Goal: Transaction & Acquisition: Book appointment/travel/reservation

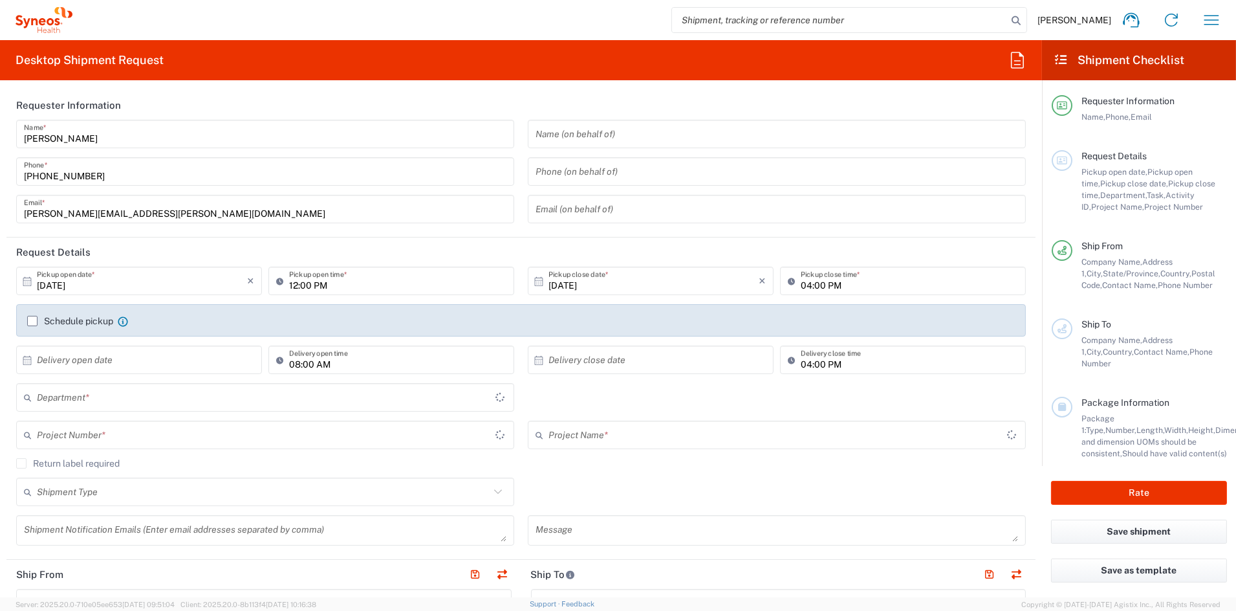
type input "[US_STATE]"
type input "[GEOGRAPHIC_DATA]"
type input "6156"
type input "Syneos Health Communications-[GEOGRAPHIC_DATA] [GEOGRAPHIC_DATA]"
type input "[US_STATE]"
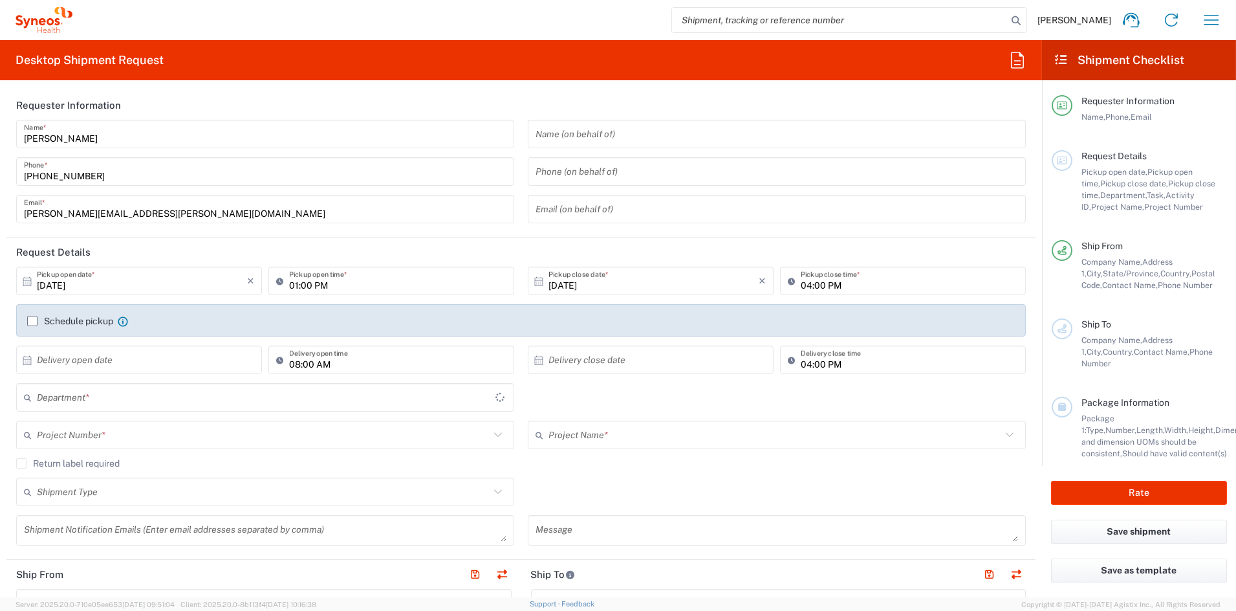
type input "[GEOGRAPHIC_DATA]"
type input "6156"
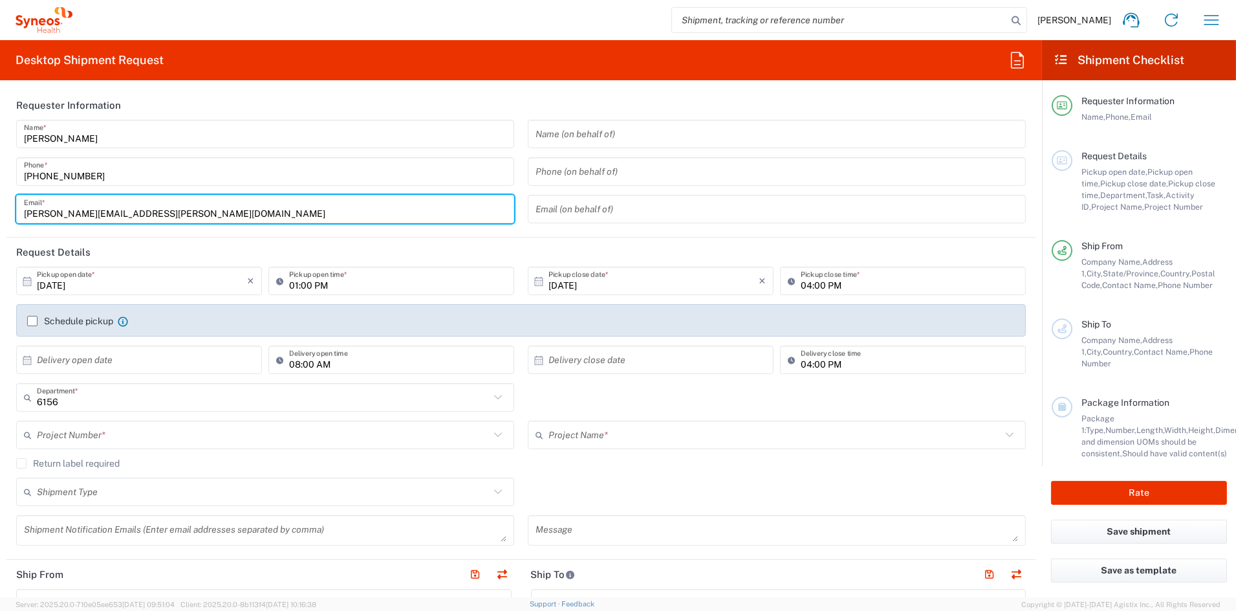
drag, startPoint x: 157, startPoint y: 212, endPoint x: -19, endPoint y: 210, distance: 176.0
click at [0, 210] on html "[PERSON_NAME] Home Shipment estimator Shipment tracking Desktop shipment reques…" at bounding box center [618, 305] width 1236 height 611
paste input "[PERSON_NAME].[PERSON_NAME]"
type input "[PERSON_NAME][EMAIL_ADDRESS][PERSON_NAME][DOMAIN_NAME]"
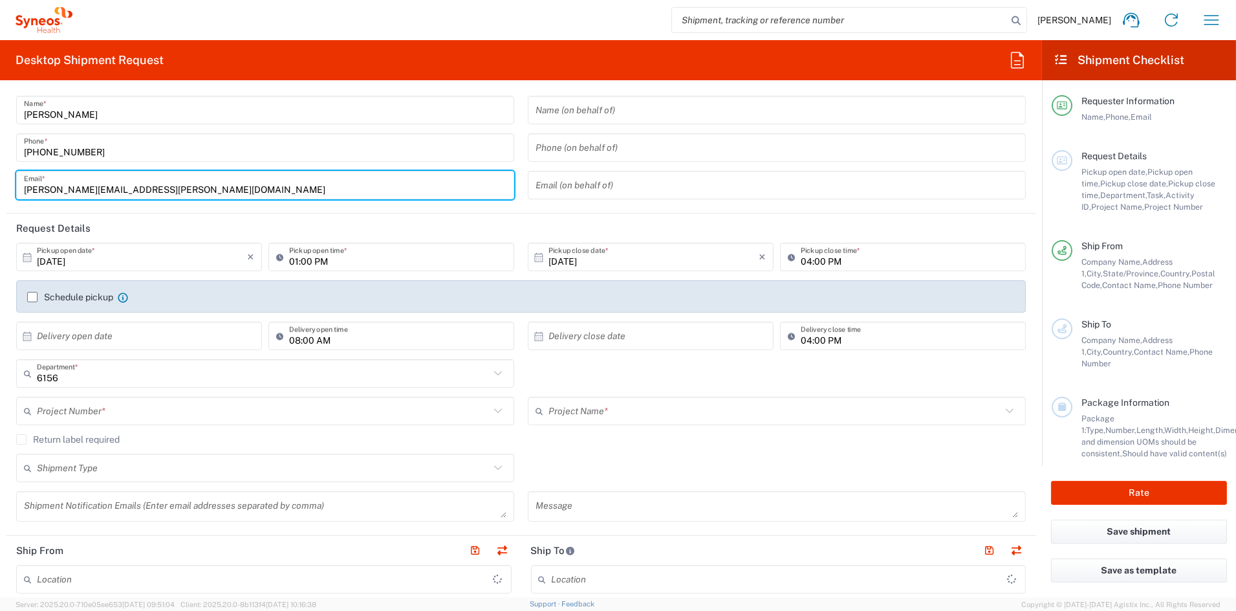
type input "Syneos Health Communications-[GEOGRAPHIC_DATA] [GEOGRAPHIC_DATA]"
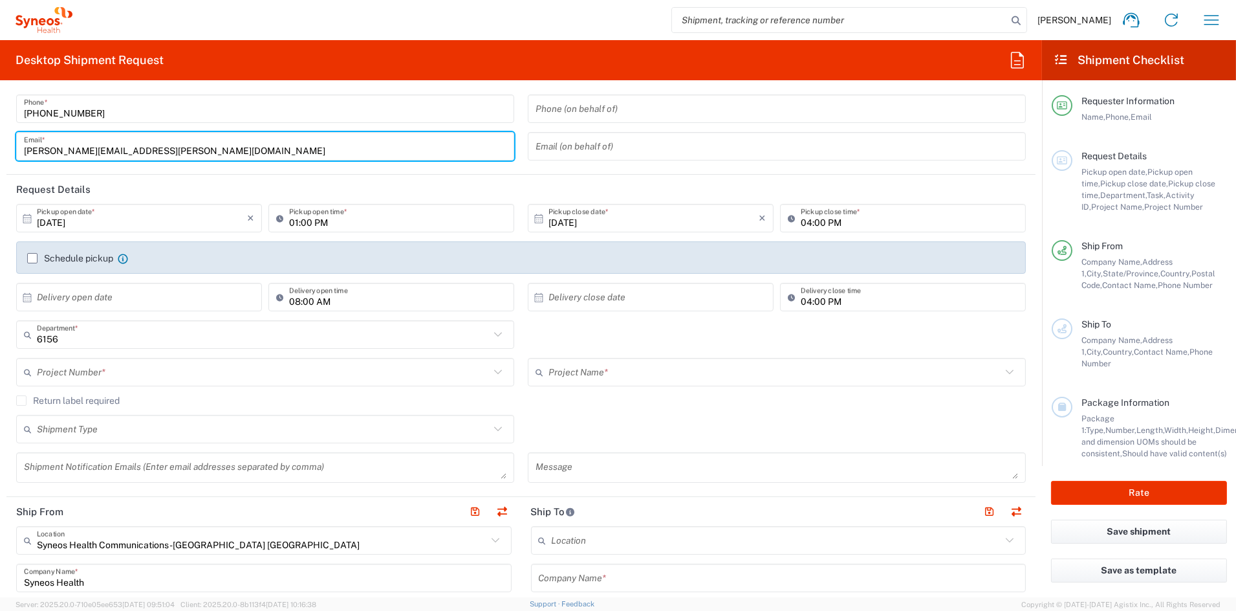
scroll to position [69, 0]
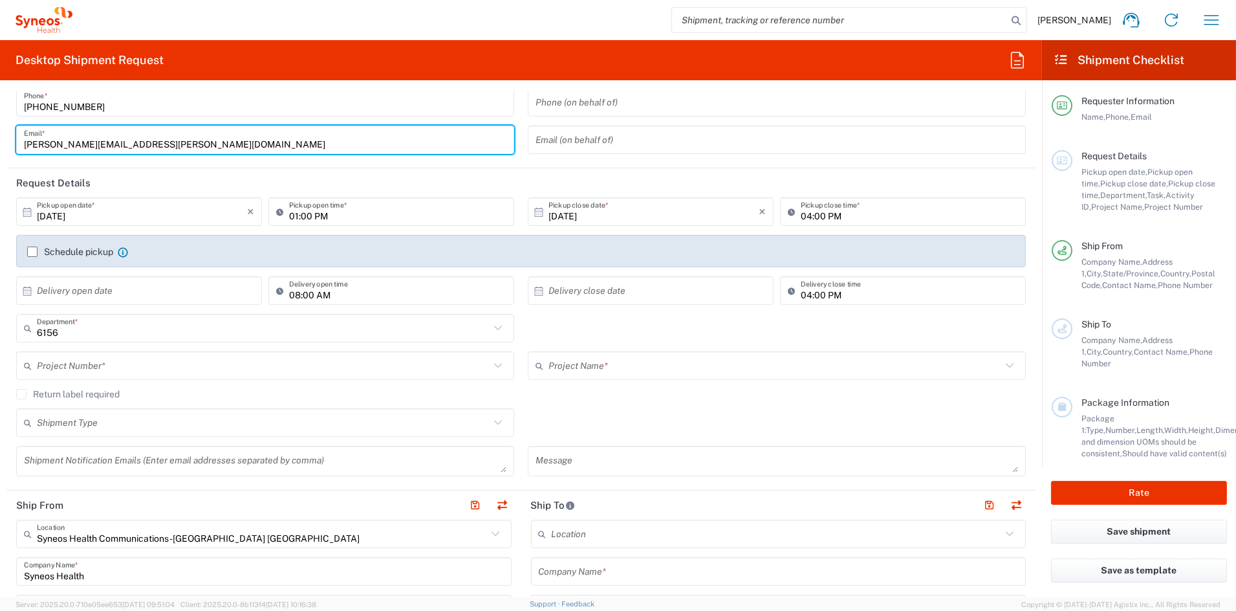
type input "[PERSON_NAME][EMAIL_ADDRESS][PERSON_NAME][DOMAIN_NAME]"
click at [138, 369] on input "text" at bounding box center [263, 365] width 453 height 23
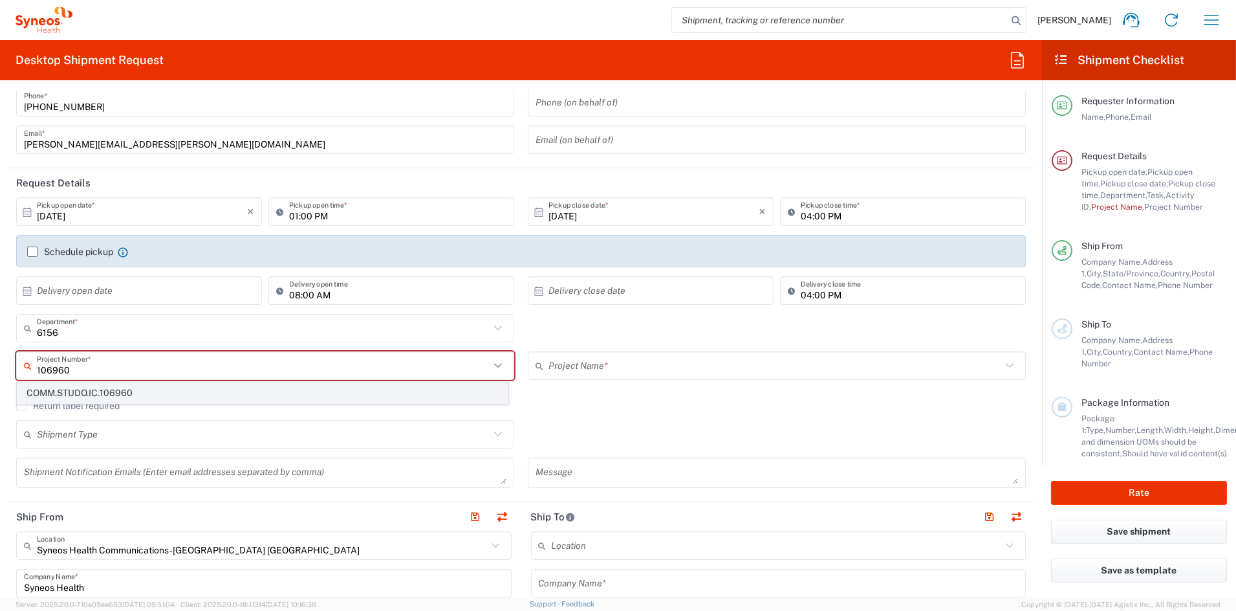
click at [94, 394] on span "COMM.STUDO.IC.106960" at bounding box center [262, 393] width 490 height 20
type input "COMM.STUDO.IC.106960"
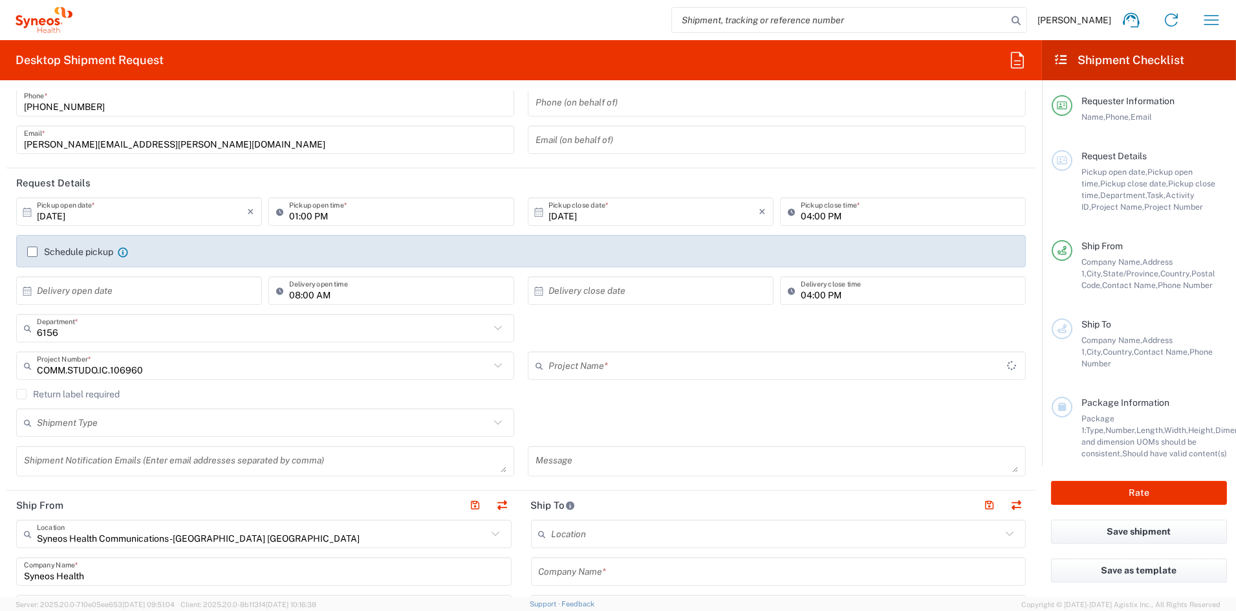
type input "Syneos.PATENG.22.106960"
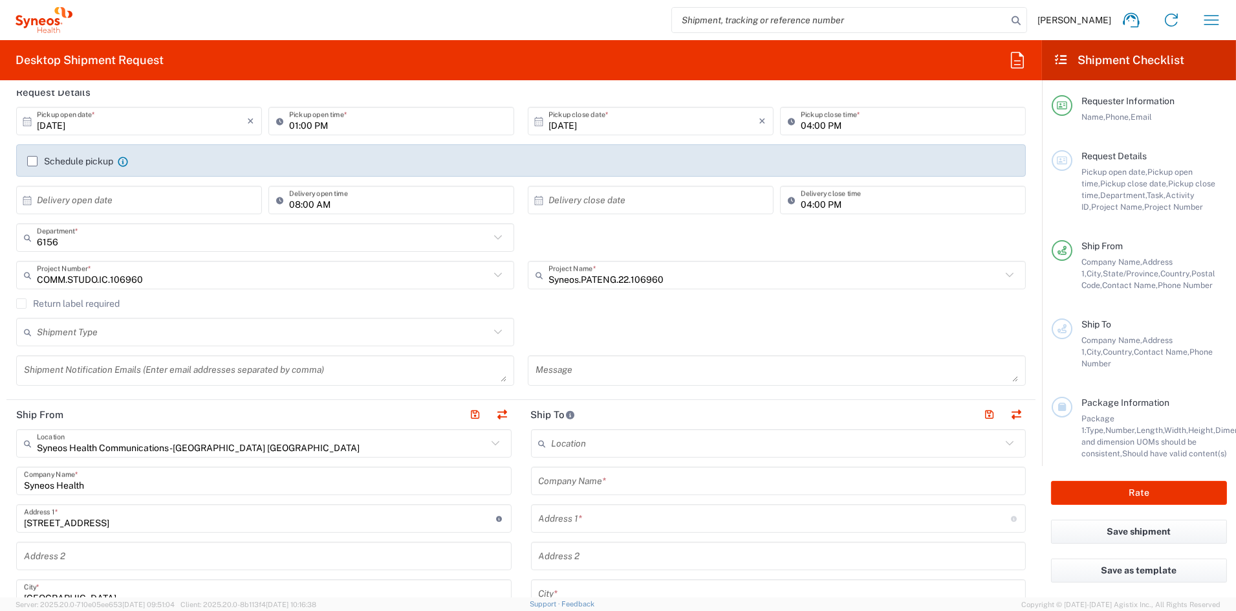
scroll to position [164, 0]
click at [110, 369] on textarea at bounding box center [265, 366] width 483 height 23
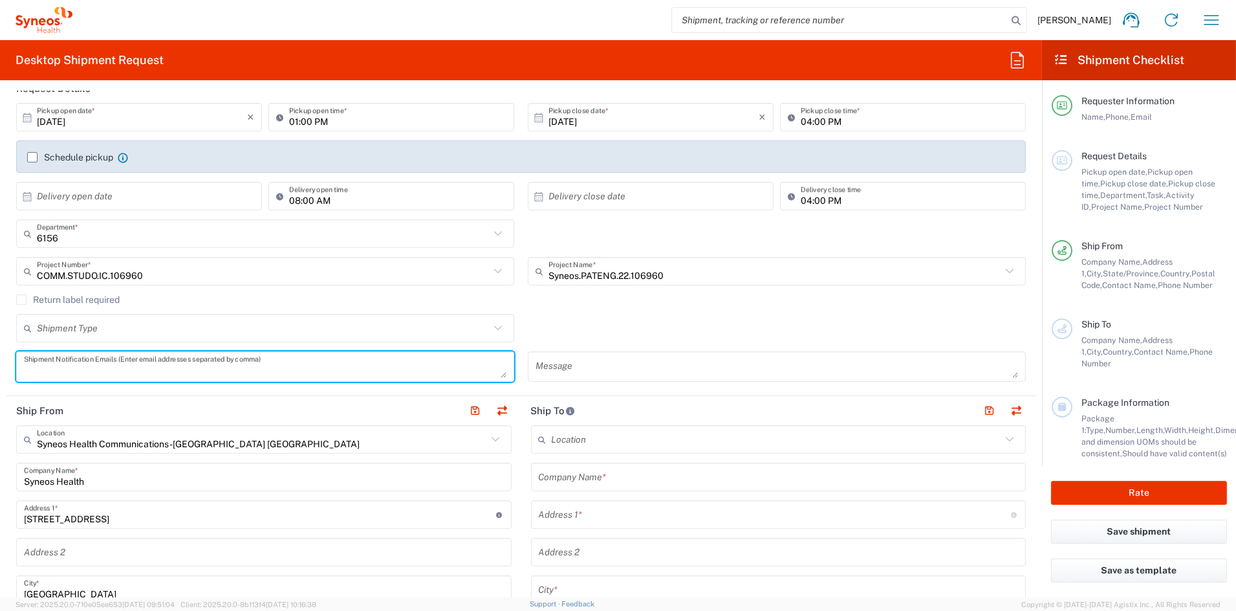
paste textarea "[PERSON_NAME][EMAIL_ADDRESS][DOMAIN_NAME]"
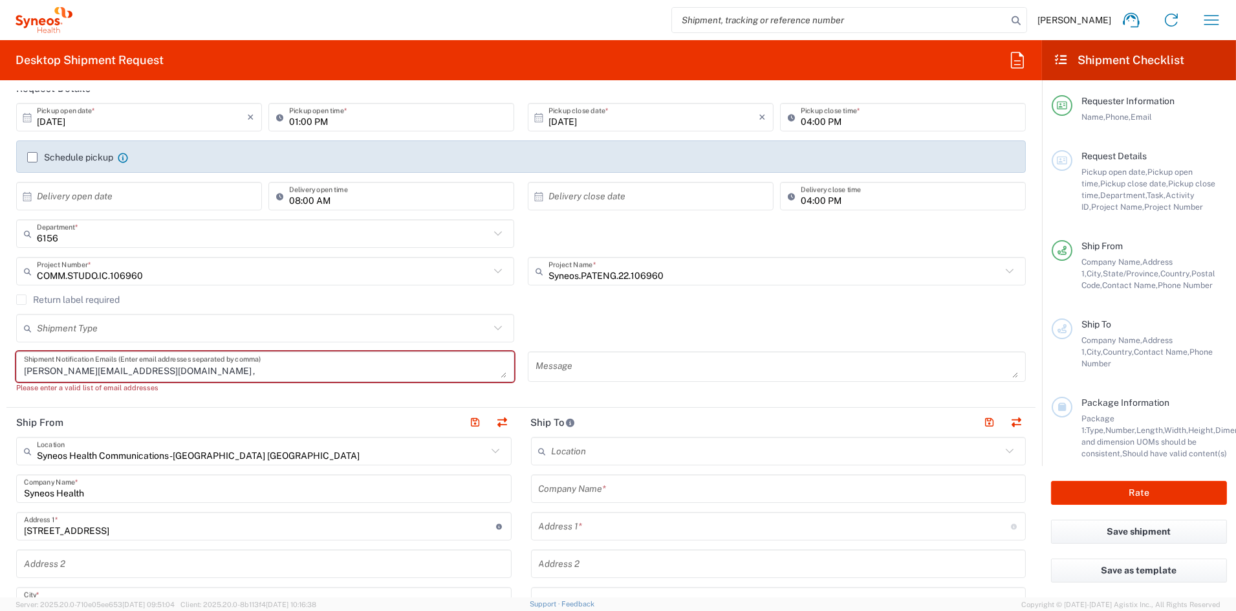
paste textarea "[EMAIL_ADDRESS][DOMAIN_NAME]"
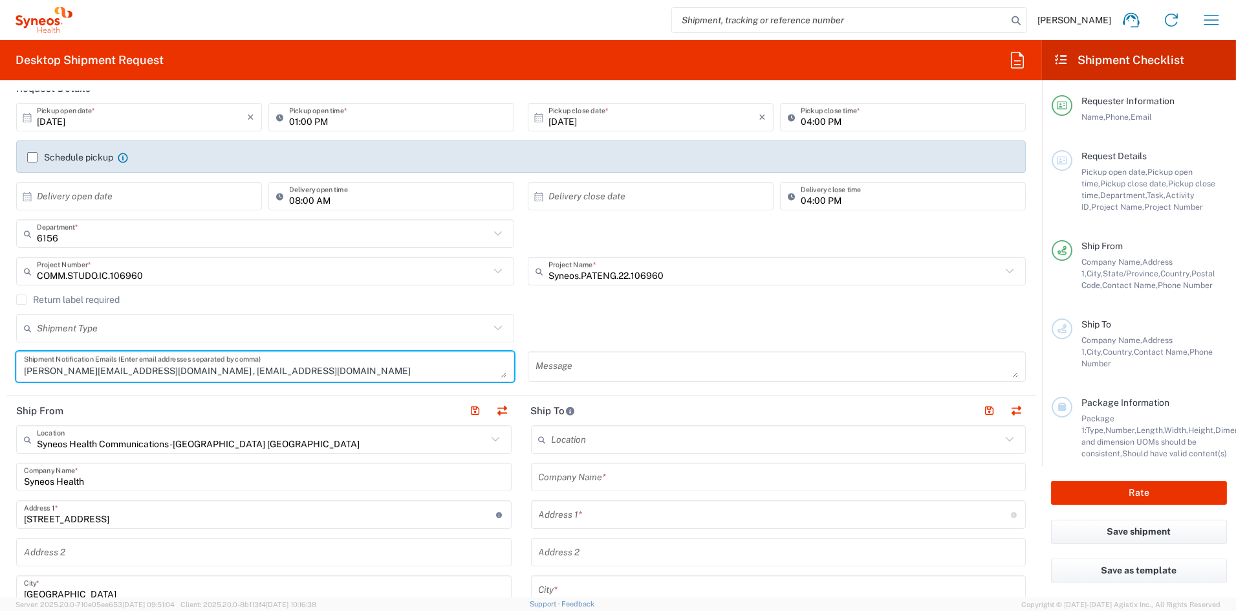
type textarea "[PERSON_NAME][EMAIL_ADDRESS][DOMAIN_NAME] , [EMAIL_ADDRESS][DOMAIN_NAME]"
click at [592, 369] on textarea at bounding box center [777, 366] width 483 height 23
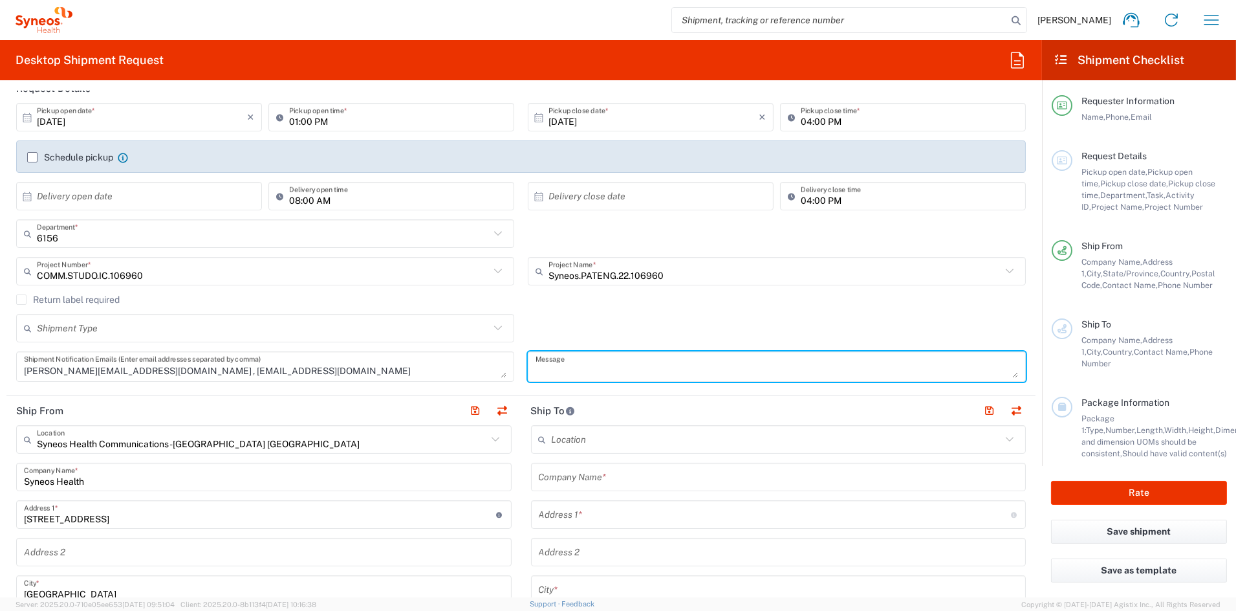
paste textarea "SH-106960-ARG-3023-003"
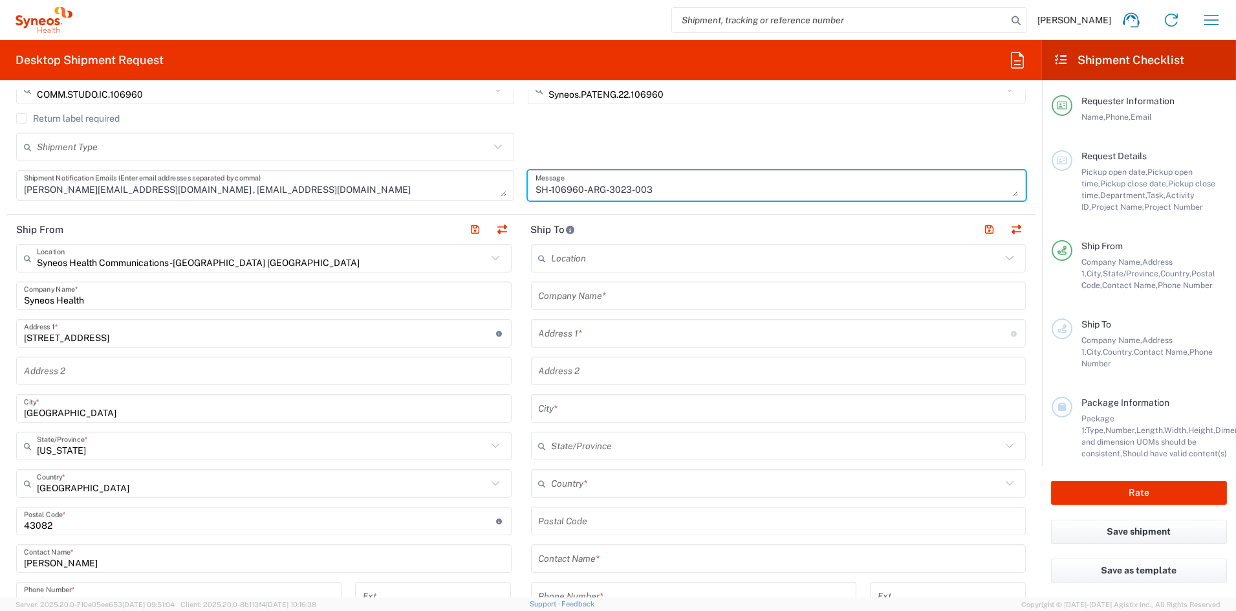
scroll to position [343, 0]
type textarea "SH-106960-ARG-3023-003"
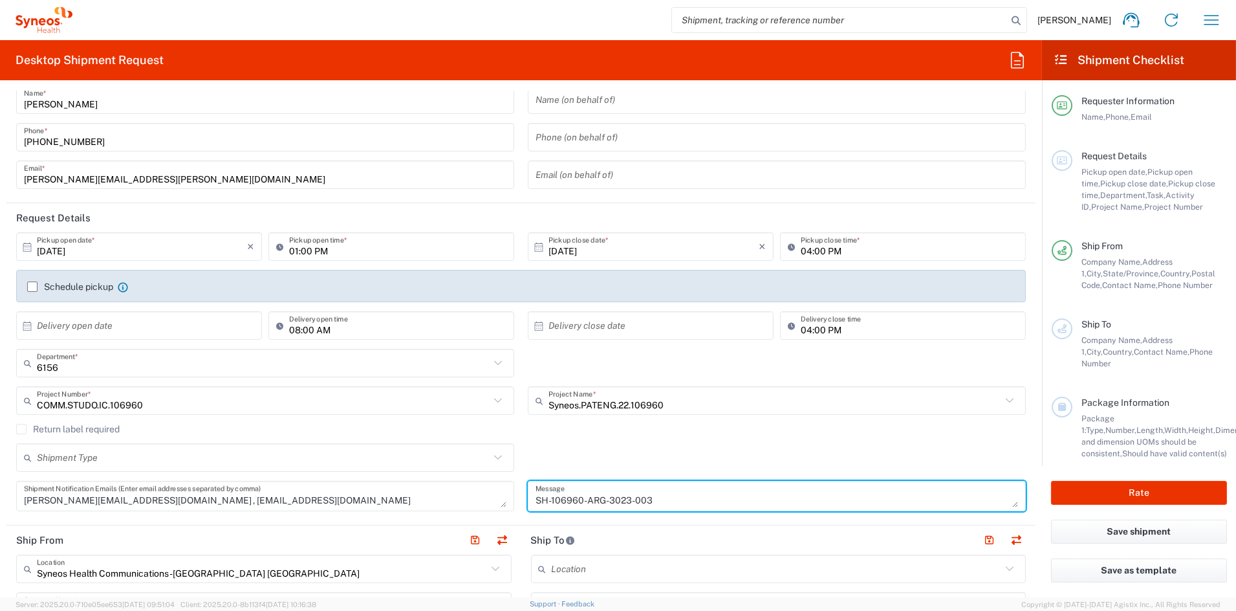
scroll to position [0, 0]
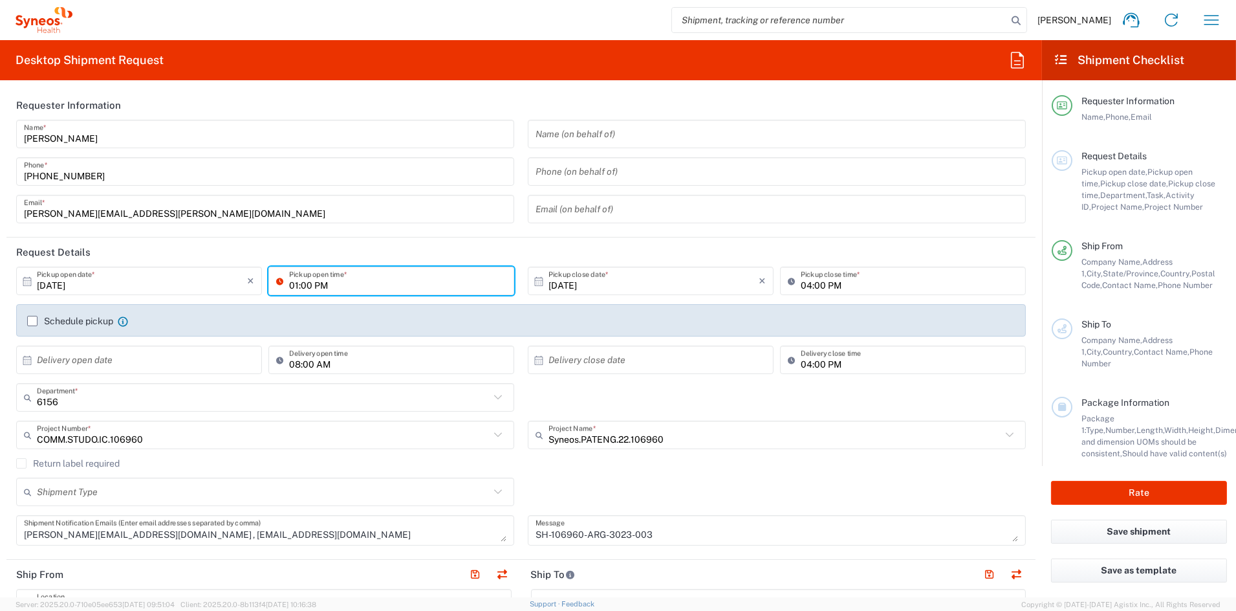
drag, startPoint x: 296, startPoint y: 285, endPoint x: 313, endPoint y: 291, distance: 17.8
click at [296, 285] on input "01:00 PM" at bounding box center [397, 281] width 217 height 23
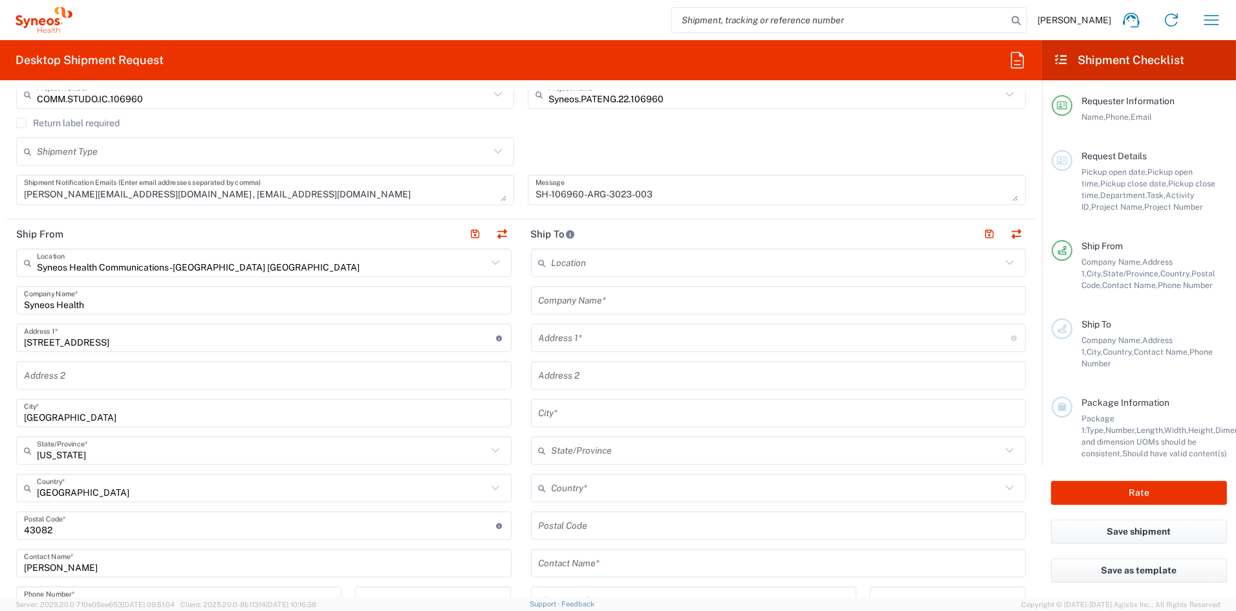
scroll to position [342, 0]
type input "03:00 PM"
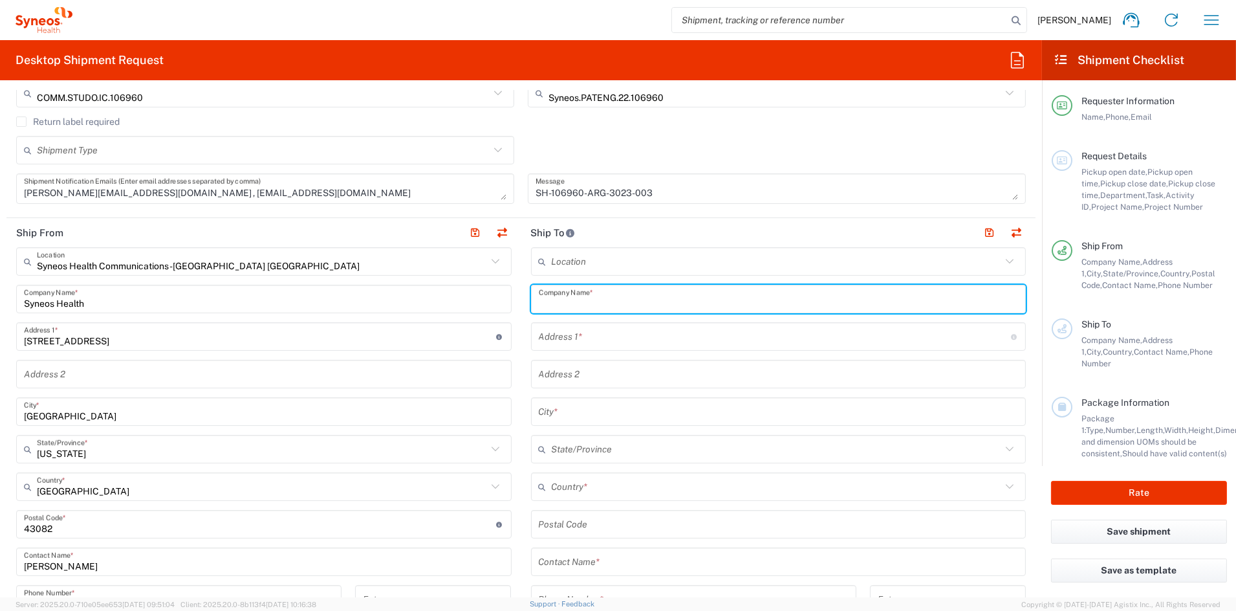
click at [626, 305] on input "text" at bounding box center [779, 299] width 480 height 23
paste input "Syneos Health Argentina c/o: Iro Research"
type input "Syneos Health Argentina c/o: Iro Research"
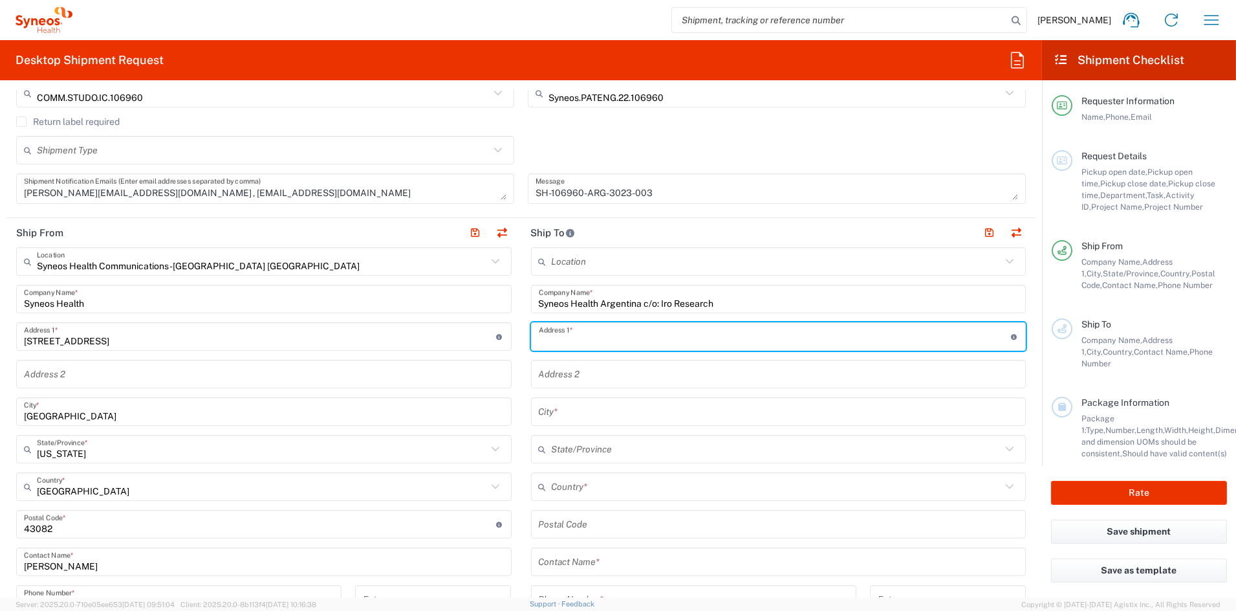
click at [594, 340] on input "text" at bounding box center [775, 336] width 472 height 23
paste input "[PERSON_NAME] 1170"
drag, startPoint x: 550, startPoint y: 340, endPoint x: 582, endPoint y: 340, distance: 31.7
click at [551, 340] on input "[PERSON_NAME] 1170" at bounding box center [775, 336] width 472 height 23
type input "[PERSON_NAME] 1170"
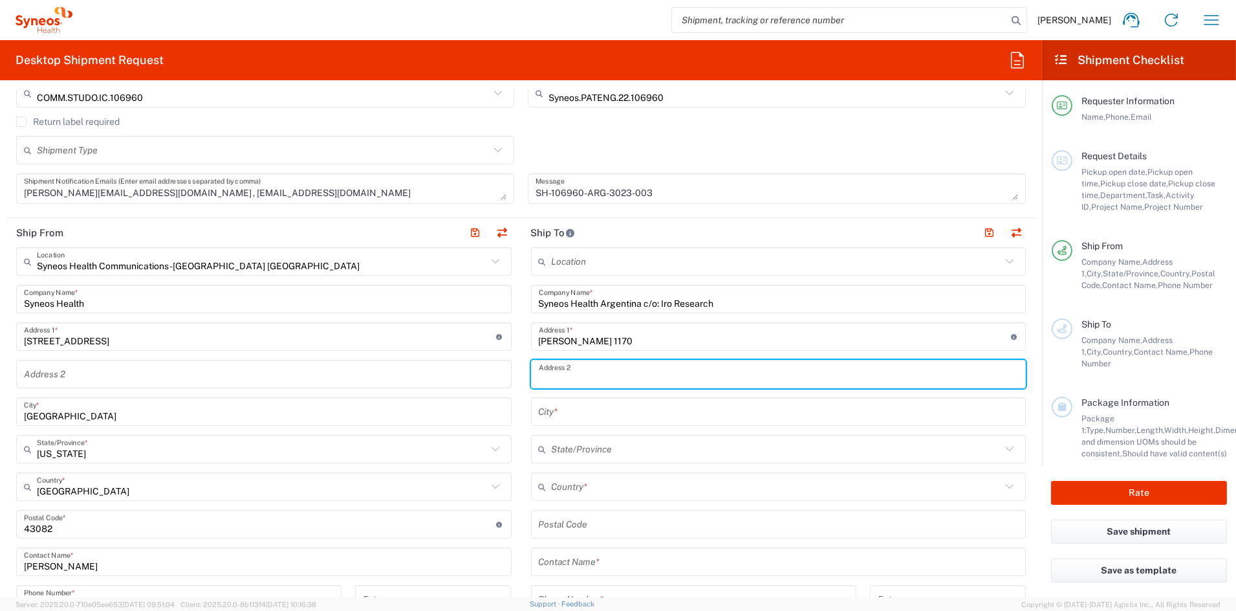
click at [575, 369] on input "text" at bounding box center [779, 374] width 480 height 23
paste input "1er piso, A/B Ciudad Autonoma de [GEOGRAPHIC_DATA]"
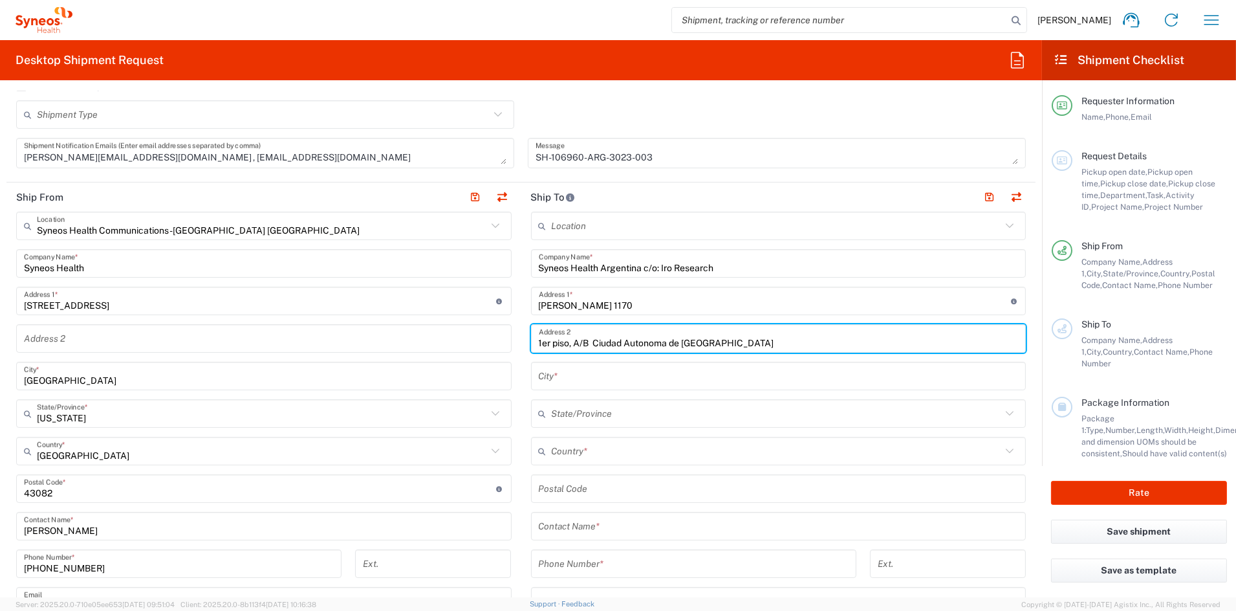
scroll to position [379, 0]
type input "1er piso, A/B Ciudad Autonoma de [GEOGRAPHIC_DATA]"
click at [575, 371] on input "text" at bounding box center [779, 374] width 480 height 23
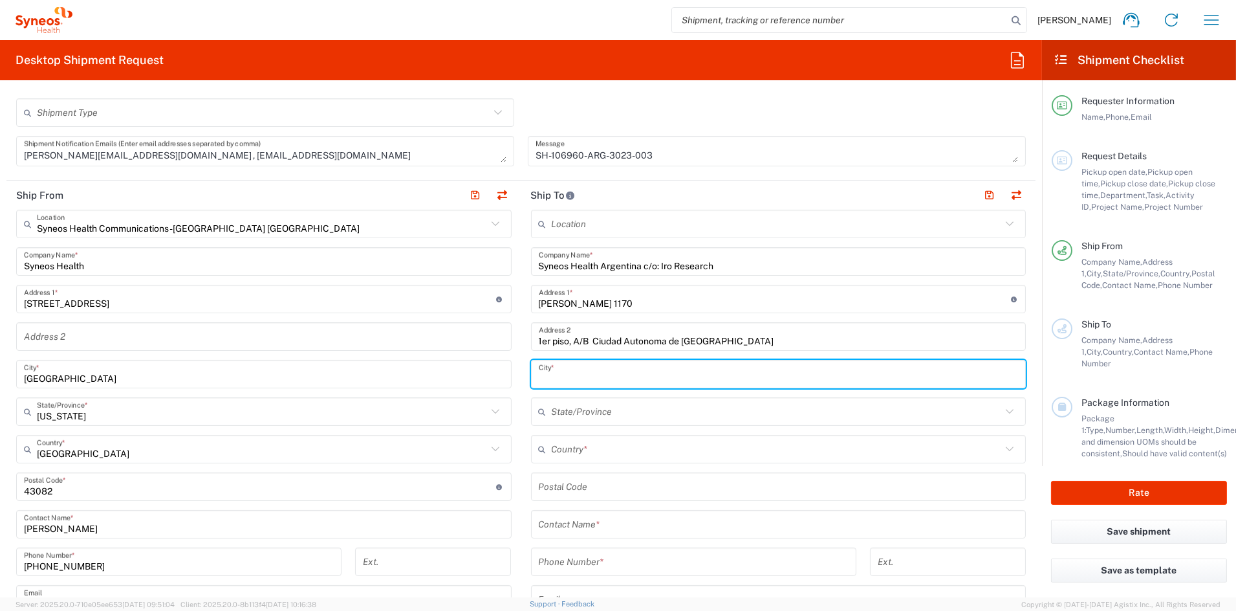
click at [575, 371] on input "text" at bounding box center [779, 374] width 480 height 23
paste input "[GEOGRAPHIC_DATA]"
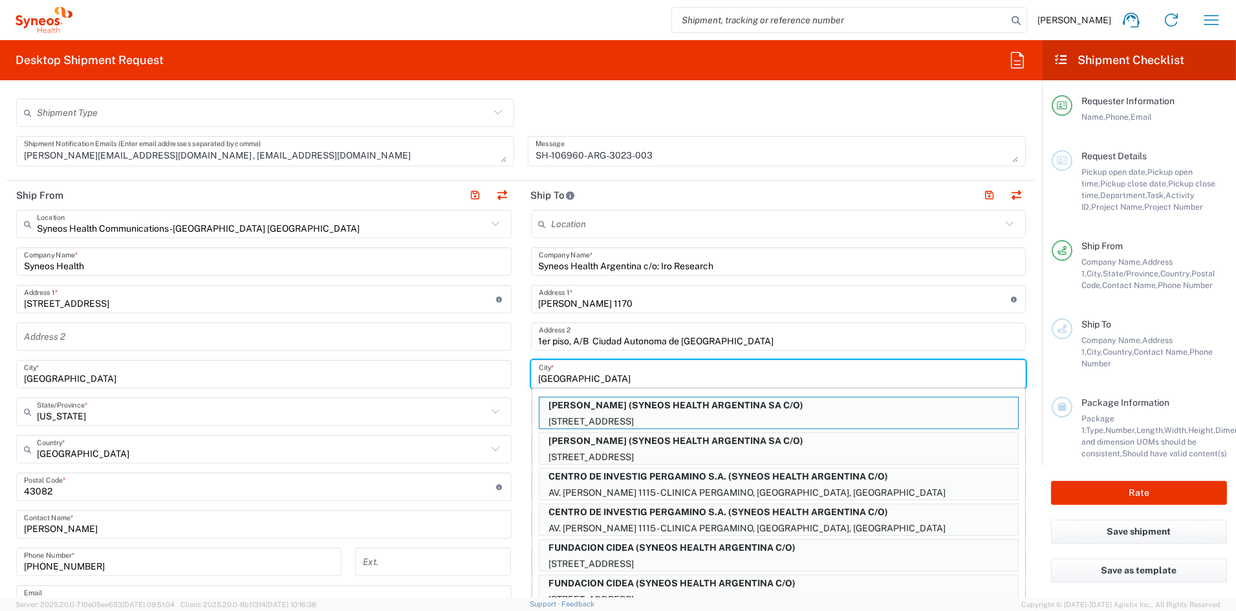
type input "[GEOGRAPHIC_DATA]"
click at [816, 335] on input "1er piso, A/B Ciudad Autonoma de [GEOGRAPHIC_DATA]" at bounding box center [779, 336] width 480 height 23
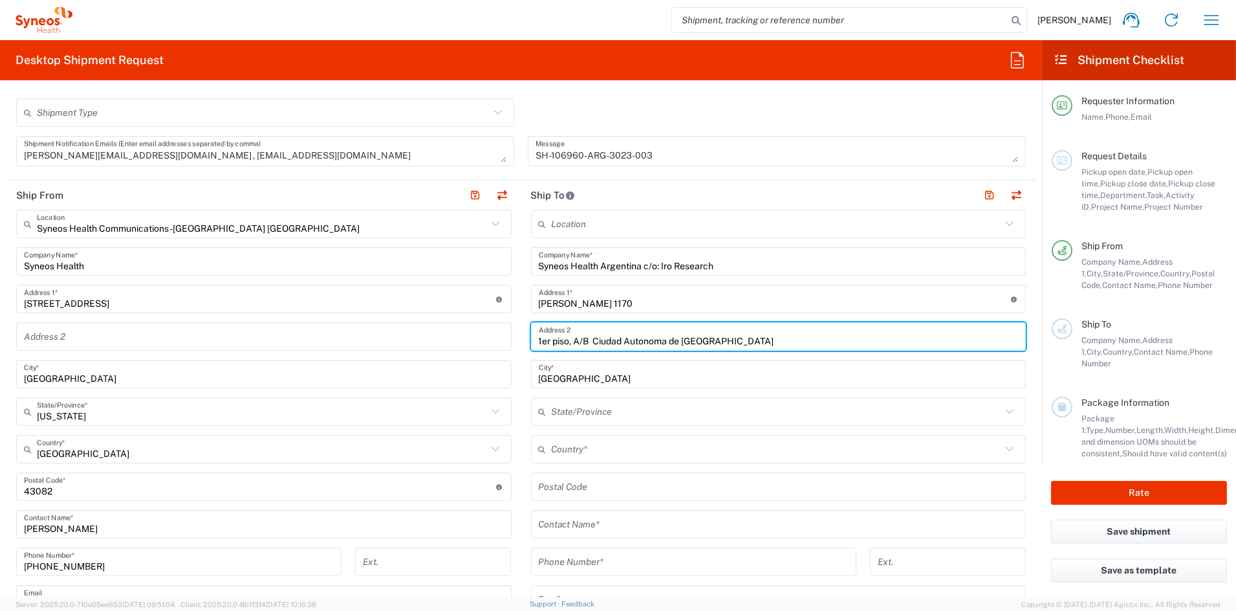
click at [635, 449] on input "text" at bounding box center [777, 449] width 450 height 23
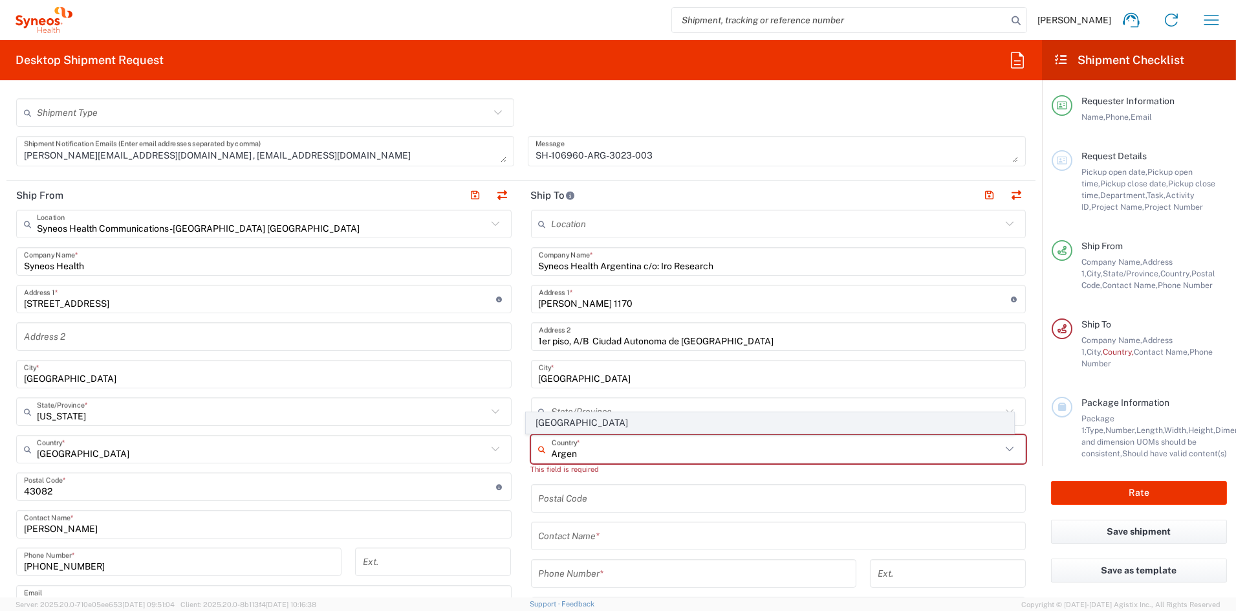
click at [571, 424] on span "[GEOGRAPHIC_DATA]" at bounding box center [770, 423] width 487 height 20
type input "[GEOGRAPHIC_DATA]"
type input "Sender/Shipper"
type input "Delivery Duty Paid"
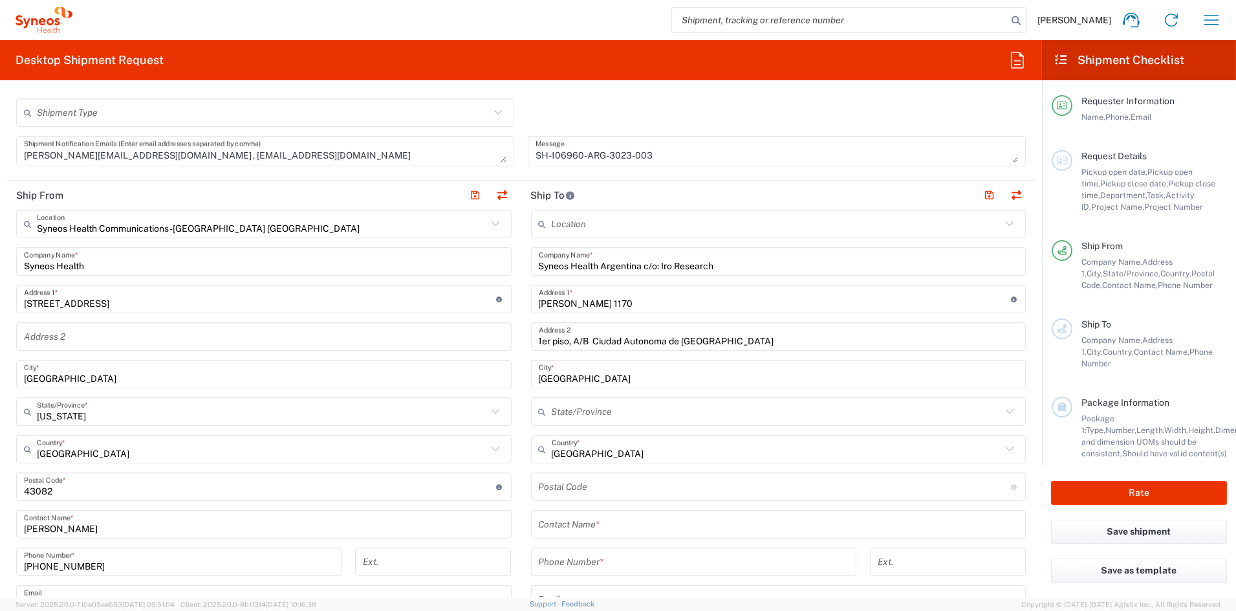
click at [602, 411] on input "text" at bounding box center [777, 411] width 450 height 23
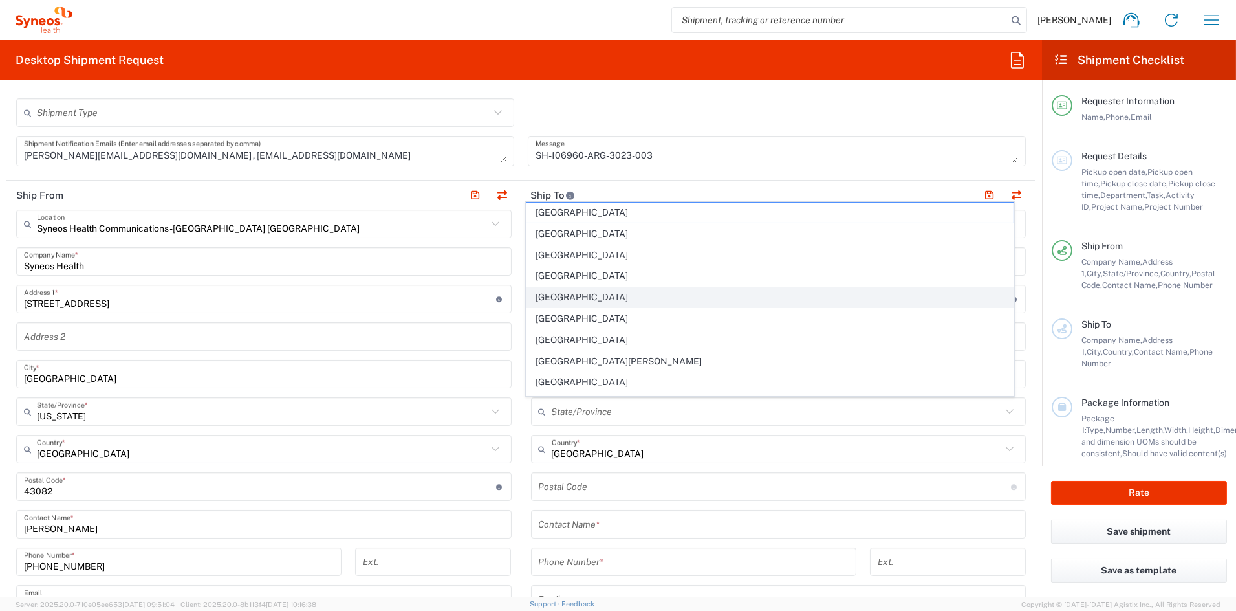
click at [627, 300] on span "[GEOGRAPHIC_DATA]" at bounding box center [770, 297] width 487 height 20
type input "[GEOGRAPHIC_DATA]"
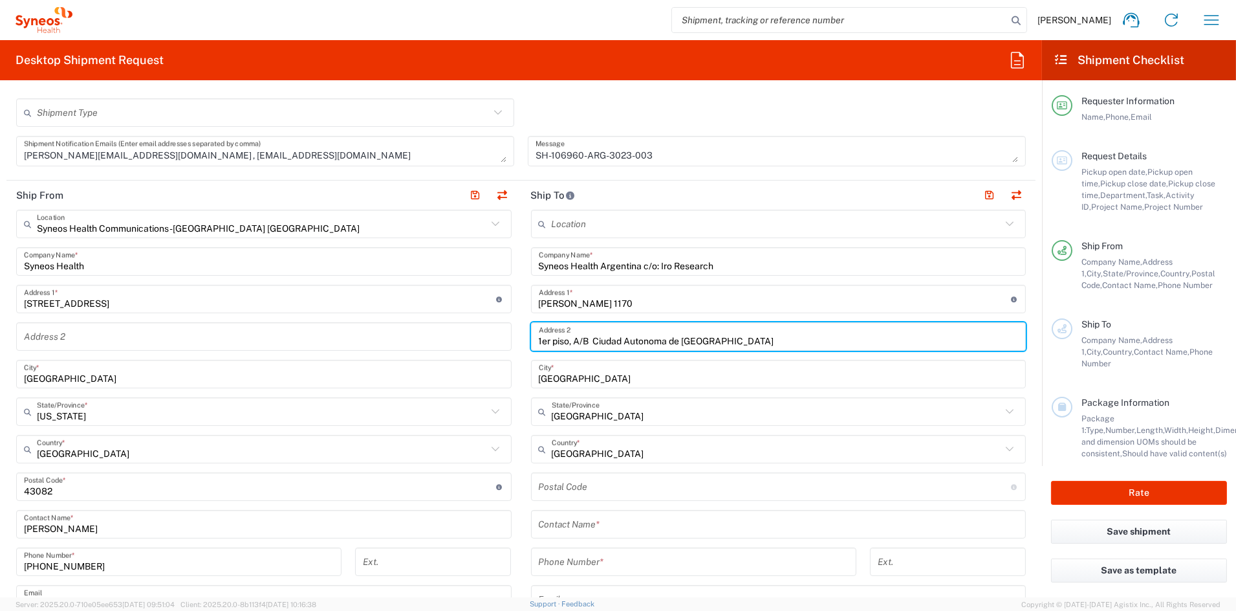
click at [770, 340] on input "1er piso, A/B Ciudad Autonoma de [GEOGRAPHIC_DATA]" at bounding box center [779, 336] width 480 height 23
drag, startPoint x: 761, startPoint y: 340, endPoint x: 593, endPoint y: 342, distance: 168.2
click at [592, 342] on input "1er piso, A/B Ciudad Autonoma de [GEOGRAPHIC_DATA]" at bounding box center [779, 336] width 480 height 23
type input "1er piso, A/B"
click at [587, 486] on input "undefined" at bounding box center [775, 486] width 472 height 23
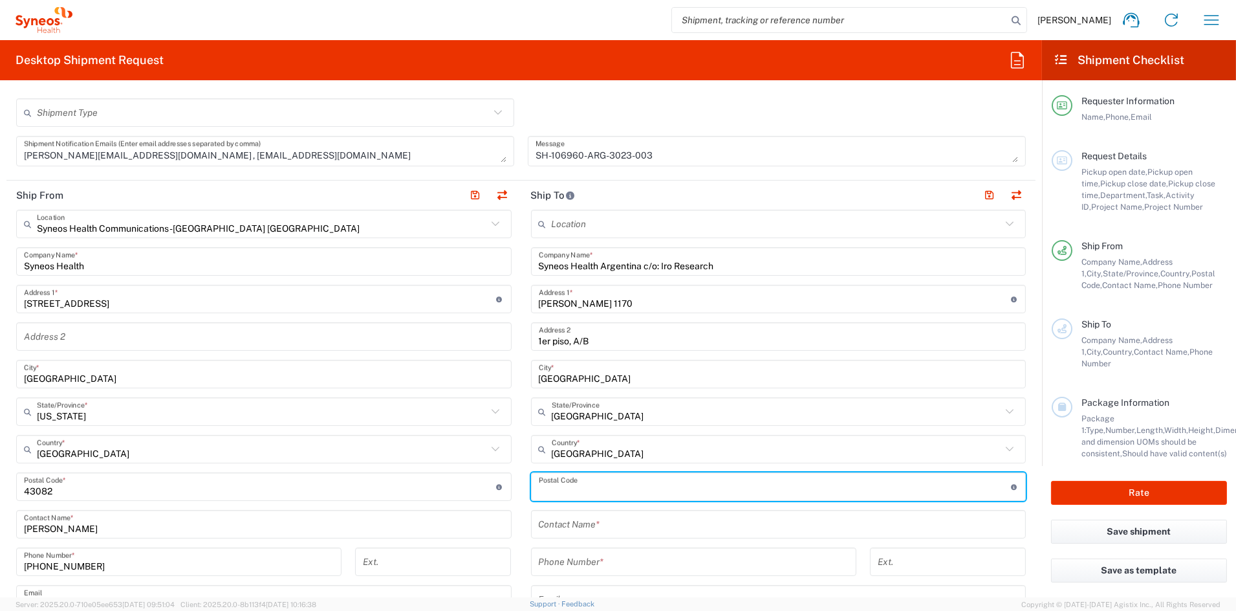
paste input "C1114 AAH"
type input "C1114 AAH"
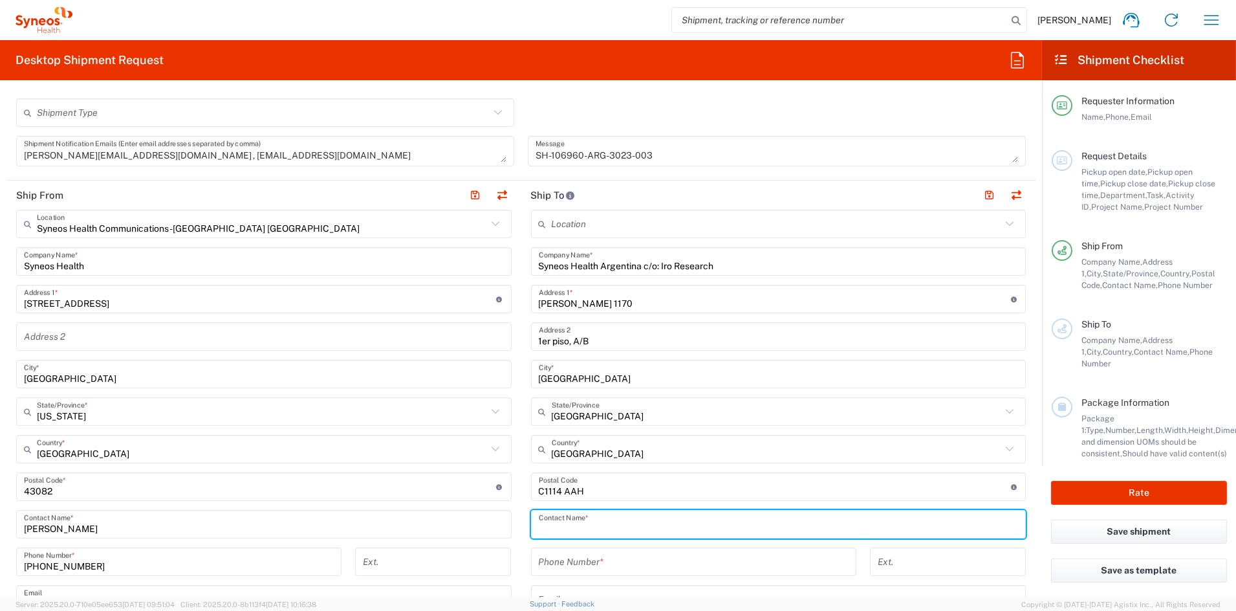
click at [564, 521] on input "text" at bounding box center [779, 524] width 480 height 23
paste input "[PERSON_NAME]"
type input "[PERSON_NAME]"
click at [584, 560] on input "tel" at bounding box center [694, 561] width 310 height 23
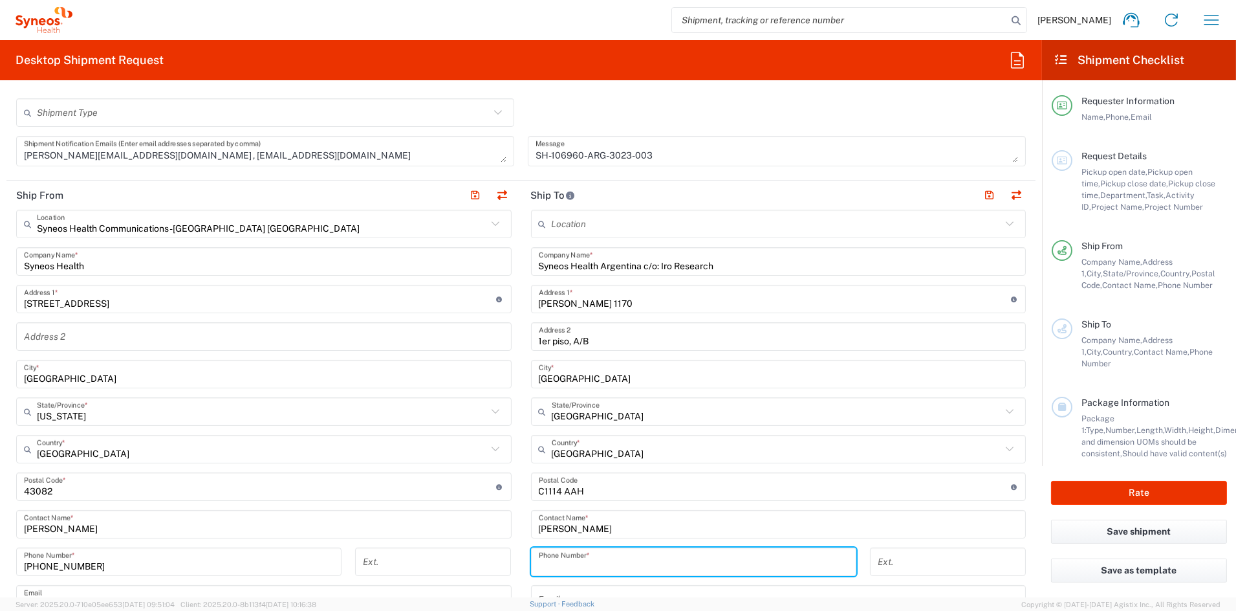
paste input "054114825-7679"
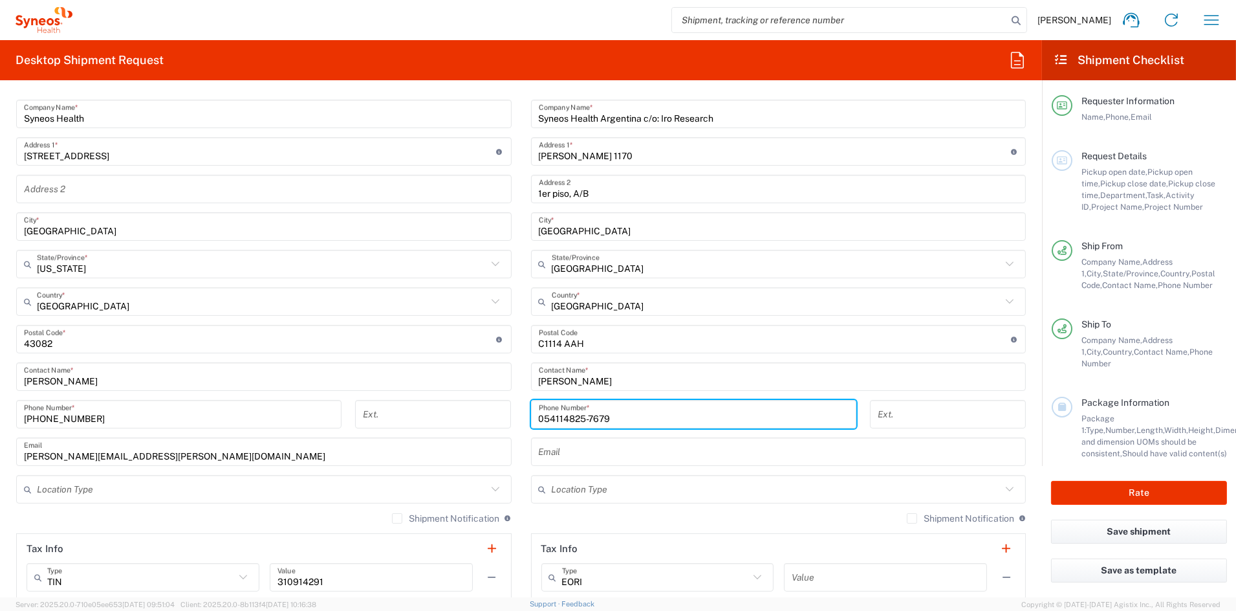
scroll to position [528, 0]
drag, startPoint x: 585, startPoint y: 414, endPoint x: 597, endPoint y: 415, distance: 11.7
click at [587, 414] on input "054114825-7679" at bounding box center [694, 412] width 310 height 23
type input "0541148257679"
click at [572, 446] on input "text" at bounding box center [779, 450] width 480 height 23
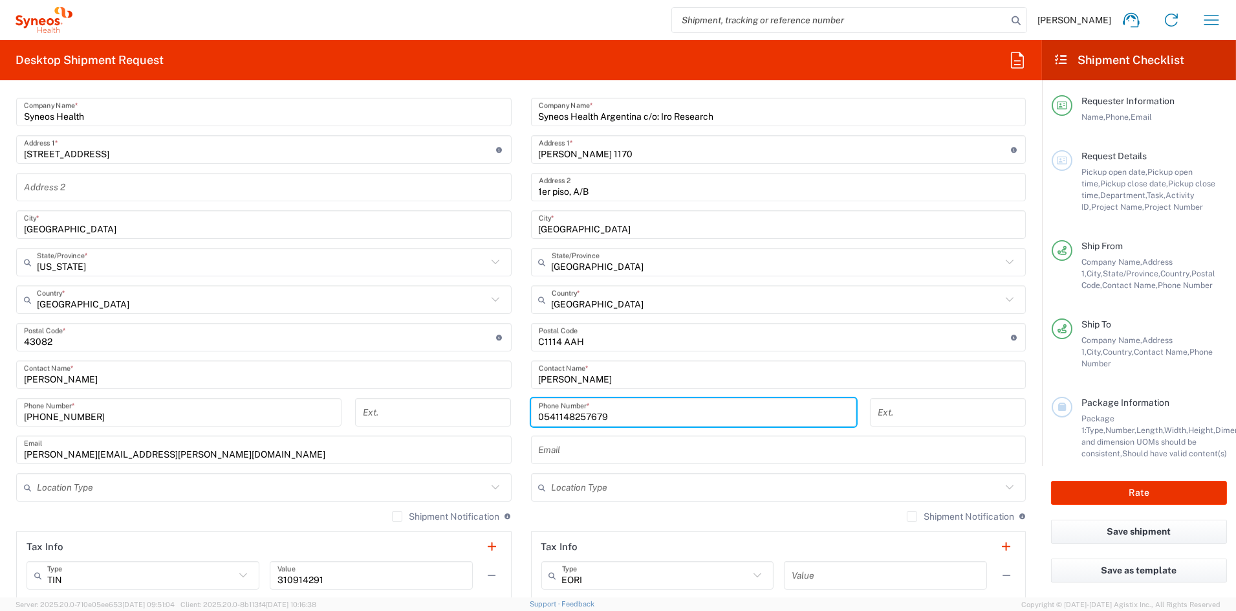
click at [572, 446] on input "text" at bounding box center [779, 450] width 480 height 23
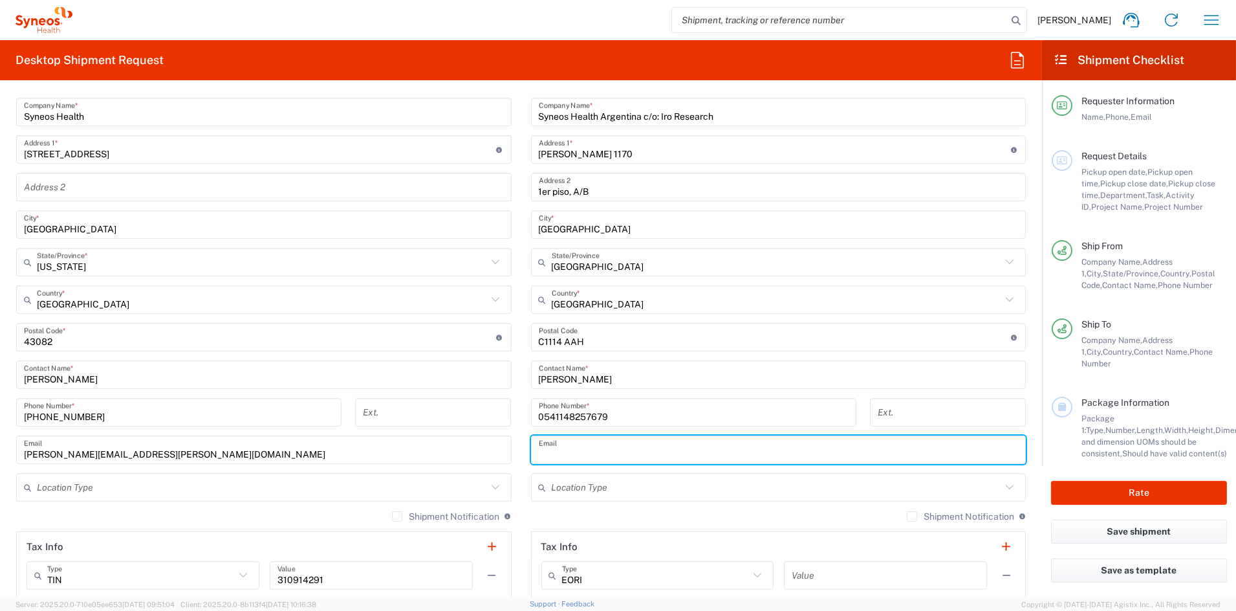
paste input "[EMAIL_ADDRESS][DOMAIN_NAME]"
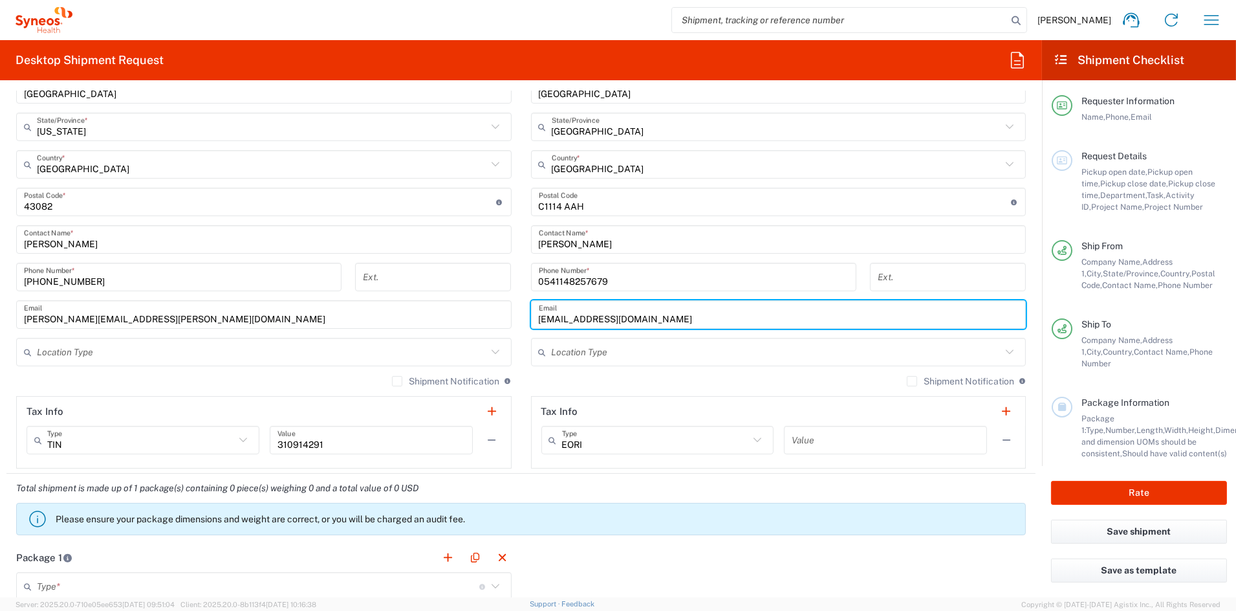
scroll to position [675, 0]
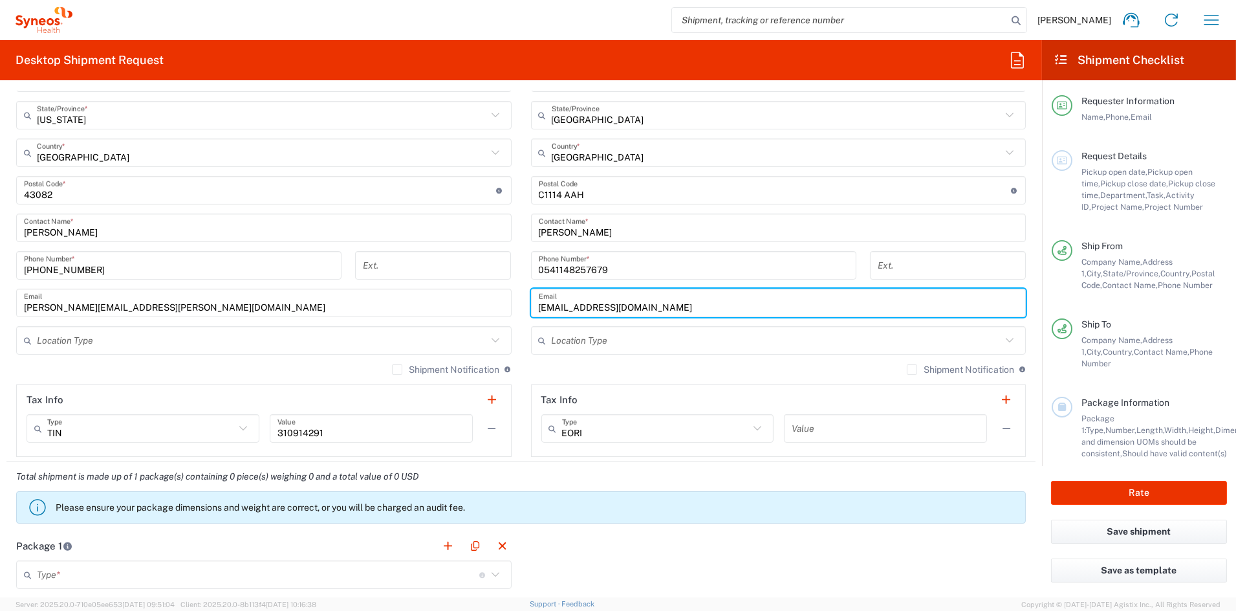
type input "[EMAIL_ADDRESS][DOMAIN_NAME]"
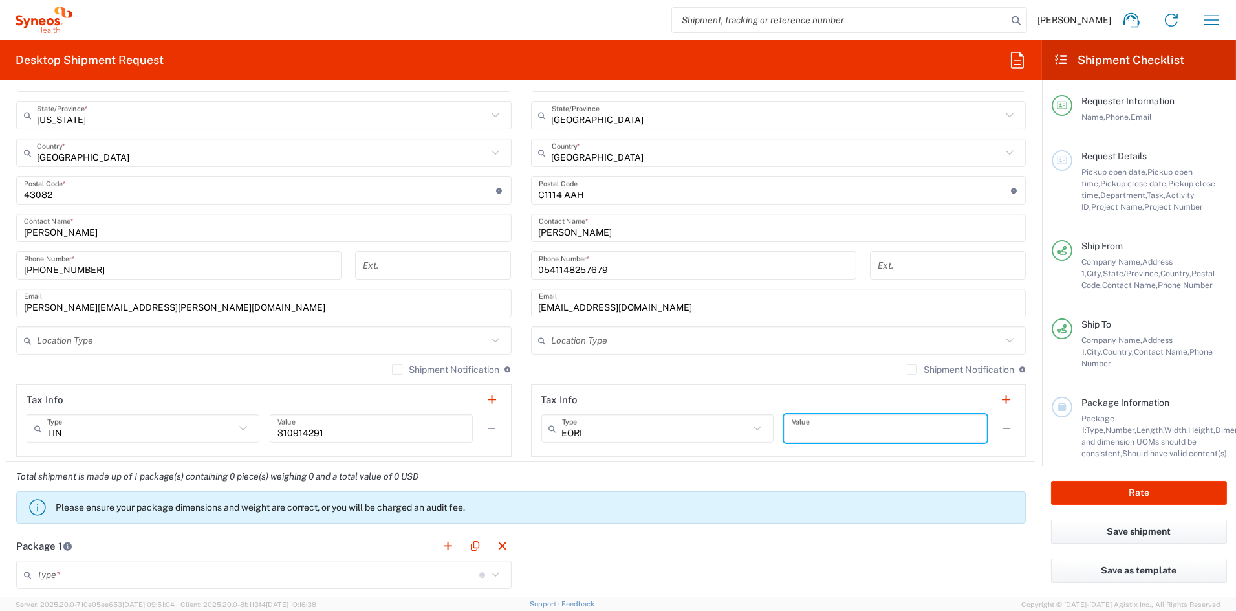
click at [869, 427] on input "text" at bounding box center [886, 428] width 188 height 23
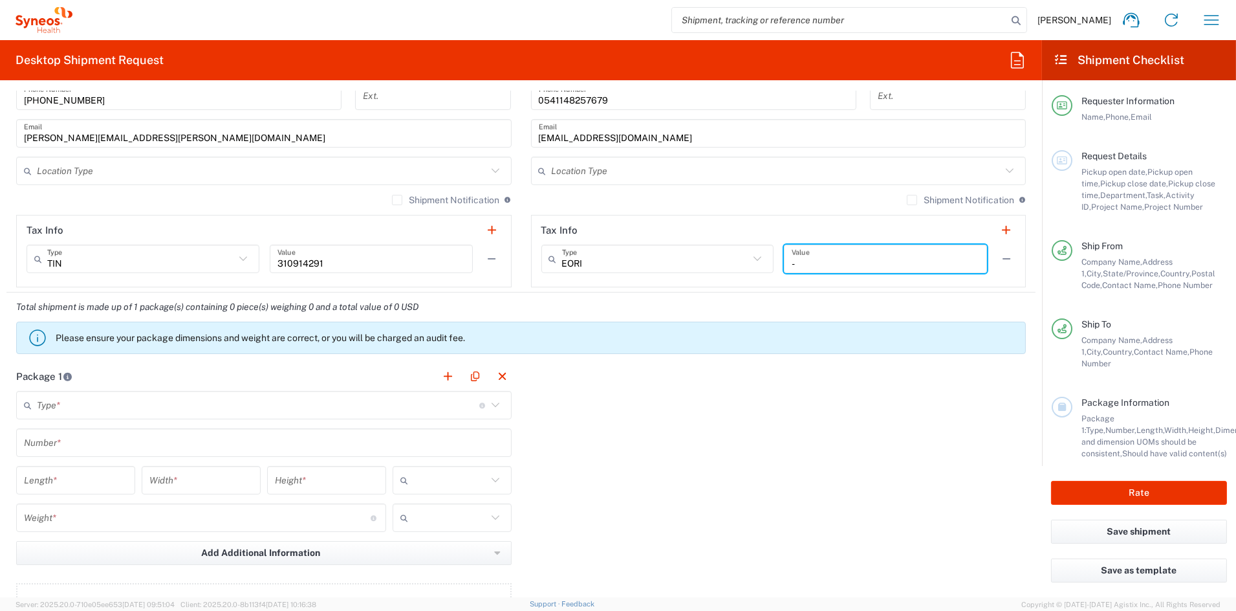
scroll to position [846, 0]
type input "-"
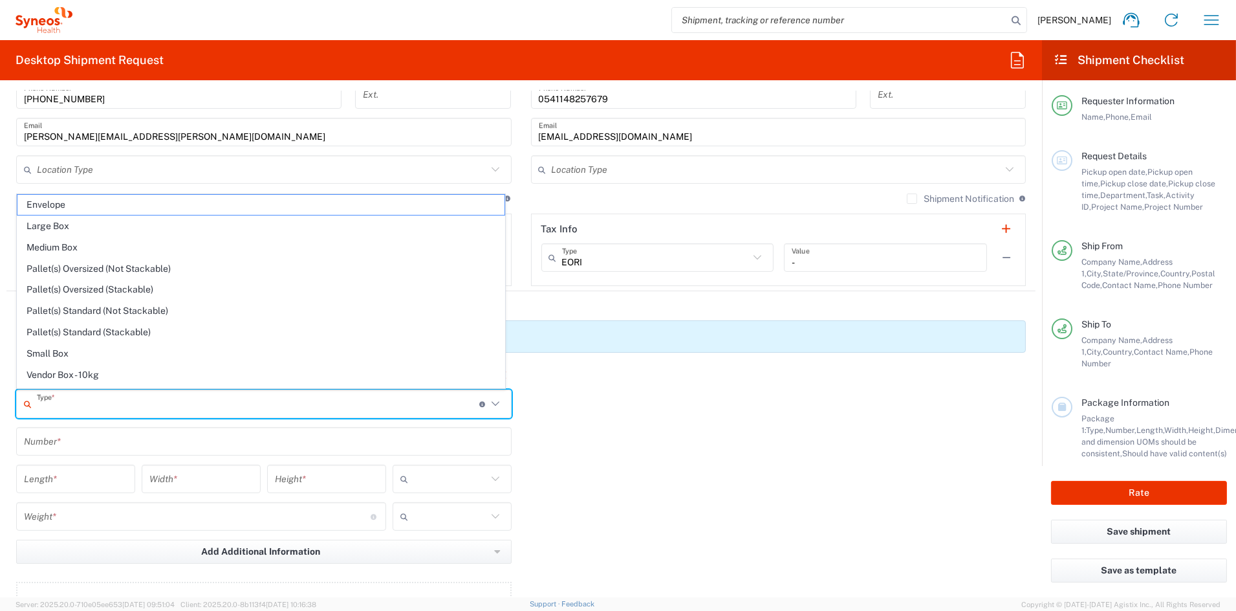
click at [119, 407] on input "text" at bounding box center [258, 404] width 442 height 23
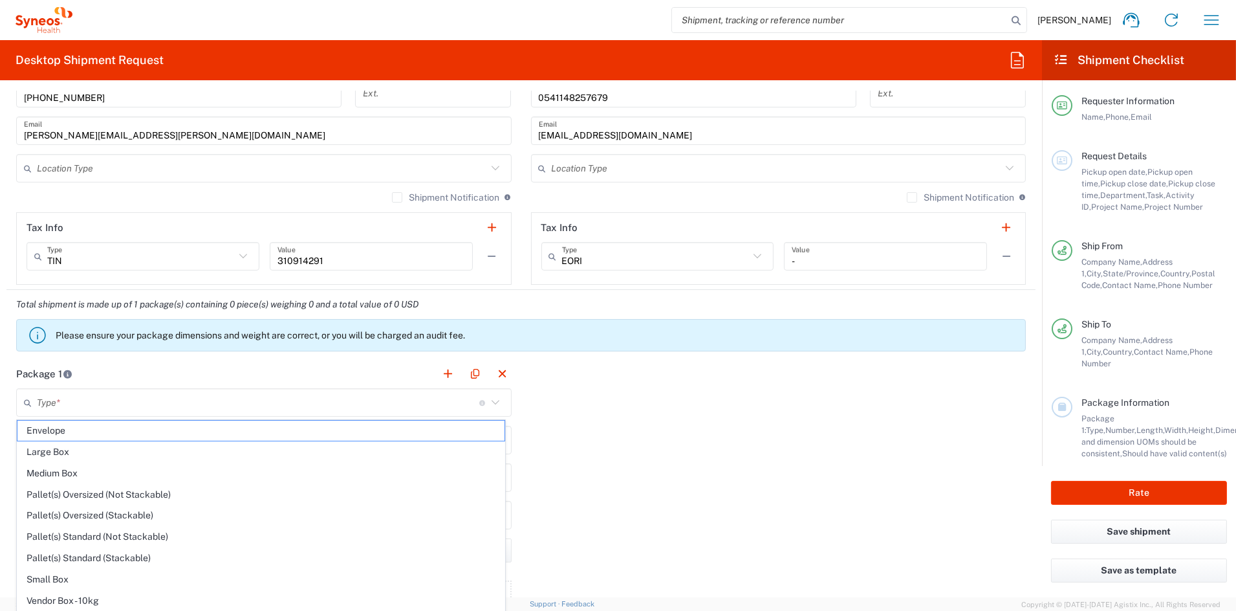
click at [74, 475] on span "Medium Box" at bounding box center [260, 473] width 487 height 20
type input "Medium Box"
type input "13"
type input "11.5"
type input "2.5"
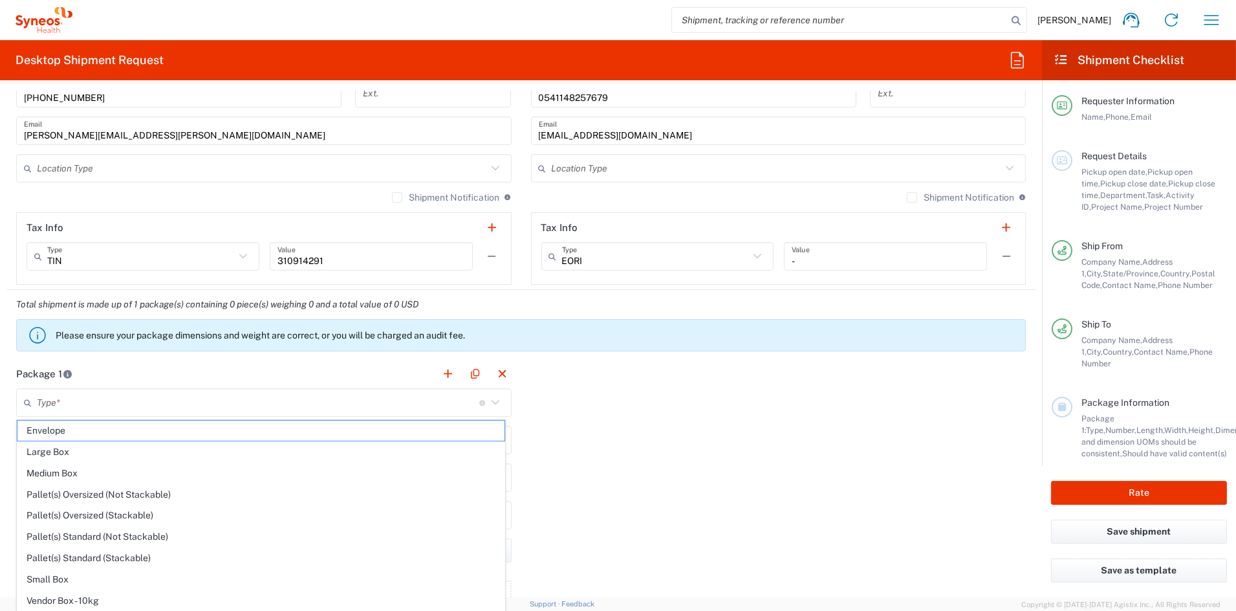
type input "in"
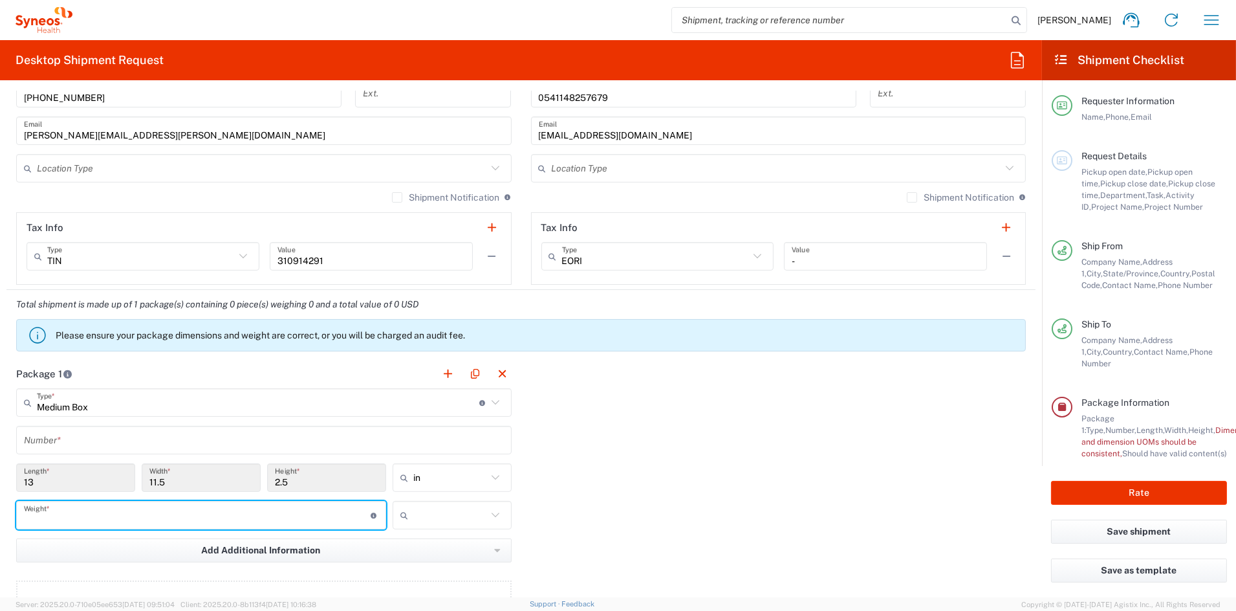
click at [60, 514] on input "number" at bounding box center [197, 515] width 347 height 23
type input "6"
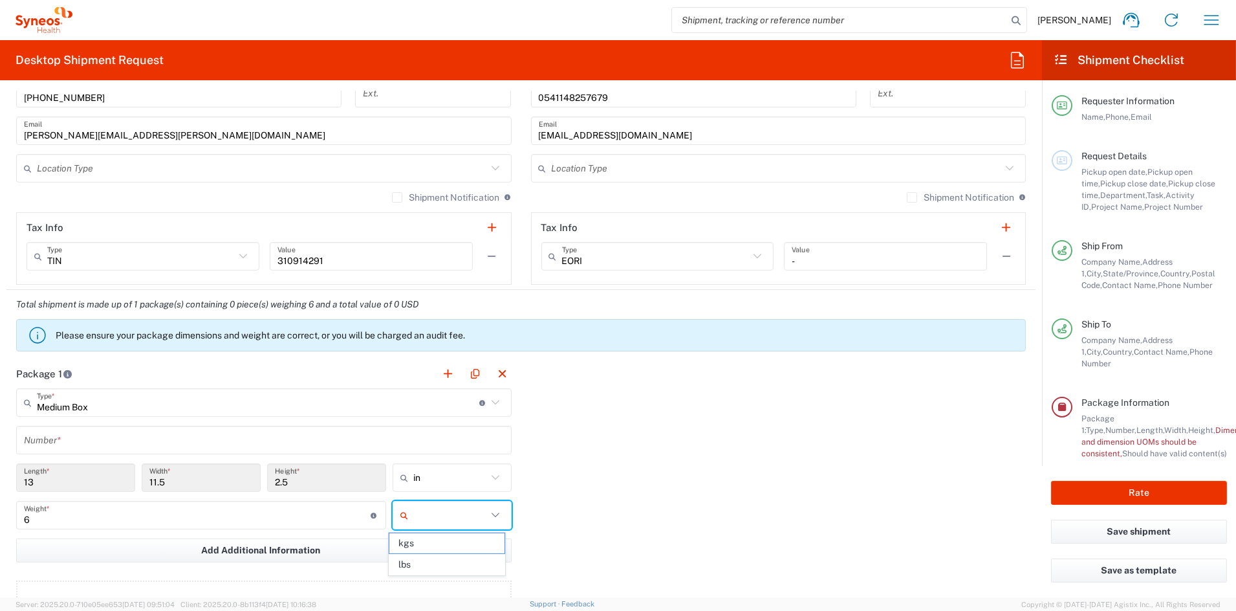
click at [426, 519] on input "text" at bounding box center [450, 515] width 74 height 21
drag, startPoint x: 421, startPoint y: 563, endPoint x: 389, endPoint y: 550, distance: 34.0
click at [421, 563] on span "lbs" at bounding box center [446, 564] width 115 height 20
type input "lbs"
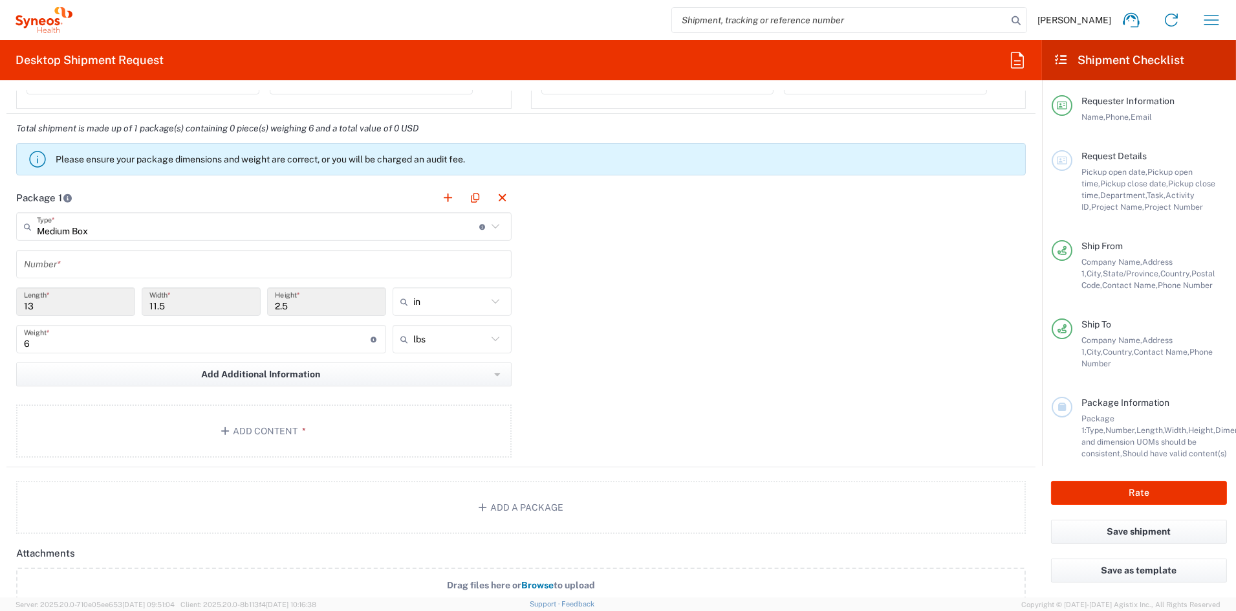
scroll to position [1054, 0]
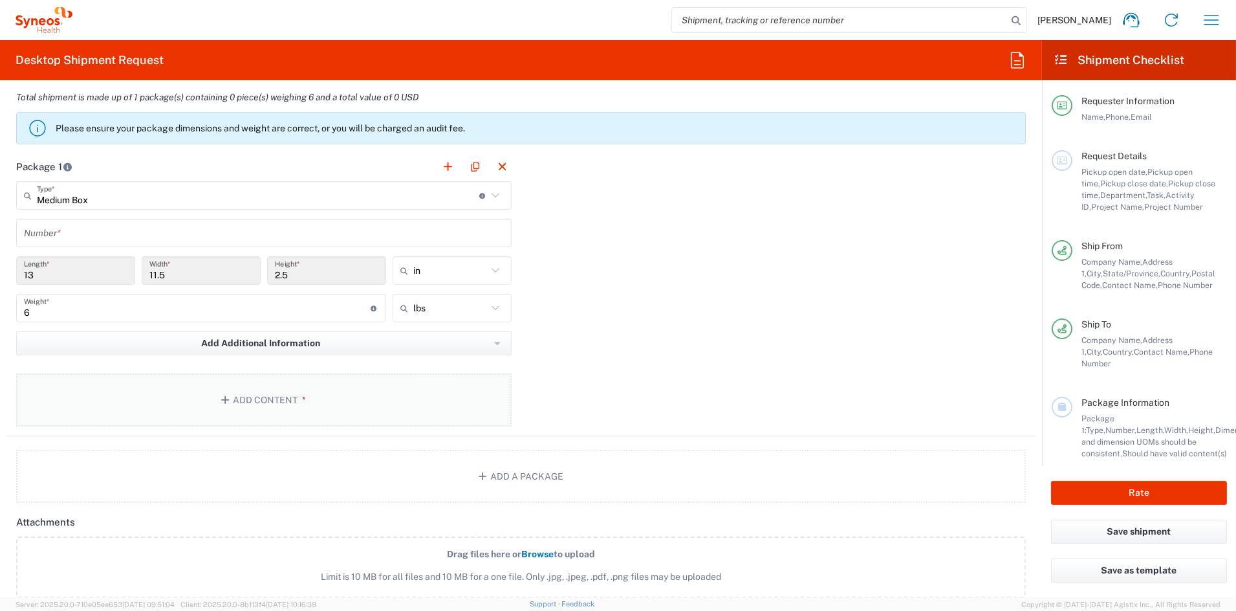
click at [259, 401] on button "Add Content *" at bounding box center [264, 399] width 496 height 53
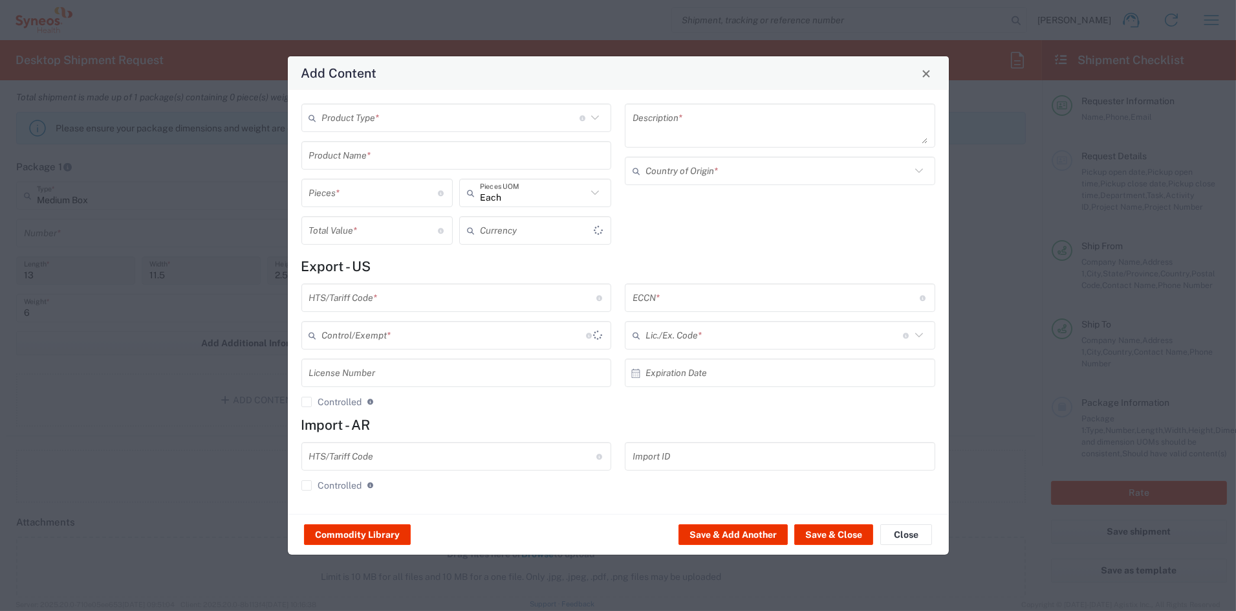
type input "US Dollar"
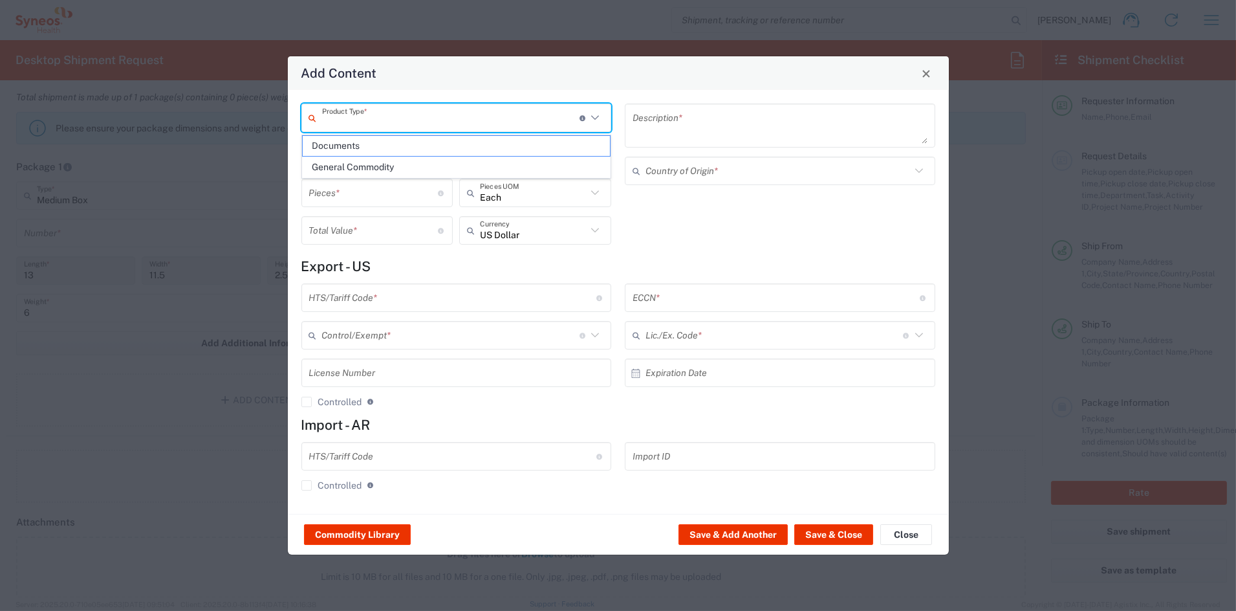
click at [368, 118] on input "text" at bounding box center [450, 118] width 257 height 23
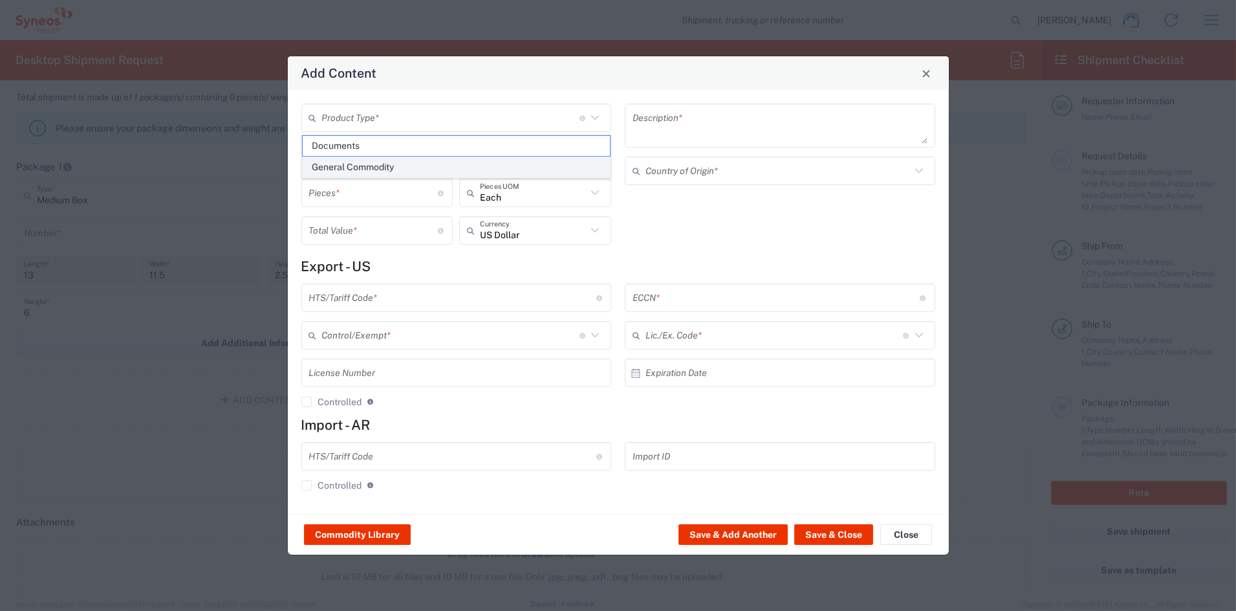
click at [351, 168] on span "General Commodity" at bounding box center [456, 167] width 307 height 20
type input "General Commodity"
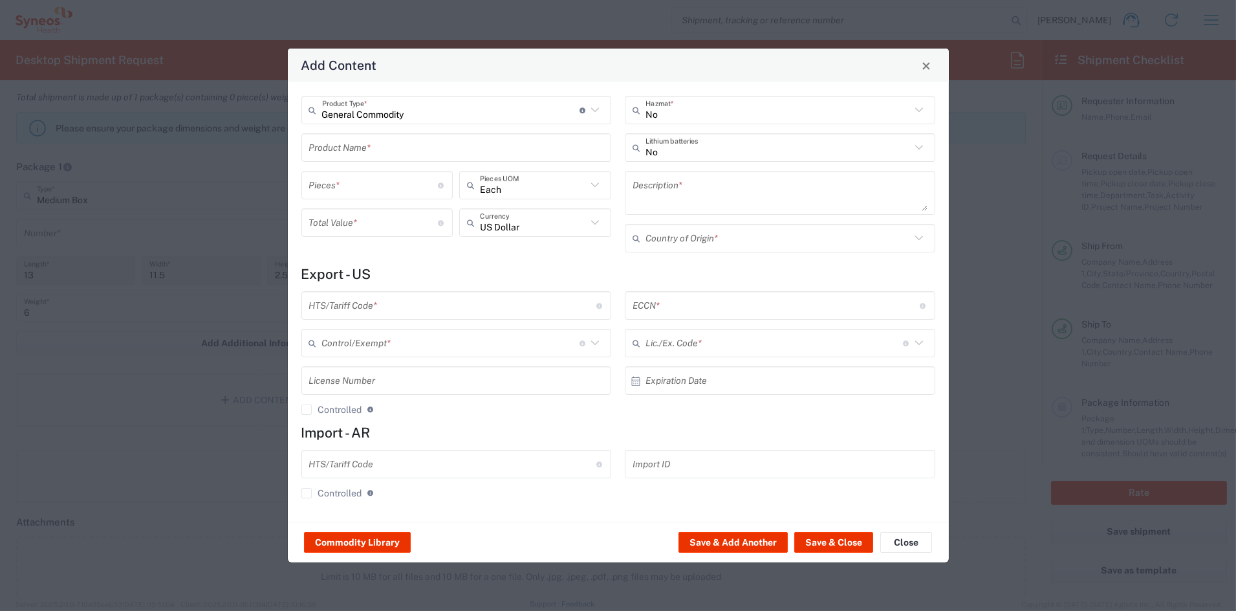
click at [350, 147] on input "text" at bounding box center [456, 147] width 295 height 23
click at [353, 180] on div "I/E CARDS 5X7'; 2 SHEETS PRINTED LAMINATED PAPER" at bounding box center [457, 178] width 308 height 22
type input "I/E CARDS 5X7'; 2 SHEETS PRINTED LAMINATED PAPER"
type input "1"
type textarea "I/E CARDS 5X7'; 2 SHEETS PRINTED LAMINATED PAPER"
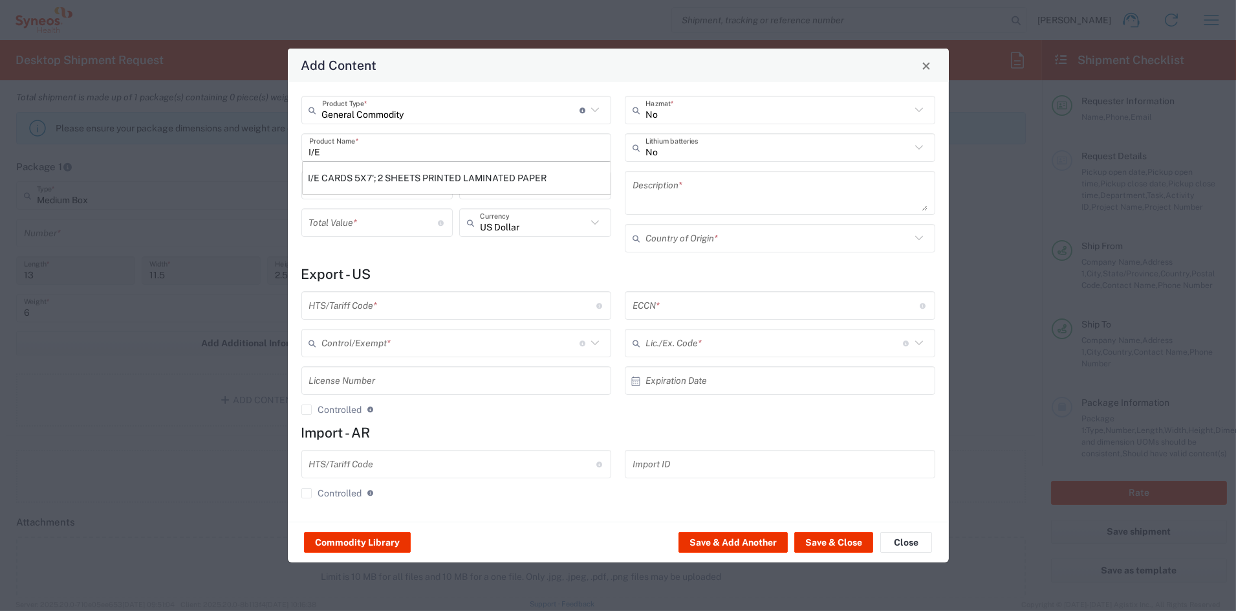
type input "[GEOGRAPHIC_DATA]"
type input "4911.99.8000"
type input "BIS"
type input "EAR99"
type input "NLR - No License Required"
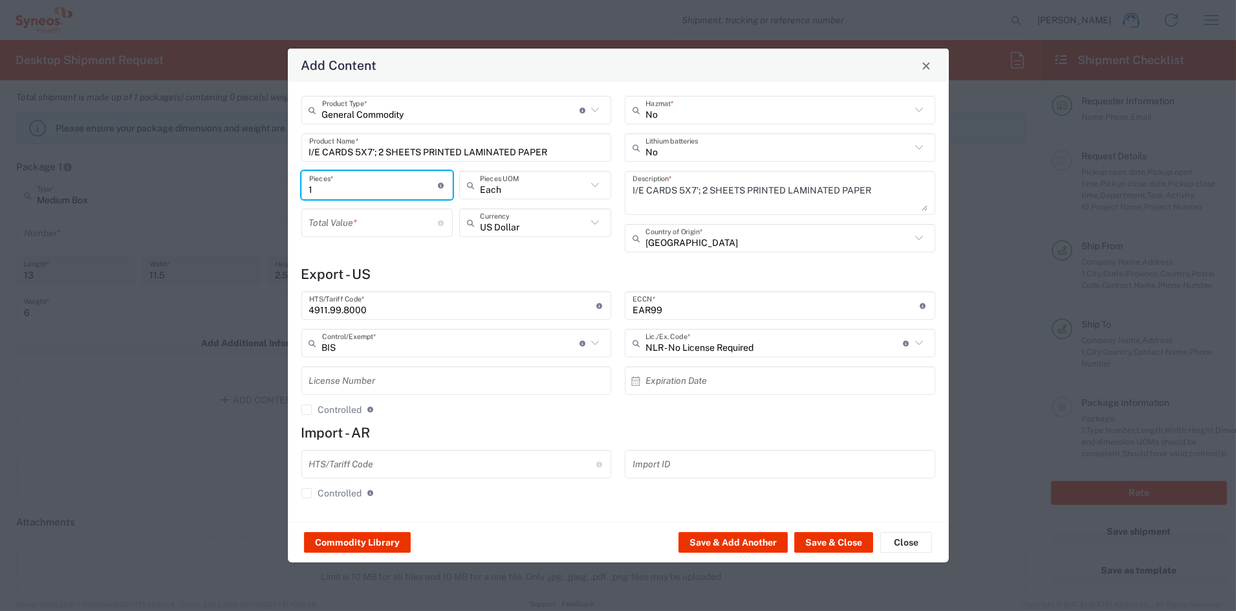
drag, startPoint x: 294, startPoint y: 184, endPoint x: 254, endPoint y: 179, distance: 39.8
click at [253, 179] on div "Add Content General Commodity Product Type * Document: Paper document generated…" at bounding box center [618, 305] width 1236 height 611
type input "3"
click at [324, 221] on input "number" at bounding box center [373, 223] width 129 height 23
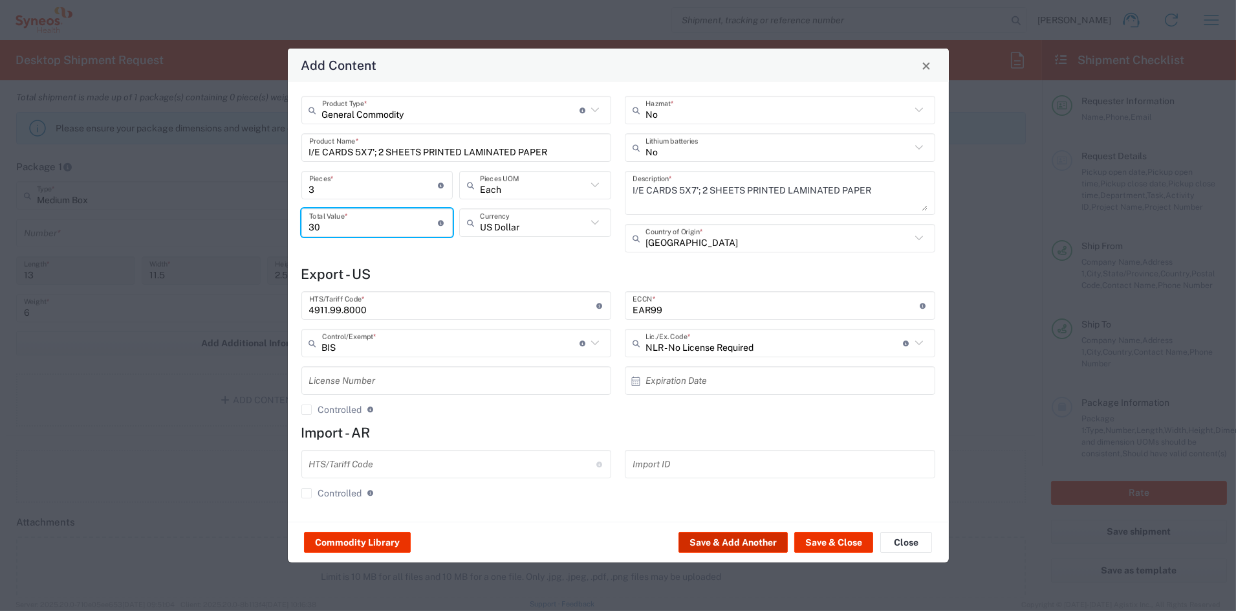
type input "30"
drag, startPoint x: 761, startPoint y: 540, endPoint x: 578, endPoint y: 402, distance: 229.1
click at [743, 528] on div "Commodity Library Save & Add Another Save & Close Close" at bounding box center [618, 541] width 661 height 41
drag, startPoint x: 520, startPoint y: 292, endPoint x: 524, endPoint y: 323, distance: 31.3
click at [524, 323] on div "4911.99.8000 HTS/Tariff Code * 10-digit U.S. import and export statistical clas…" at bounding box center [456, 357] width 324 height 133
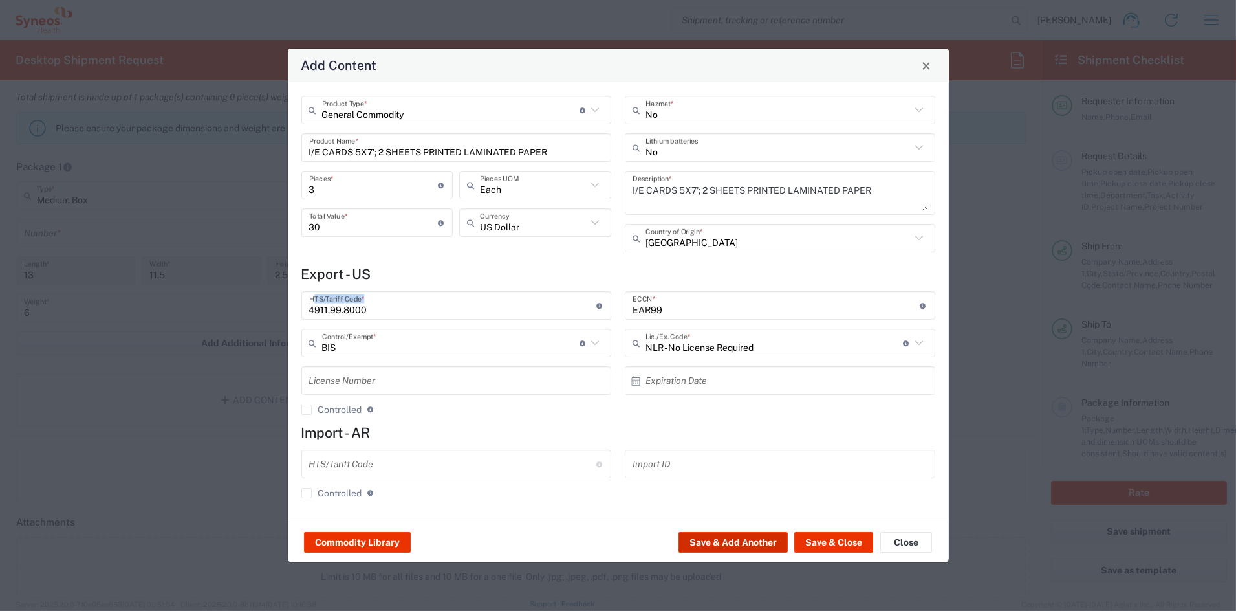
click at [719, 543] on button "Save & Add Another" at bounding box center [733, 542] width 109 height 21
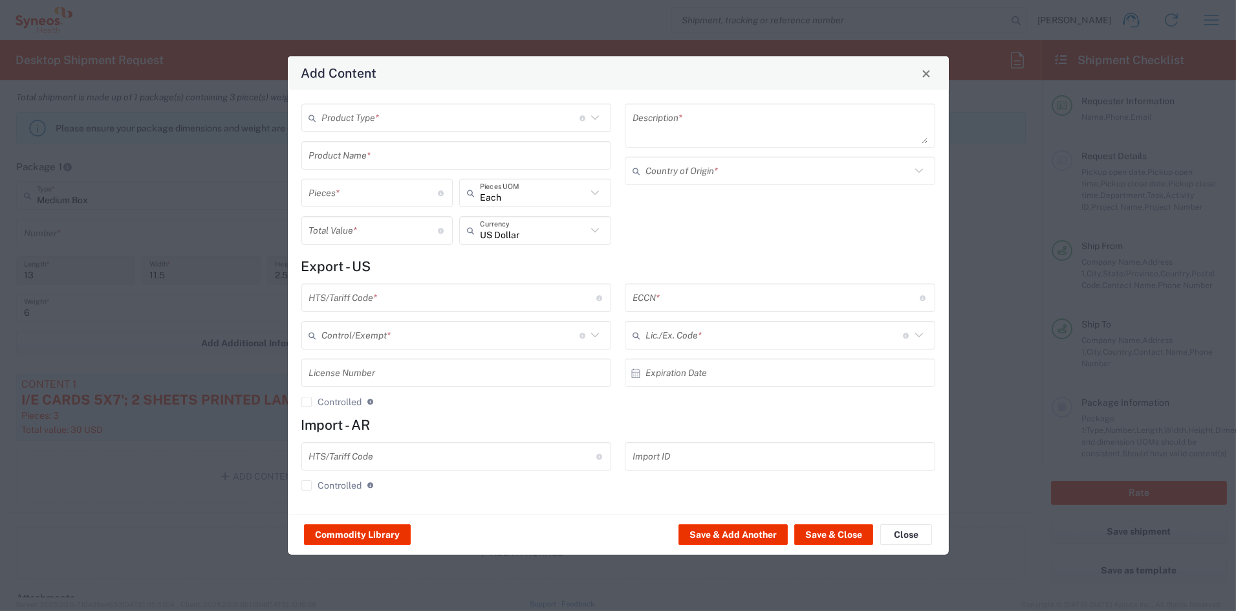
click at [372, 113] on input "text" at bounding box center [450, 118] width 257 height 23
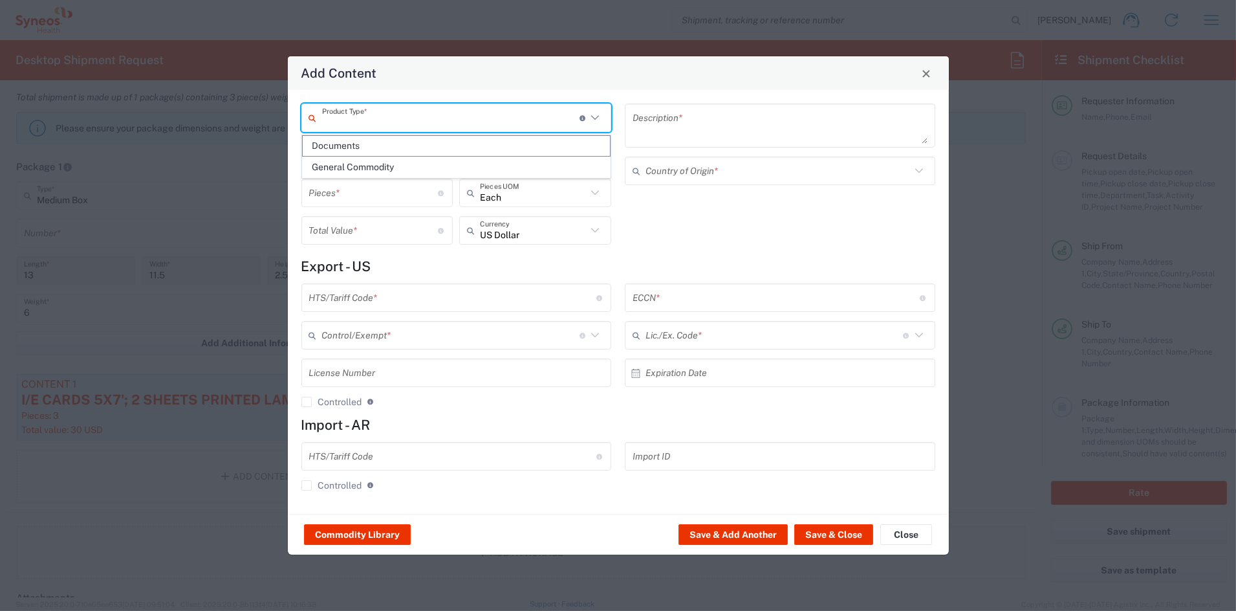
click at [349, 164] on span "General Commodity" at bounding box center [456, 167] width 307 height 20
type input "General Commodity"
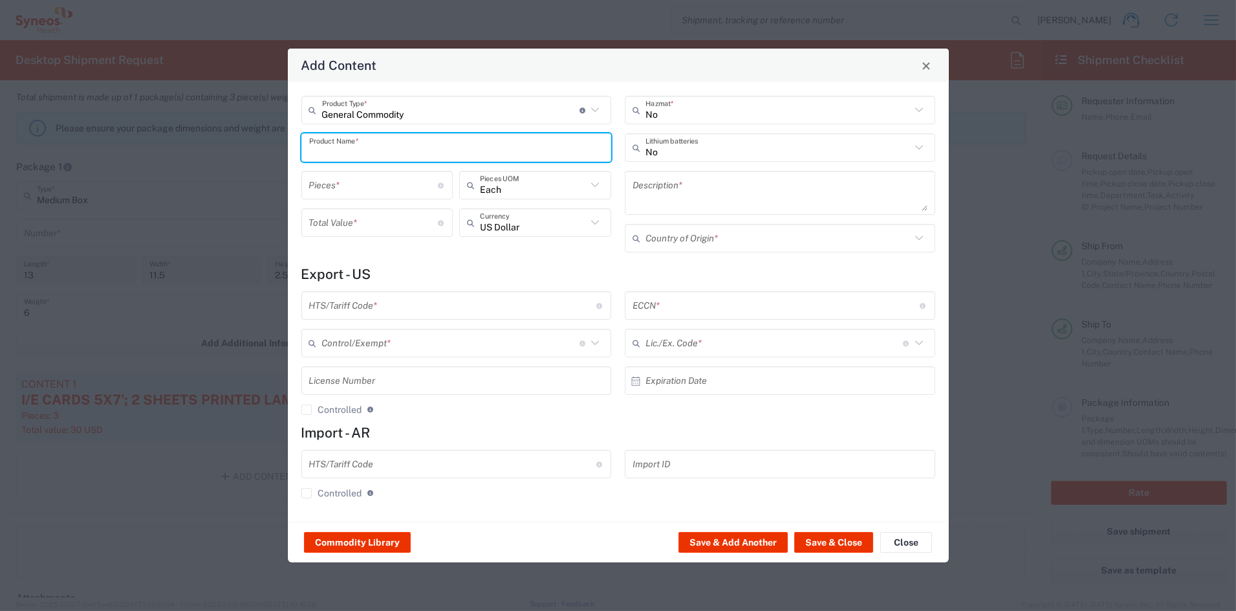
click at [345, 145] on input "text" at bounding box center [456, 147] width 295 height 23
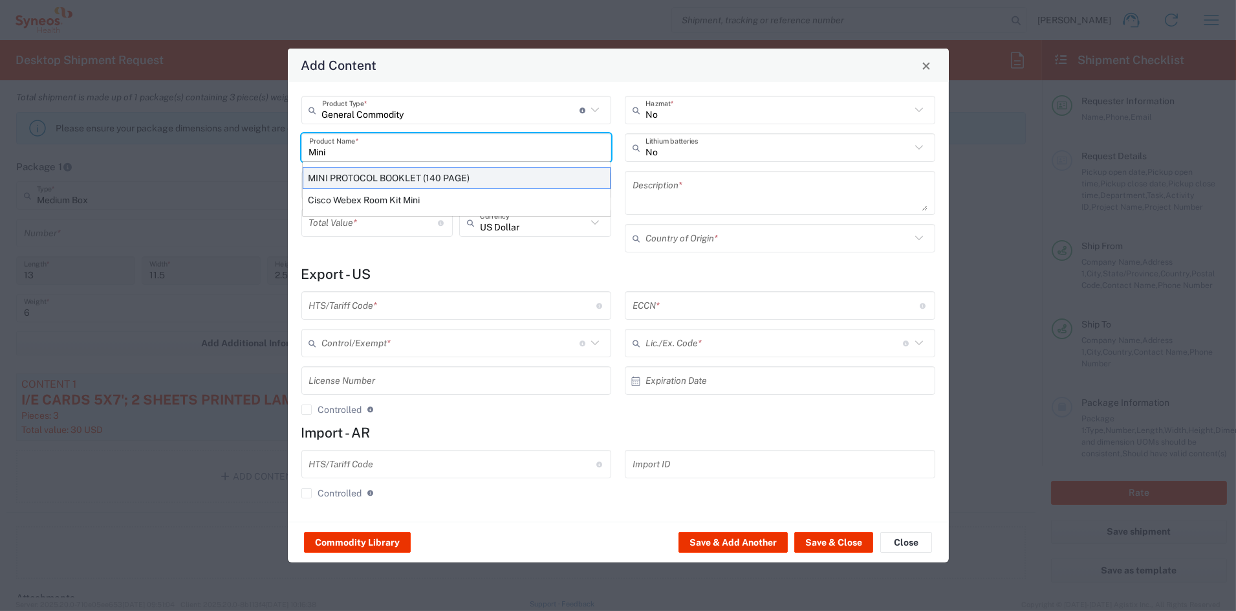
click at [351, 179] on div "MINI PROTOCOL BOOKLET (140 PAGE)" at bounding box center [457, 178] width 308 height 22
type input "MINI PROTOCOL BOOKLET (140 PAGE)"
type input "1"
type textarea "6'x7', PRINTED LAMINATED PAPER"
type input "[GEOGRAPHIC_DATA]"
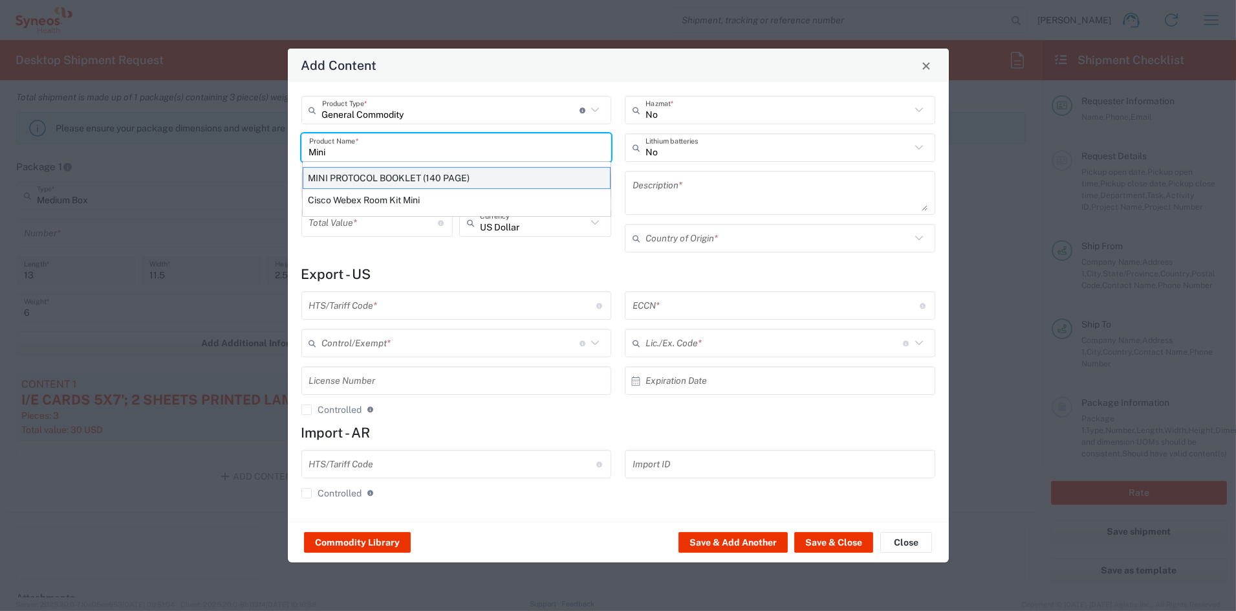
type input "4901.99.0050"
type input "BIS"
type input "EAR99"
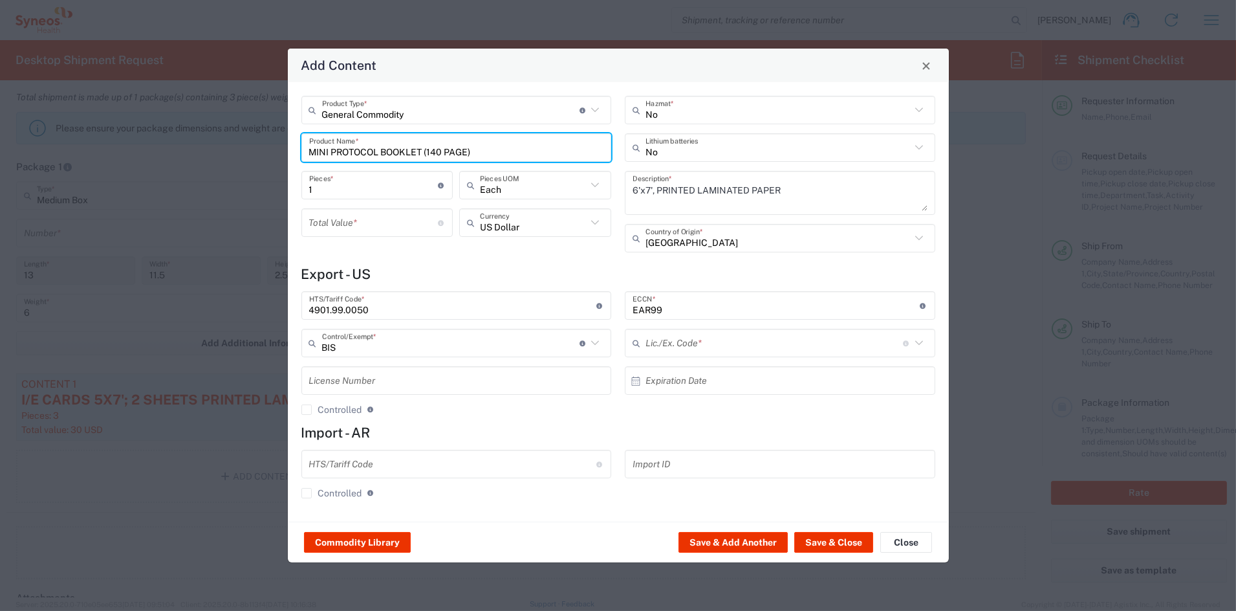
type input "NLR - No License Required"
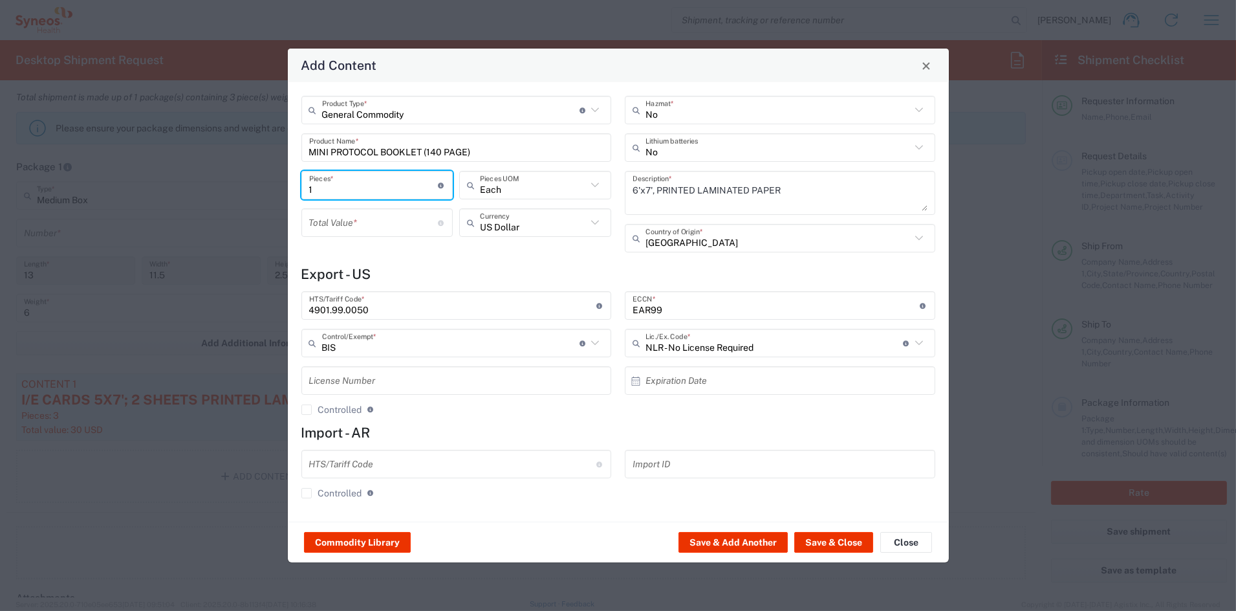
drag, startPoint x: 335, startPoint y: 186, endPoint x: 264, endPoint y: 182, distance: 71.2
click at [265, 182] on div "Add Content General Commodity Product Type * Document: Paper document generated…" at bounding box center [618, 305] width 1236 height 611
type input "3"
click at [325, 219] on input "number" at bounding box center [373, 223] width 129 height 23
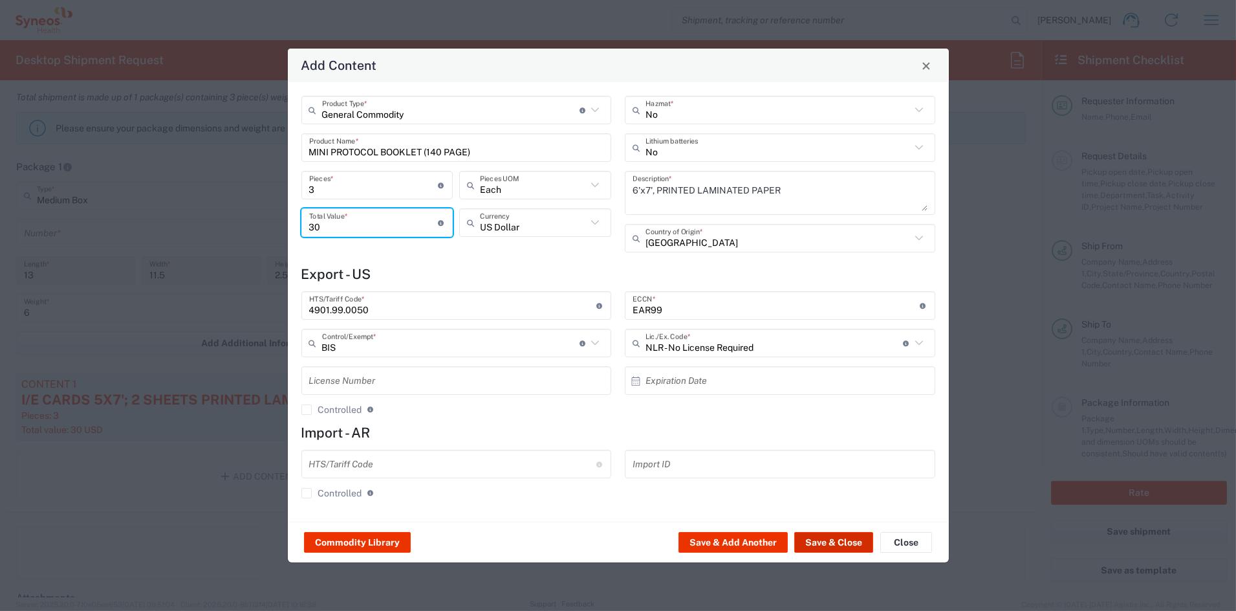
type input "30"
click at [840, 539] on button "Save & Close" at bounding box center [833, 542] width 79 height 21
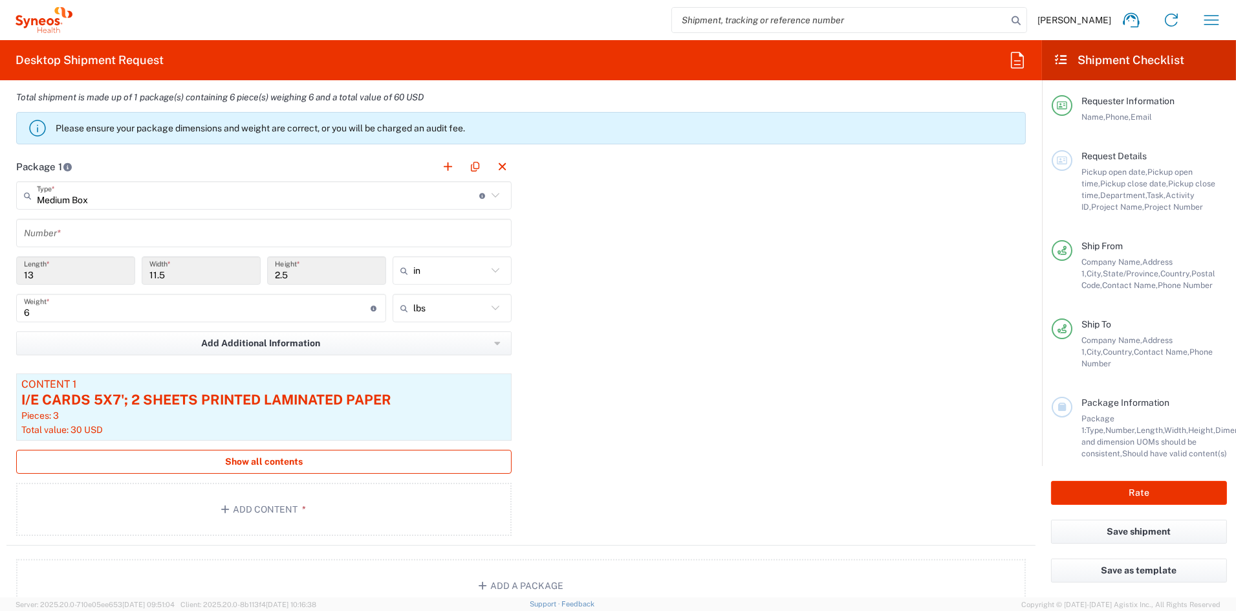
click at [250, 464] on span "Show all contents" at bounding box center [264, 461] width 78 height 12
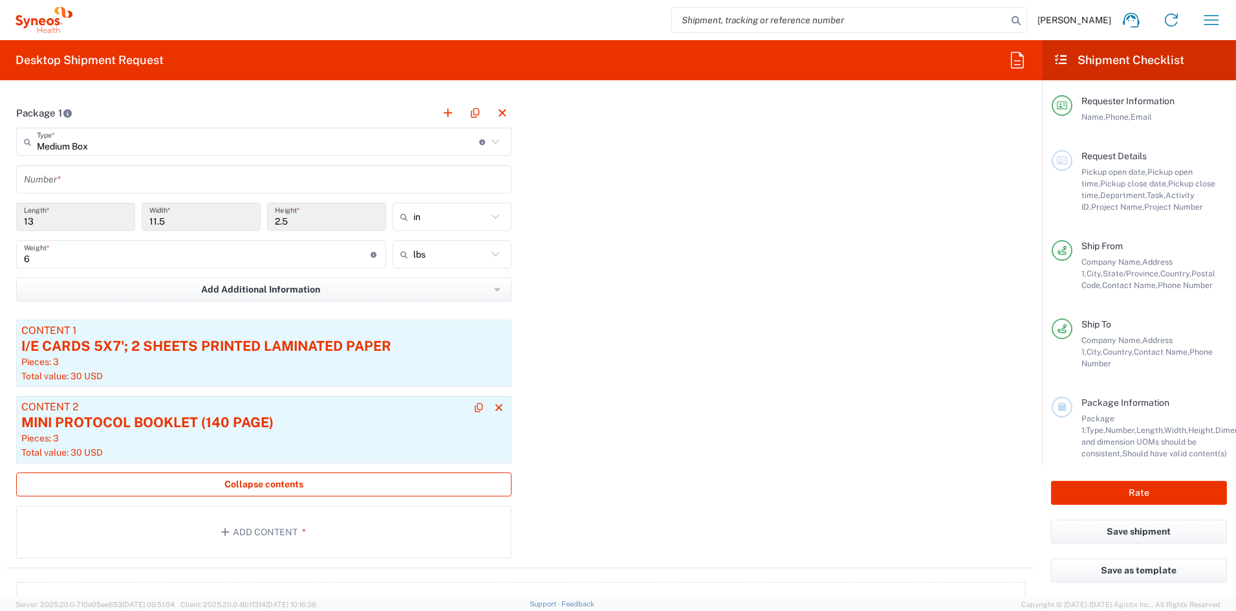
scroll to position [1110, 0]
click at [256, 525] on button "Add Content *" at bounding box center [264, 529] width 496 height 53
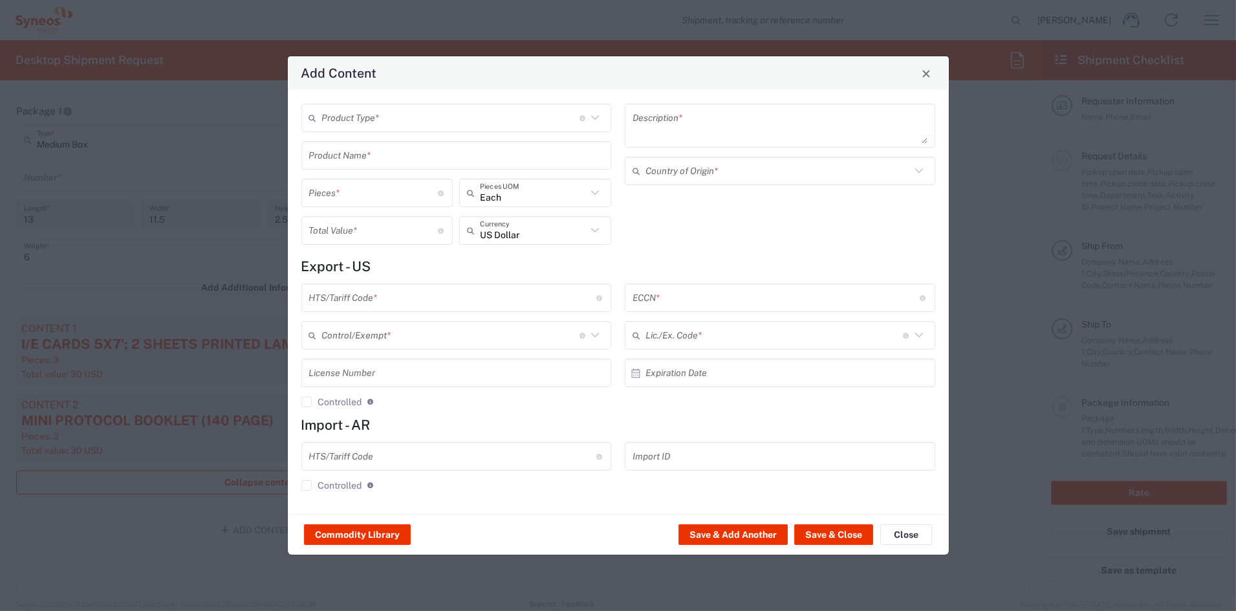
click at [389, 120] on input "text" at bounding box center [450, 118] width 257 height 23
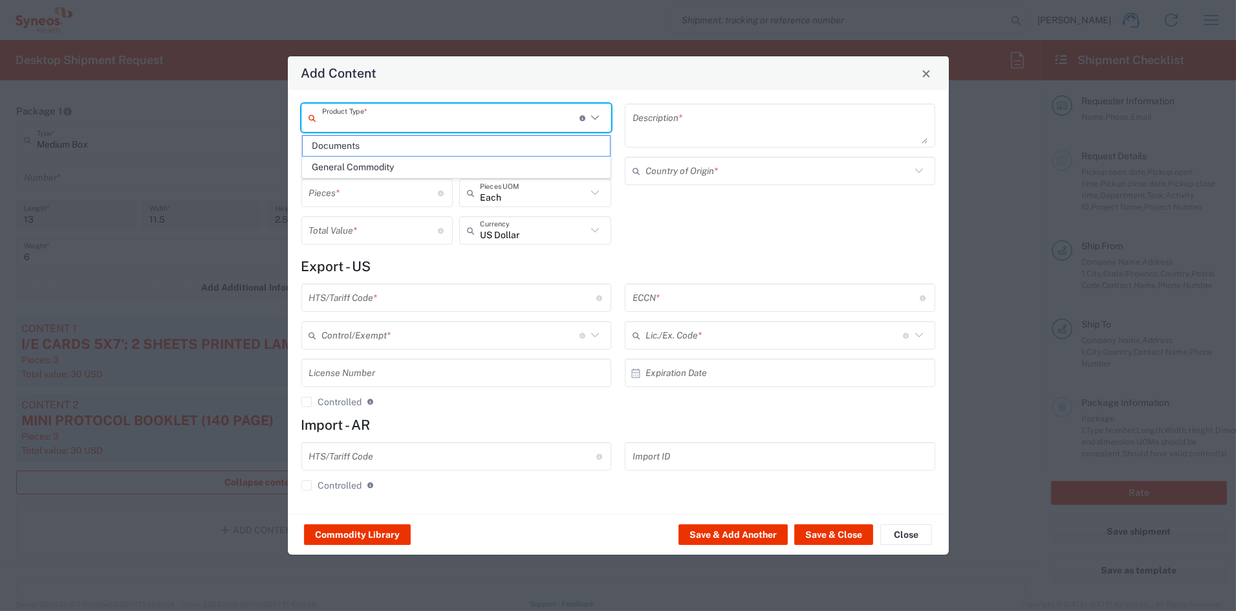
click at [356, 167] on span "General Commodity" at bounding box center [456, 167] width 307 height 20
type input "General Commodity"
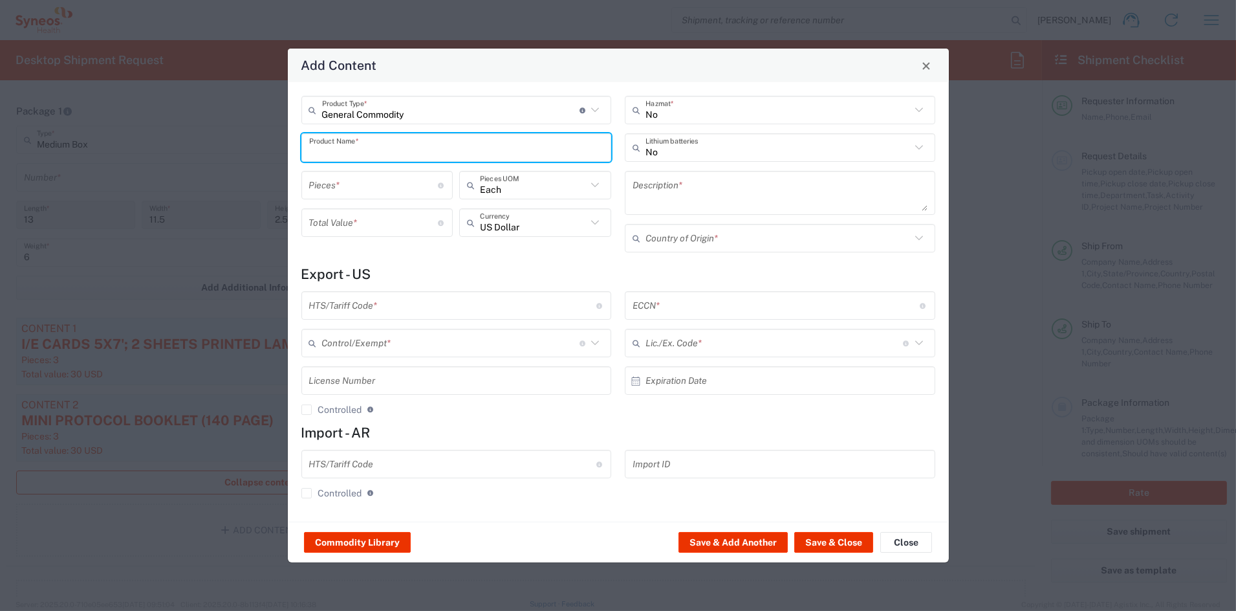
click at [342, 150] on input "text" at bounding box center [456, 147] width 295 height 23
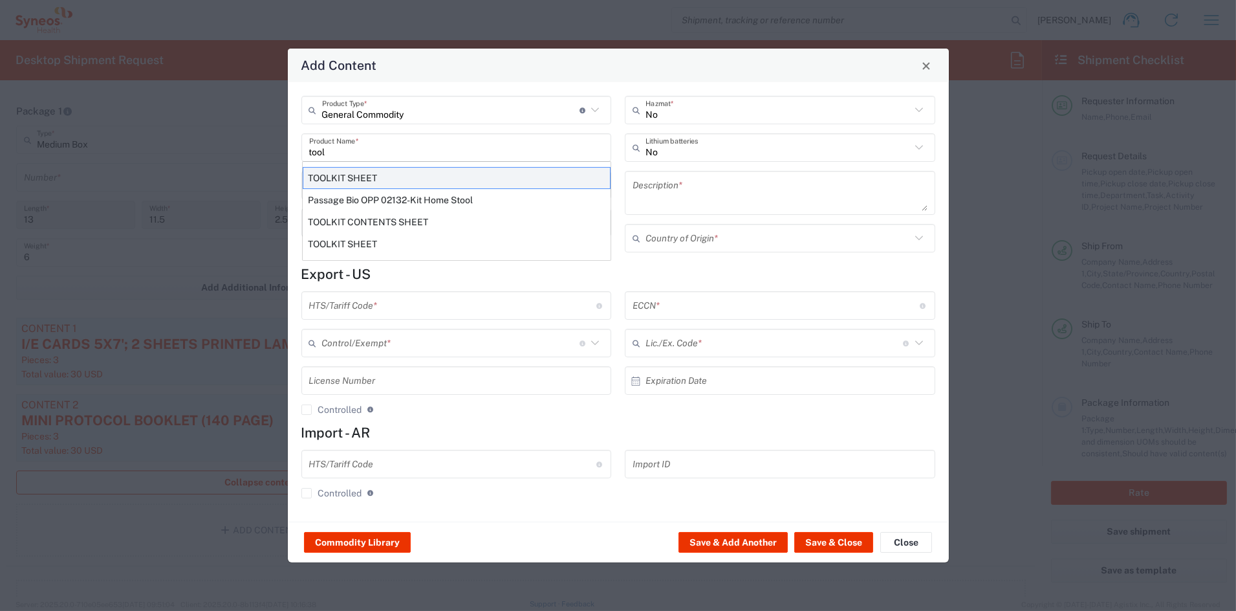
click at [329, 176] on div "TOOLKIT SHEET" at bounding box center [457, 178] width 308 height 22
type input "TOOLKIT SHEET"
type input "1"
type textarea "8.5X11 - 1 SHEET PAPER DOCUMENT"
type input "[GEOGRAPHIC_DATA]"
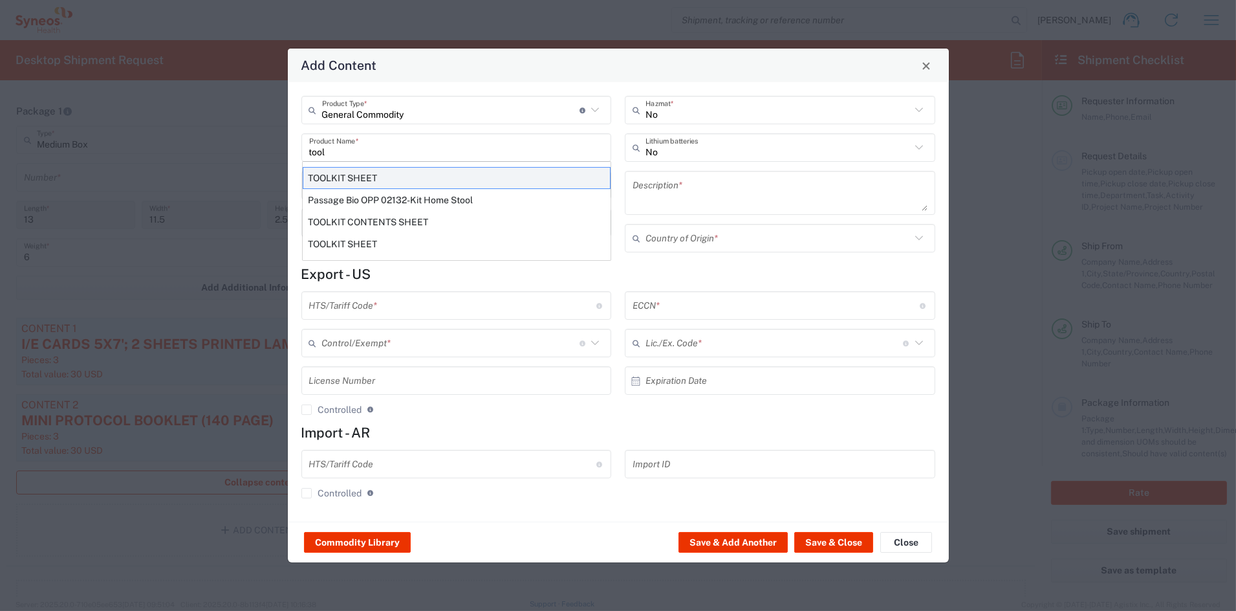
type input "4901.10.0040"
type input "BIS"
type input "EAR99"
type input "NLR - No License Required"
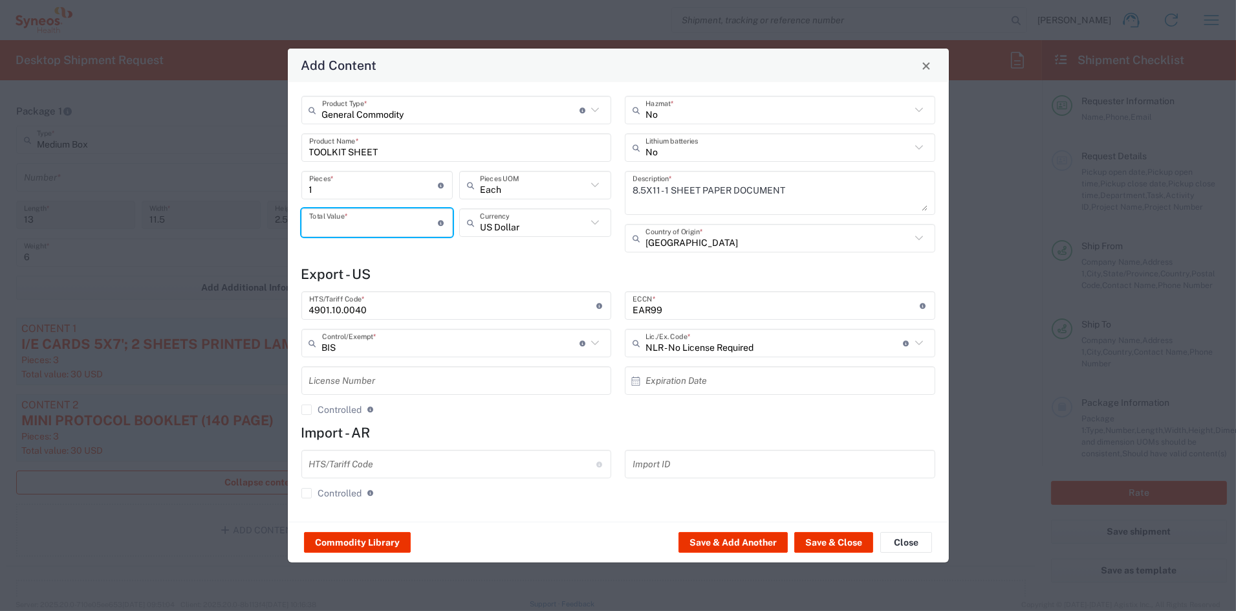
click at [338, 221] on input "number" at bounding box center [373, 223] width 129 height 23
type input ".35"
click at [764, 543] on button "Save & Add Another" at bounding box center [733, 542] width 109 height 21
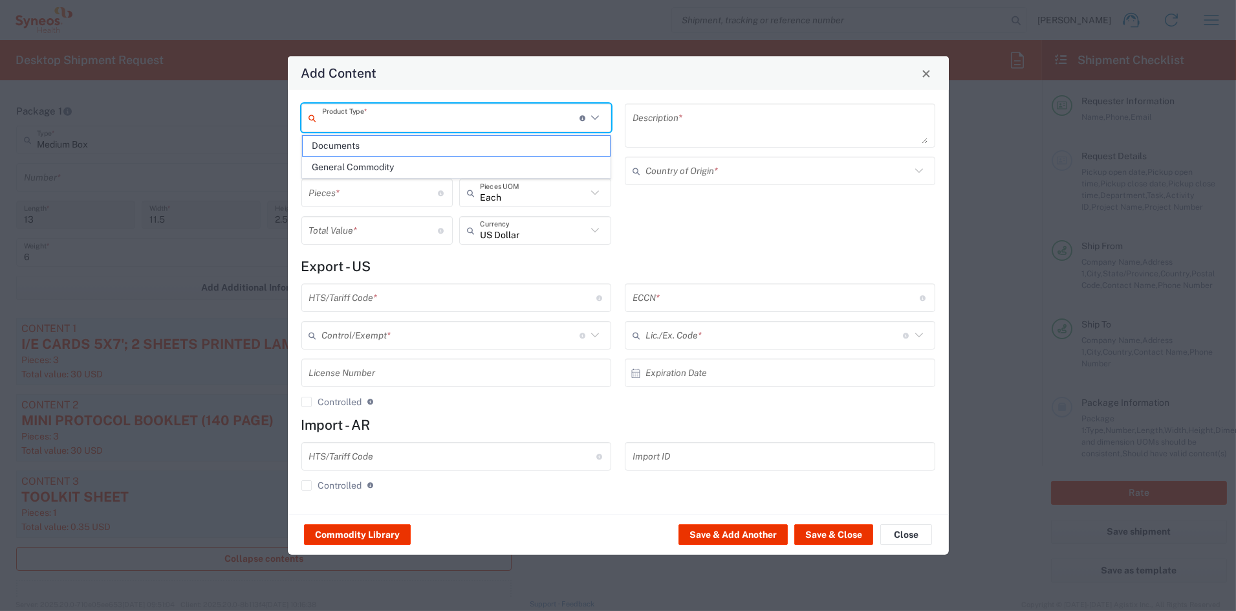
click at [330, 111] on input "text" at bounding box center [450, 118] width 257 height 23
click at [345, 171] on span "General Commodity" at bounding box center [456, 167] width 307 height 20
type input "General Commodity"
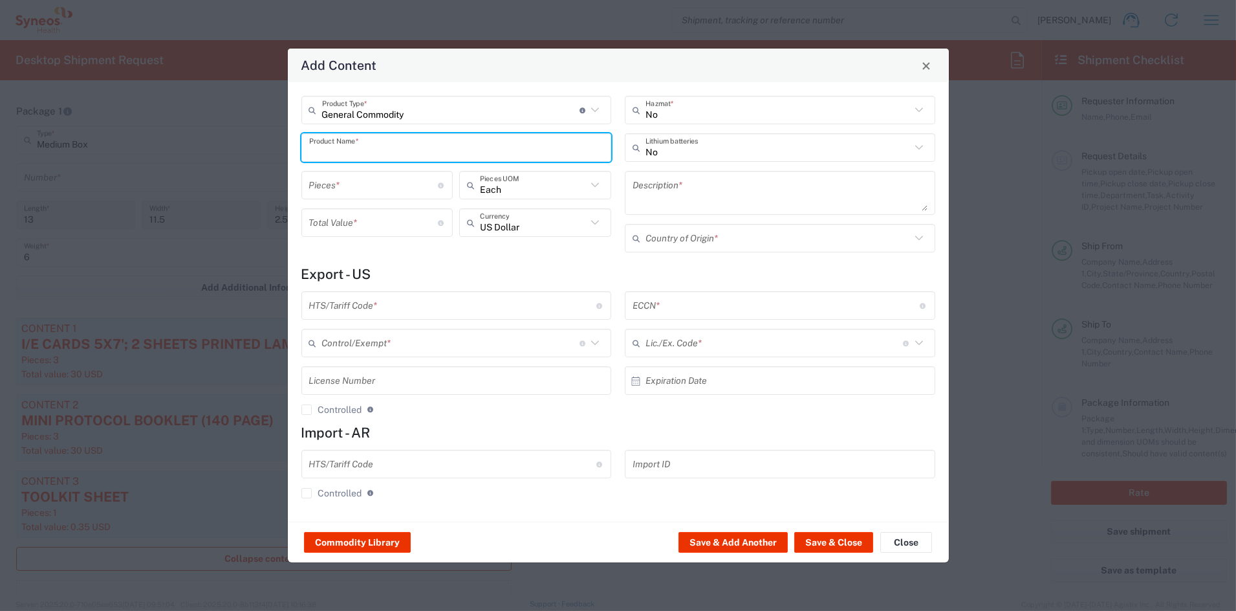
click at [339, 150] on input "text" at bounding box center [456, 147] width 295 height 23
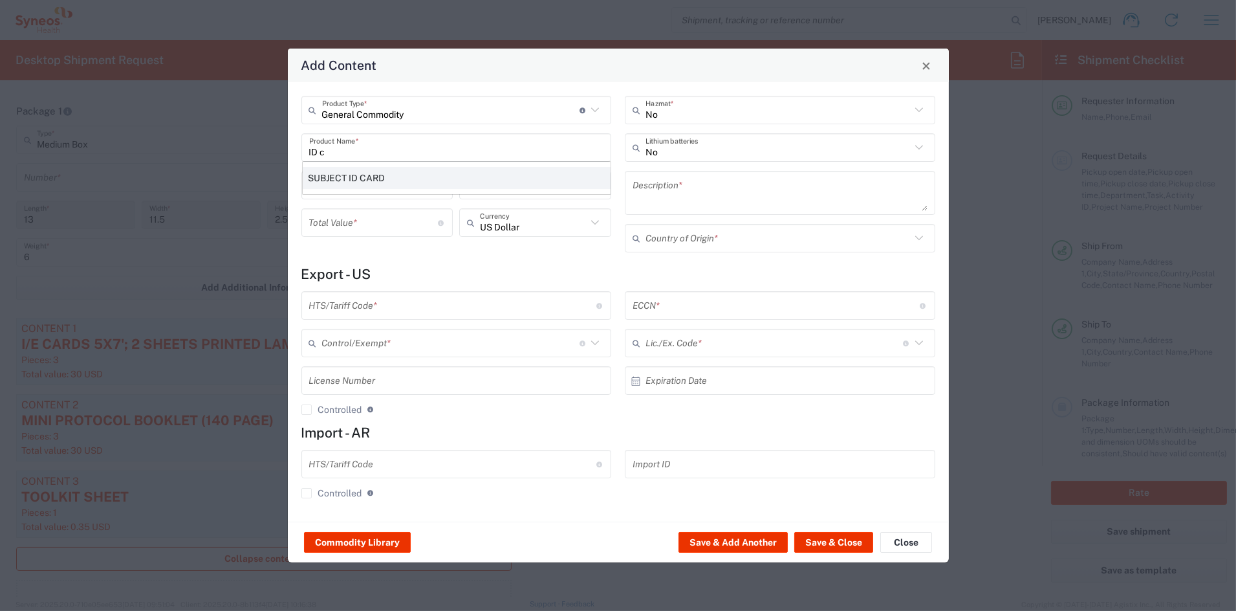
click at [360, 173] on div "SUBJECT ID CARD" at bounding box center [457, 178] width 308 height 22
type input "SUBJECT ID CARD"
type textarea "3X5 PRINTED PAPER (BIZ CARD WEIGHT) CARD FOR ID DATA"
type input "[GEOGRAPHIC_DATA]"
type input "4911.99.8000"
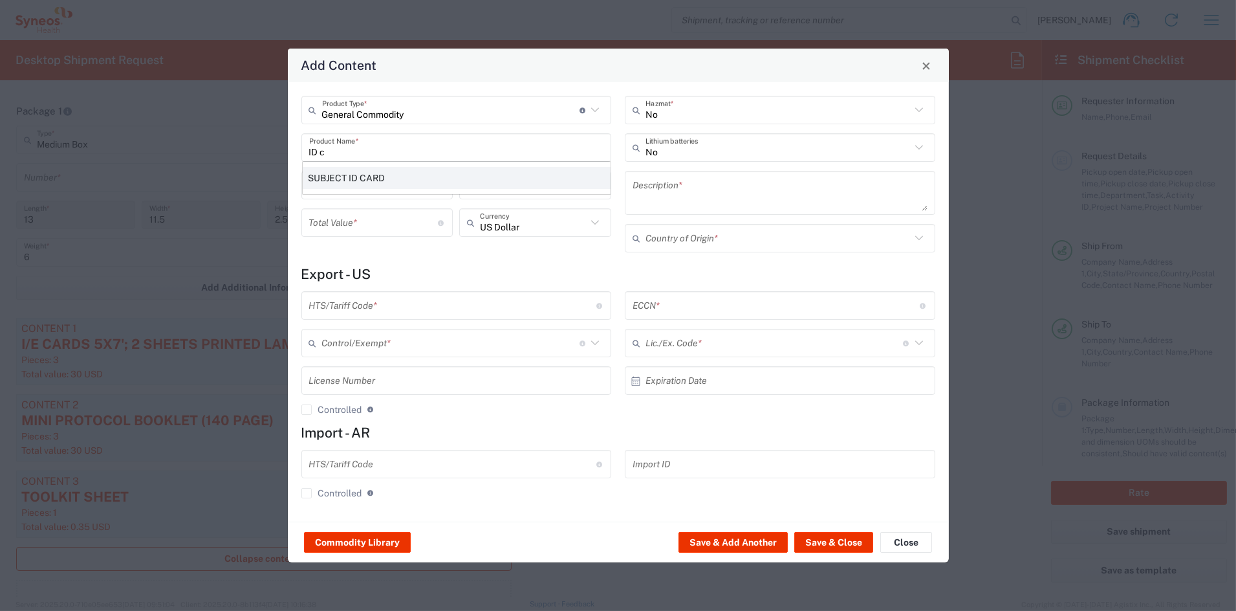
type input "BIS"
type input "EAR99"
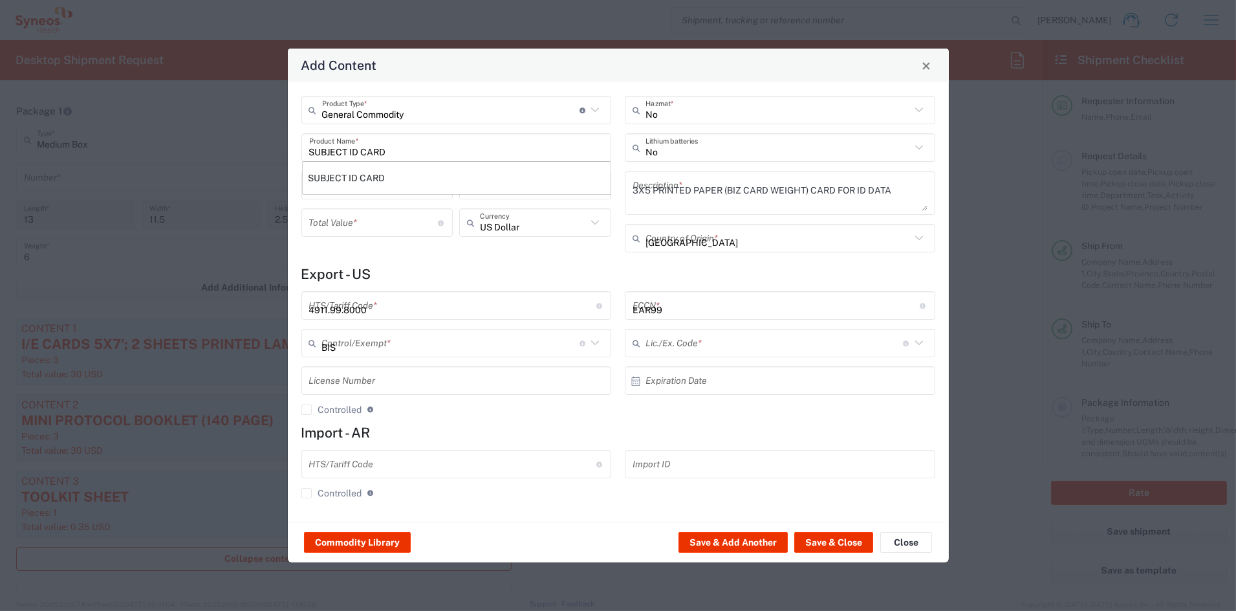
type input "NLR - No License Required"
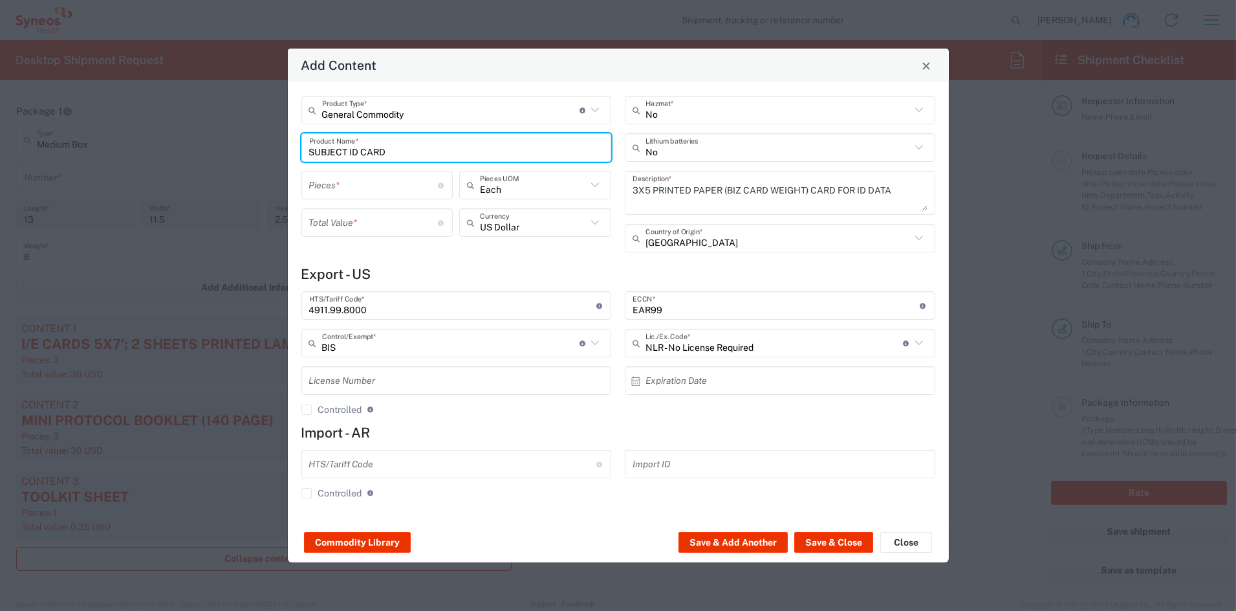
click at [359, 184] on input "number" at bounding box center [373, 185] width 129 height 23
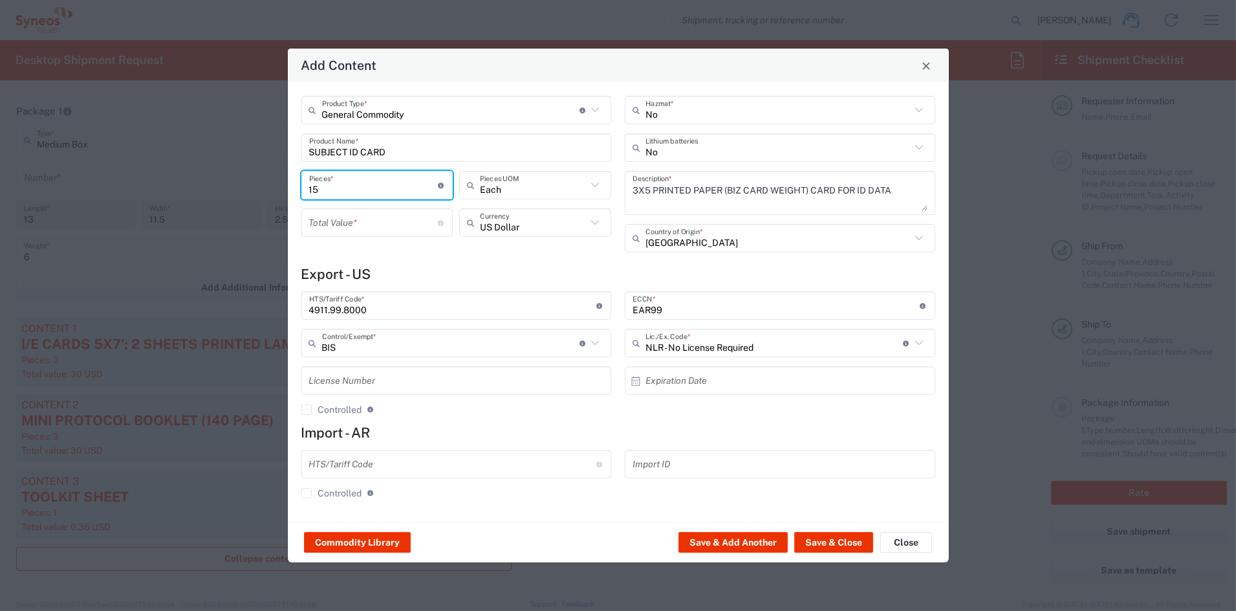
type input "15"
click at [369, 219] on input "number" at bounding box center [373, 223] width 129 height 23
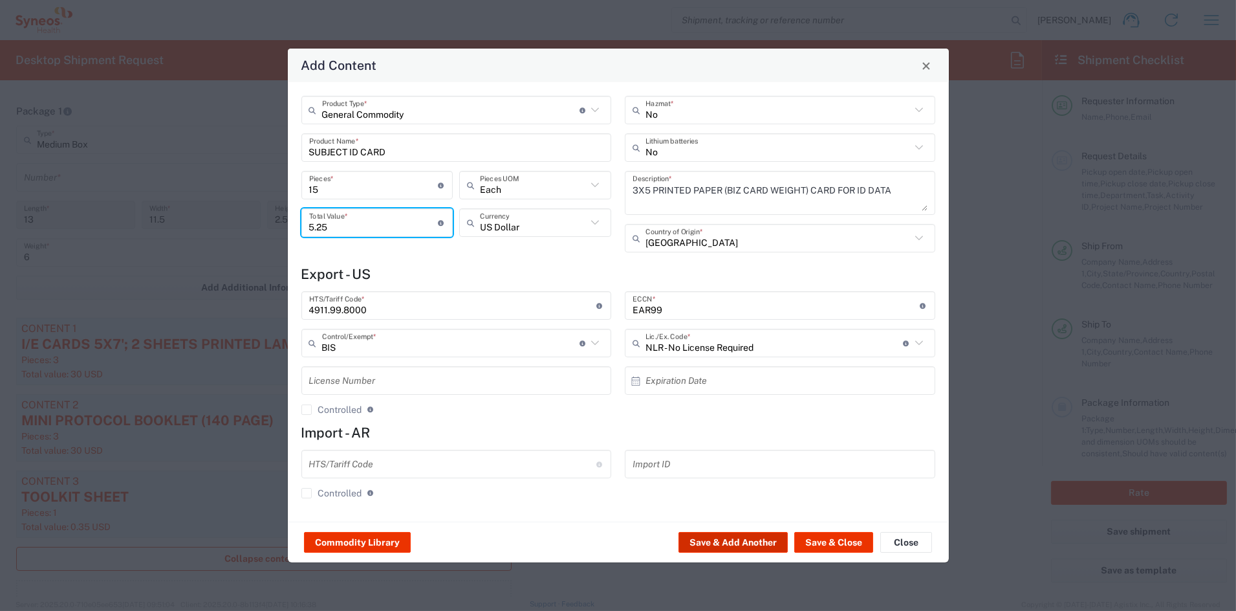
type input "5.25"
click at [741, 537] on button "Save & Add Another" at bounding box center [733, 542] width 109 height 21
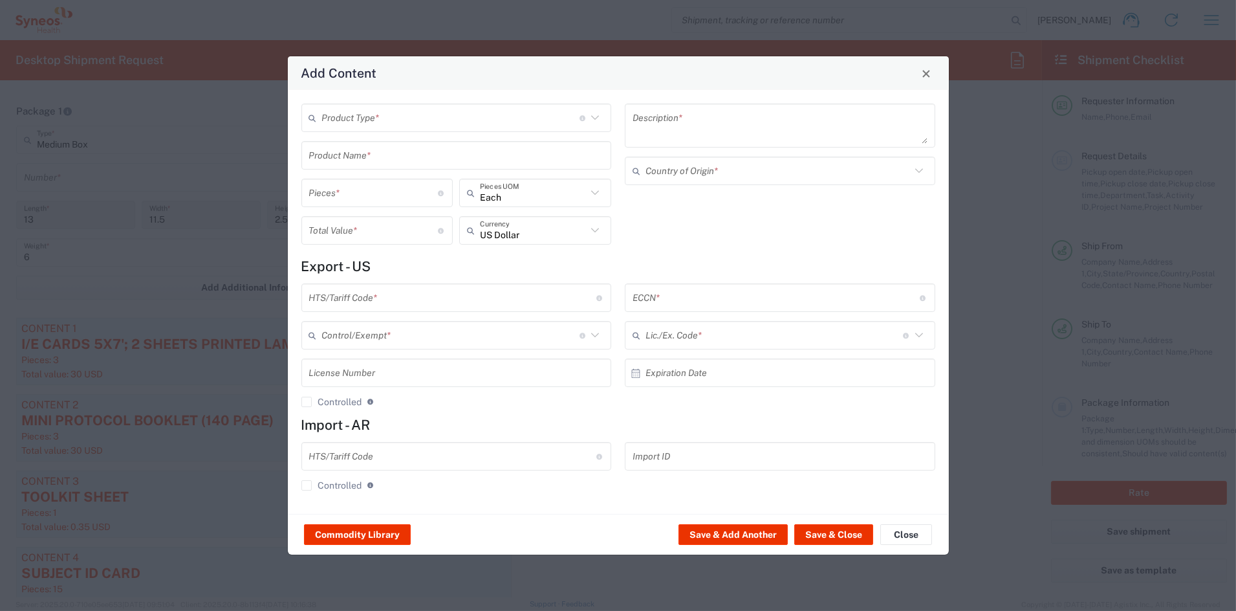
click at [349, 120] on input "text" at bounding box center [450, 118] width 257 height 23
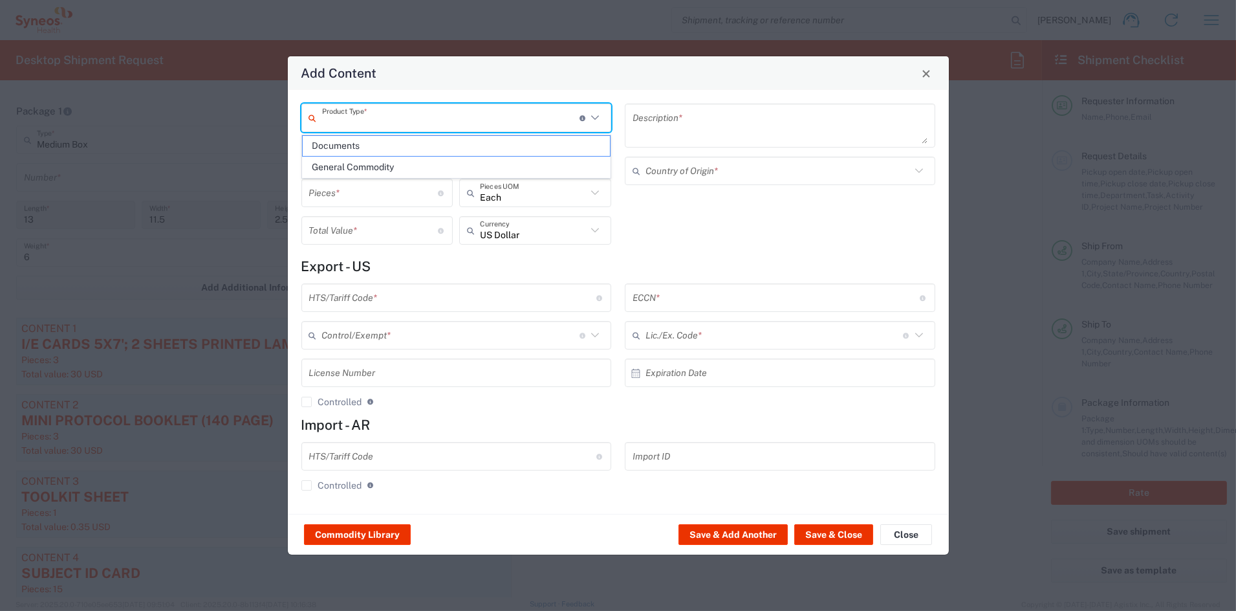
click at [350, 165] on span "General Commodity" at bounding box center [456, 167] width 307 height 20
type input "General Commodity"
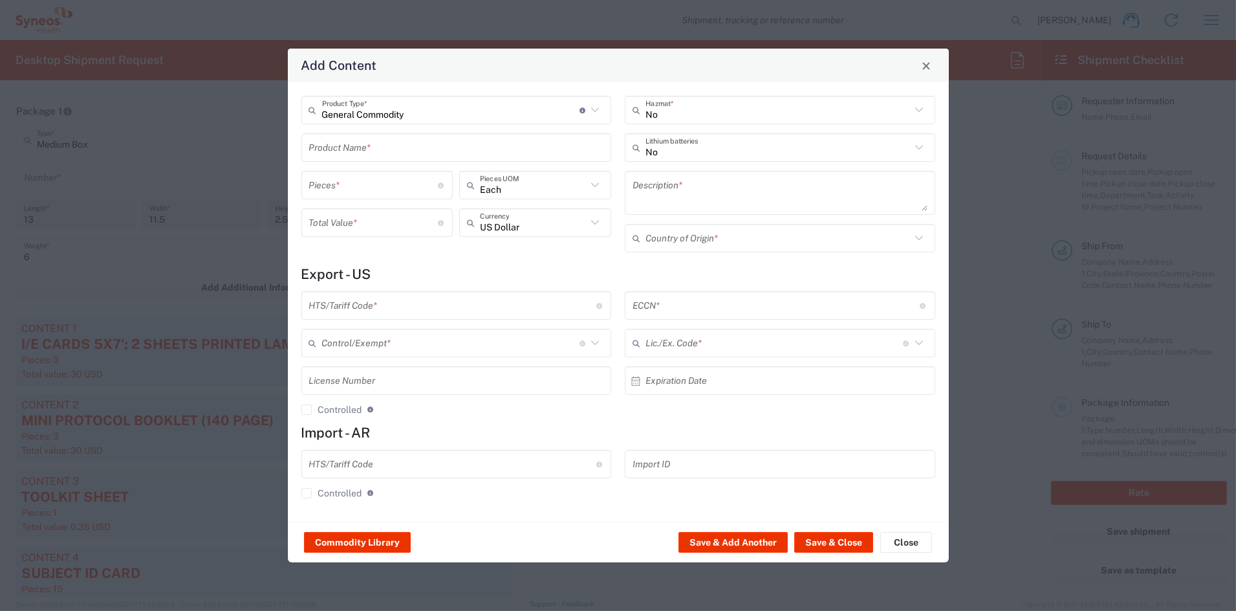
click at [345, 146] on input "text" at bounding box center [456, 147] width 295 height 23
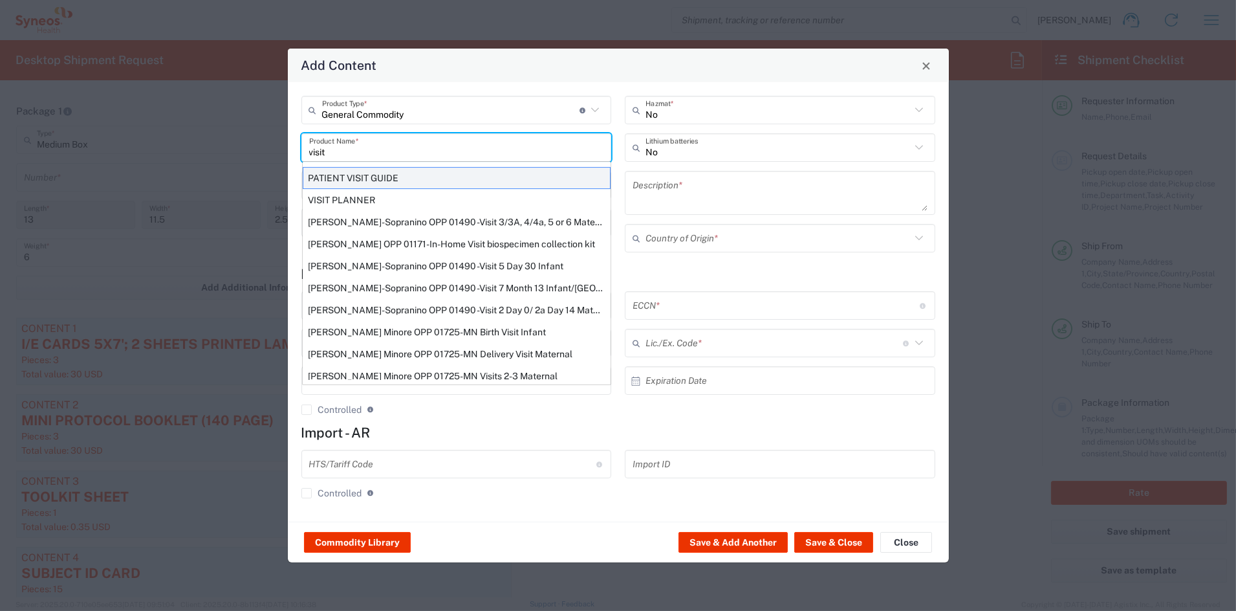
click at [360, 179] on div "PATIENT VISIT GUIDE" at bounding box center [457, 178] width 308 height 22
type input "PATIENT VISIT GUIDE"
type input "1"
type textarea "8.5x11 PRINTED DOCUMENT"
type input "[GEOGRAPHIC_DATA]"
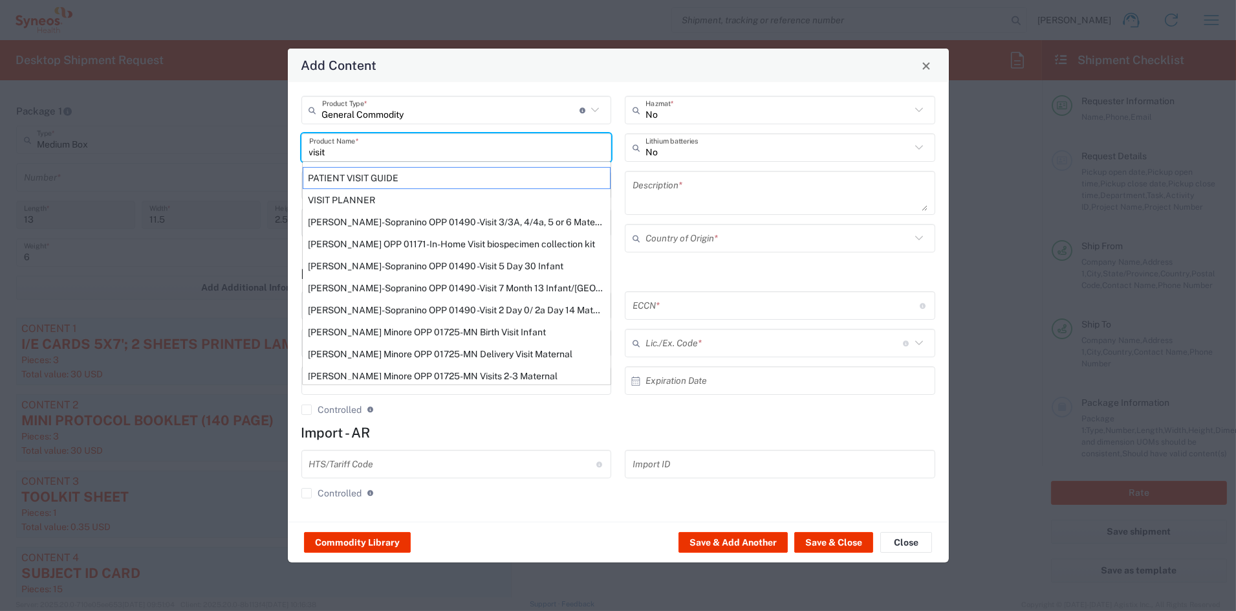
type input "4901.10.0040"
type input "BIS"
type input "EAR99"
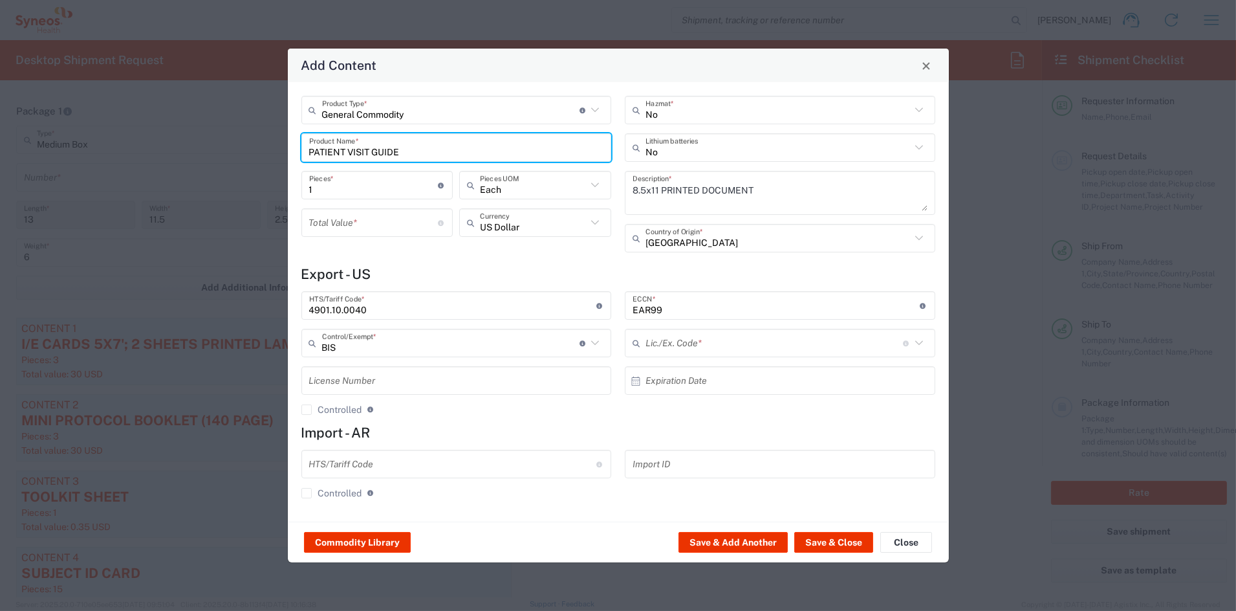
type input "NLR - No License Required"
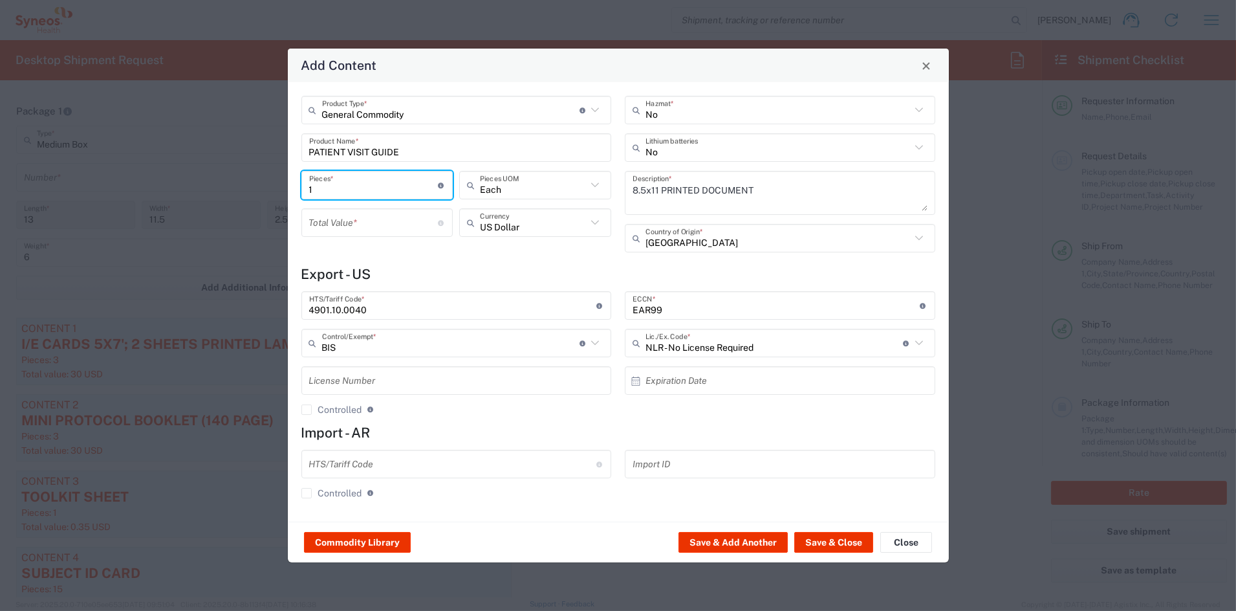
drag, startPoint x: 349, startPoint y: 184, endPoint x: 275, endPoint y: 184, distance: 73.7
click at [275, 184] on div "Add Content General Commodity Product Type * Document: Paper document generated…" at bounding box center [618, 305] width 1236 height 611
type input "12"
click at [349, 222] on input "number" at bounding box center [373, 223] width 129 height 23
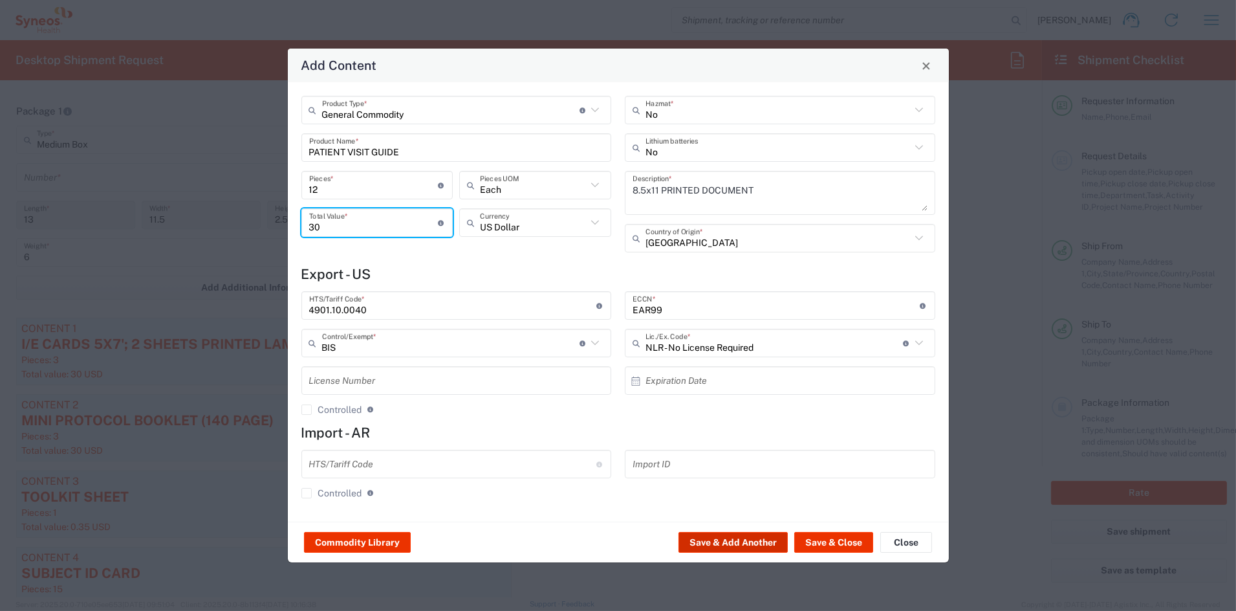
type input "30"
click at [743, 543] on button "Save & Add Another" at bounding box center [733, 542] width 109 height 21
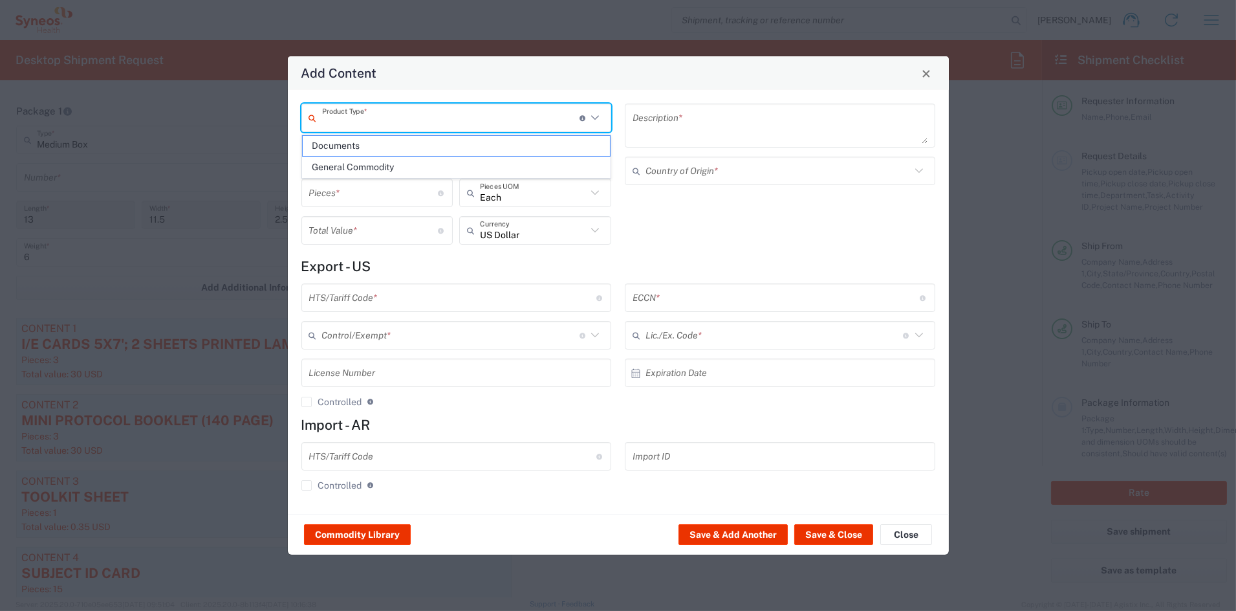
click at [352, 118] on input "text" at bounding box center [450, 118] width 257 height 23
click at [346, 166] on span "General Commodity" at bounding box center [456, 167] width 307 height 20
type input "General Commodity"
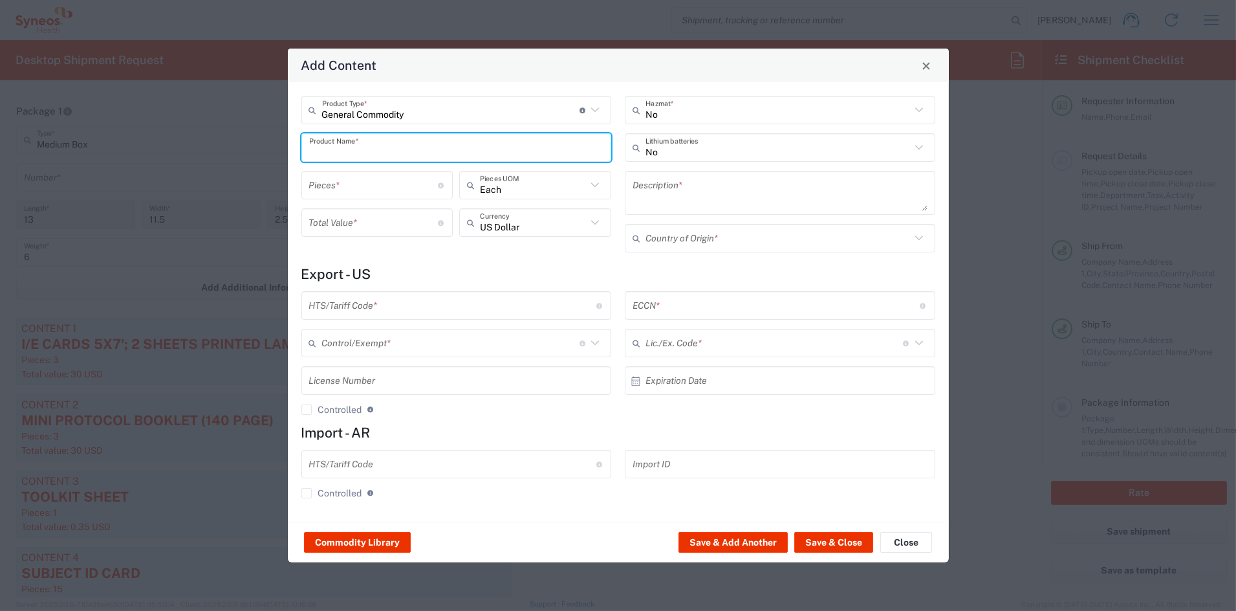
click at [344, 146] on input "text" at bounding box center [456, 147] width 295 height 23
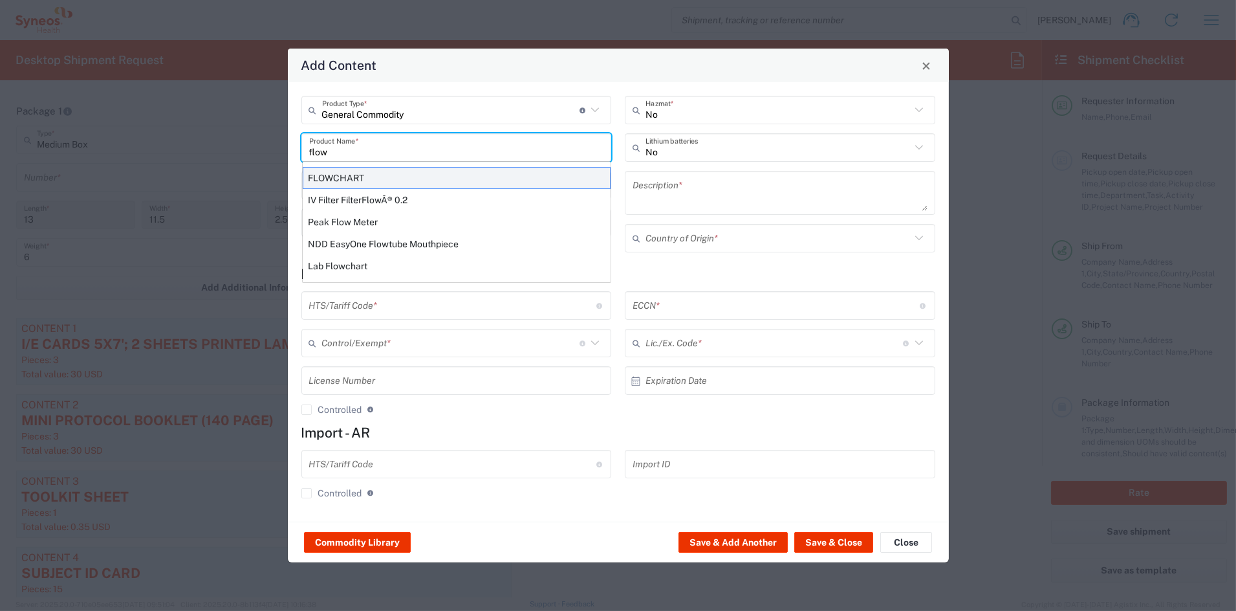
click at [354, 176] on div "FLOWCHART" at bounding box center [457, 178] width 308 height 22
type input "FLOWCHART"
type input "1"
type textarea "11'X8.5'; 1 SHEET PRINTED LAMINATED PAPER"
type input "[GEOGRAPHIC_DATA]"
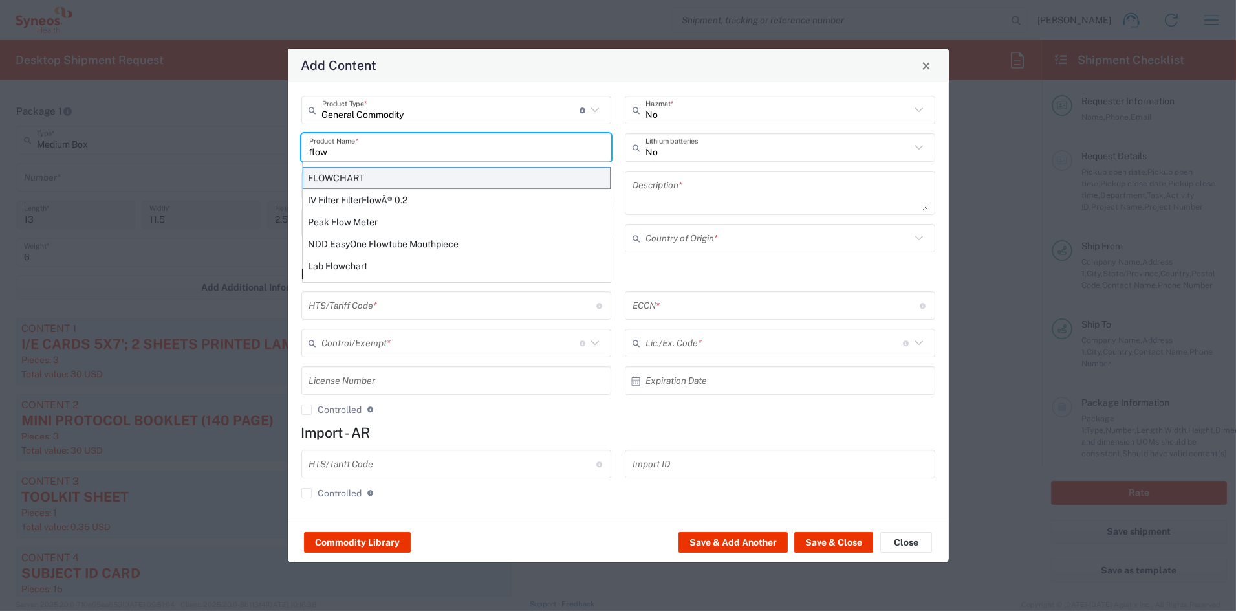
type input "4911.99.8000"
type input "BIS"
type input "EAR99"
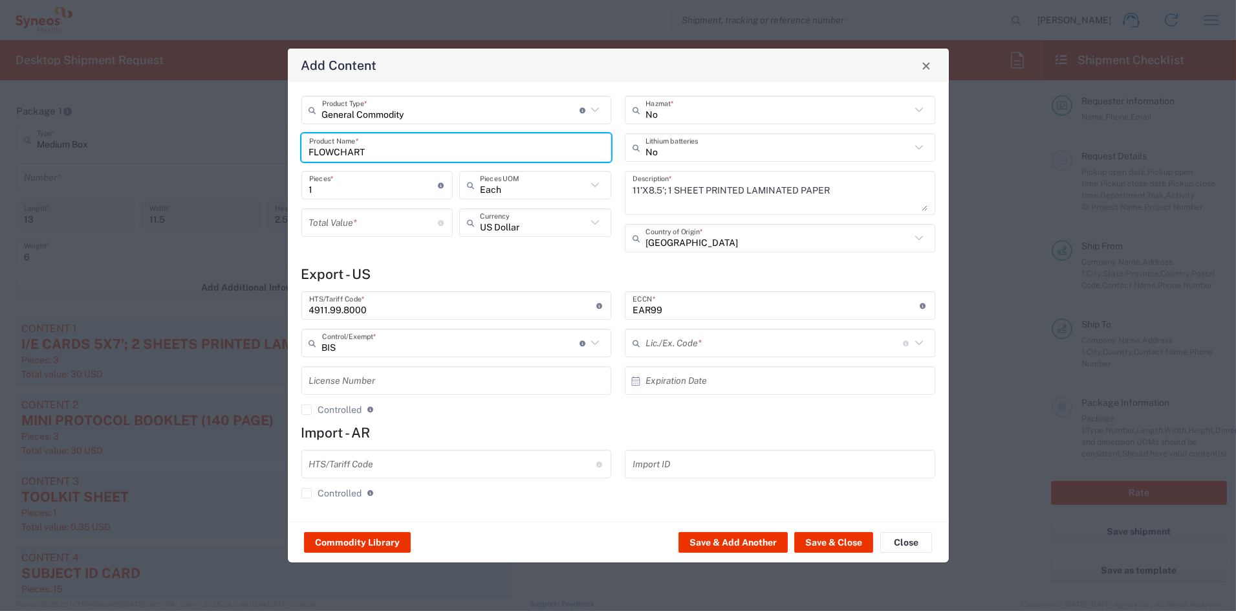
type input "NLR - No License Required"
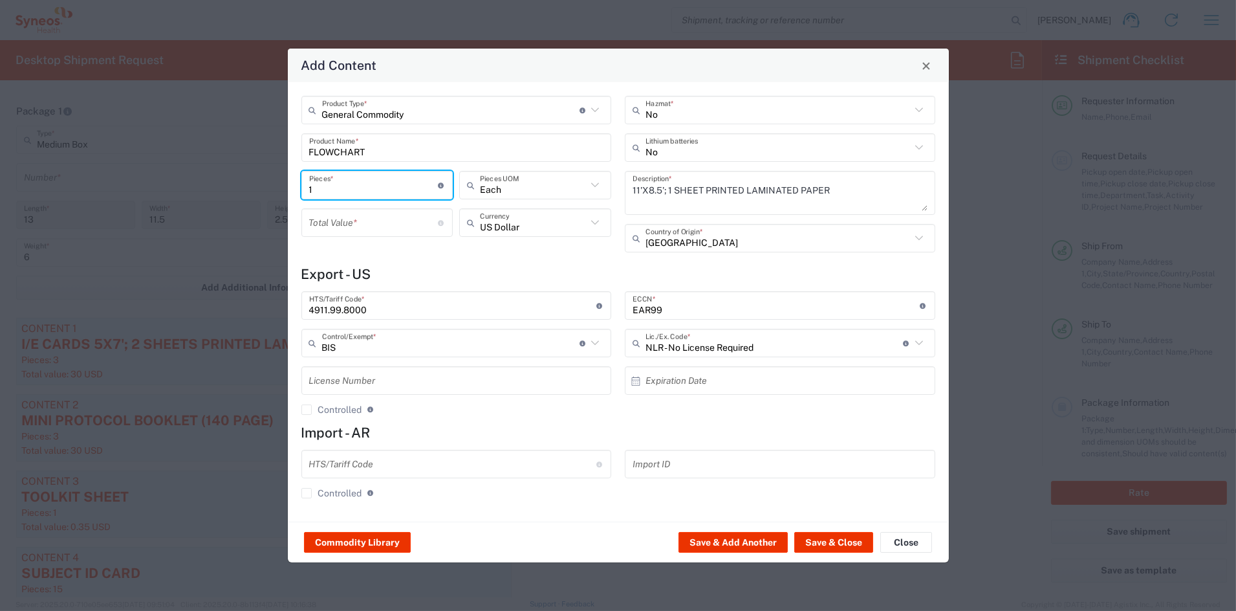
click at [348, 182] on input "1" at bounding box center [373, 185] width 129 height 23
drag, startPoint x: 348, startPoint y: 182, endPoint x: 288, endPoint y: 179, distance: 60.2
click at [288, 179] on div "General Commodity Product Type * Document: Paper document generated internally …" at bounding box center [618, 301] width 661 height 439
drag, startPoint x: 347, startPoint y: 189, endPoint x: 281, endPoint y: 184, distance: 66.1
click at [281, 184] on div "Add Content General Commodity Product Type * Document: Paper document generated…" at bounding box center [618, 305] width 1236 height 611
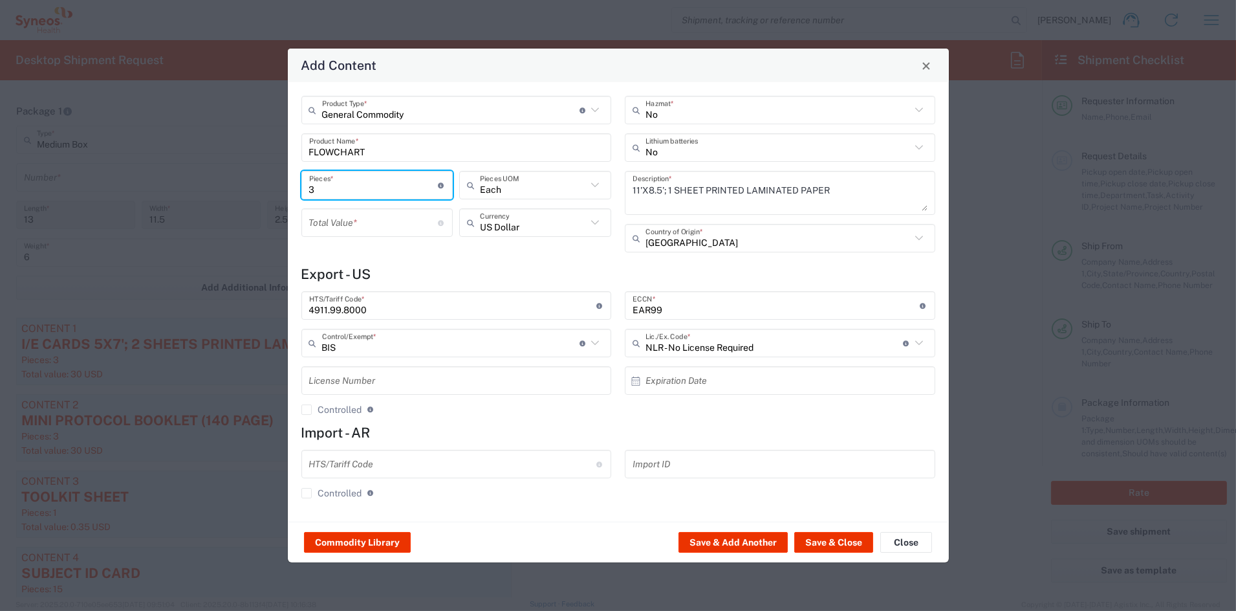
type input "3"
click at [359, 223] on input "number" at bounding box center [373, 223] width 129 height 23
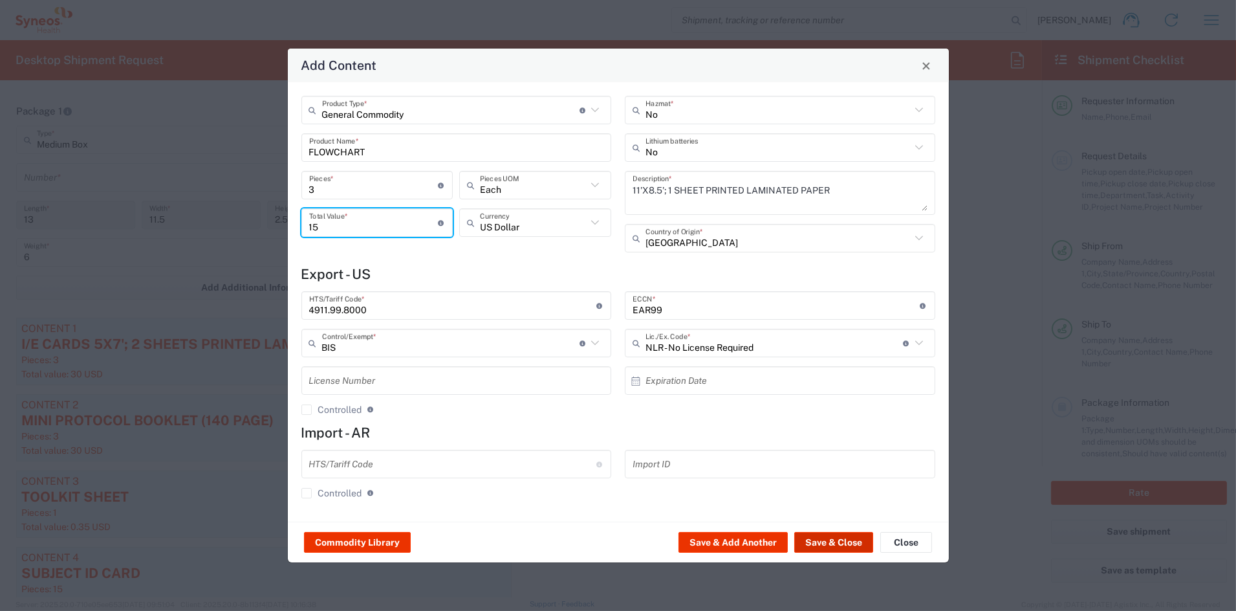
type input "15"
click at [829, 539] on button "Save & Close" at bounding box center [833, 542] width 79 height 21
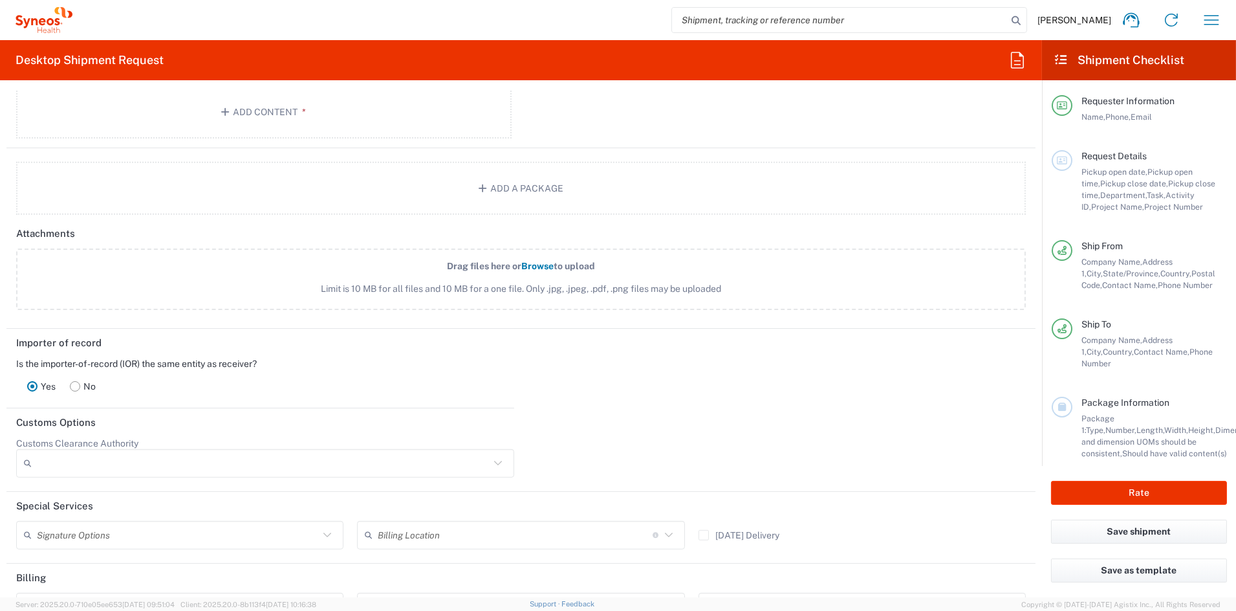
scroll to position [1838, 0]
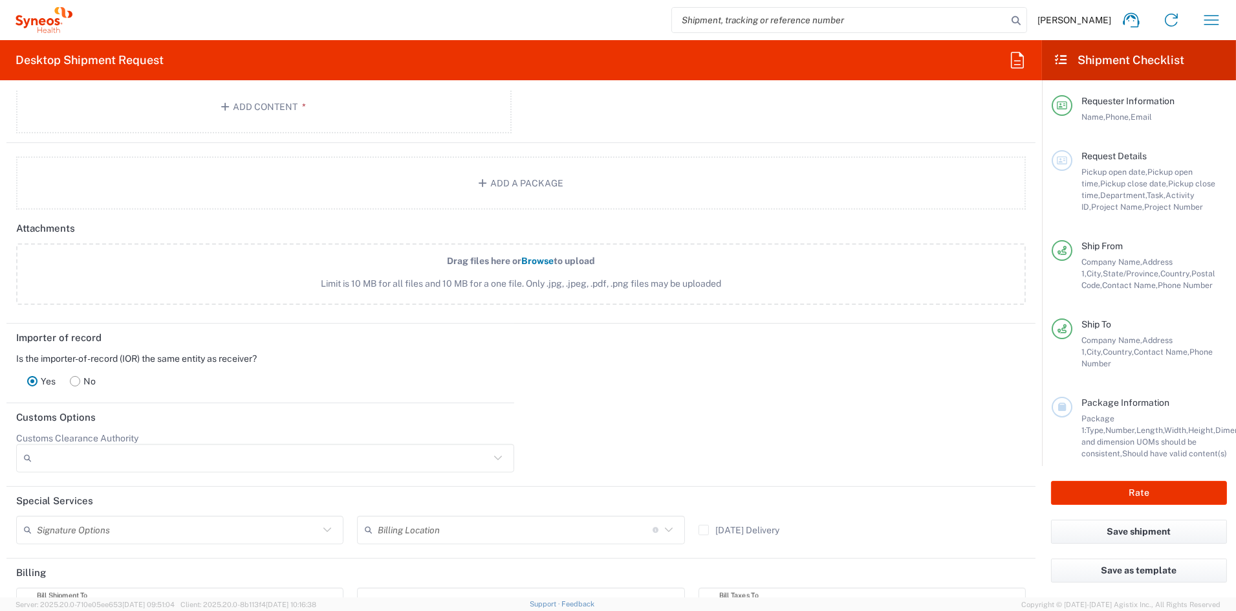
click at [74, 378] on rect at bounding box center [76, 381] width 10 height 10
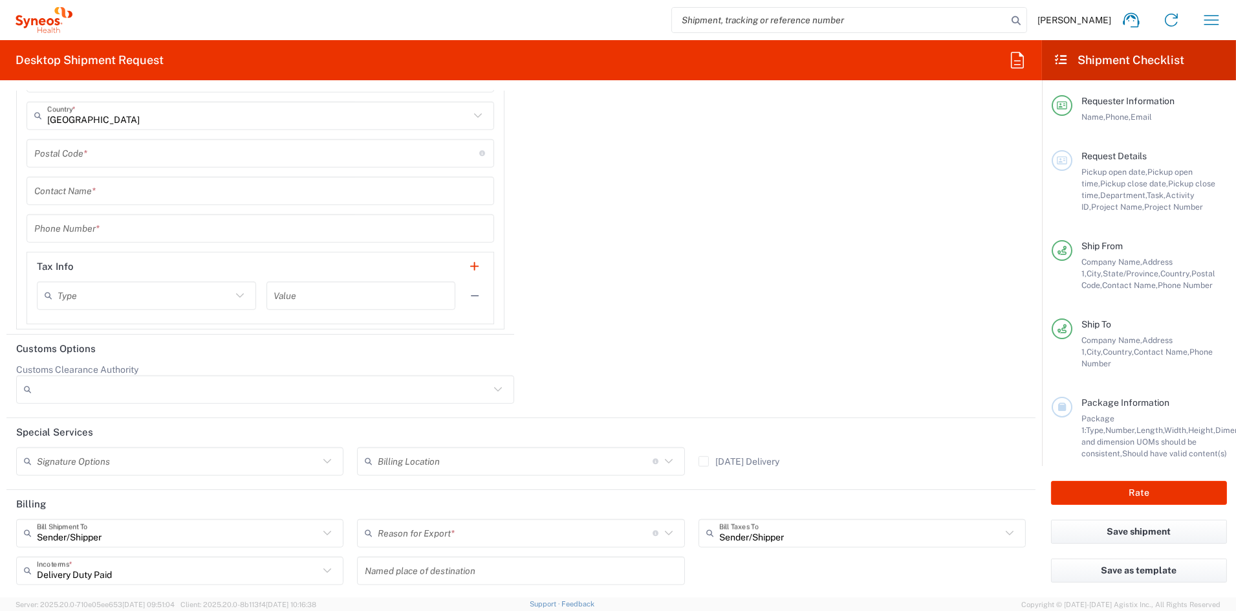
scroll to position [2424, 0]
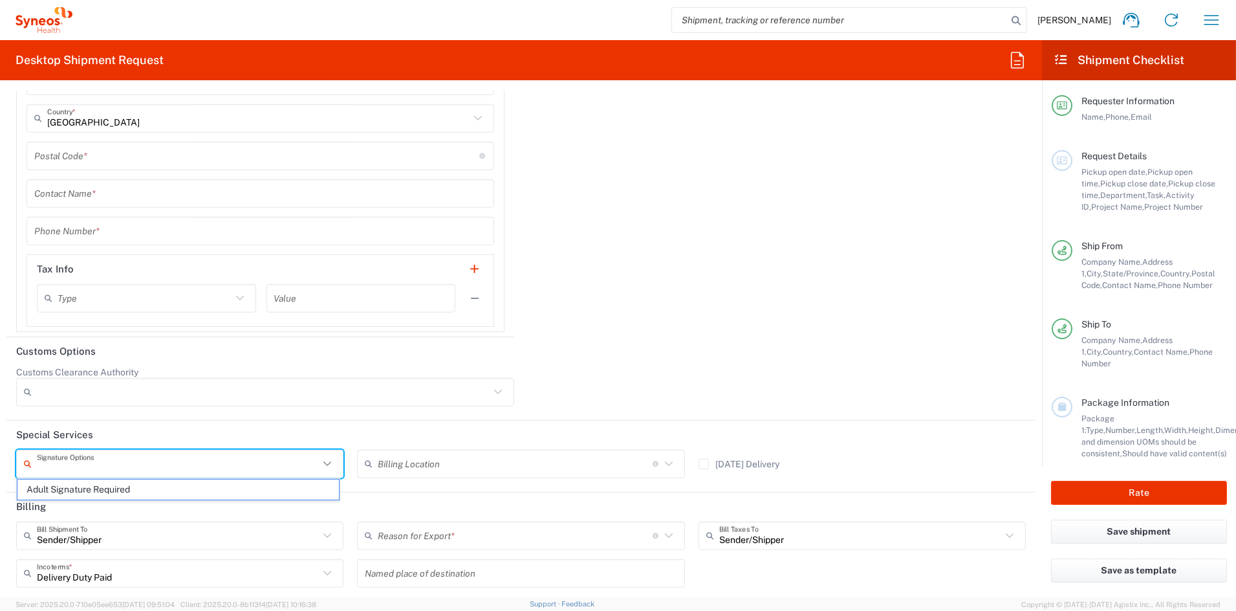
click at [110, 466] on input "text" at bounding box center [178, 463] width 282 height 23
click at [100, 489] on span "Adult Signature Required" at bounding box center [177, 489] width 321 height 20
type input "Adult Signature Required"
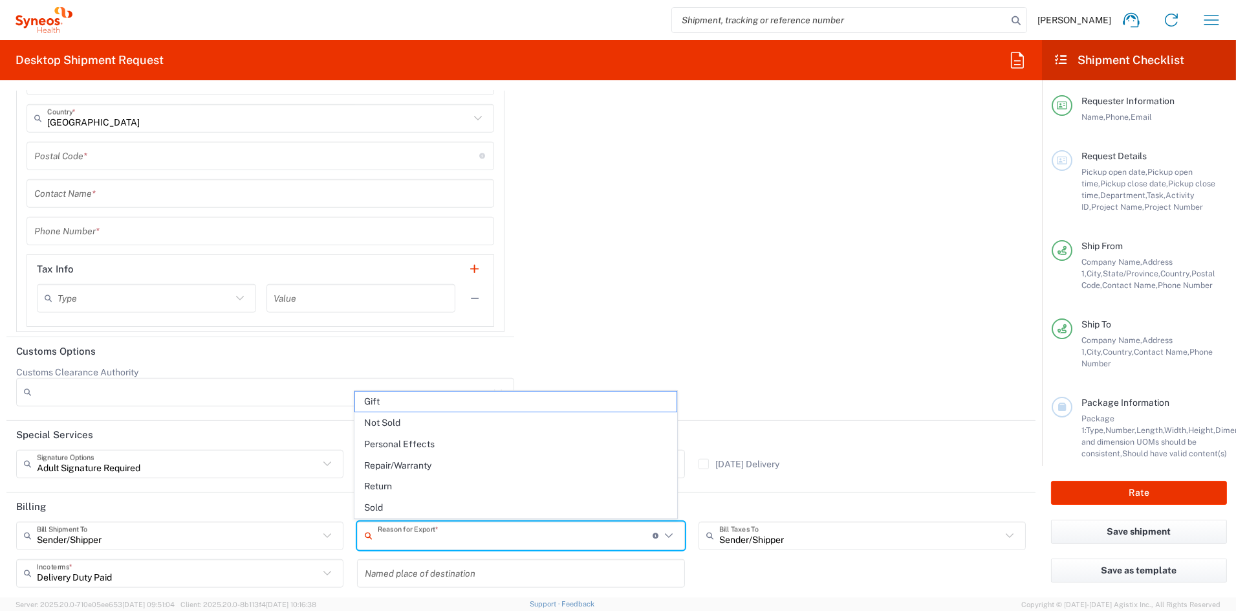
click at [419, 541] on input "text" at bounding box center [515, 535] width 275 height 23
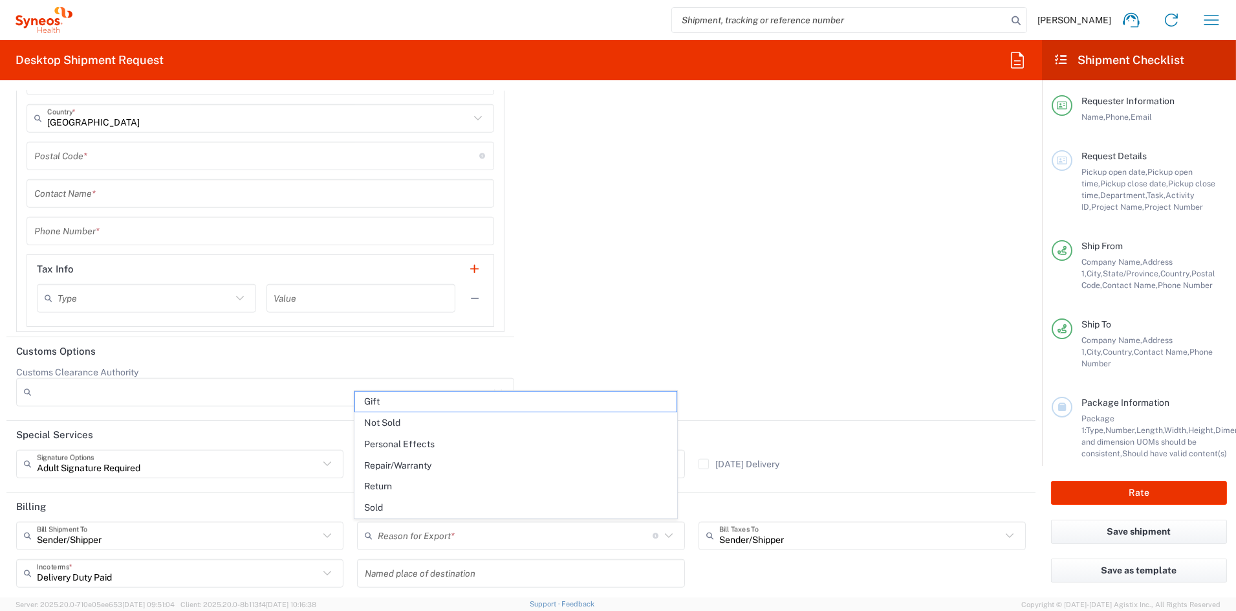
click at [381, 508] on span "Sold" at bounding box center [515, 507] width 321 height 20
type input "Sold"
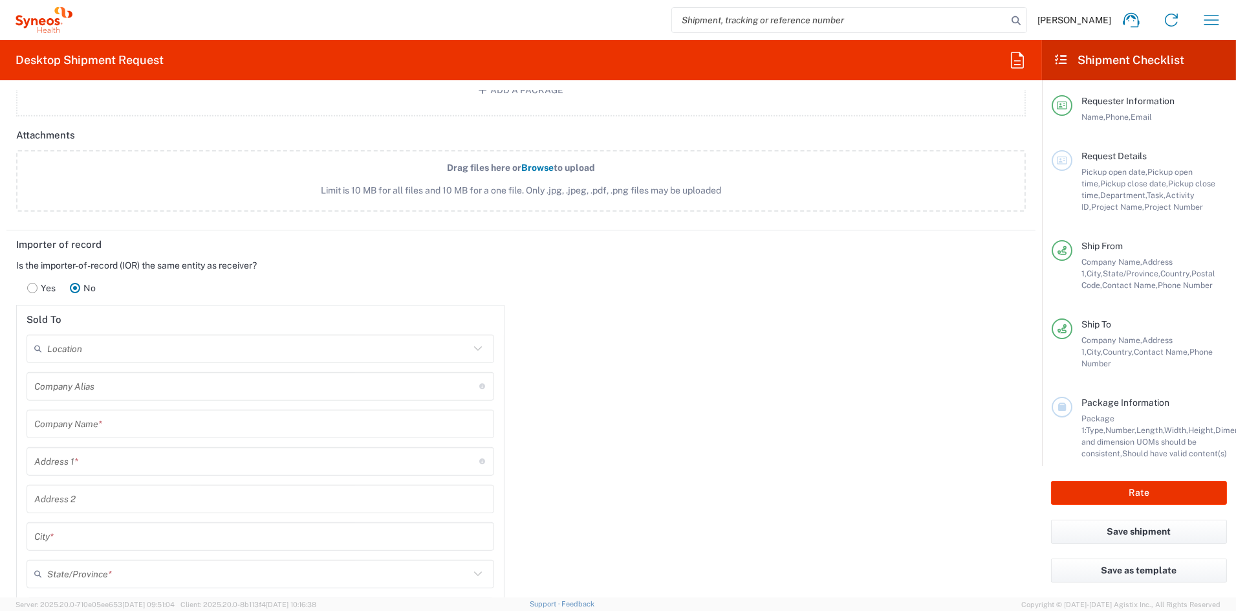
scroll to position [1933, 0]
click at [148, 350] on input "text" at bounding box center [258, 347] width 422 height 23
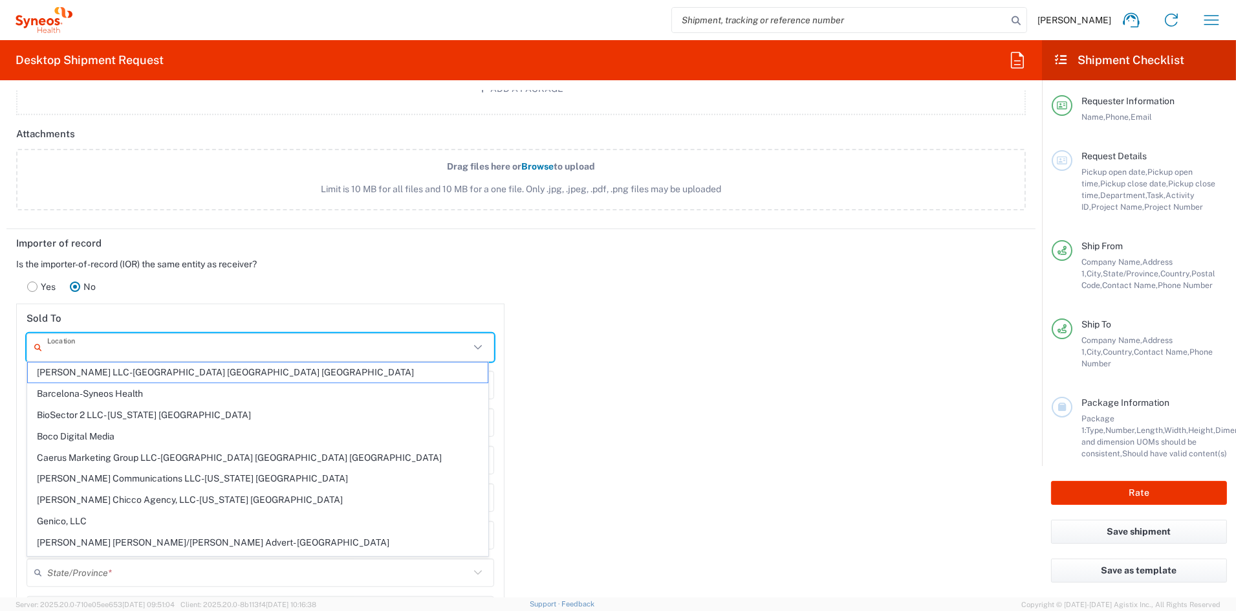
paste input "Syneos Health Argentina S.A."
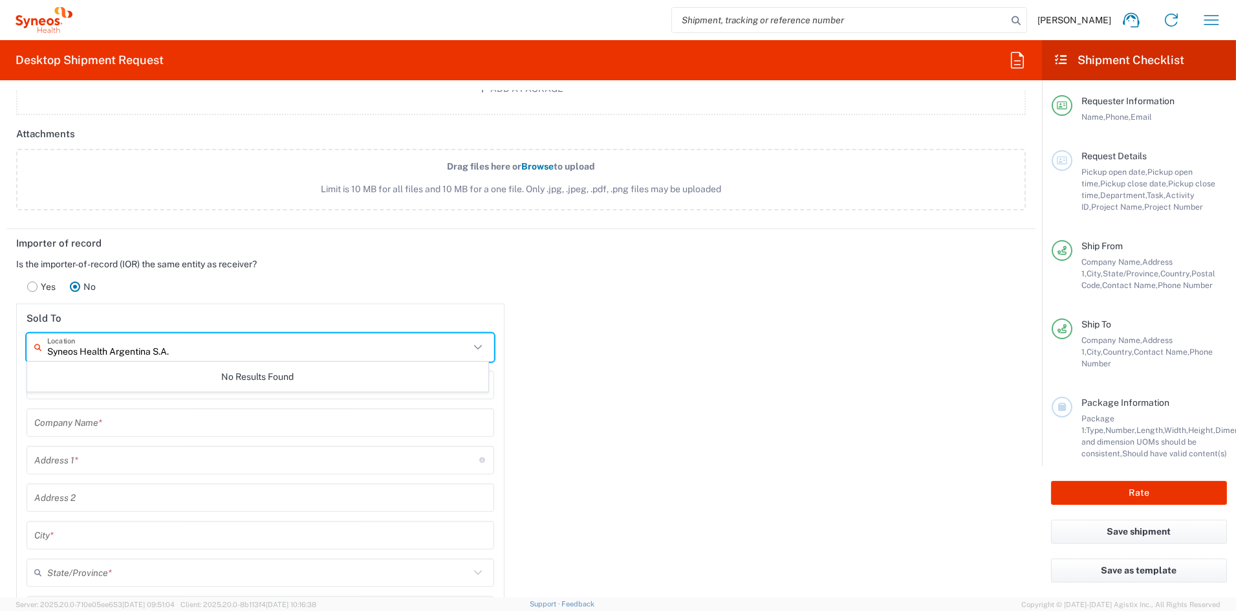
click at [197, 347] on input "Syneos Health Argentina S.A." at bounding box center [258, 347] width 422 height 23
click at [122, 378] on span "Syneos Health Argentina SA" at bounding box center [258, 372] width 460 height 20
type input "Syneos Health Argentina SA"
type input "[STREET_ADDRESS]"
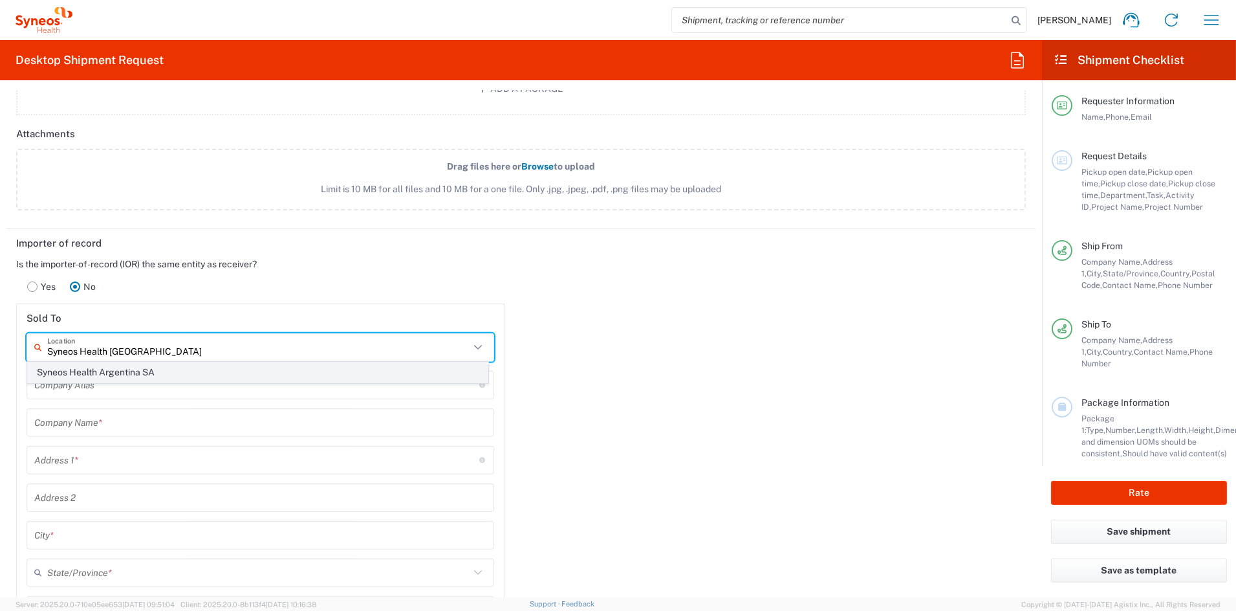
type input "[GEOGRAPHIC_DATA]"
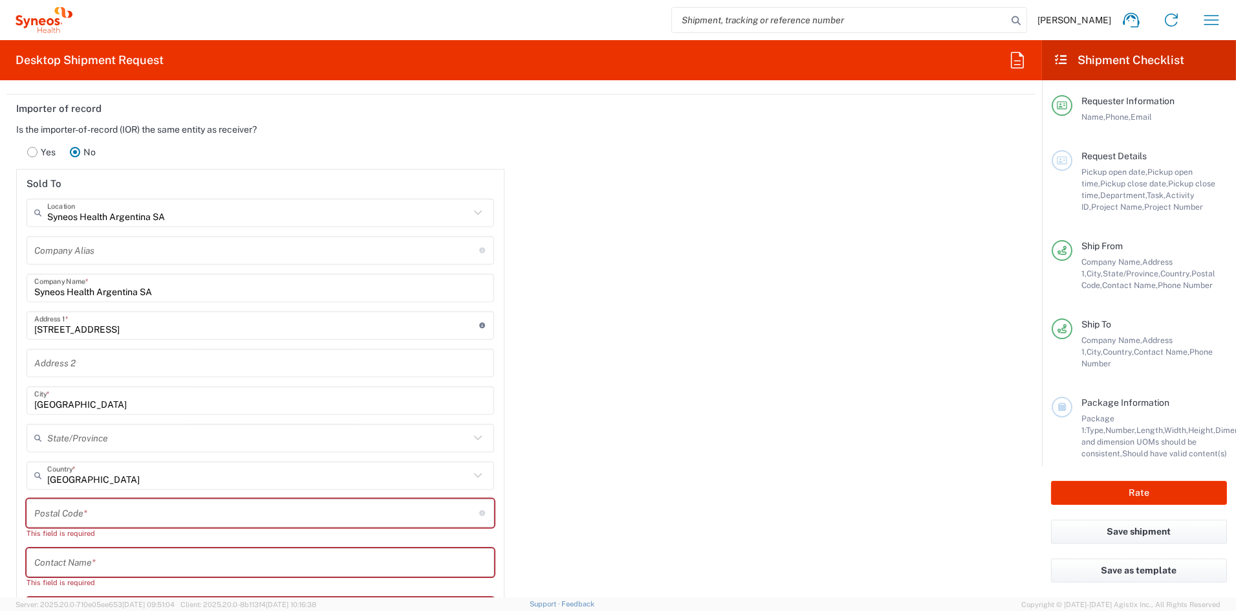
scroll to position [2069, 0]
click at [77, 361] on input "text" at bounding box center [260, 361] width 452 height 23
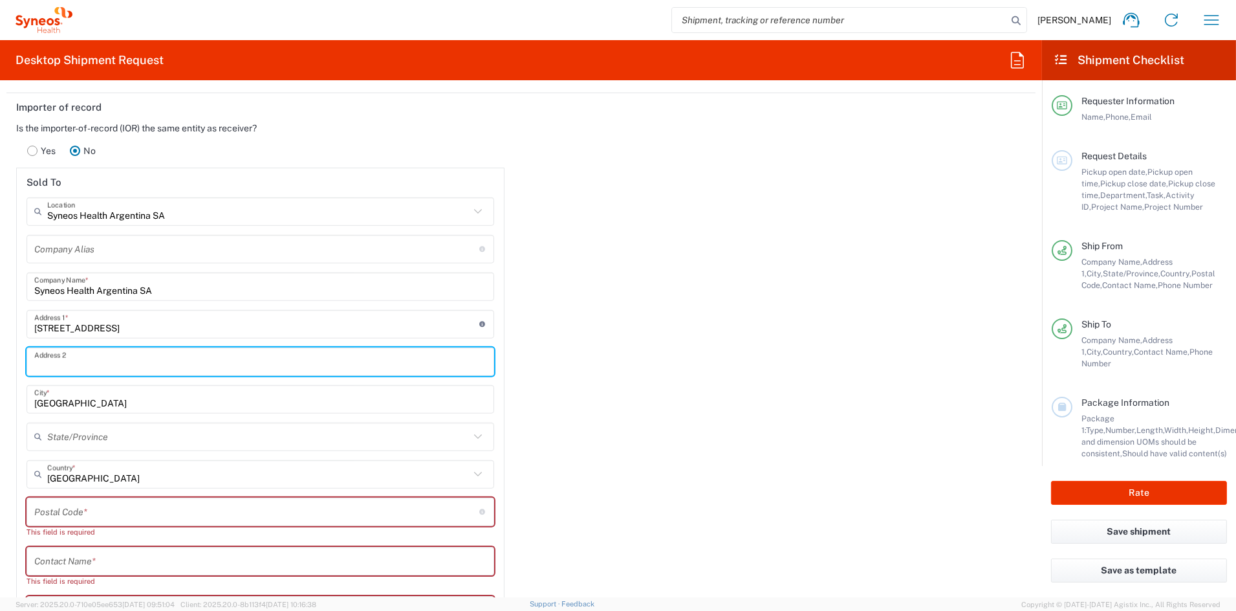
paste input "piso 16"
type input "piso 16"
click at [79, 513] on input "undefined" at bounding box center [256, 511] width 445 height 23
click at [78, 512] on input "undefined" at bounding box center [256, 511] width 445 height 23
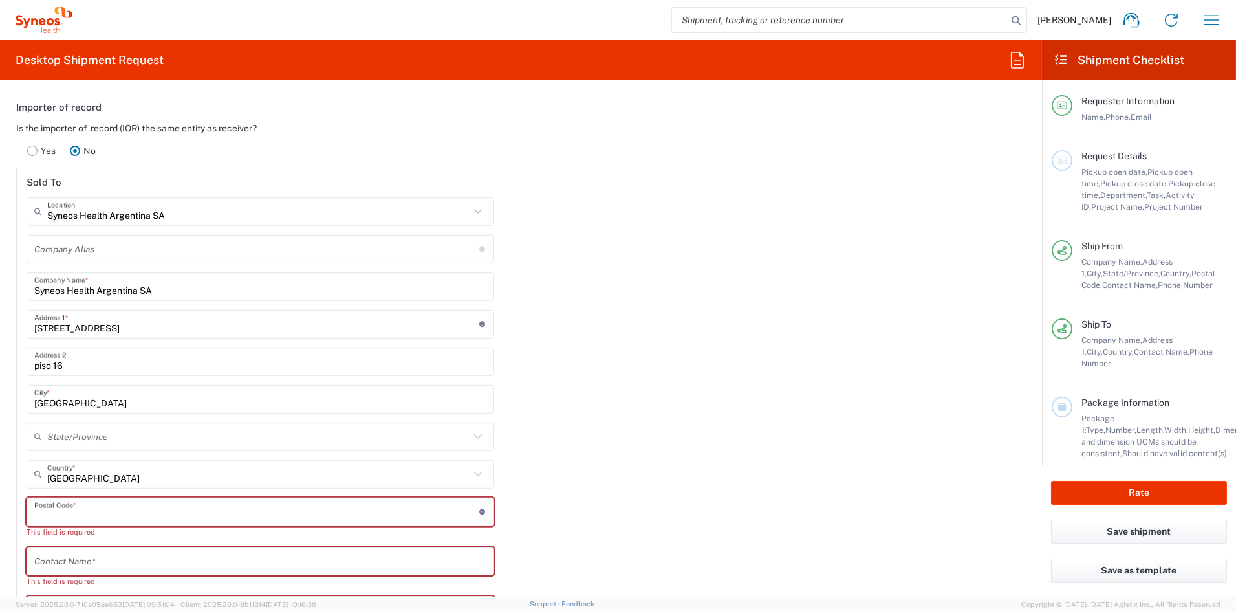
paste input "C1429BMS"
type input "C1429BMS"
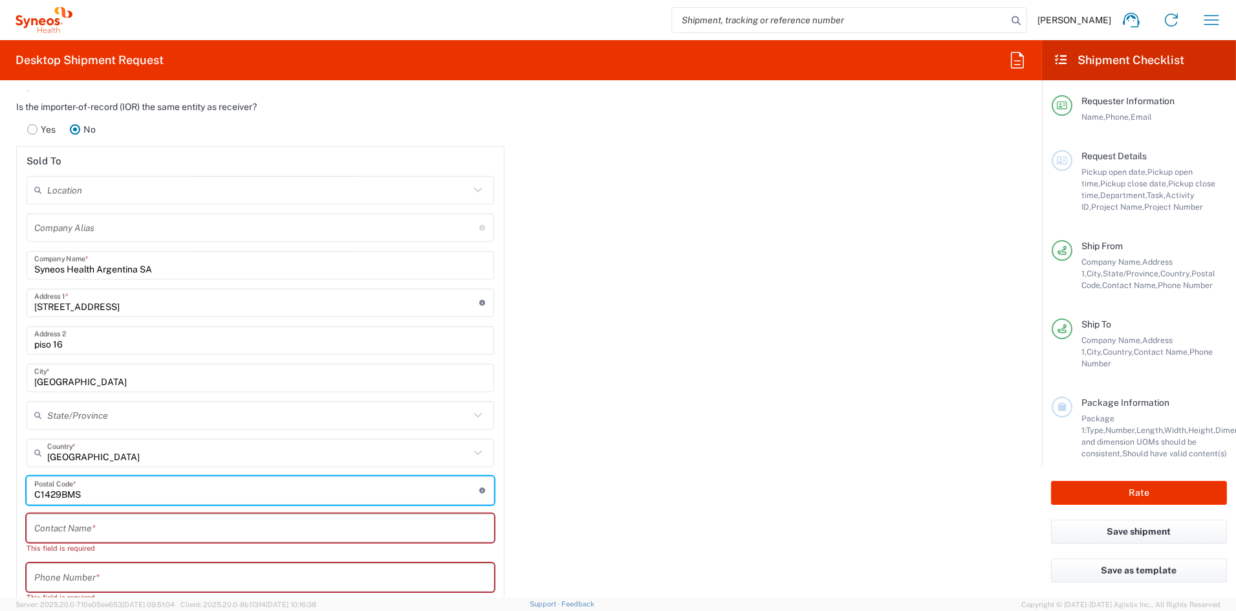
scroll to position [2093, 0]
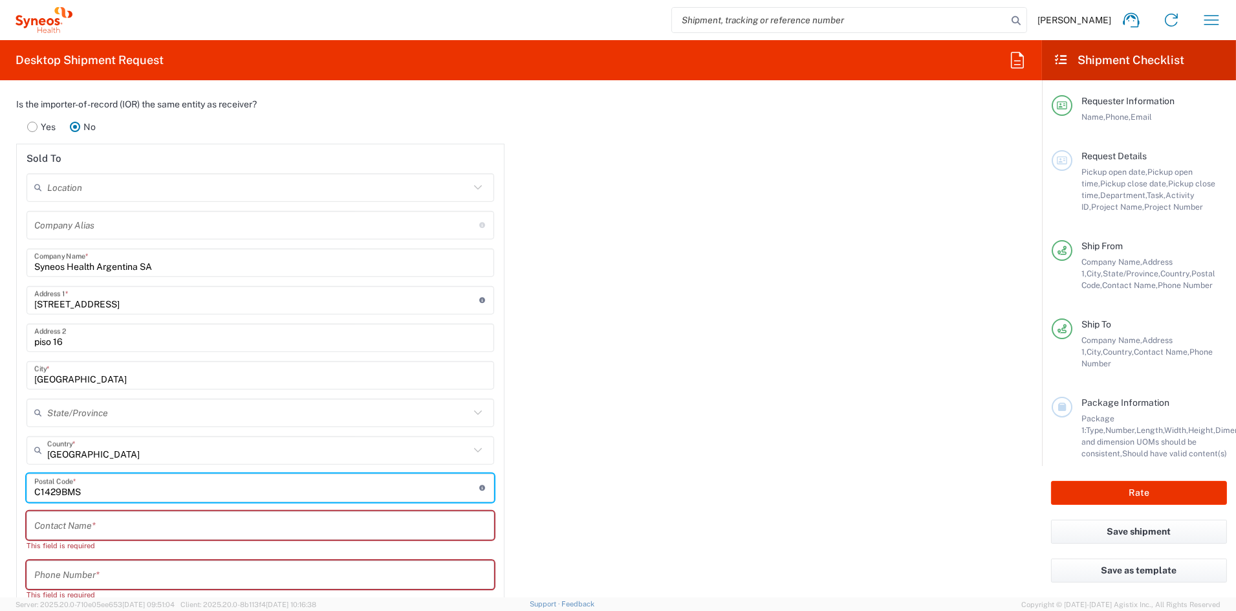
type input "C1429BMS"
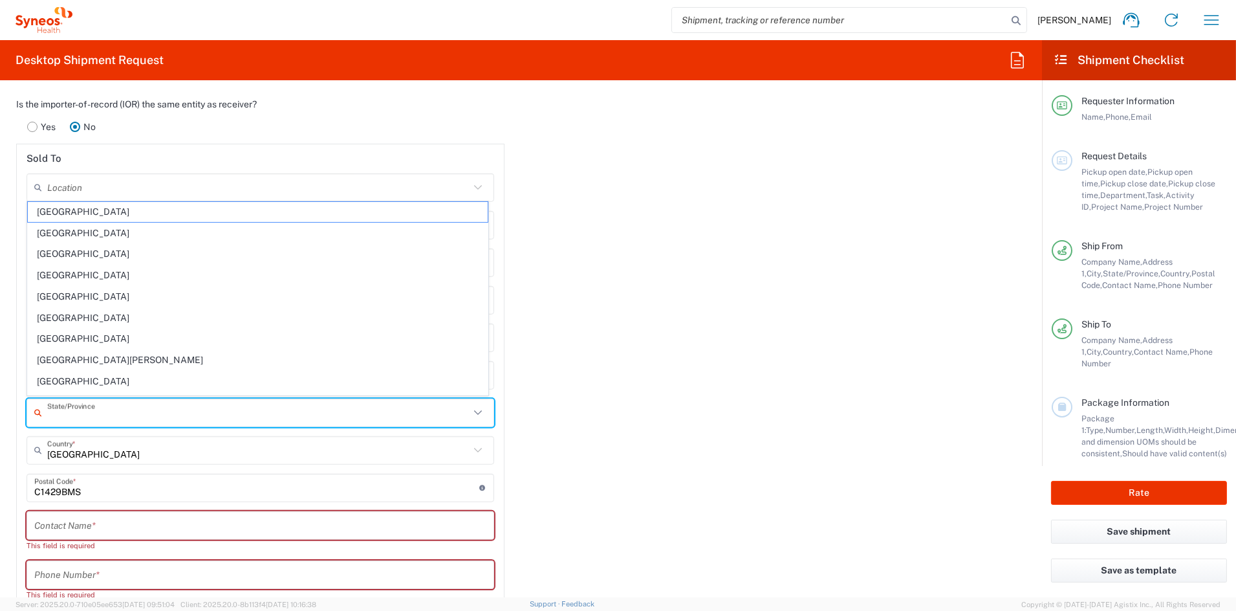
click at [69, 411] on input "text" at bounding box center [258, 412] width 422 height 23
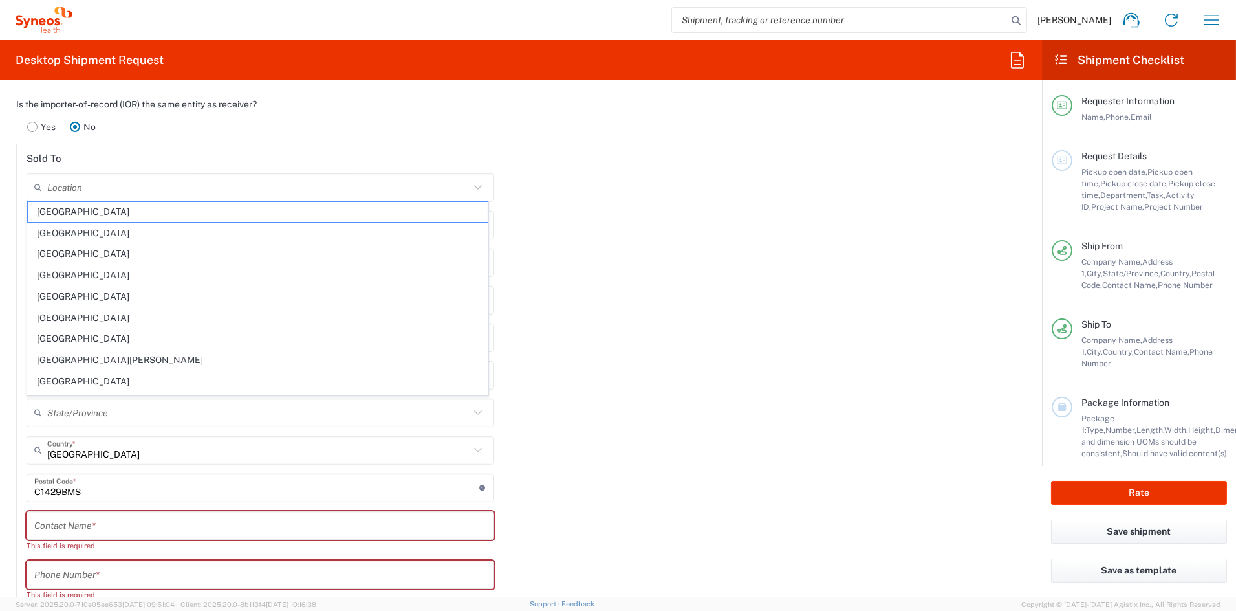
click at [568, 320] on div "Importer of record Is the importer-of-record (IOR) the same entity as receiver?…" at bounding box center [521, 399] width 1043 height 660
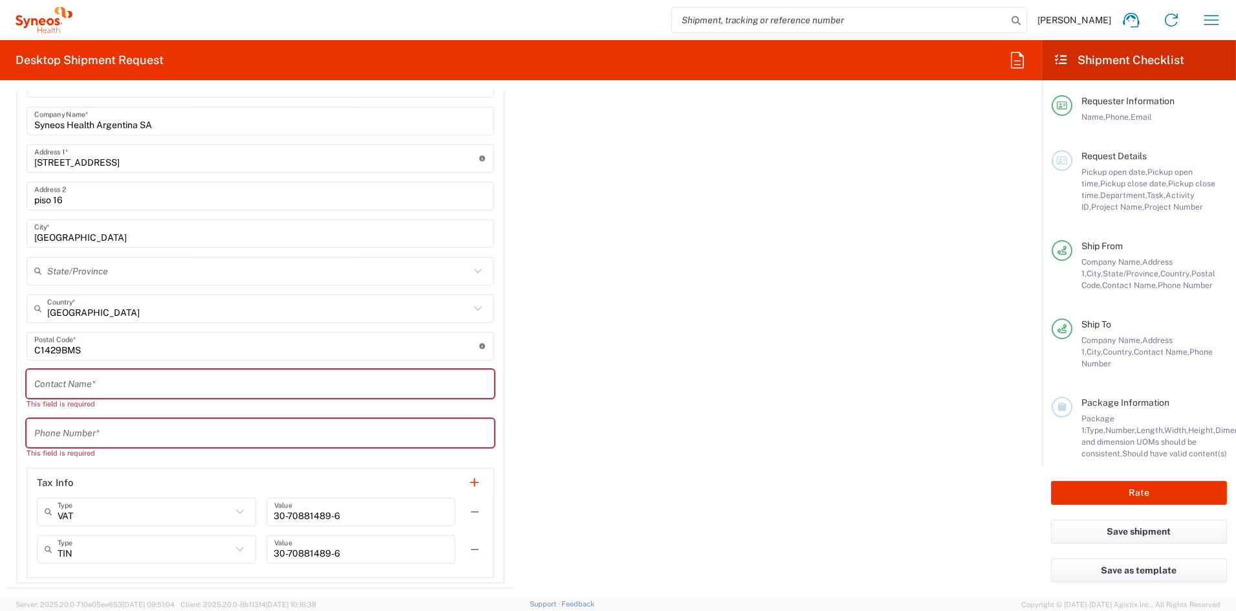
scroll to position [2238, 0]
click at [70, 380] on input "text" at bounding box center [260, 379] width 452 height 23
click at [69, 380] on input "text" at bounding box center [260, 379] width 452 height 23
paste input "Moncalero"
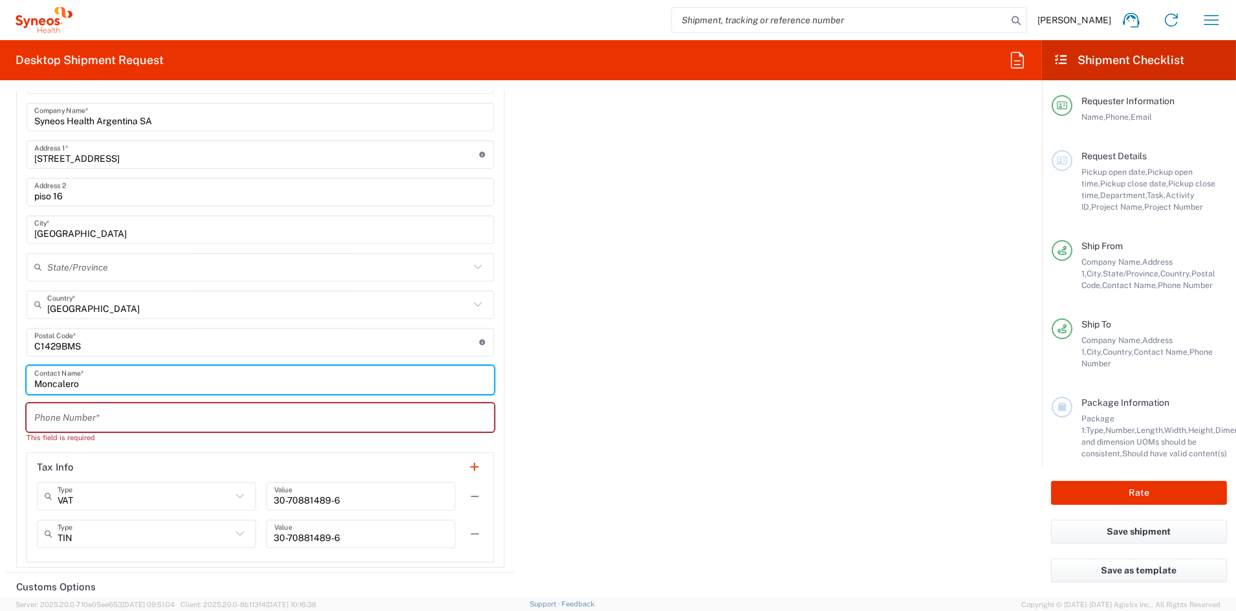
drag, startPoint x: 93, startPoint y: 380, endPoint x: 14, endPoint y: 377, distance: 79.0
click at [14, 377] on main "Is the importer-of-record (IOR) the same entity as receiver? Yes No Sold To Loc…" at bounding box center [260, 260] width 508 height 615
paste input "Argentina                                                                      …"
drag, startPoint x: 261, startPoint y: 380, endPoint x: -22, endPoint y: 375, distance: 283.4
click at [0, 375] on html "[PERSON_NAME] Home Shipment estimator Shipment tracking Desktop shipment reques…" at bounding box center [618, 305] width 1236 height 611
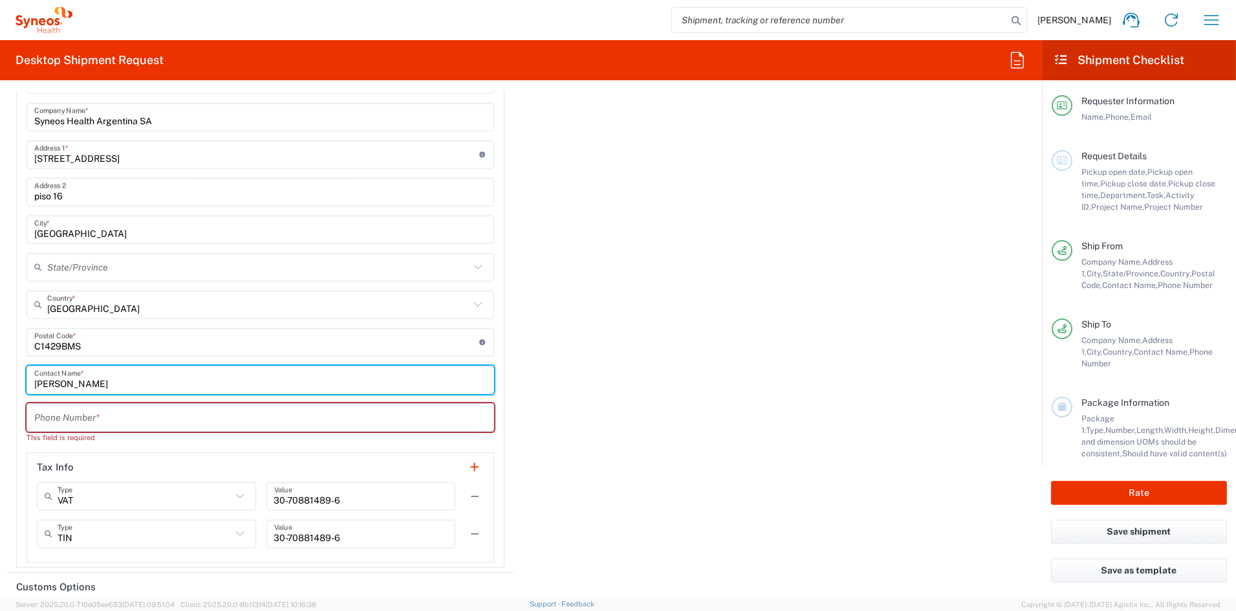
click at [149, 380] on input "[PERSON_NAME]" at bounding box center [260, 379] width 452 height 23
type input "[PERSON_NAME]"
click at [98, 411] on input "tel" at bounding box center [260, 417] width 452 height 23
click at [97, 411] on input "tel" at bounding box center [260, 417] width 452 height 23
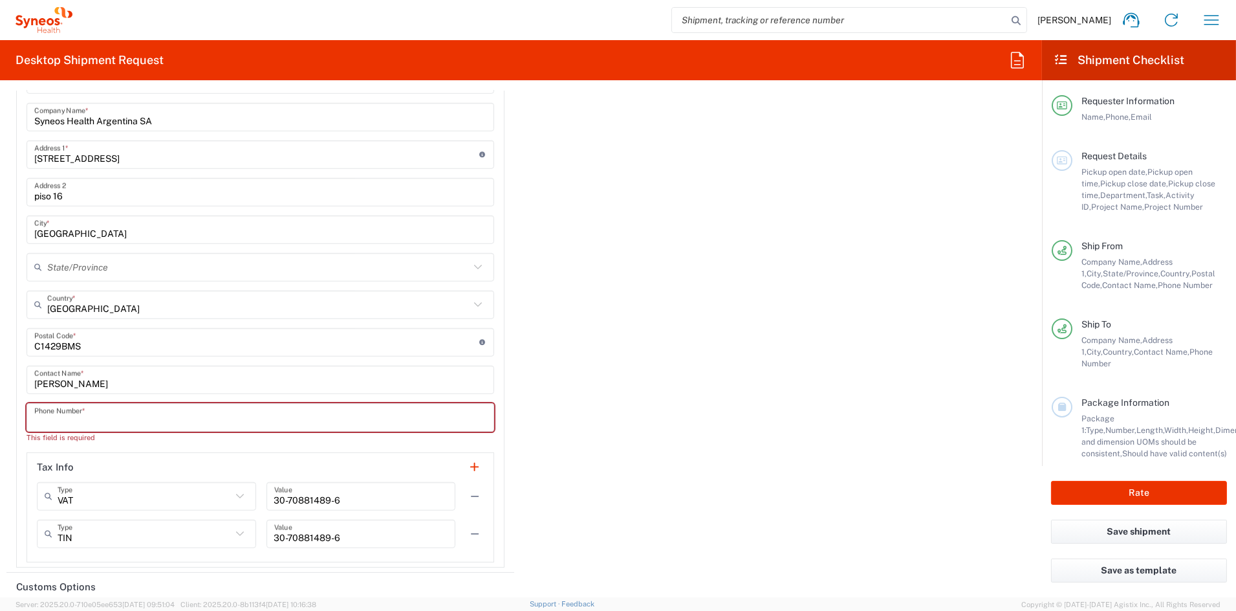
paste input "54 11 4014 9101"
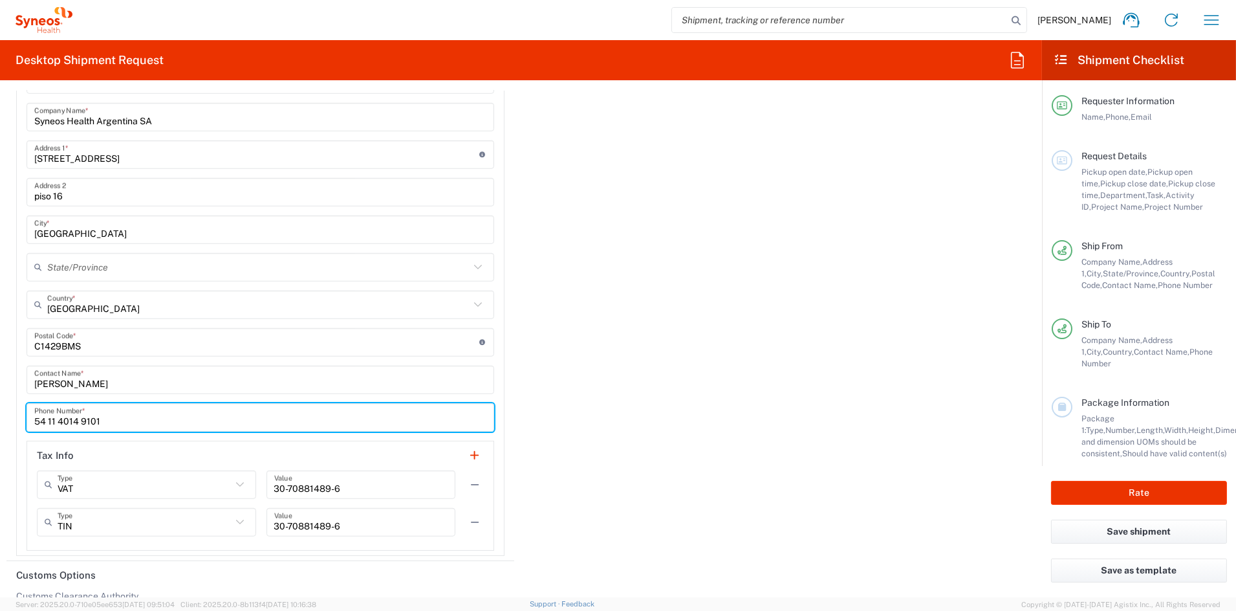
drag, startPoint x: 80, startPoint y: 419, endPoint x: 98, endPoint y: 415, distance: 18.7
click at [83, 419] on input "54 11 4014 9101" at bounding box center [260, 417] width 452 height 23
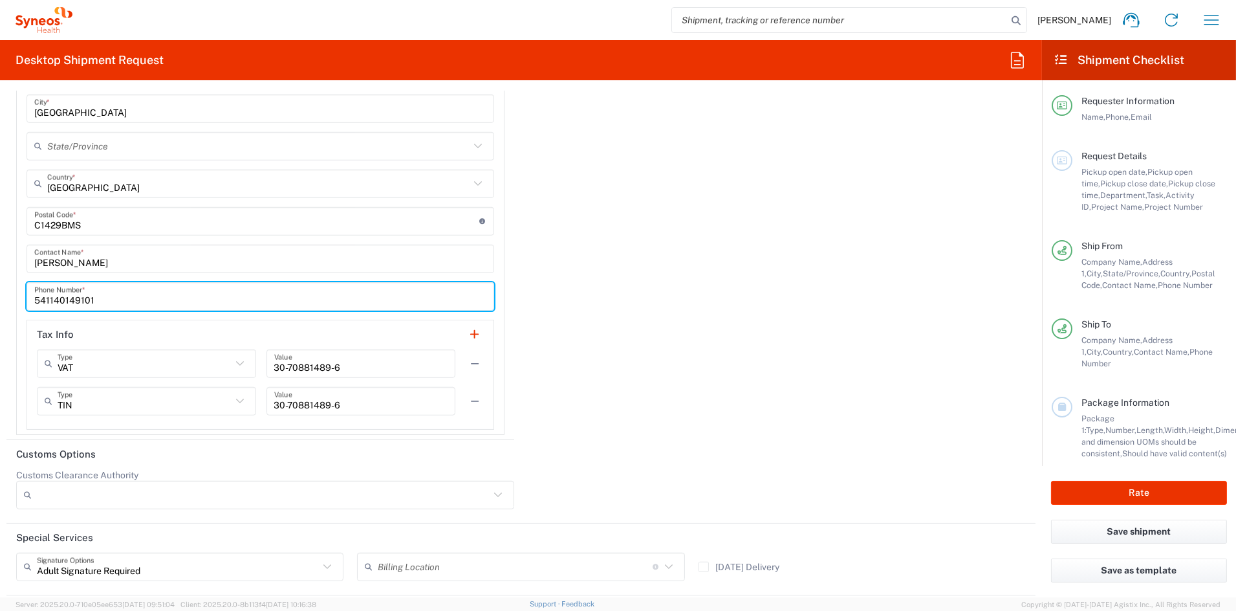
scroll to position [2358, 0]
type input "541140149101"
click at [468, 359] on button "button" at bounding box center [475, 365] width 18 height 18
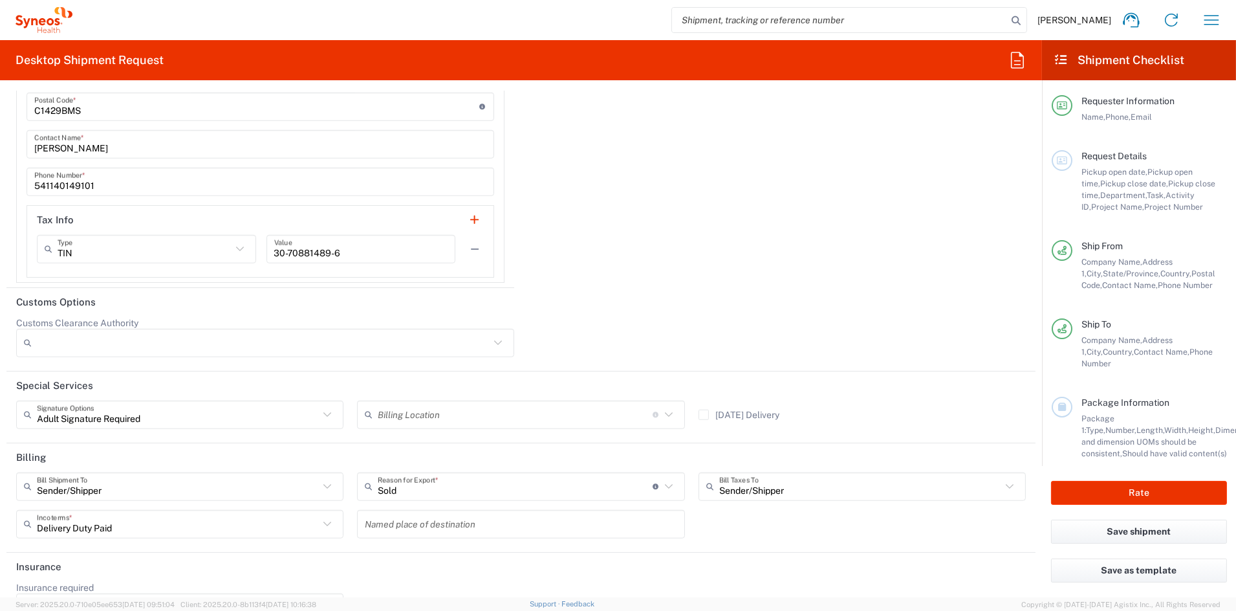
scroll to position [2511, 0]
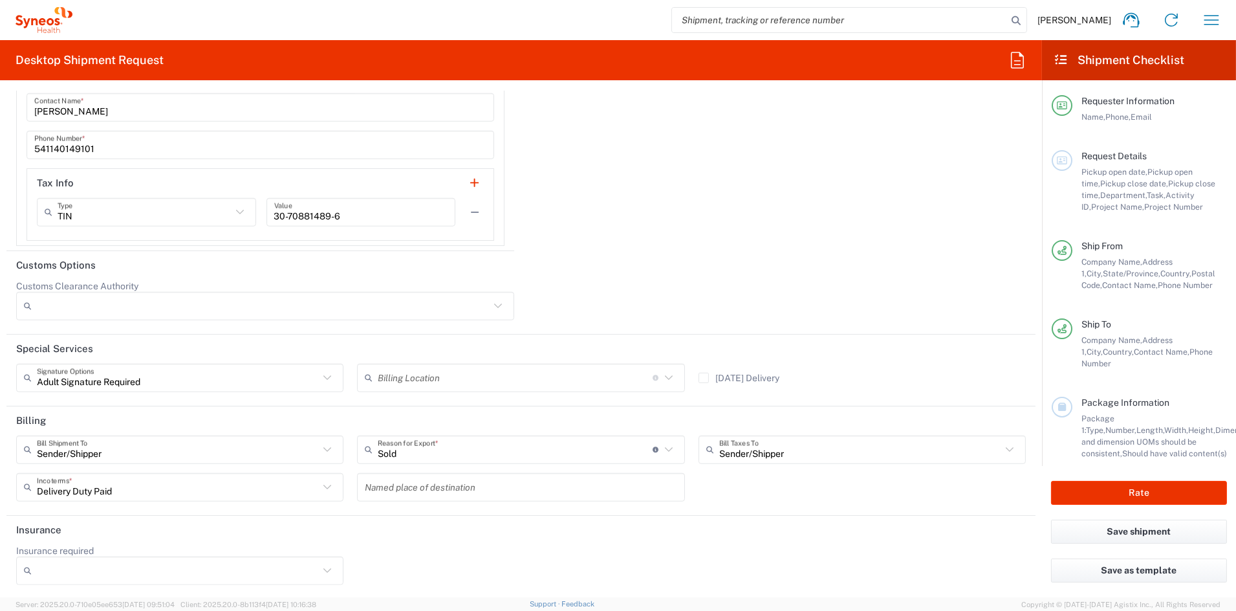
click at [77, 298] on input "Customs Clearance Authority" at bounding box center [263, 306] width 453 height 21
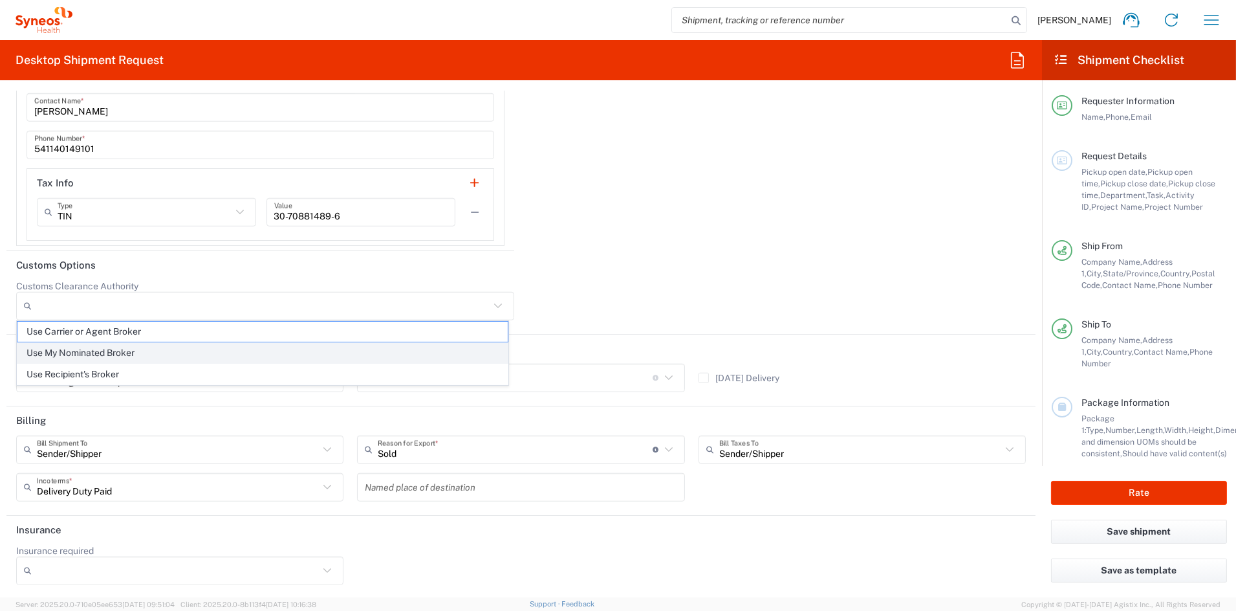
click at [81, 353] on span "Use My Nominated Broker" at bounding box center [262, 353] width 490 height 20
type input "Use My Nominated Broker"
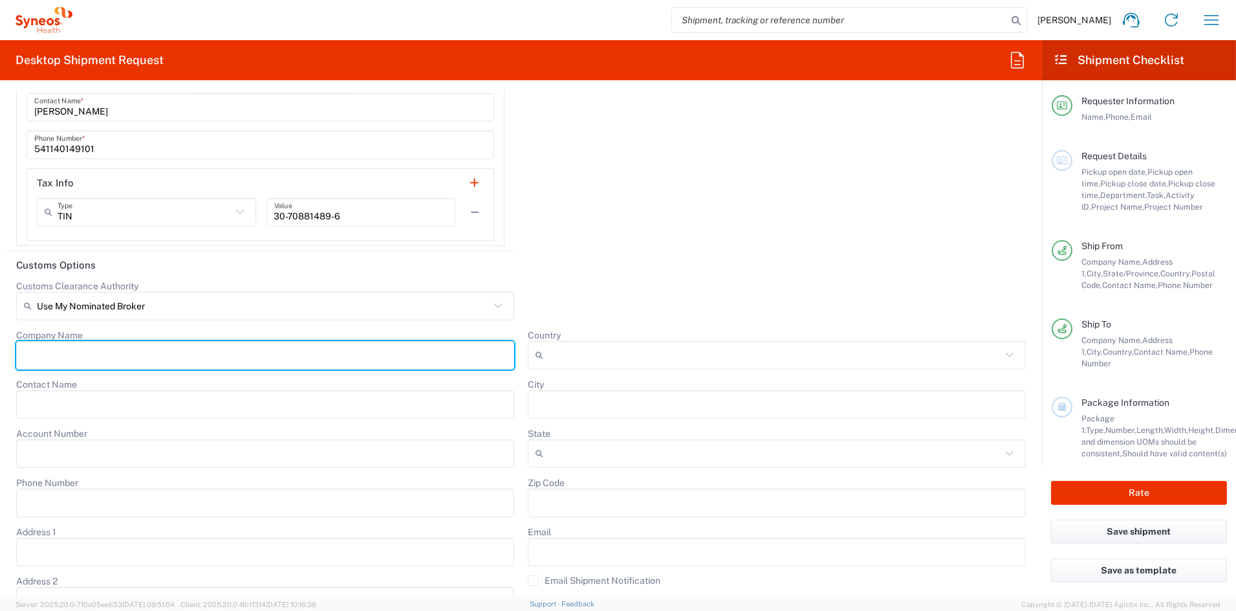
click at [116, 354] on input "Company Name" at bounding box center [265, 355] width 483 height 21
paste input "Broker- Transportes Ambientales S.A."
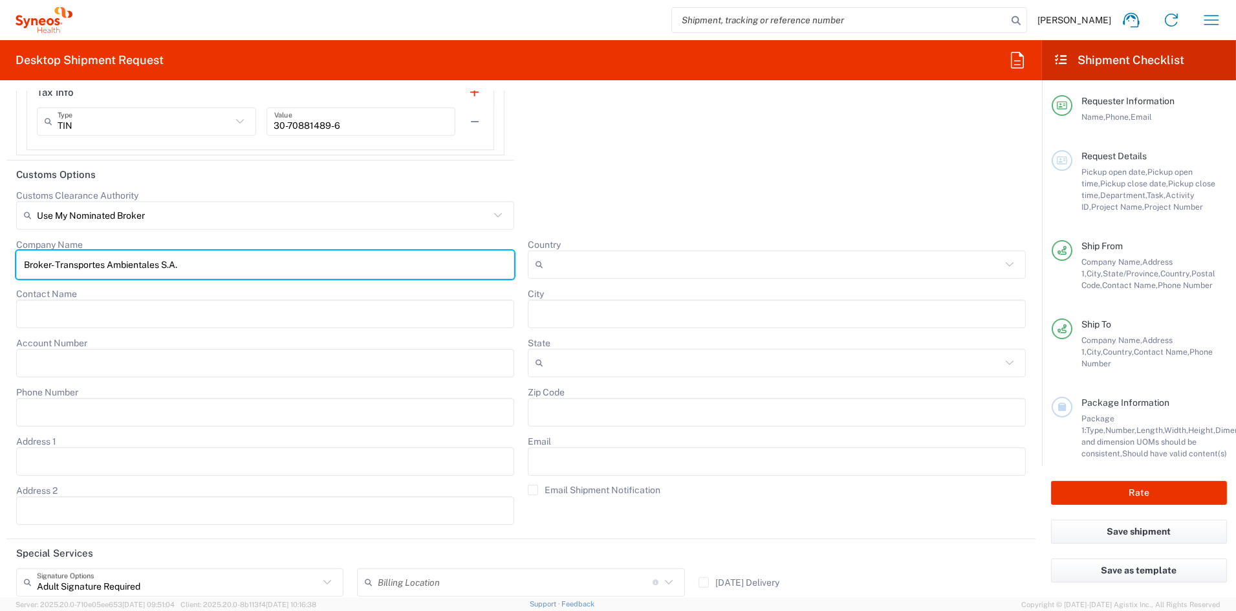
scroll to position [2603, 0]
type input "Broker- Transportes Ambientales S.A."
click at [90, 402] on input "Phone Number" at bounding box center [265, 410] width 483 height 21
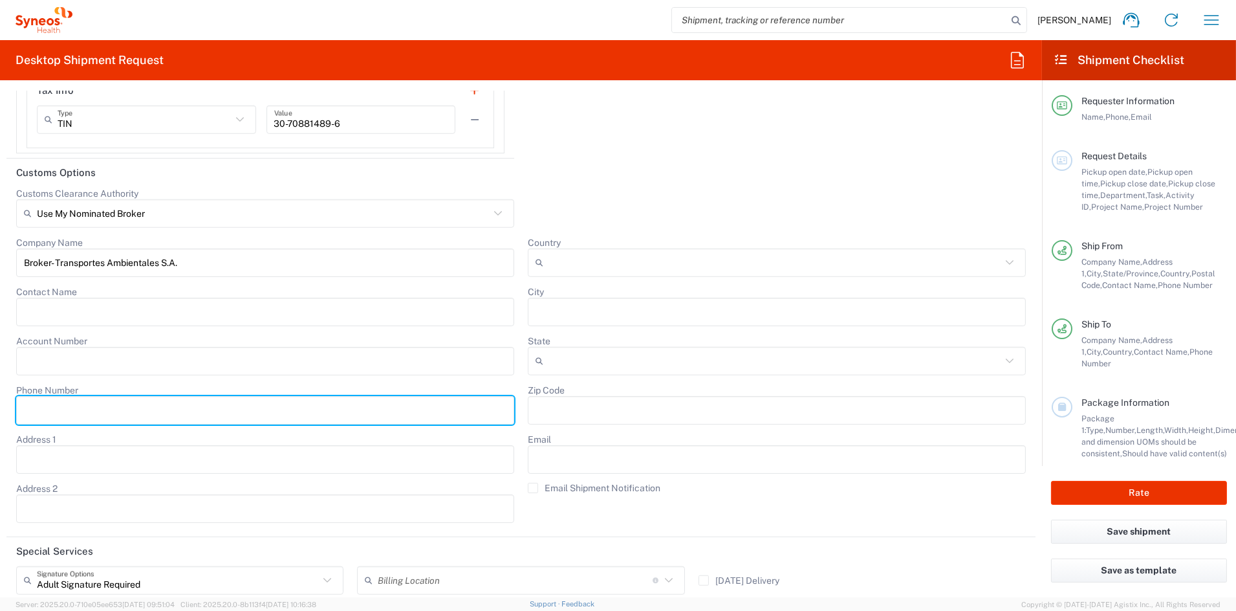
paste input "54 11 4509 6070"
drag, startPoint x: 72, startPoint y: 408, endPoint x: 87, endPoint y: 409, distance: 14.9
click at [72, 408] on input "54 11 4509 6070" at bounding box center [265, 410] width 483 height 21
drag, startPoint x: 49, startPoint y: 409, endPoint x: 67, endPoint y: 413, distance: 18.4
click at [49, 409] on input "54 11 45096070" at bounding box center [265, 410] width 483 height 21
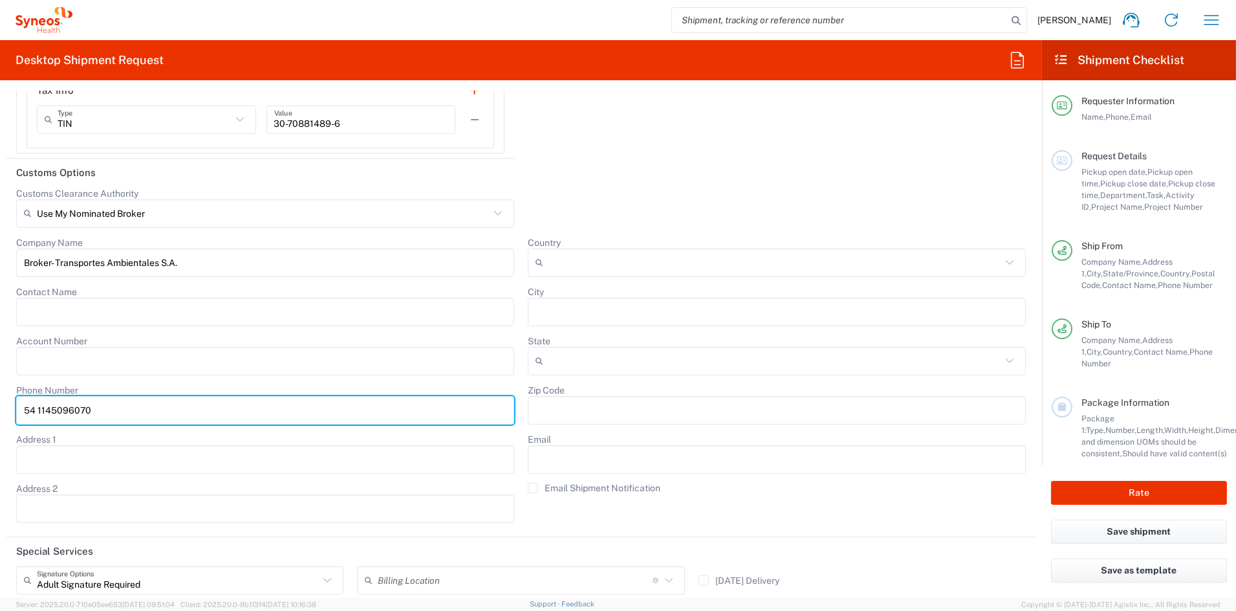
click at [39, 408] on input "54 1145096070" at bounding box center [265, 410] width 483 height 21
type input "541145096070"
click at [75, 306] on input "Contact Name" at bounding box center [265, 311] width 483 height 21
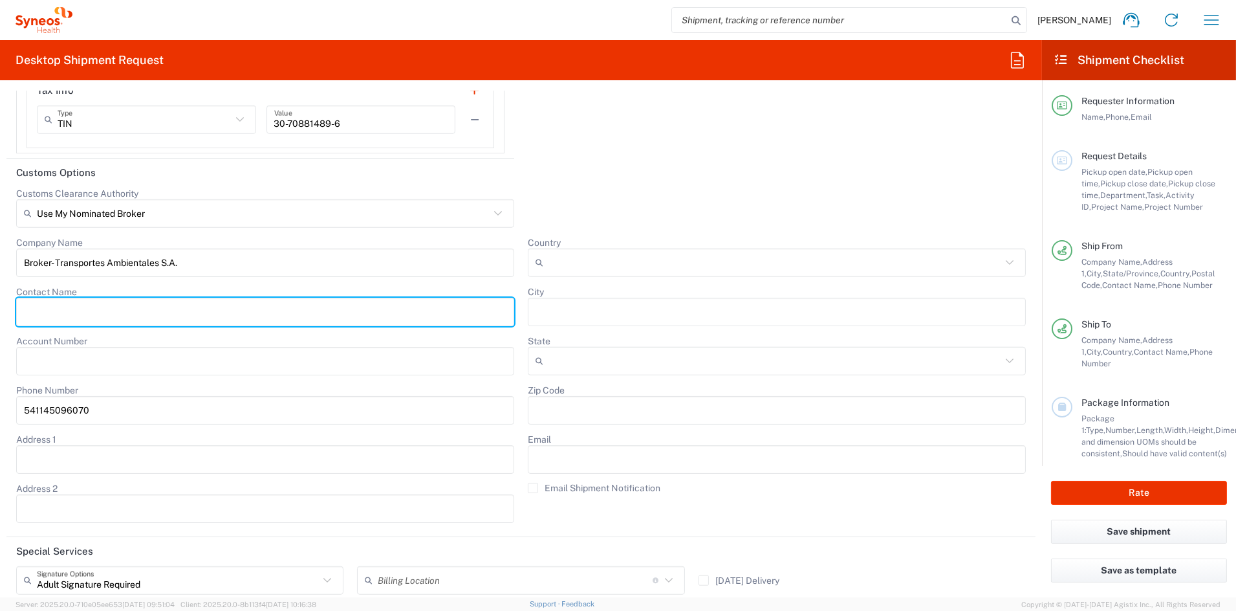
paste input "[PERSON_NAME]"
type input "[PERSON_NAME]"
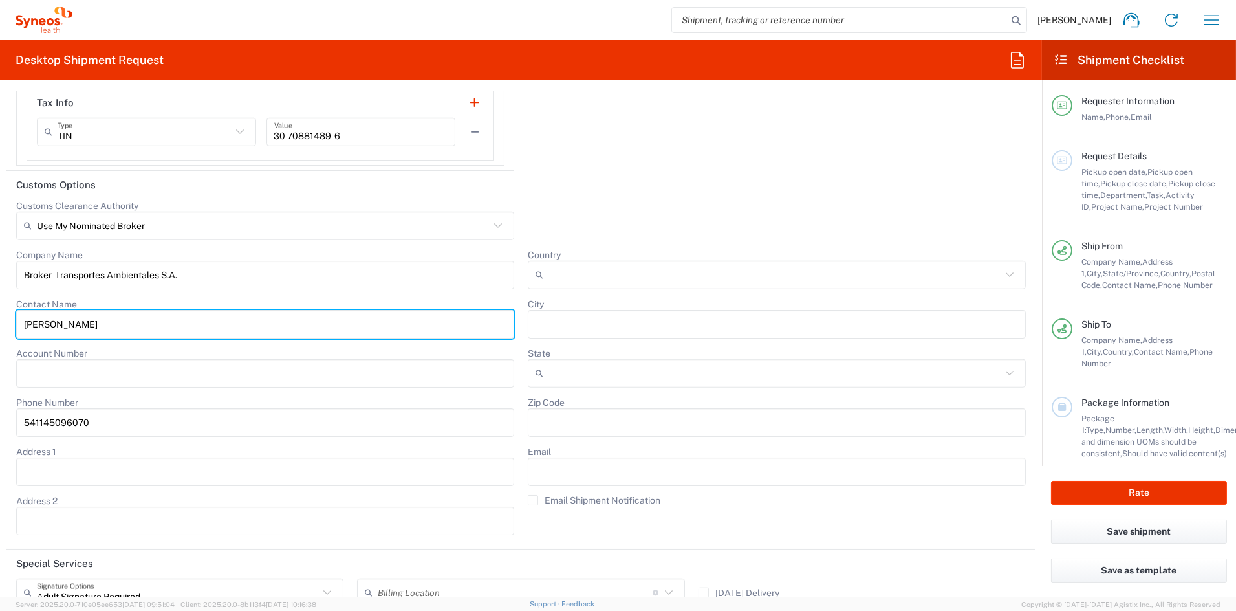
scroll to position [2589, 0]
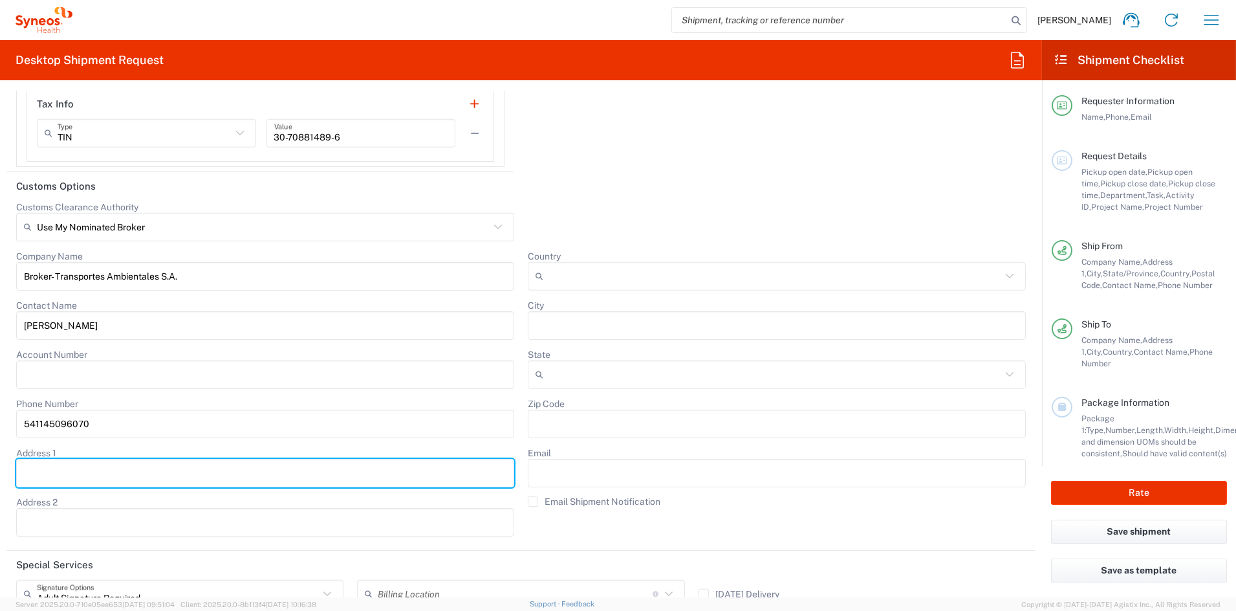
click at [100, 470] on input "Address 1" at bounding box center [265, 473] width 483 height 21
paste input "[PERSON_NAME] 4820"
type input "[PERSON_NAME] 4820"
click at [566, 417] on input "Zip Code" at bounding box center [777, 423] width 483 height 21
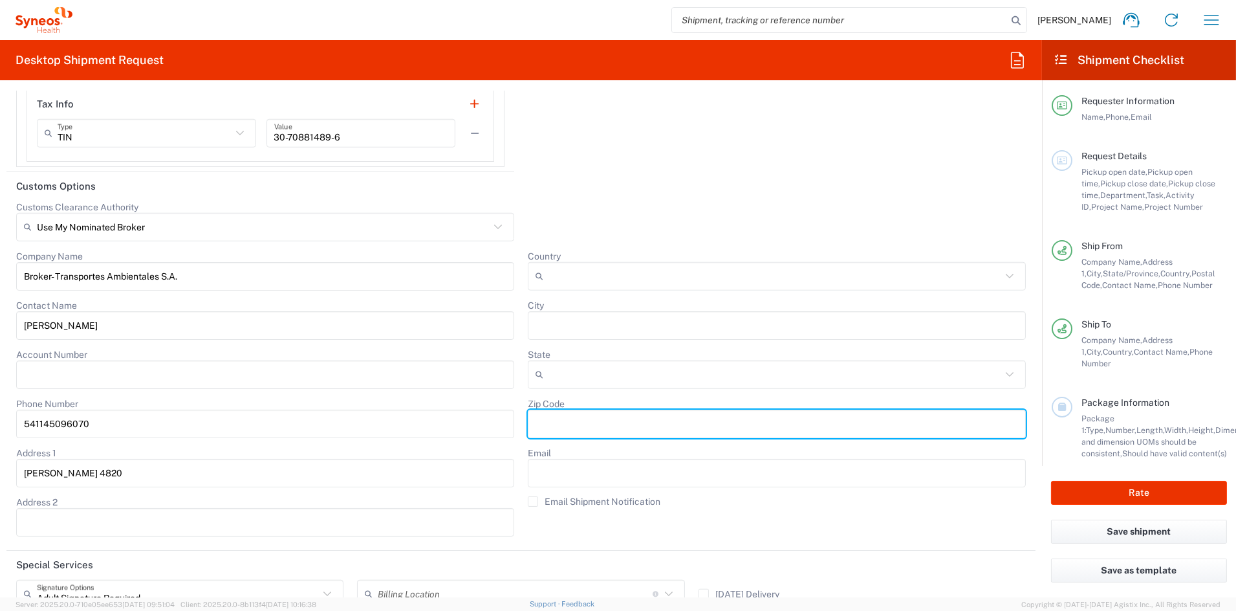
paste input "B1605"
type input "B1605"
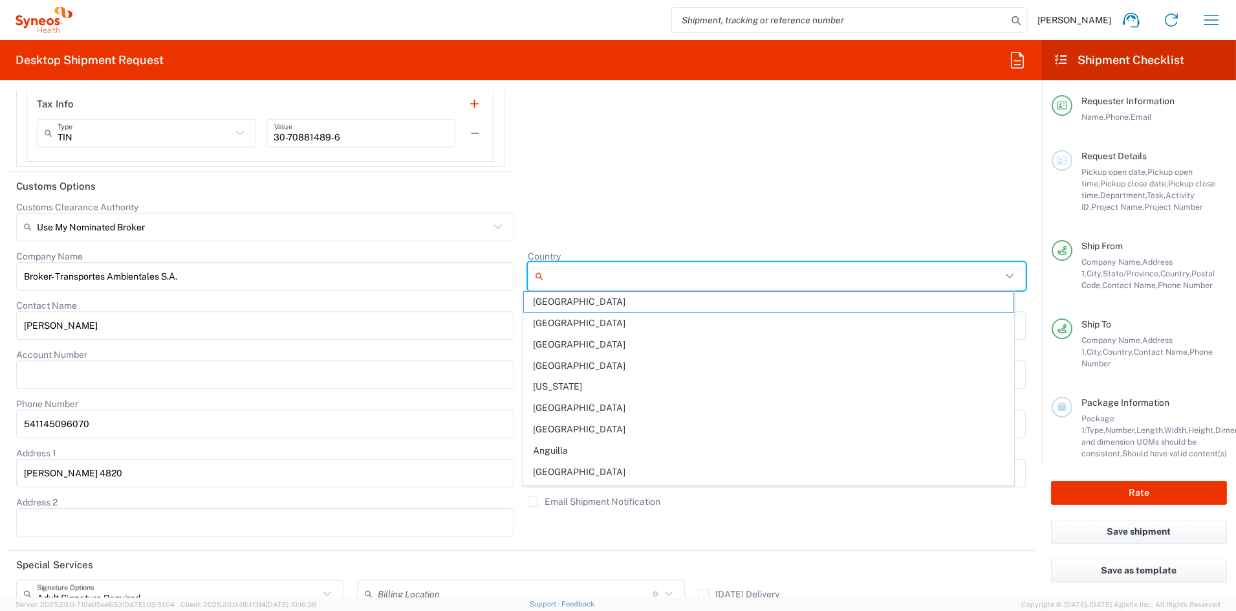
click at [581, 276] on input "Country" at bounding box center [775, 276] width 453 height 21
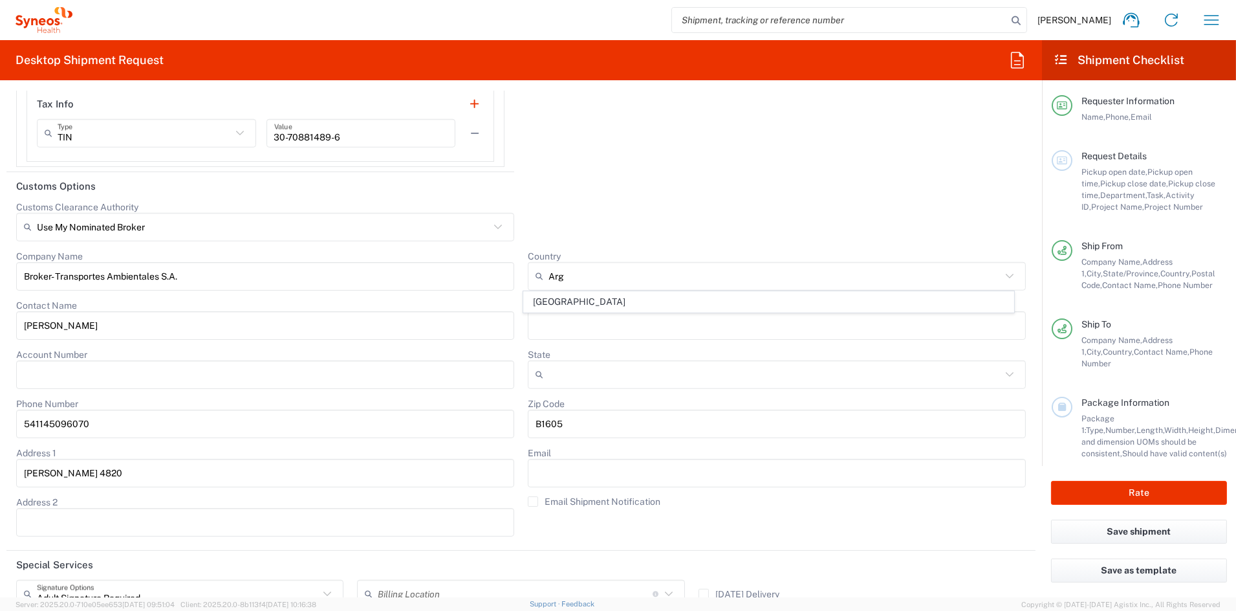
click at [536, 305] on span "[GEOGRAPHIC_DATA]" at bounding box center [769, 302] width 490 height 20
type input "[GEOGRAPHIC_DATA]"
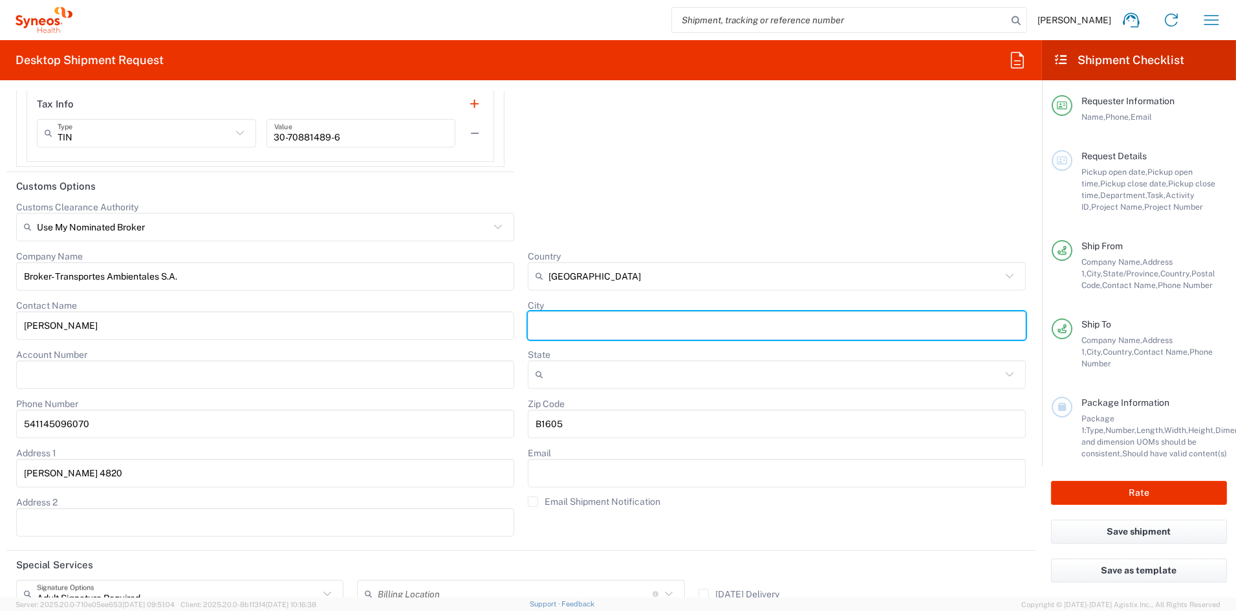
click at [591, 321] on input "City" at bounding box center [777, 325] width 483 height 21
paste input "[GEOGRAPHIC_DATA]"
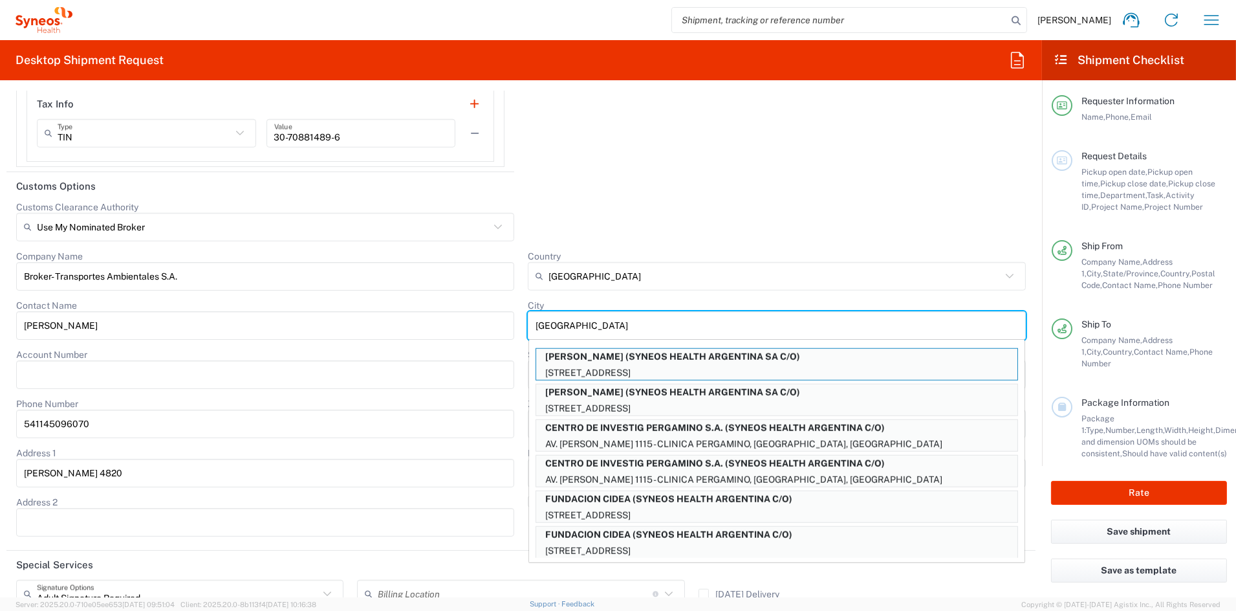
type input "[GEOGRAPHIC_DATA]"
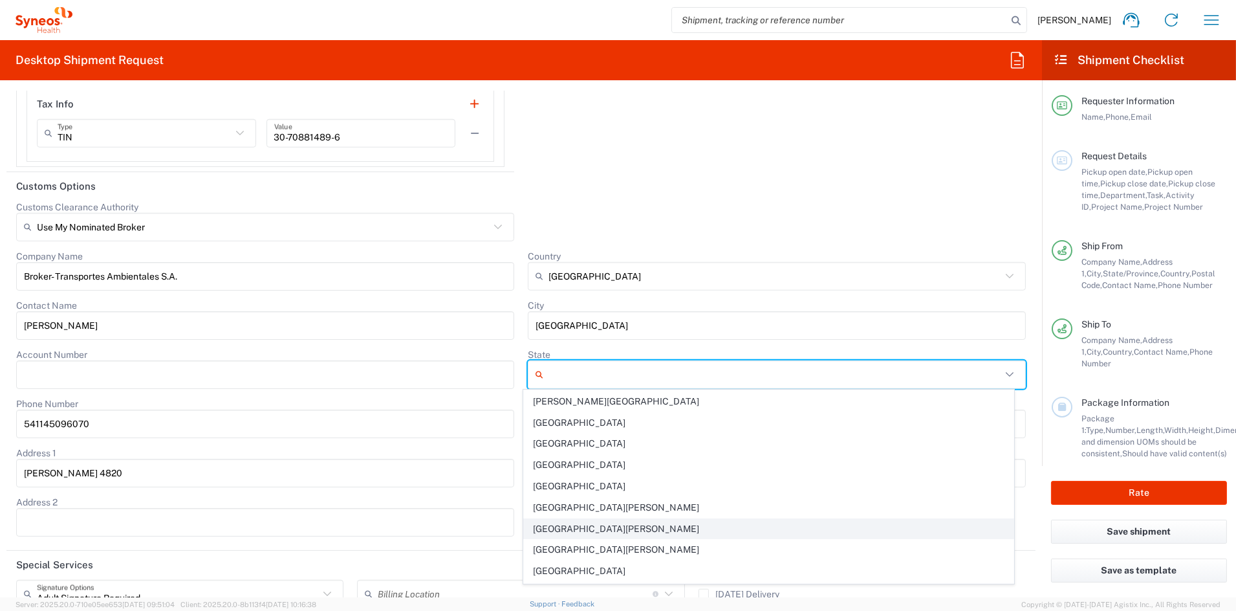
scroll to position [257, 0]
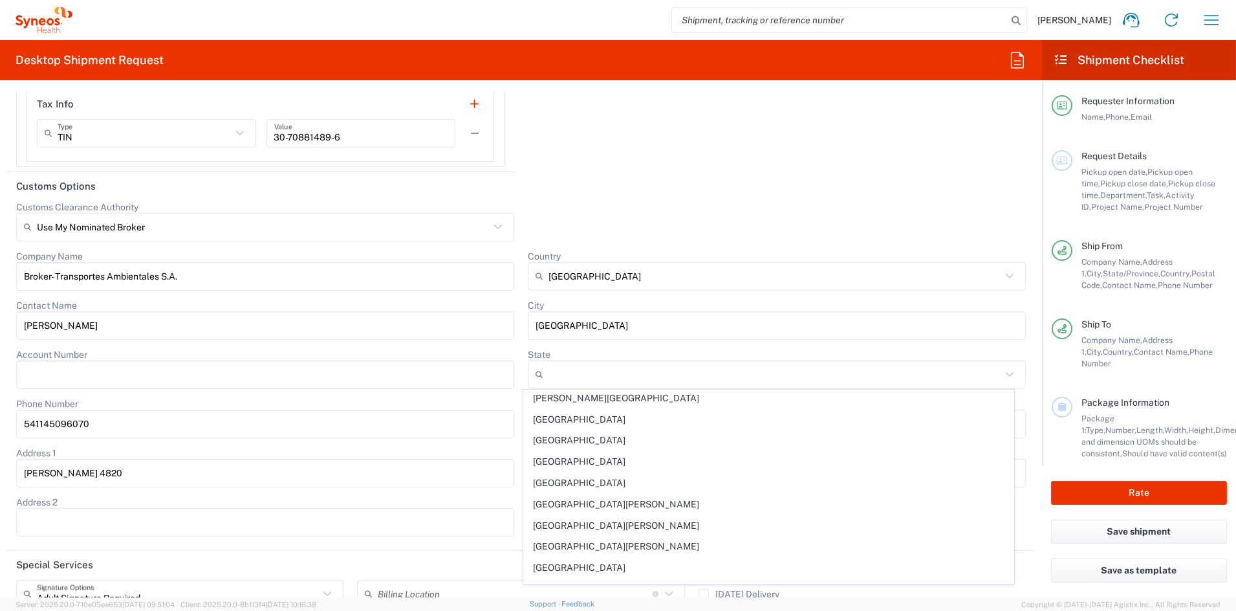
click at [675, 202] on div at bounding box center [777, 225] width 512 height 49
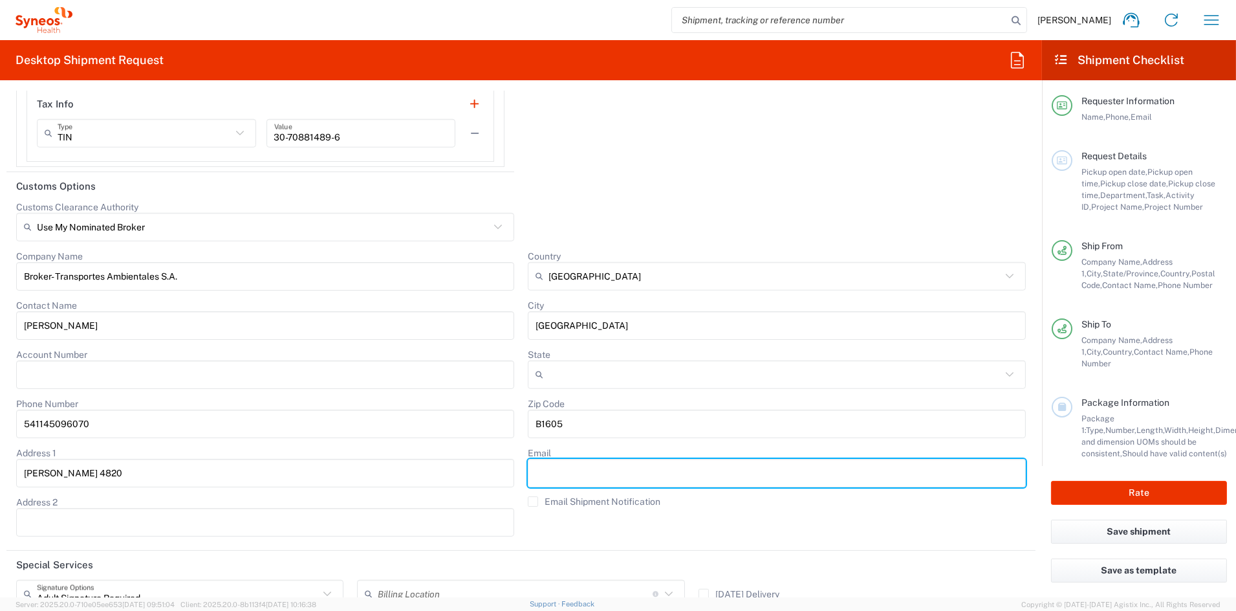
click at [588, 472] on input "Email" at bounding box center [777, 473] width 483 height 21
paste input "[EMAIL_ADDRESS][DOMAIN_NAME]"
type input "[EMAIL_ADDRESS][DOMAIN_NAME]"
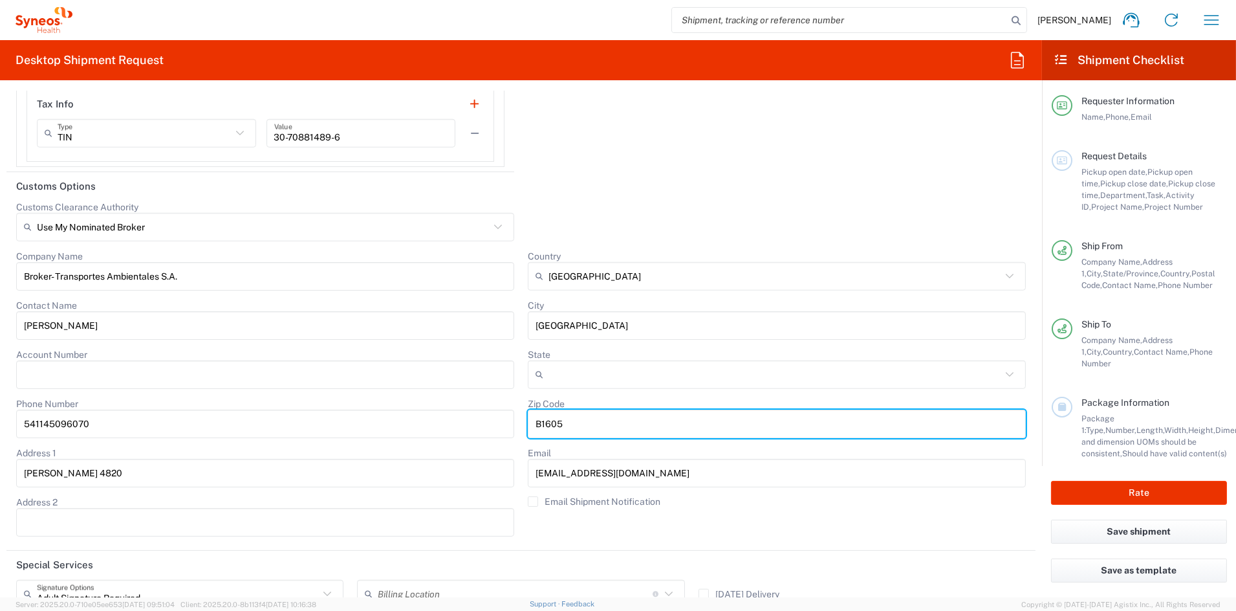
drag, startPoint x: 587, startPoint y: 421, endPoint x: 508, endPoint y: 422, distance: 78.9
click at [508, 421] on div "Company Name Broker- Transportes Ambientales S.A. Contact Name [PERSON_NAME] Ac…" at bounding box center [521, 397] width 1023 height 295
paste input "AVC"
type input "B1605AVC"
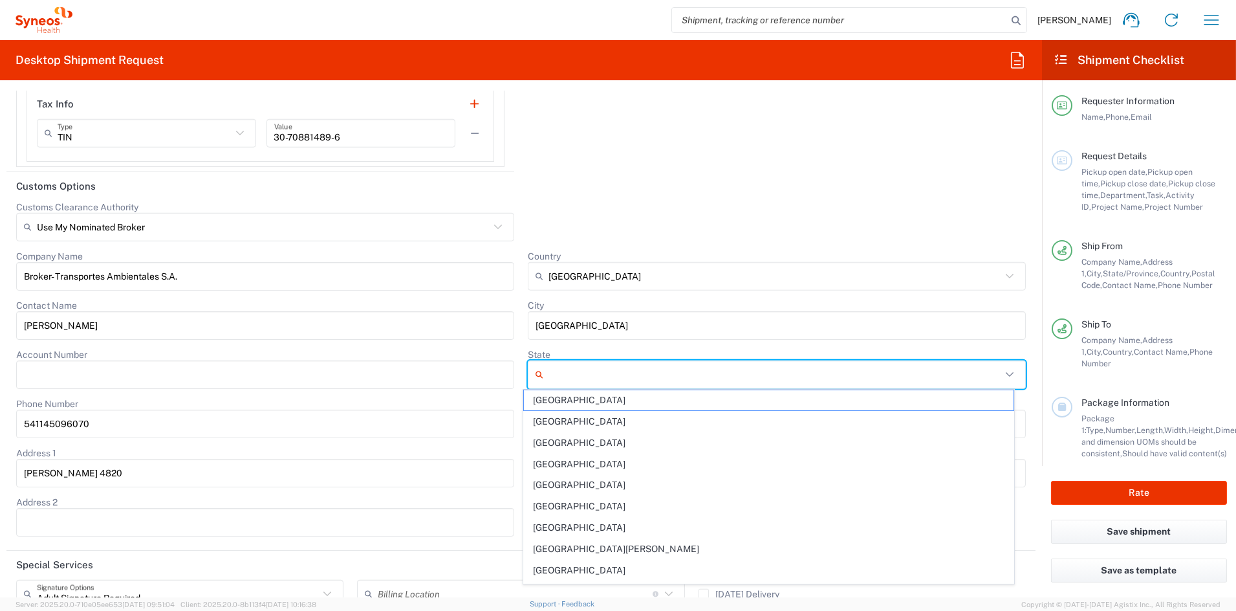
click at [610, 373] on input "State" at bounding box center [775, 374] width 453 height 21
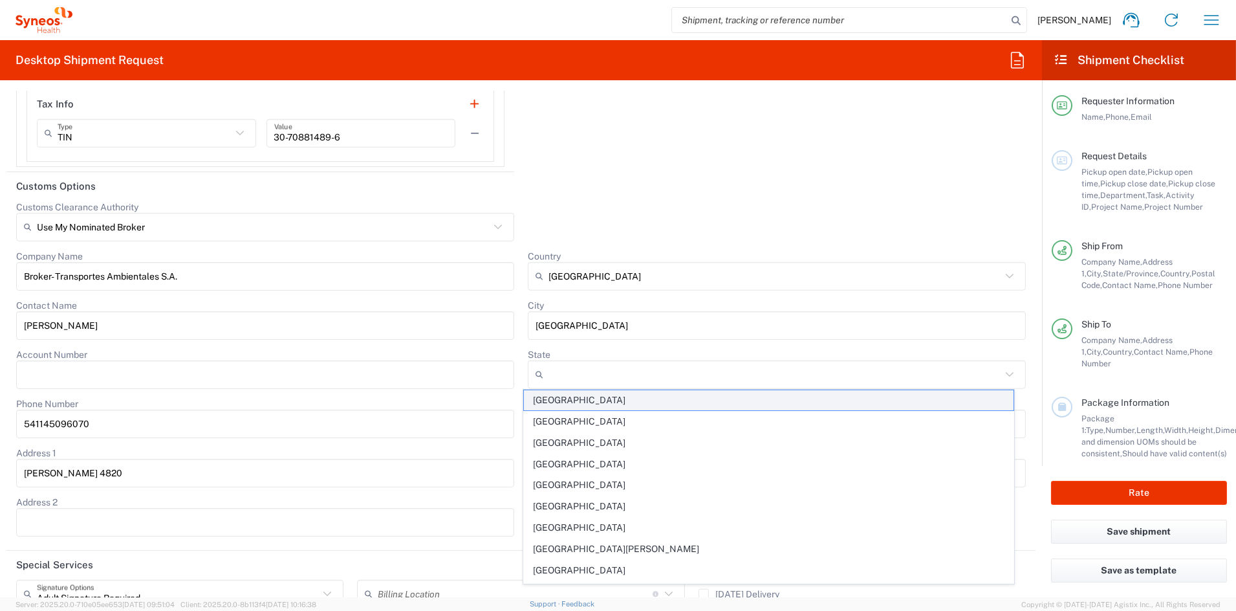
click at [567, 398] on span "[GEOGRAPHIC_DATA]" at bounding box center [769, 400] width 490 height 20
type input "[GEOGRAPHIC_DATA]"
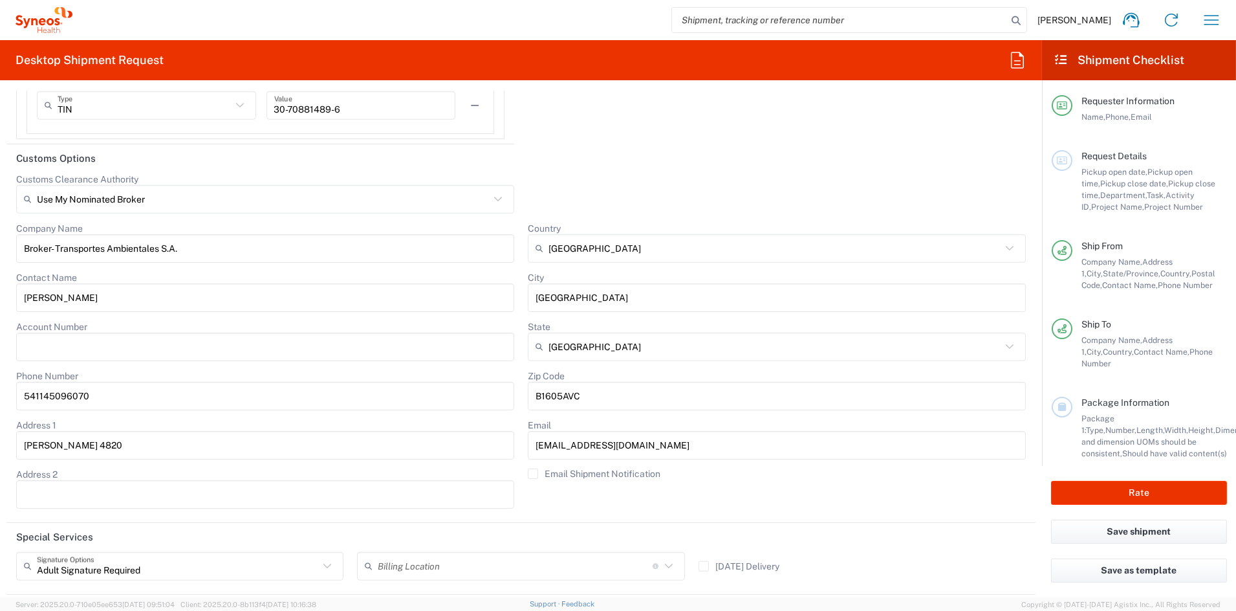
scroll to position [2615, 0]
click at [528, 473] on label "Email Shipment Notification" at bounding box center [594, 475] width 133 height 10
click at [533, 475] on input "Email Shipment Notification" at bounding box center [533, 475] width 0 height 0
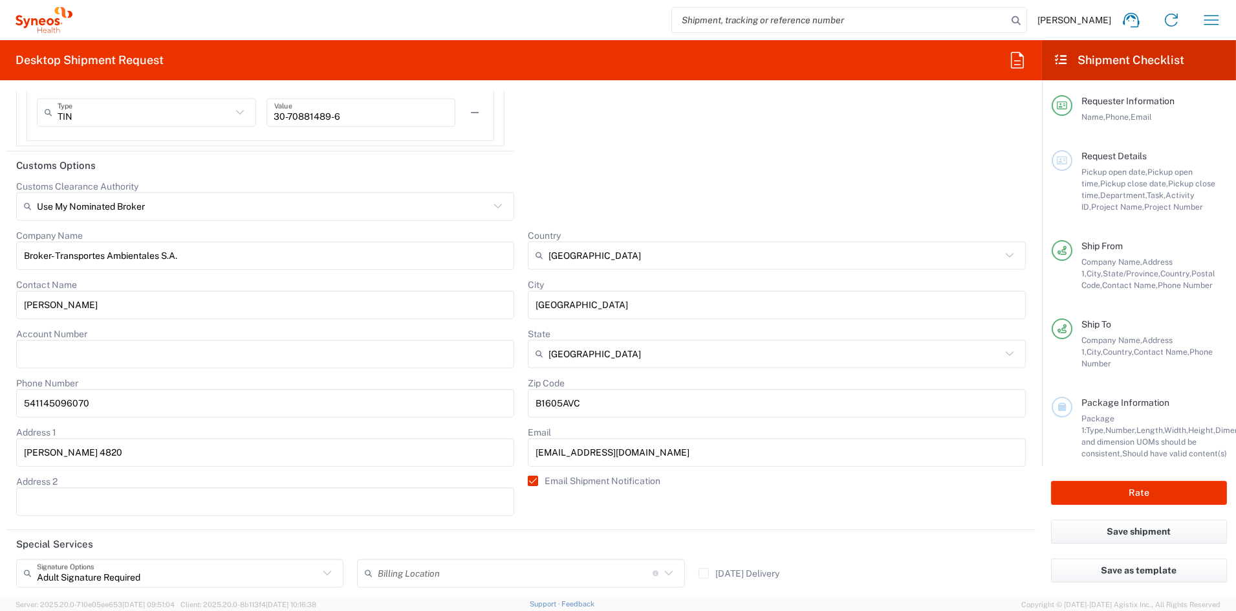
scroll to position [2805, 0]
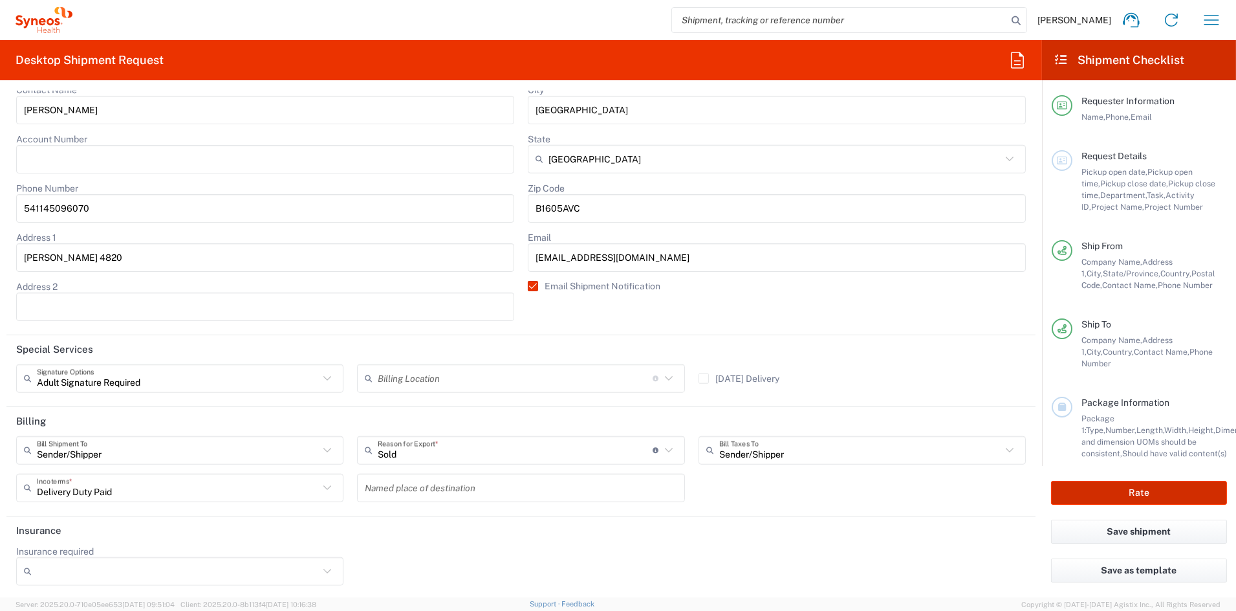
click at [1122, 492] on button "Rate" at bounding box center [1139, 493] width 176 height 24
type input "COMM.STUDO.IC.106960"
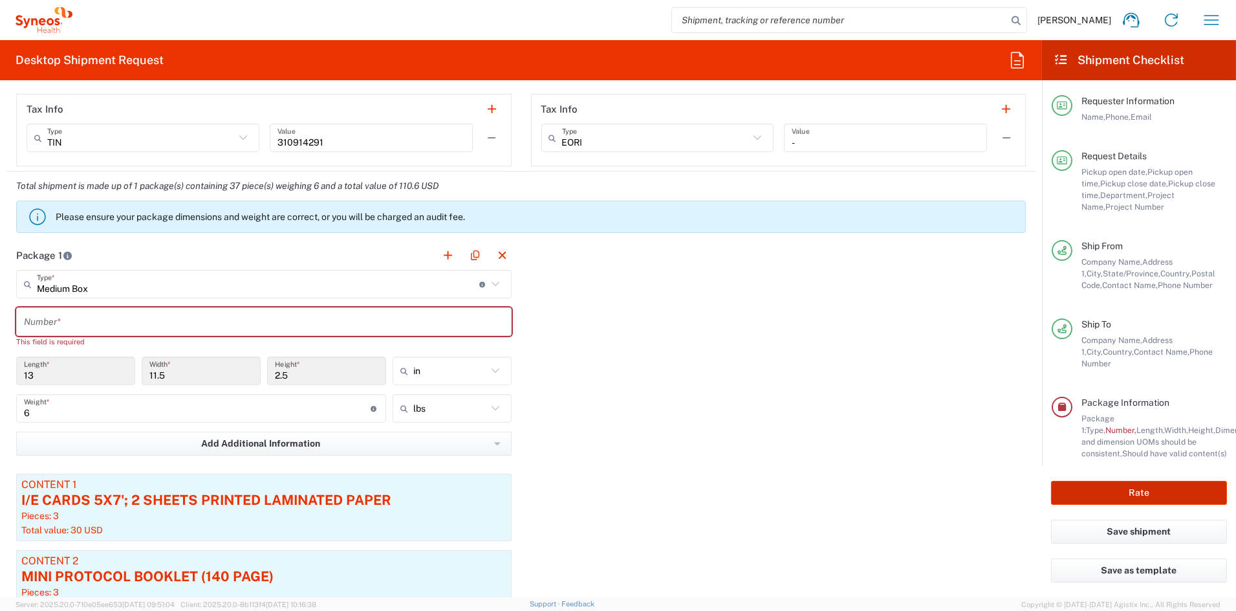
scroll to position [964, 0]
click at [105, 322] on input "text" at bounding box center [264, 323] width 480 height 23
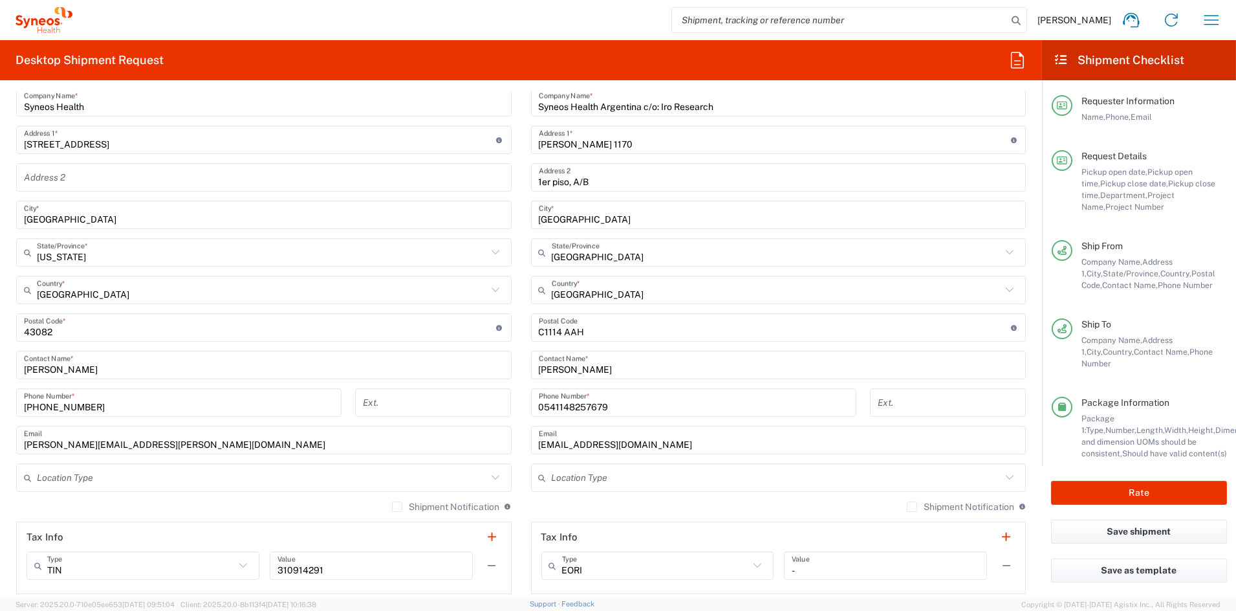
scroll to position [0, 0]
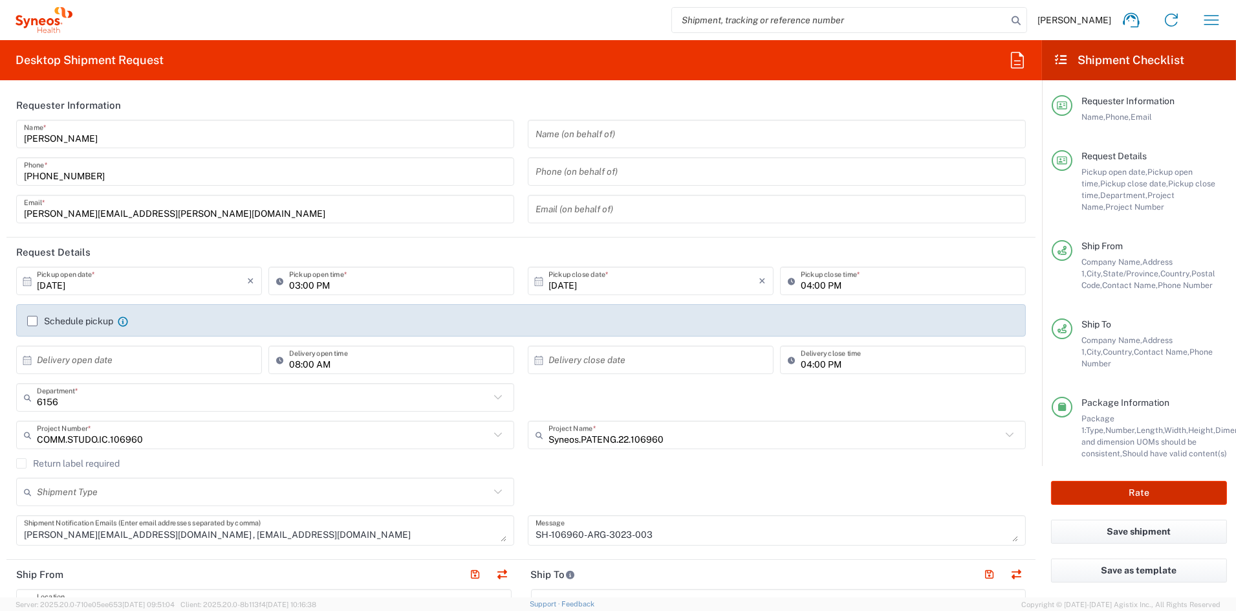
type input "1"
click at [1107, 491] on button "Rate" at bounding box center [1139, 493] width 176 height 24
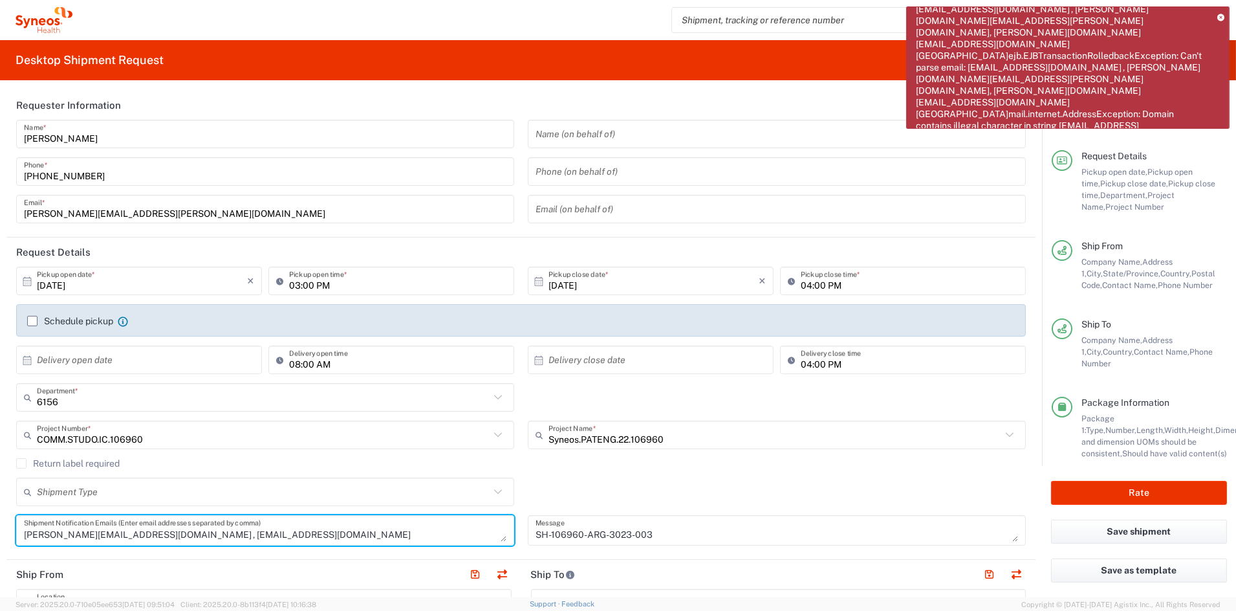
click at [315, 532] on textarea "[PERSON_NAME][EMAIL_ADDRESS][DOMAIN_NAME] , [EMAIL_ADDRESS][DOMAIN_NAME]" at bounding box center [265, 530] width 483 height 23
type textarea "[PERSON_NAME][EMAIL_ADDRESS][DOMAIN_NAME], [EMAIL_ADDRESS][DOMAIN_NAME]"
click at [201, 210] on input "[PERSON_NAME][EMAIL_ADDRESS][PERSON_NAME][DOMAIN_NAME]" at bounding box center [265, 209] width 483 height 23
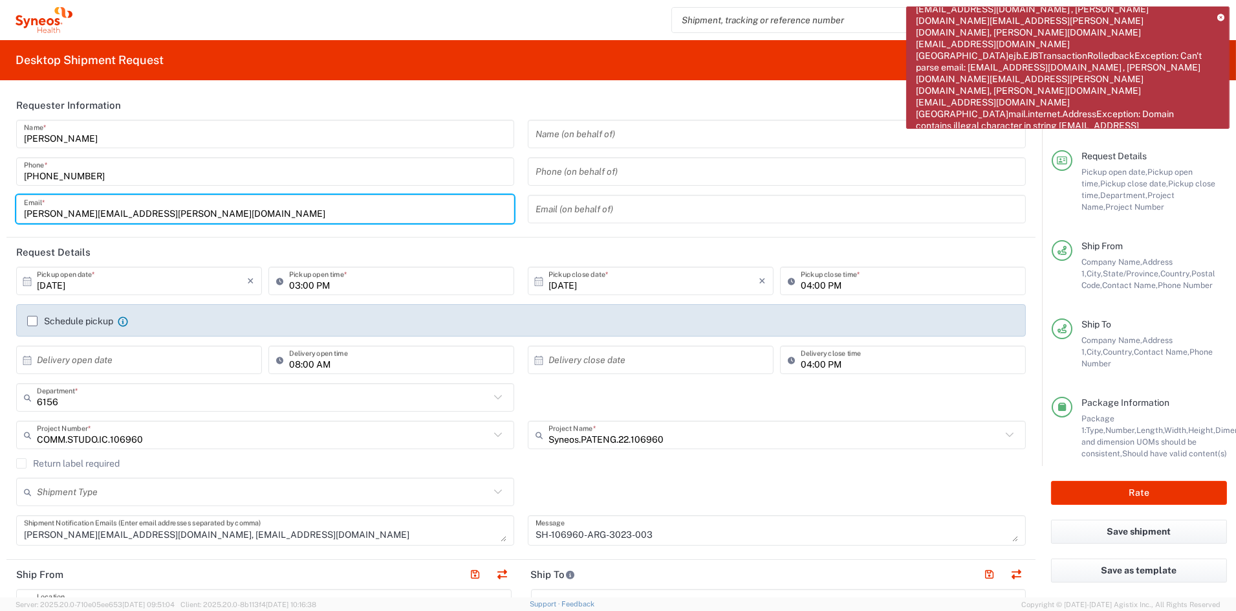
drag, startPoint x: 23, startPoint y: 208, endPoint x: 33, endPoint y: 209, distance: 9.7
click at [24, 208] on div "[PERSON_NAME][EMAIL_ADDRESS][PERSON_NAME][DOMAIN_NAME] Email *" at bounding box center [265, 209] width 498 height 28
click at [25, 210] on input "[PERSON_NAME][EMAIL_ADDRESS][PERSON_NAME][DOMAIN_NAME]" at bounding box center [265, 209] width 483 height 23
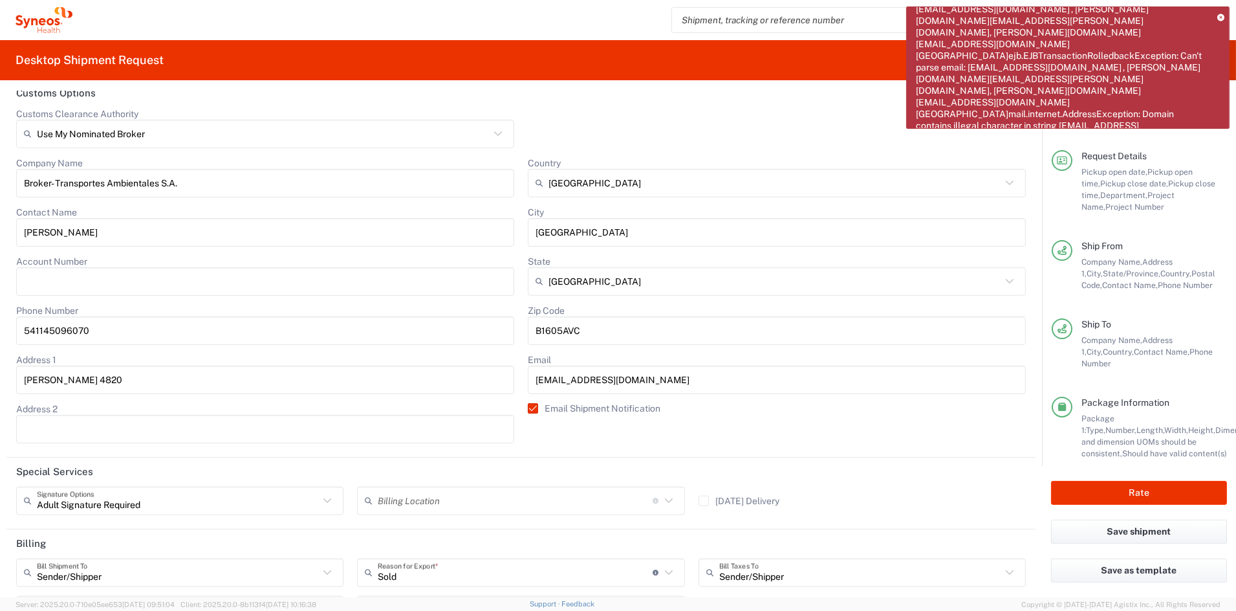
scroll to position [2685, 0]
click at [721, 375] on input "[EMAIL_ADDRESS][DOMAIN_NAME]" at bounding box center [777, 377] width 483 height 21
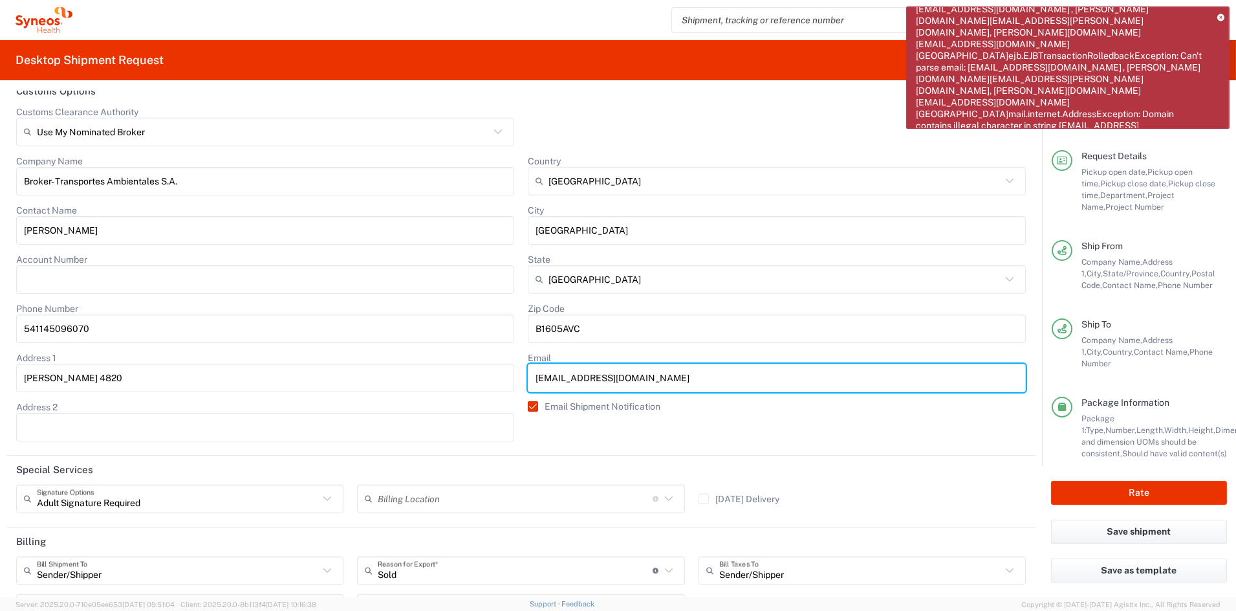
scroll to position [2683, 0]
type input "[EMAIL_ADDRESS][DOMAIN_NAME]"
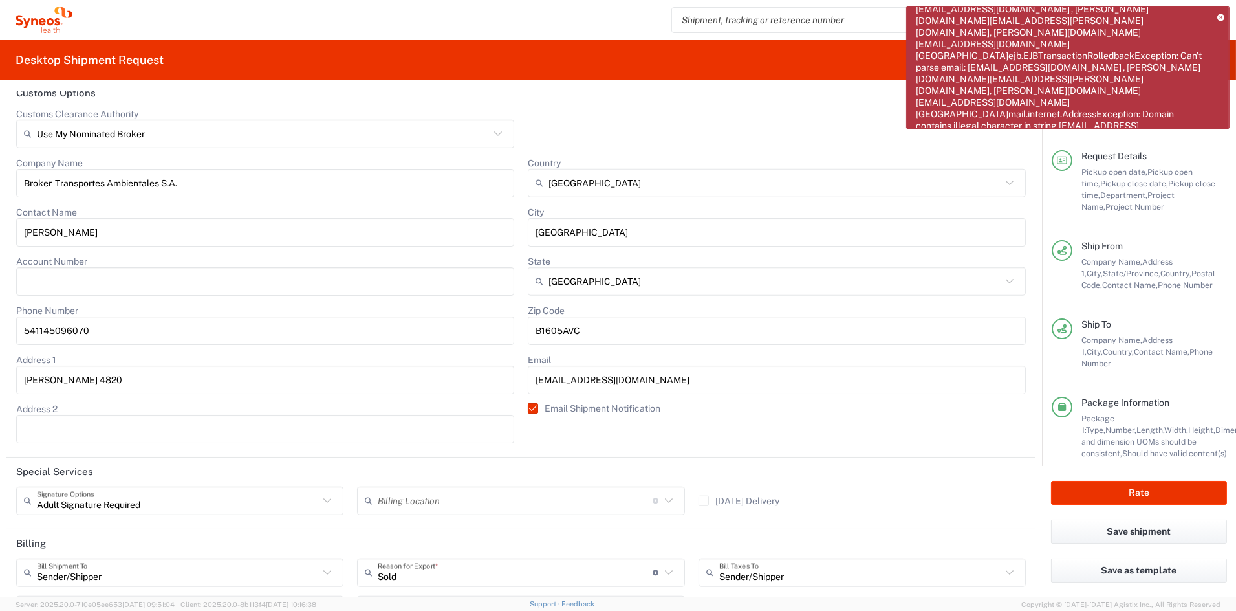
click at [1221, 16] on icon at bounding box center [1220, 17] width 7 height 7
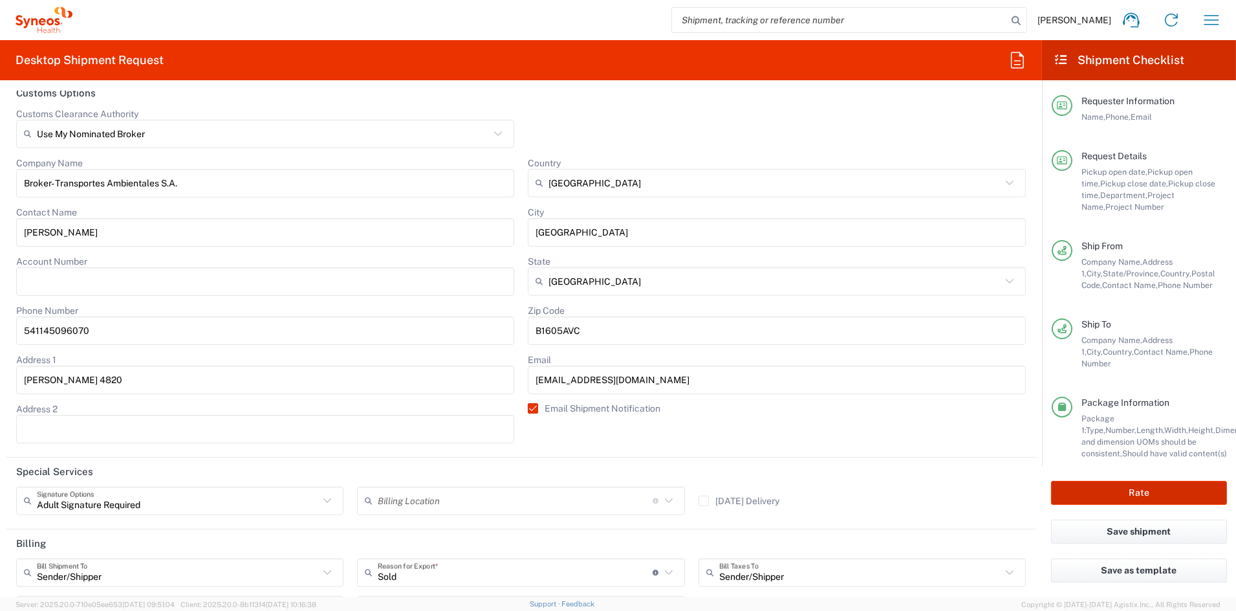
click at [1138, 490] on button "Rate" at bounding box center [1139, 493] width 176 height 24
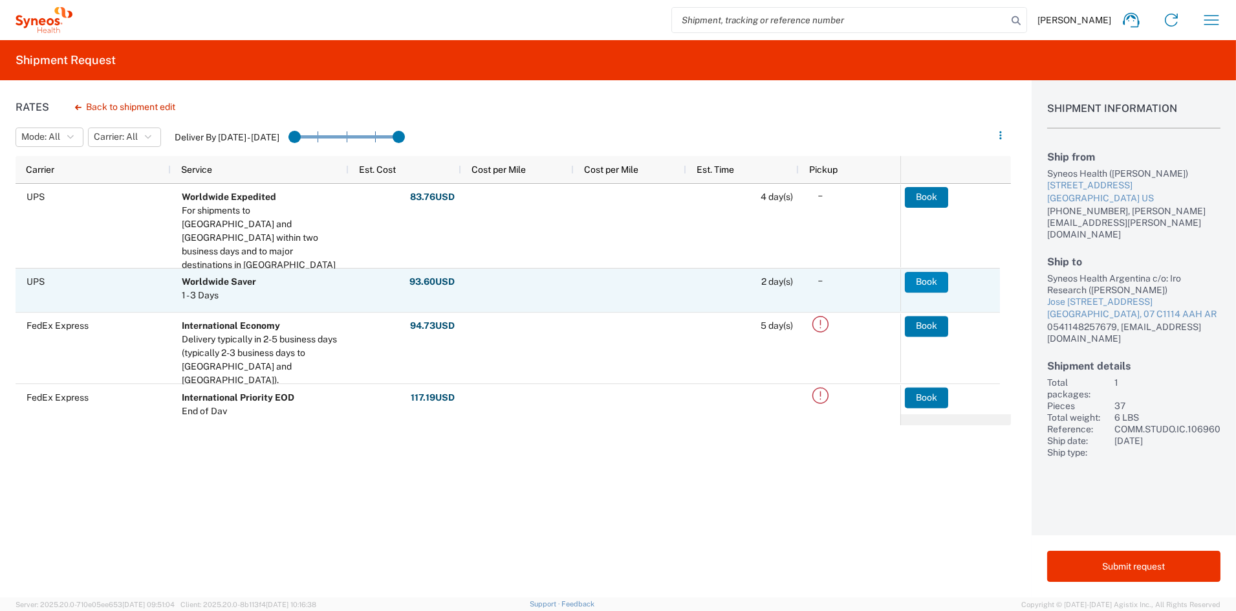
click at [930, 279] on button "Book" at bounding box center [926, 282] width 43 height 21
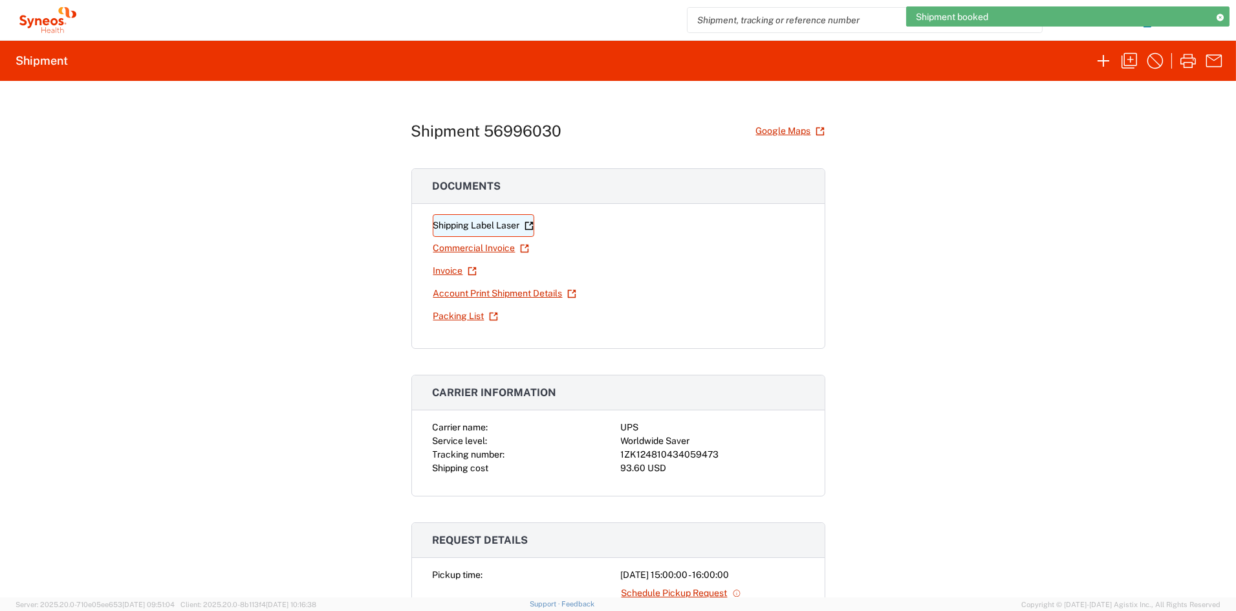
click at [481, 228] on link "Shipping Label Laser" at bounding box center [484, 225] width 102 height 23
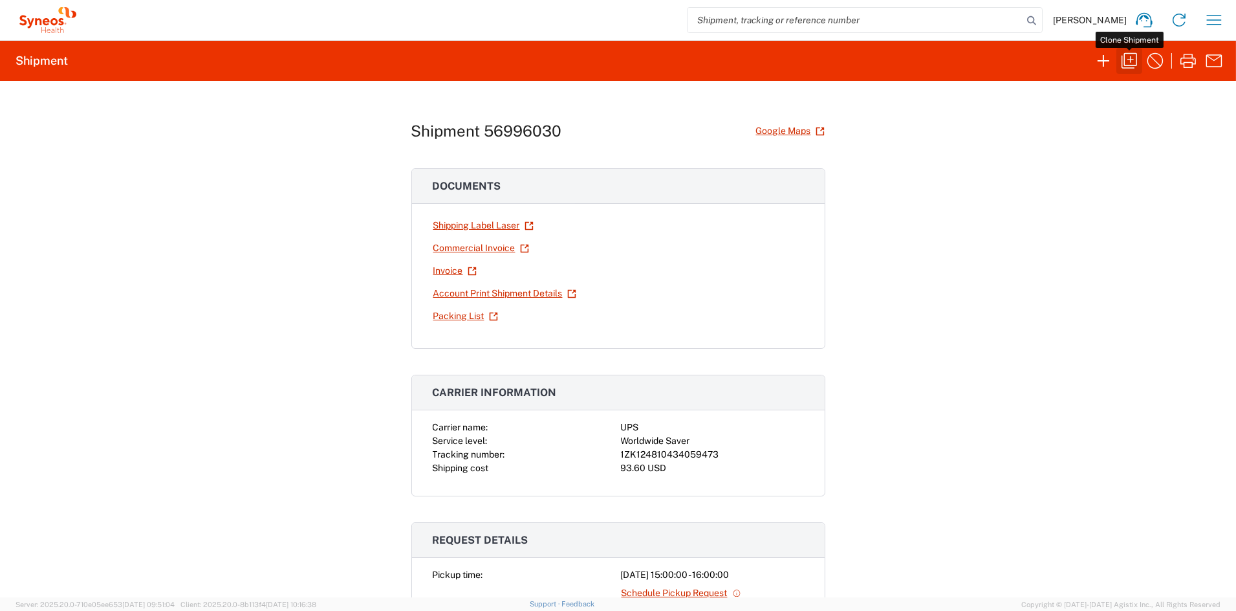
click at [1129, 56] on icon "button" at bounding box center [1129, 60] width 21 height 21
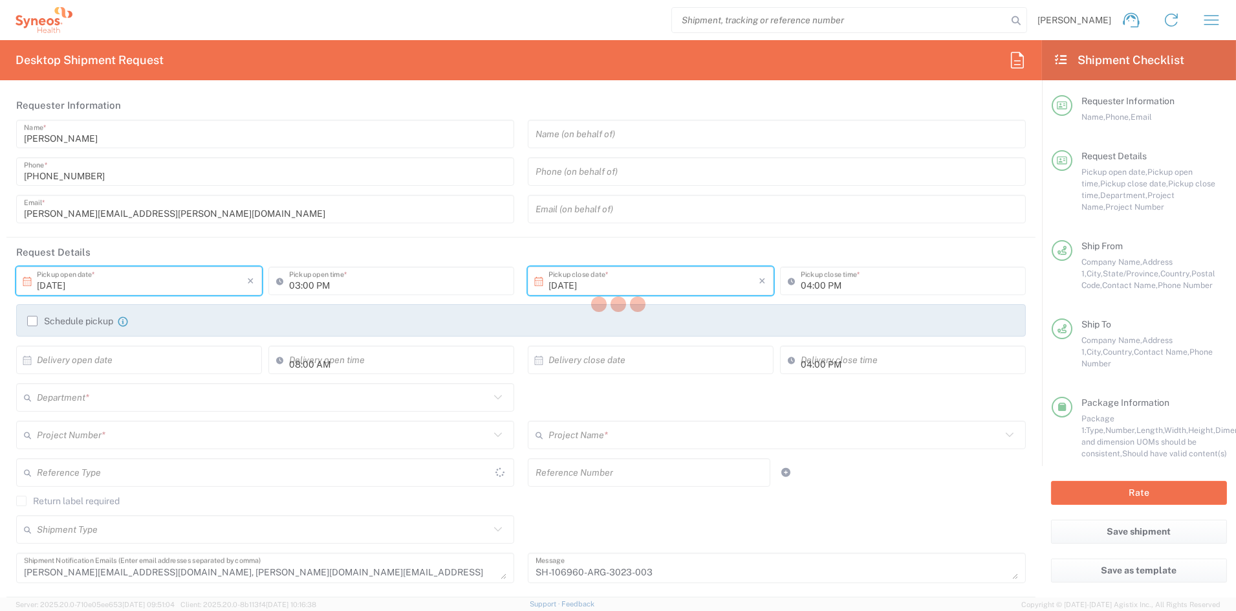
type input "[US_STATE]"
type input "[GEOGRAPHIC_DATA]"
type input "Medium Box"
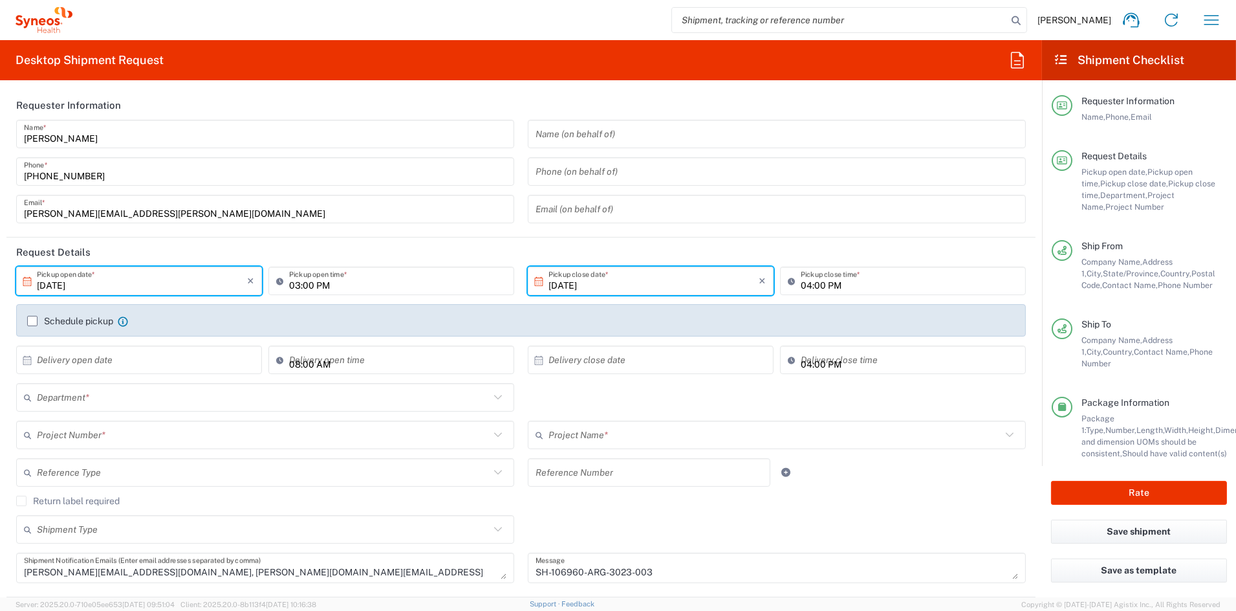
type input "COMM.STUDO.IC.106960"
type input "6156"
type input "Syneos.PATENG.22.106960"
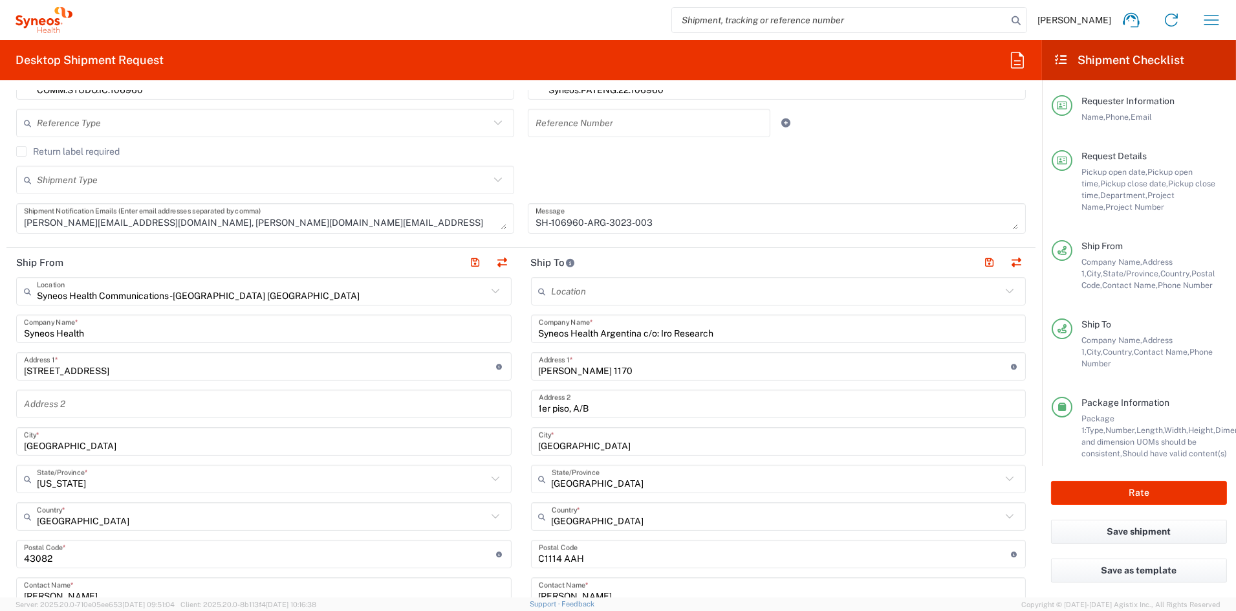
scroll to position [364, 0]
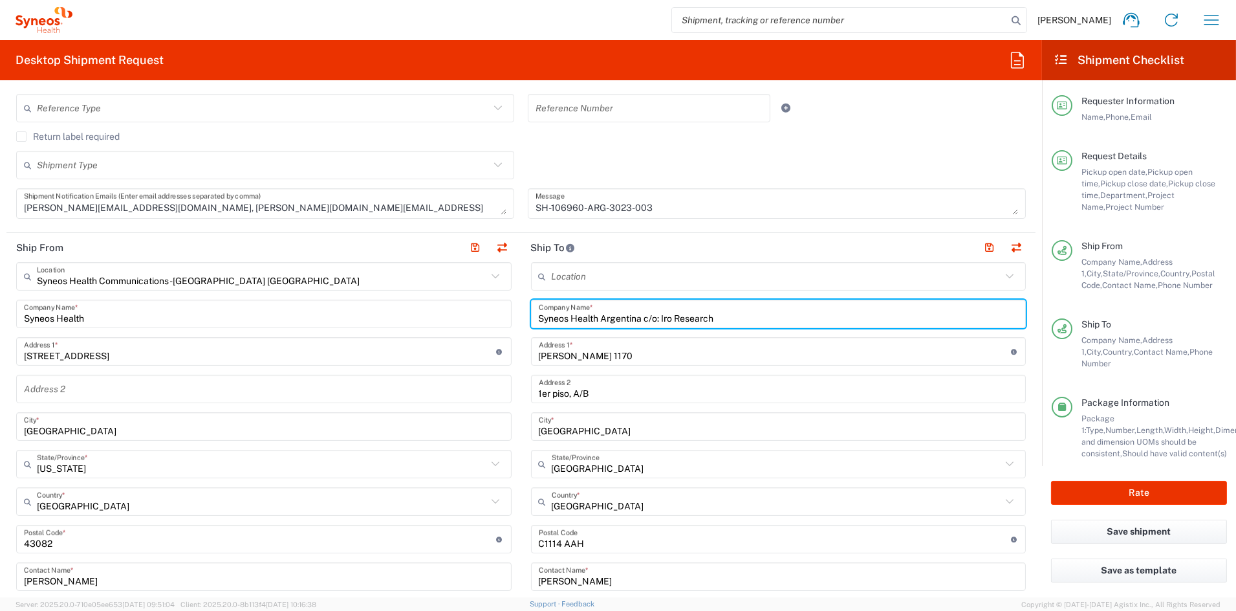
drag, startPoint x: 740, startPoint y: 315, endPoint x: 478, endPoint y: 313, distance: 262.0
click at [478, 312] on div "Ship From Syneos Health Communications-[GEOGRAPHIC_DATA] [GEOGRAPHIC_DATA] Loca…" at bounding box center [520, 522] width 1029 height 578
paste input "nvestigaciones Clinicas Tucuman"
type input "Syneos Health Argentina c/o: Investigaciones Clinicas Tucuman"
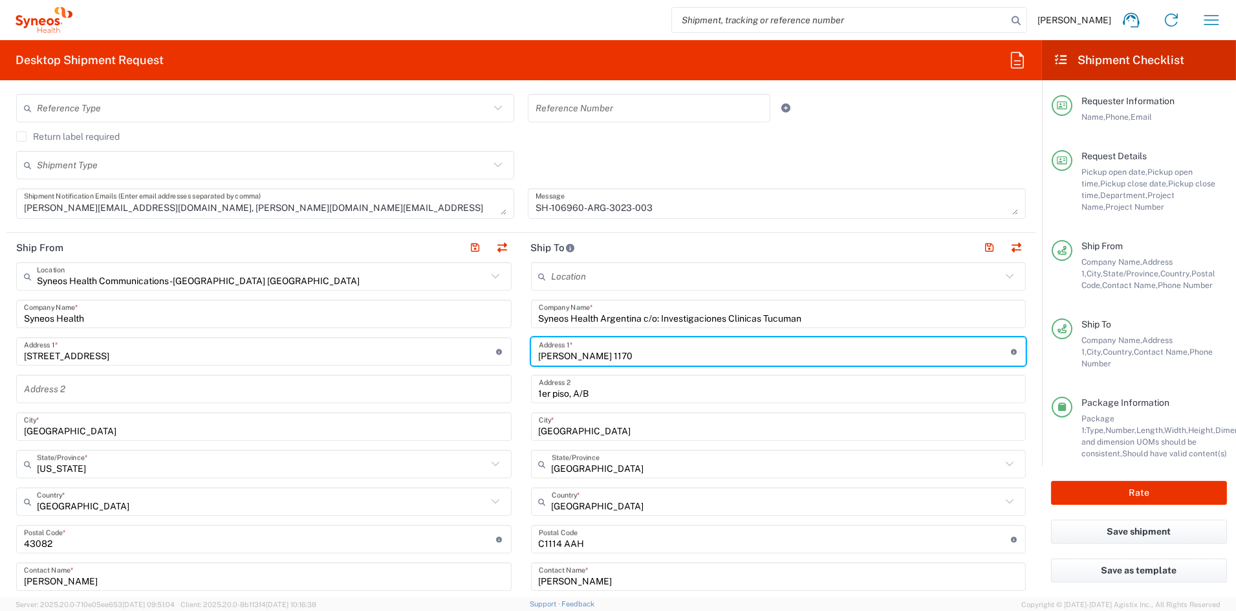
drag, startPoint x: 642, startPoint y: 354, endPoint x: 503, endPoint y: 352, distance: 139.1
click at [503, 352] on div "Ship From Syneos Health Communications-[GEOGRAPHIC_DATA] [GEOGRAPHIC_DATA] Loca…" at bounding box center [520, 522] width 1029 height 578
paste input "[PERSON_NAME] 524"
type input "[PERSON_NAME] 524"
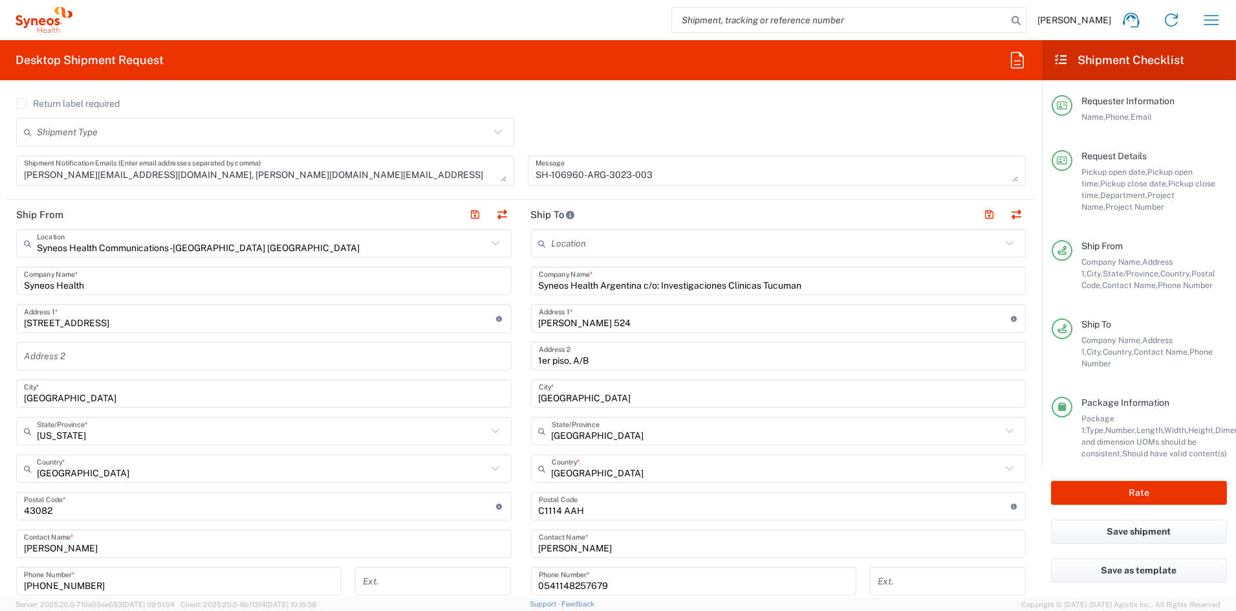
scroll to position [396, 0]
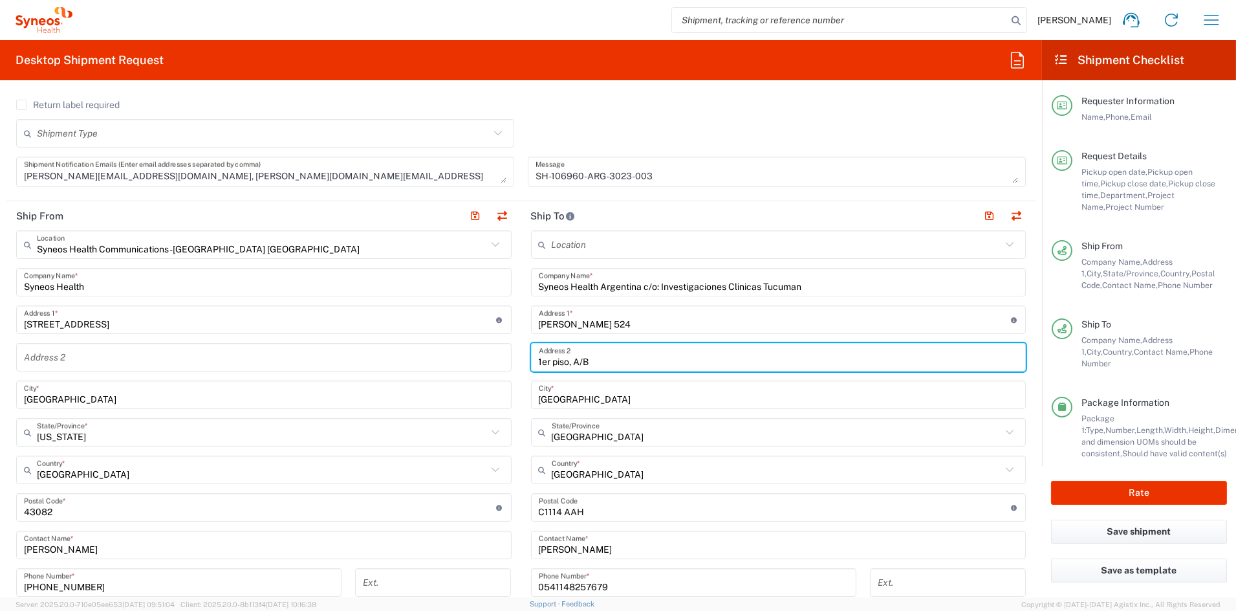
drag, startPoint x: 589, startPoint y: 360, endPoint x: 514, endPoint y: 361, distance: 75.0
click at [514, 361] on div "Ship From Syneos Health Communications-[GEOGRAPHIC_DATA] [GEOGRAPHIC_DATA] Loca…" at bounding box center [520, 490] width 1029 height 578
paste input "Tucuman"
type input "Tucuman"
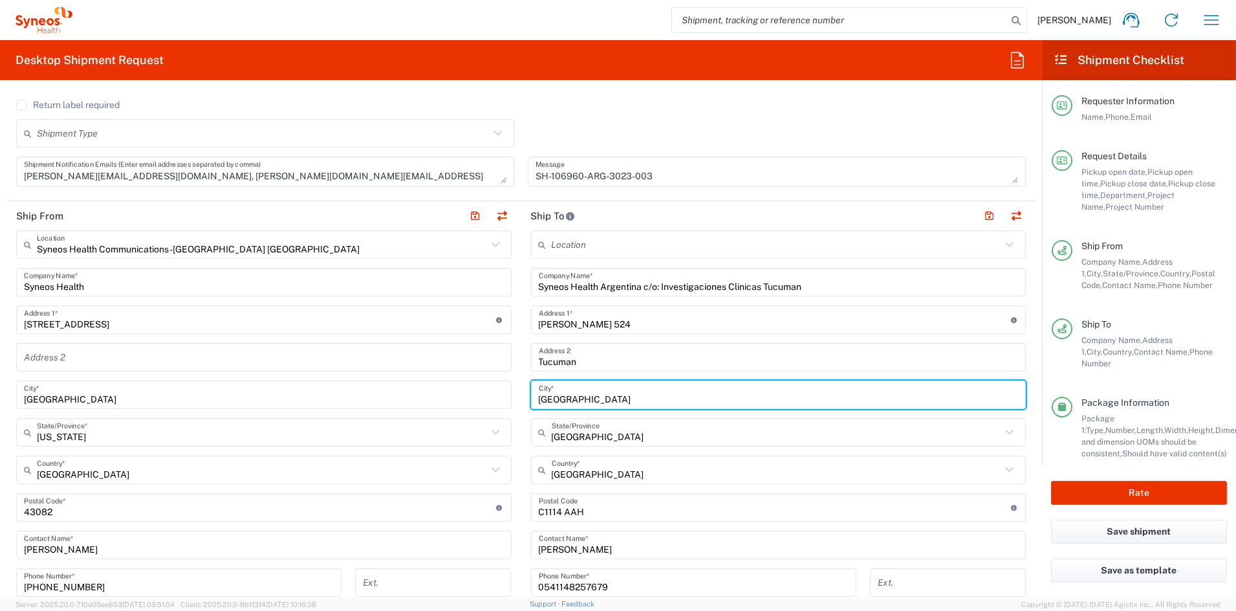
drag, startPoint x: 595, startPoint y: 398, endPoint x: 483, endPoint y: 397, distance: 112.6
click at [483, 397] on div "Ship From Syneos Health Communications-[GEOGRAPHIC_DATA] [GEOGRAPHIC_DATA] Loca…" at bounding box center [520, 490] width 1029 height 578
paste input "Tucuman"
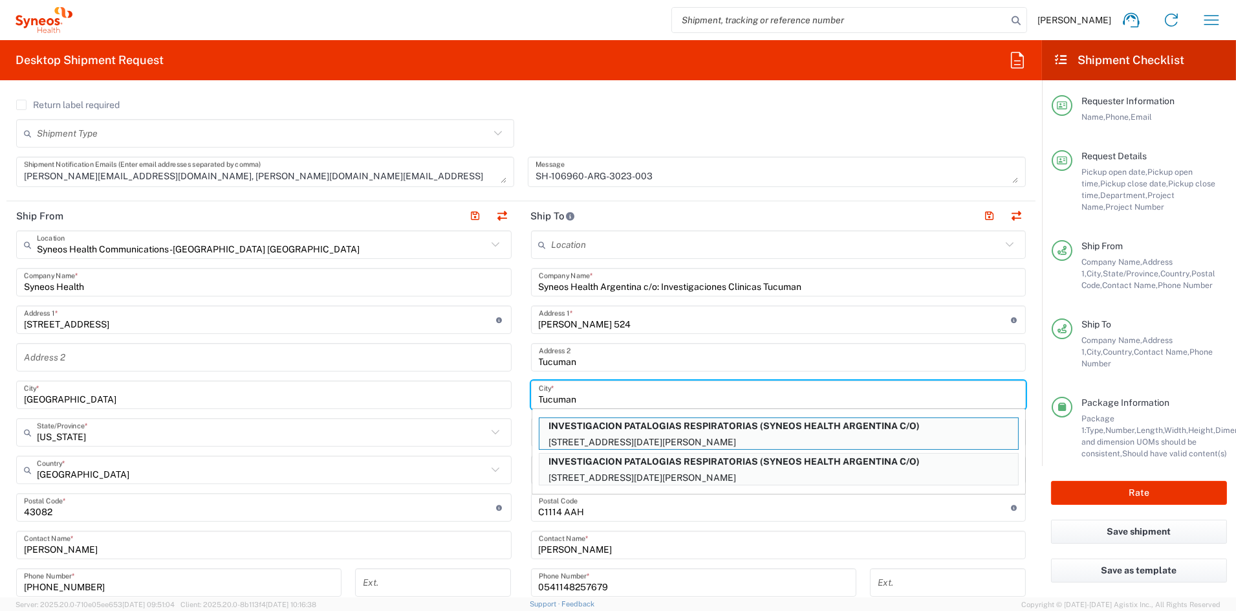
type input "Tucuman"
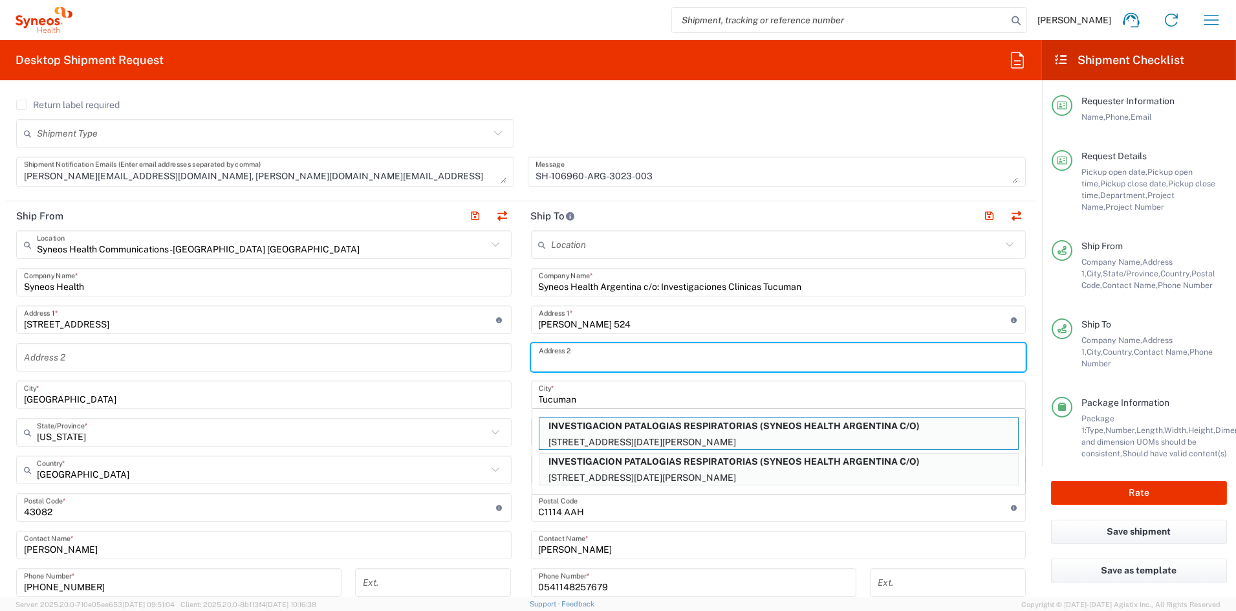
drag, startPoint x: 555, startPoint y: 362, endPoint x: 528, endPoint y: 360, distance: 27.2
click at [521, 360] on main "Location [PERSON_NAME] LLC-[GEOGRAPHIC_DATA] [GEOGRAPHIC_DATA] [GEOGRAPHIC_DATA…" at bounding box center [778, 501] width 515 height 543
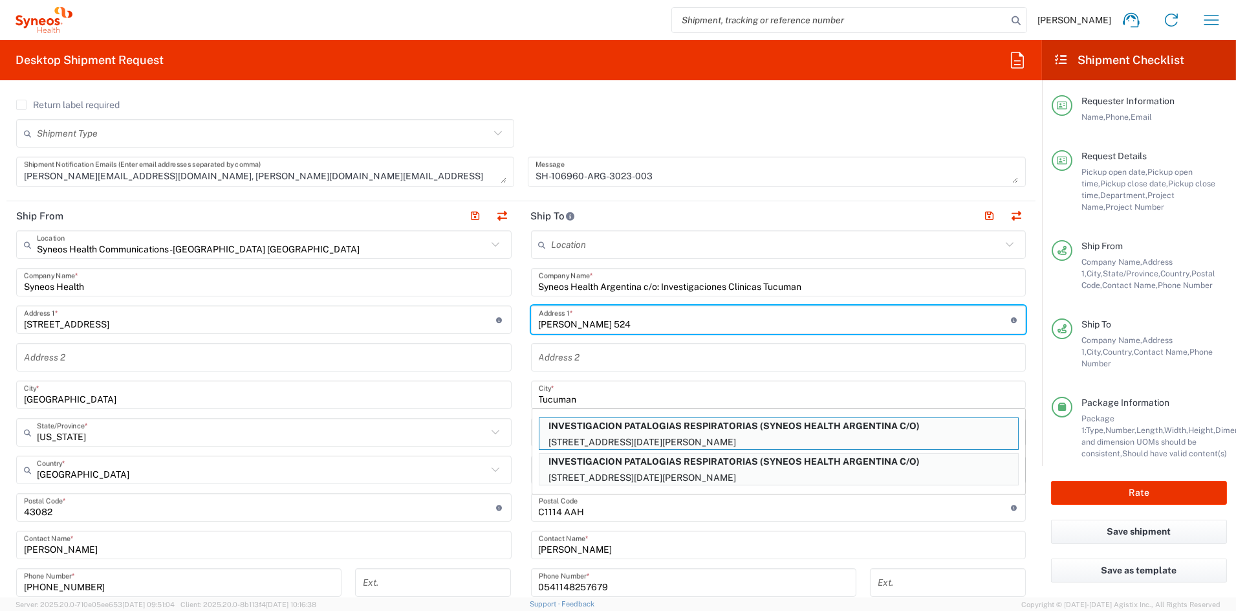
click at [692, 324] on input "[PERSON_NAME] 524" at bounding box center [775, 320] width 472 height 23
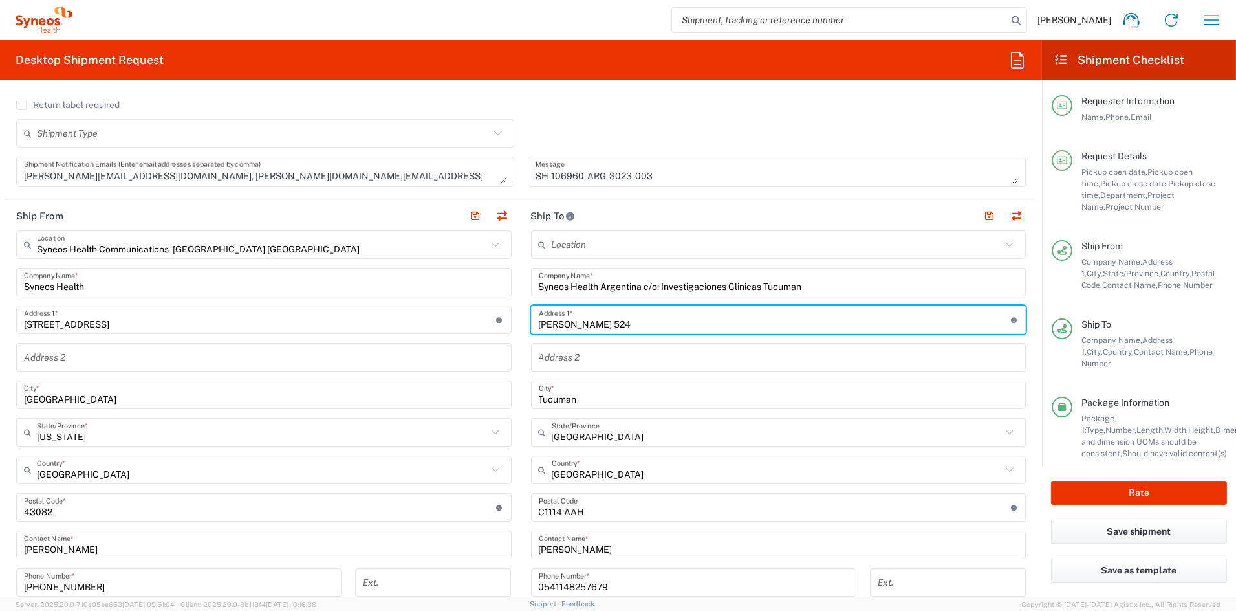
click at [619, 348] on input "text" at bounding box center [779, 357] width 480 height 23
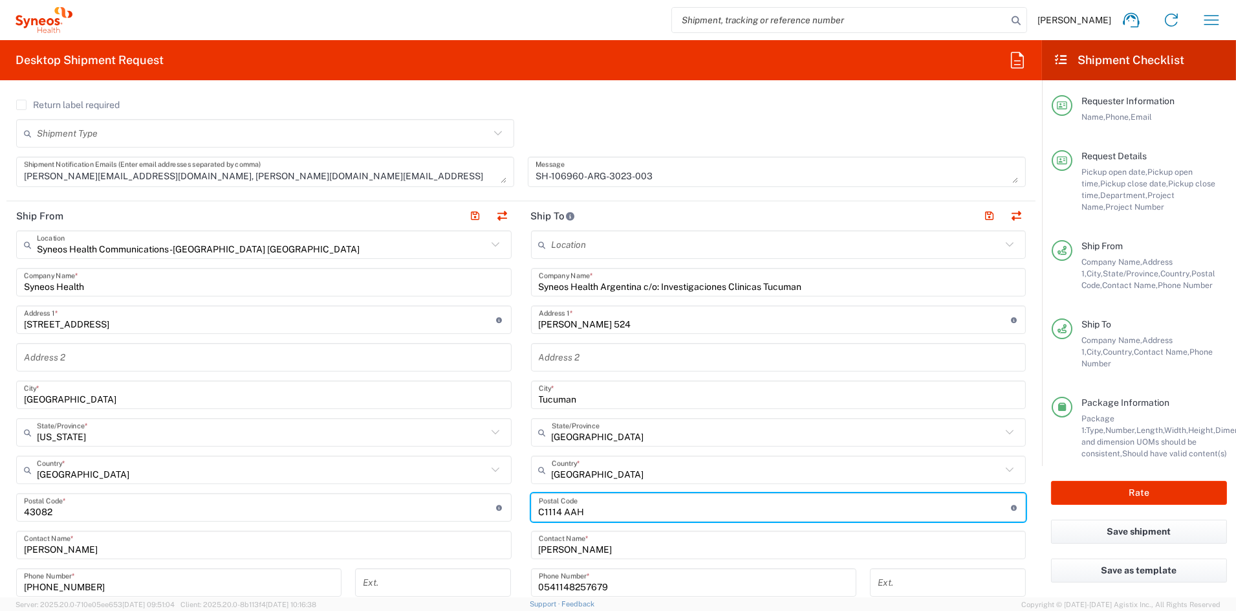
drag, startPoint x: 596, startPoint y: 509, endPoint x: 489, endPoint y: 513, distance: 107.5
click at [492, 512] on div "Ship From Syneos Health Communications-[GEOGRAPHIC_DATA] [GEOGRAPHIC_DATA] Loca…" at bounding box center [520, 490] width 1029 height 578
paste input "T4000"
type input "T4000"
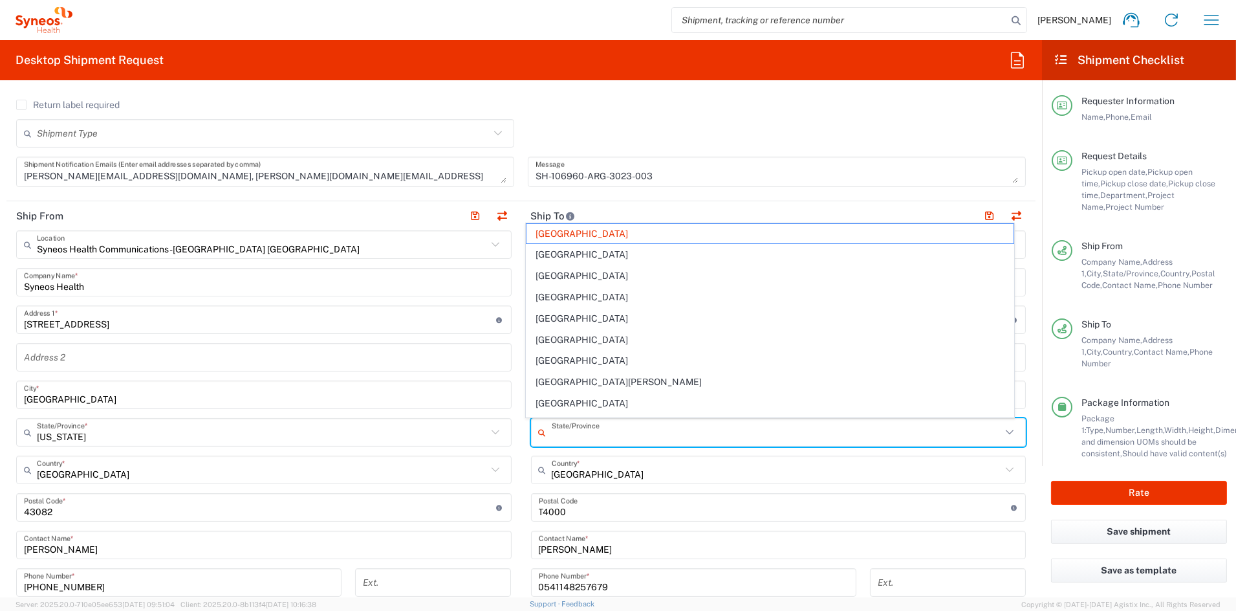
drag, startPoint x: 704, startPoint y: 435, endPoint x: 535, endPoint y: 435, distance: 169.5
click at [535, 435] on div "State/Province" at bounding box center [779, 432] width 496 height 28
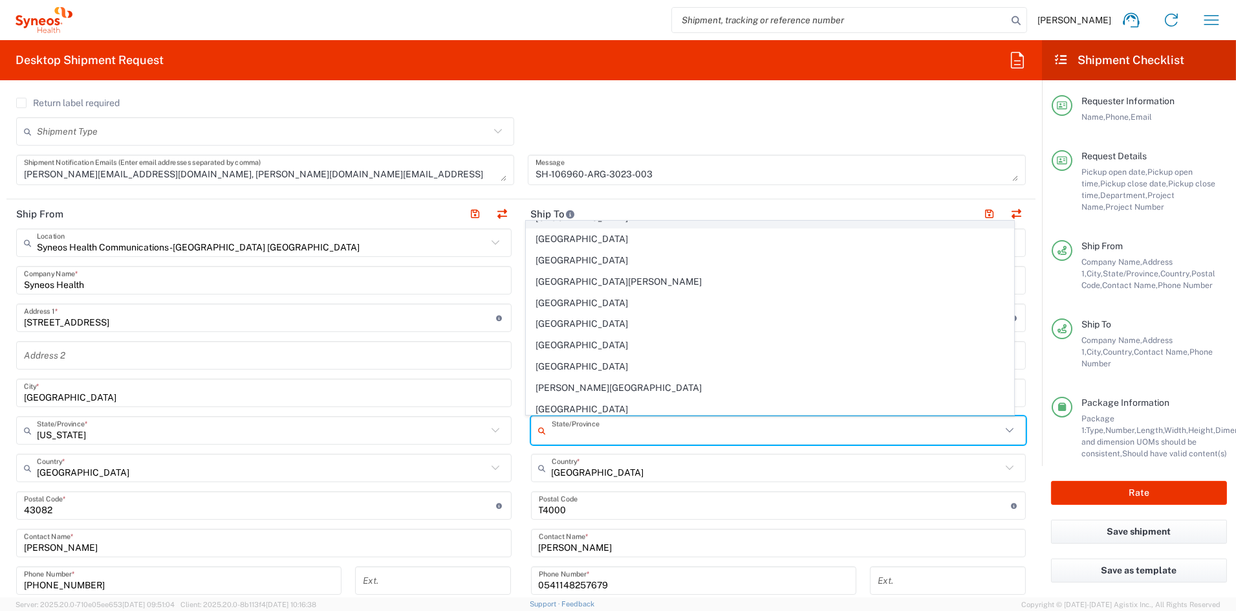
scroll to position [93, 0]
click at [613, 472] on input "Country" at bounding box center [777, 468] width 450 height 23
type input "[GEOGRAPHIC_DATA]"
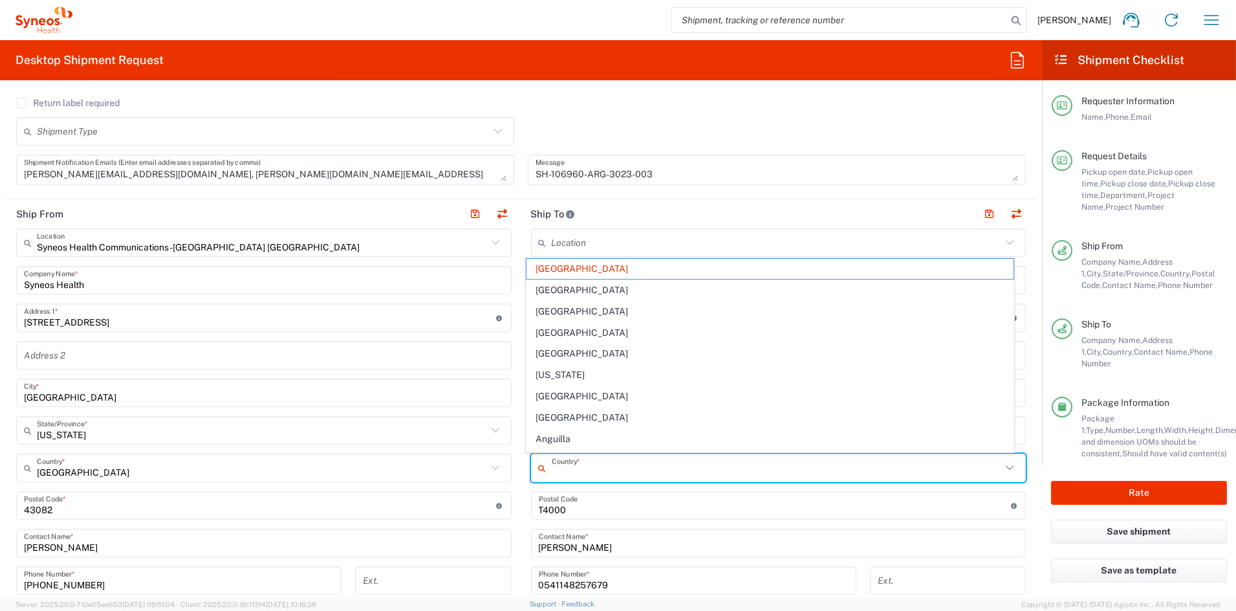
type input "[GEOGRAPHIC_DATA]"
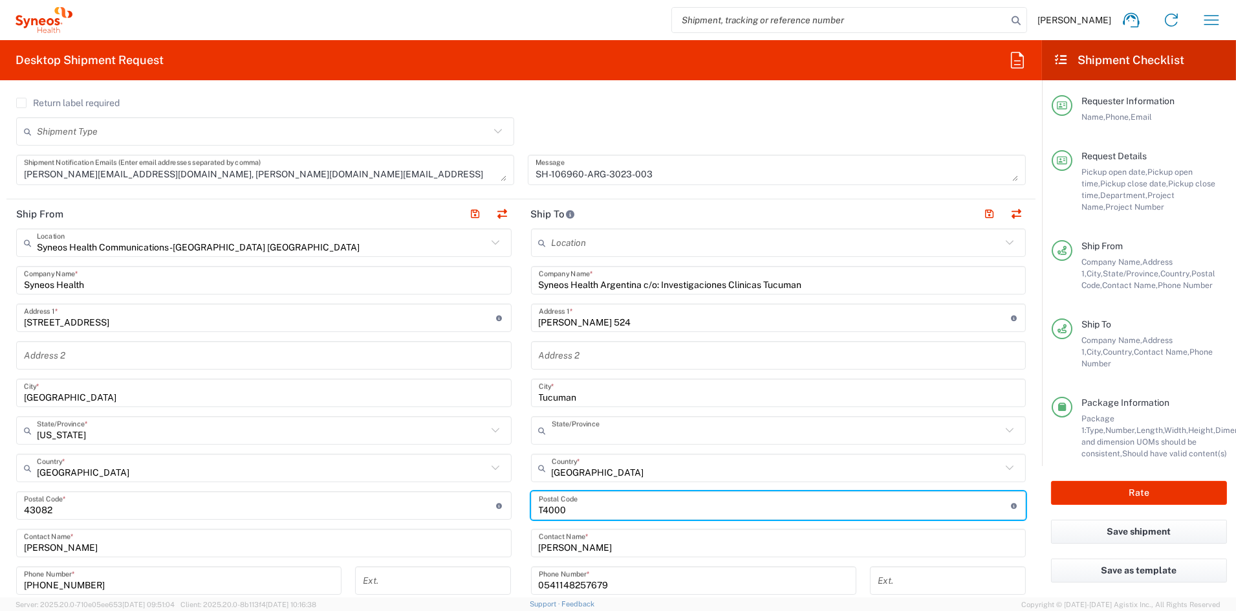
scroll to position [0, 0]
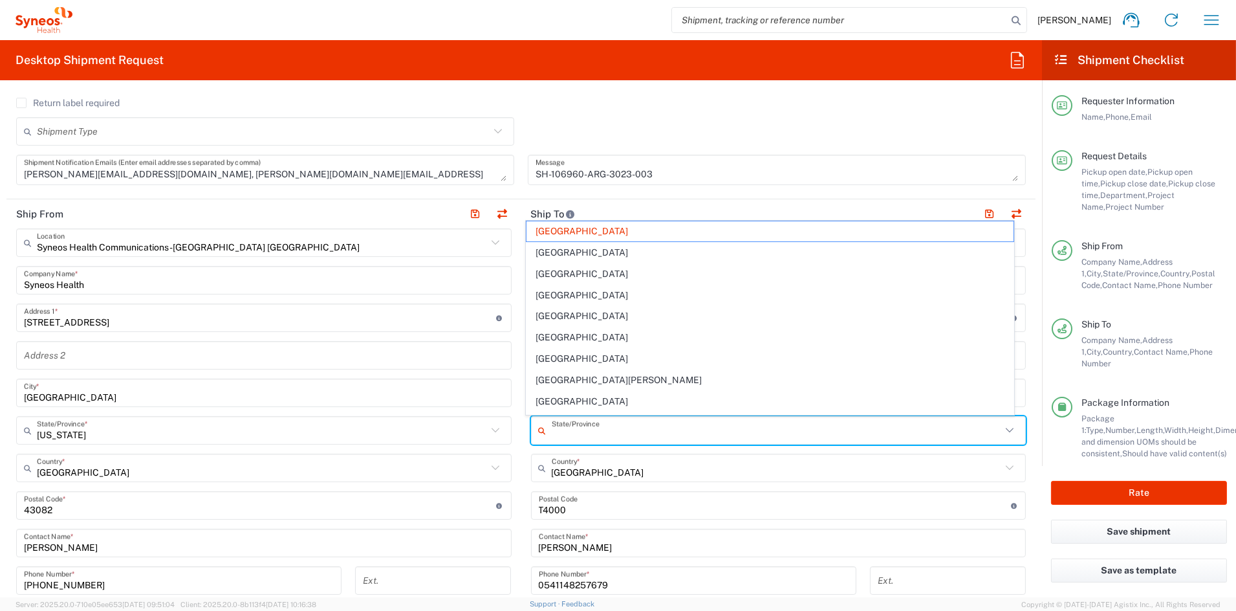
drag, startPoint x: 715, startPoint y: 437, endPoint x: 527, endPoint y: 437, distance: 187.6
click at [531, 437] on div "State/Province" at bounding box center [779, 430] width 496 height 28
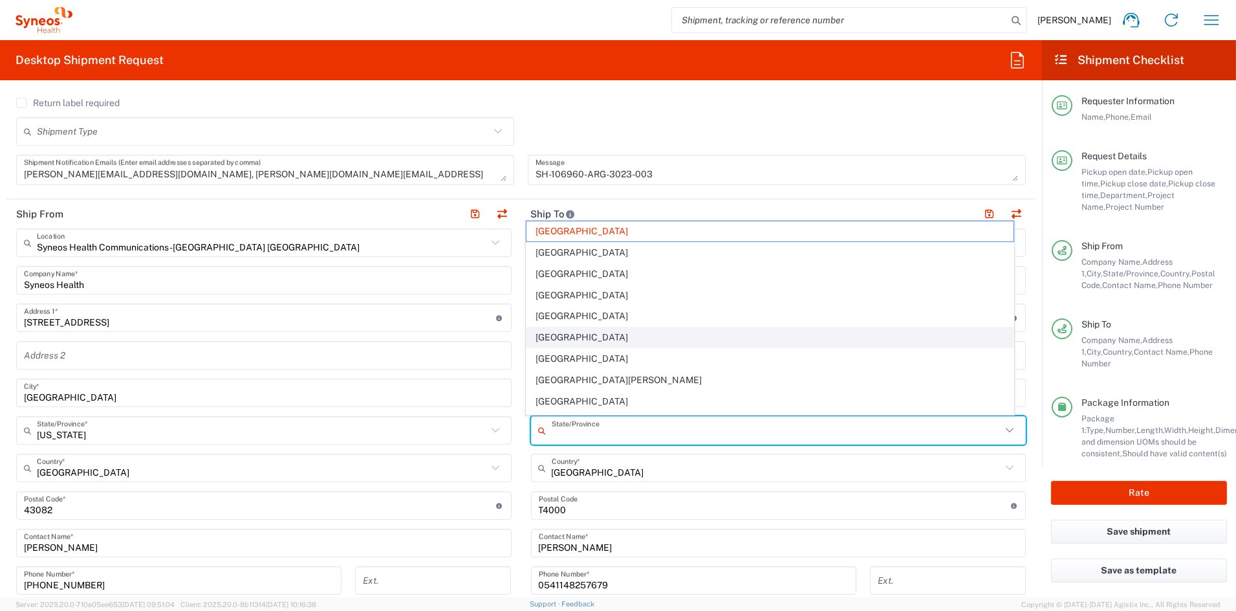
type input "[GEOGRAPHIC_DATA]"
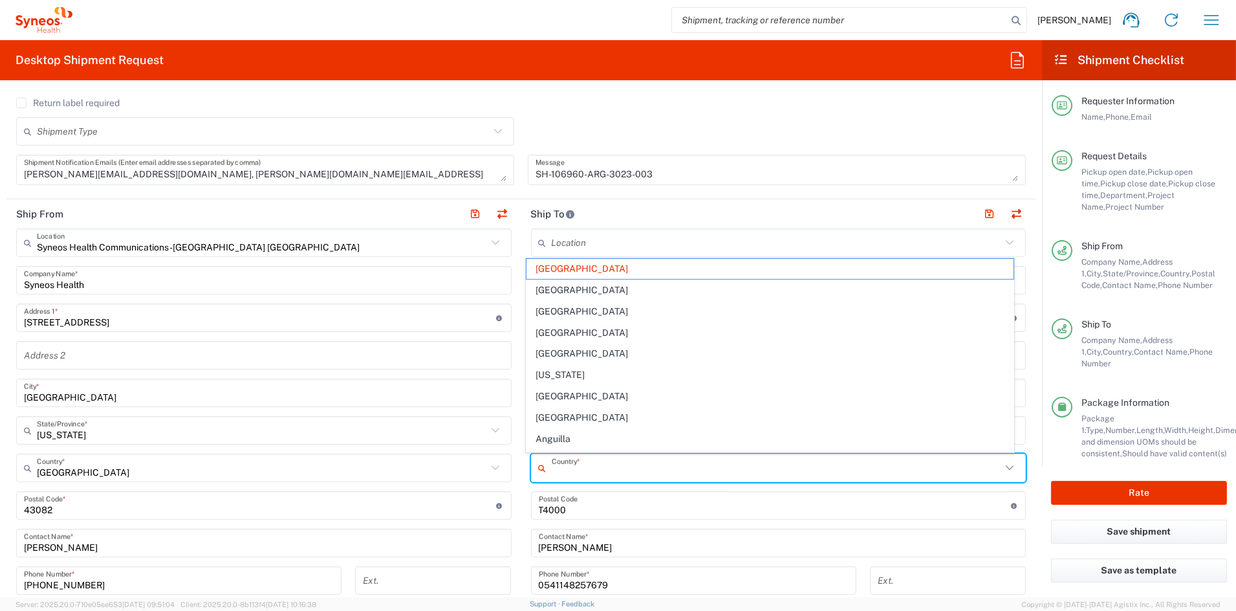
type input "[GEOGRAPHIC_DATA]"
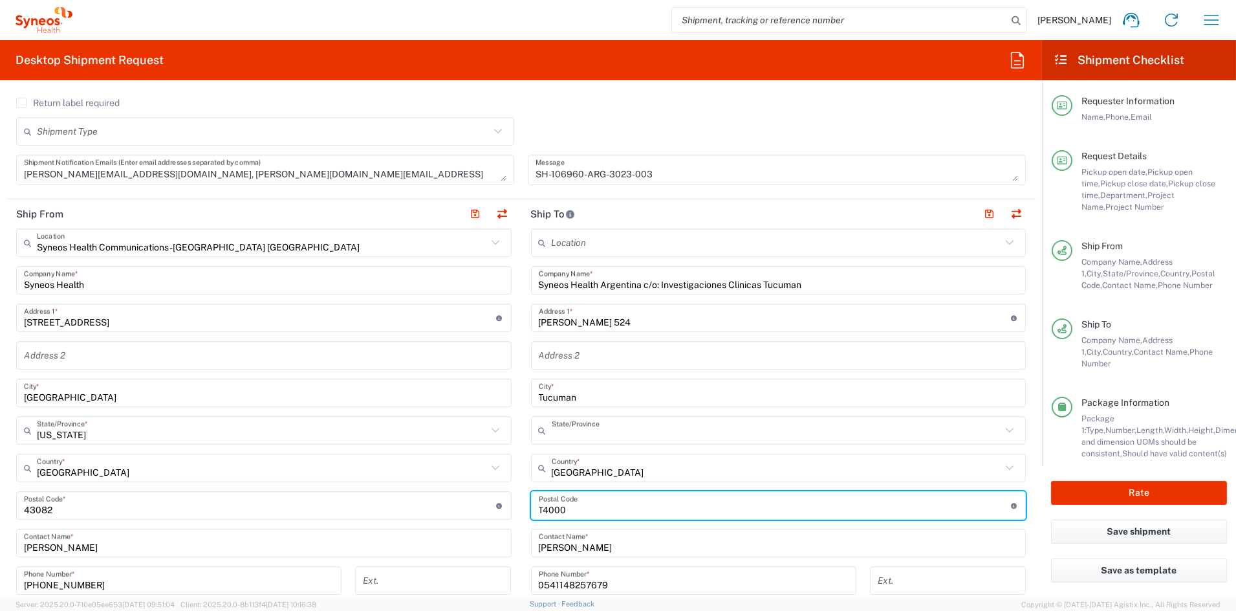
click at [698, 433] on input "State" at bounding box center [777, 430] width 450 height 23
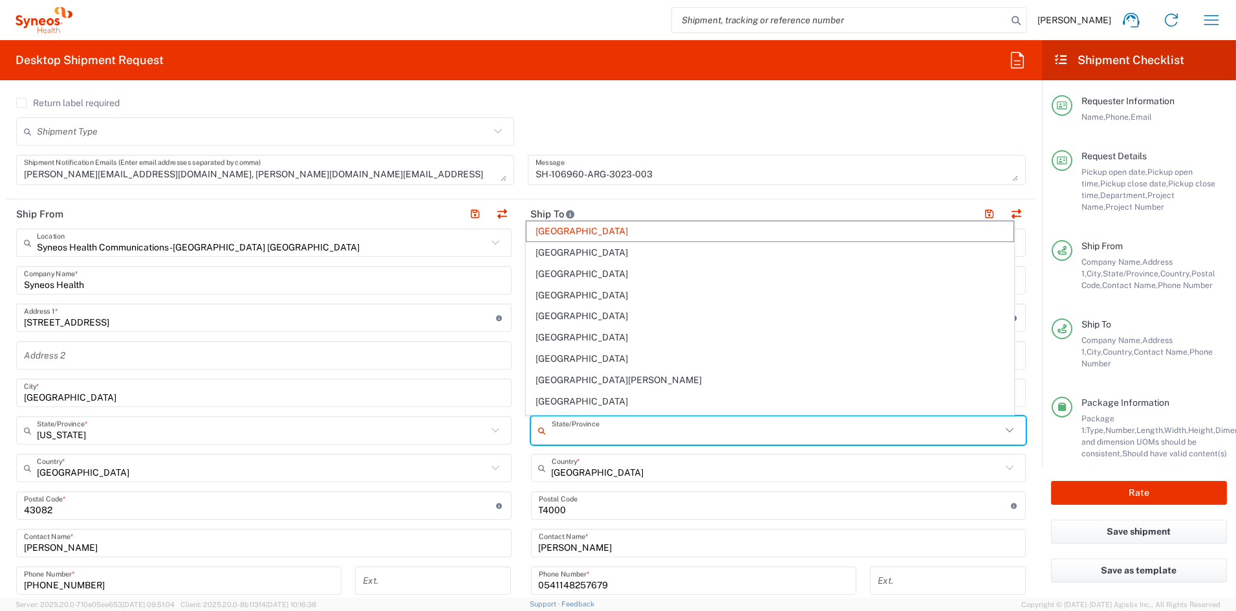
click at [644, 478] on div "Argentina Country *" at bounding box center [779, 467] width 496 height 28
type input "[GEOGRAPHIC_DATA]"
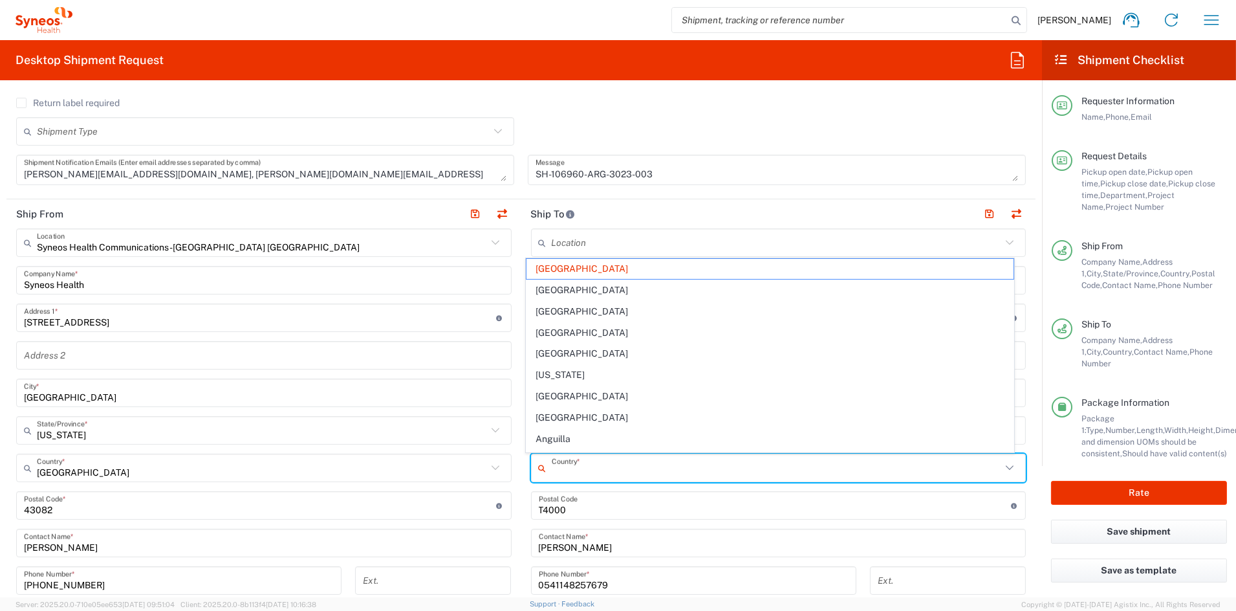
type input "[GEOGRAPHIC_DATA]"
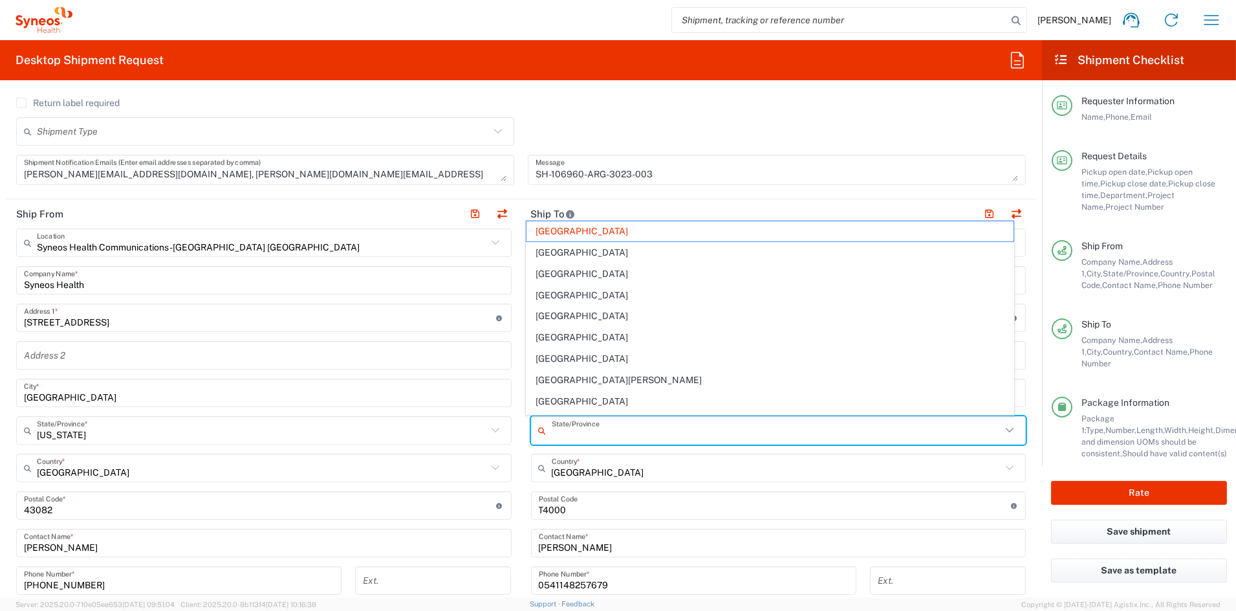
click at [624, 432] on input "State" at bounding box center [777, 430] width 450 height 23
type input "[GEOGRAPHIC_DATA]"
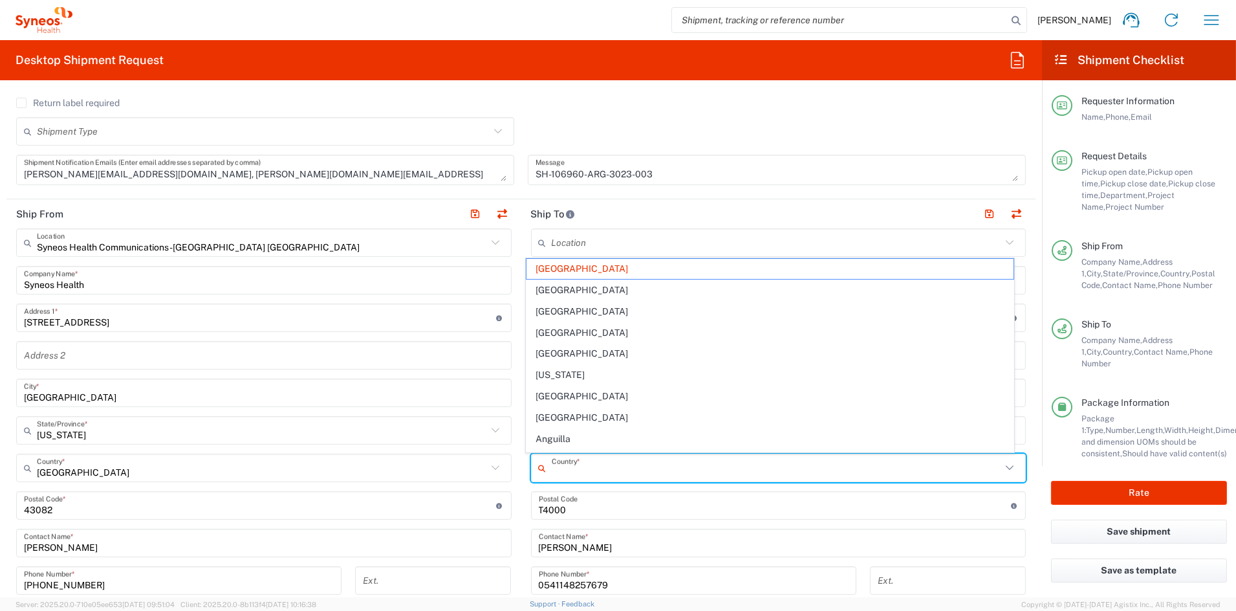
type input "[GEOGRAPHIC_DATA]"
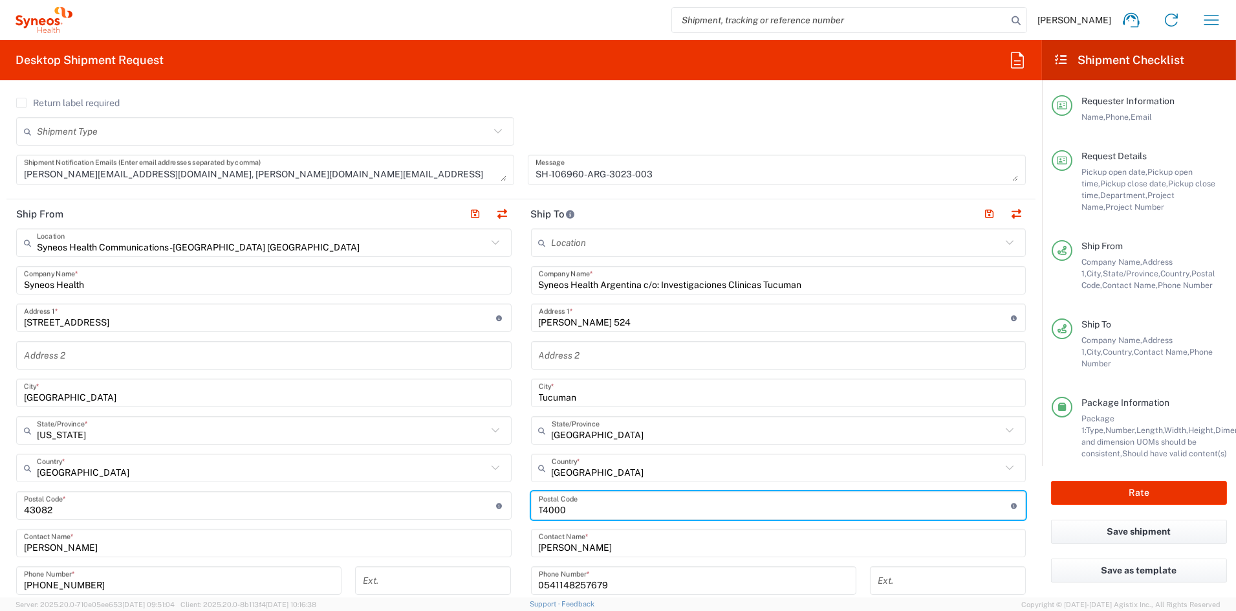
click at [603, 394] on input "Tucuman" at bounding box center [779, 393] width 480 height 23
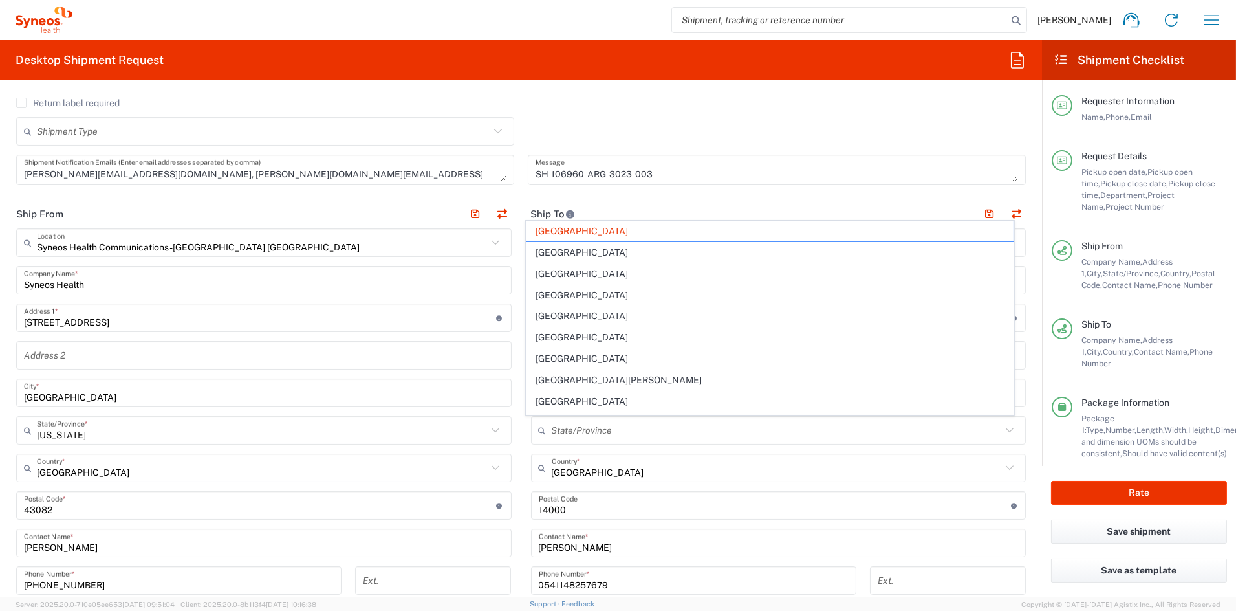
drag, startPoint x: 697, startPoint y: 230, endPoint x: 501, endPoint y: 226, distance: 196.0
click at [501, 226] on div "Ship From Syneos Health Communications-[GEOGRAPHIC_DATA] [GEOGRAPHIC_DATA] Loca…" at bounding box center [520, 488] width 1029 height 578
type input "[GEOGRAPHIC_DATA]"
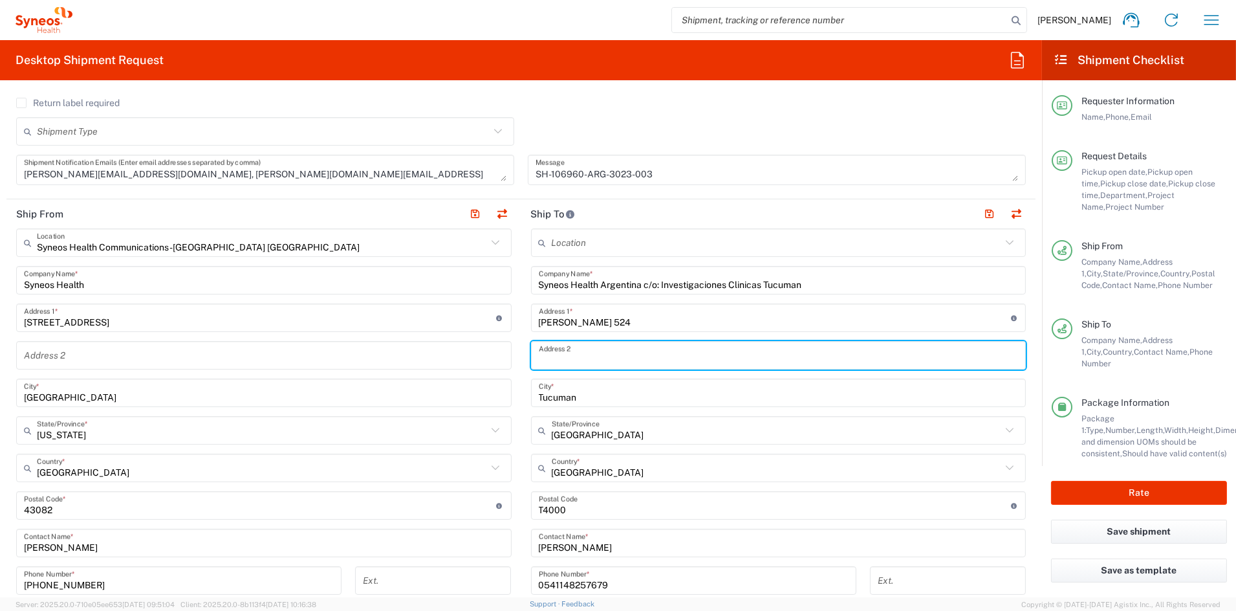
click at [724, 345] on input "text" at bounding box center [779, 355] width 480 height 23
click at [852, 424] on input "State" at bounding box center [777, 430] width 450 height 23
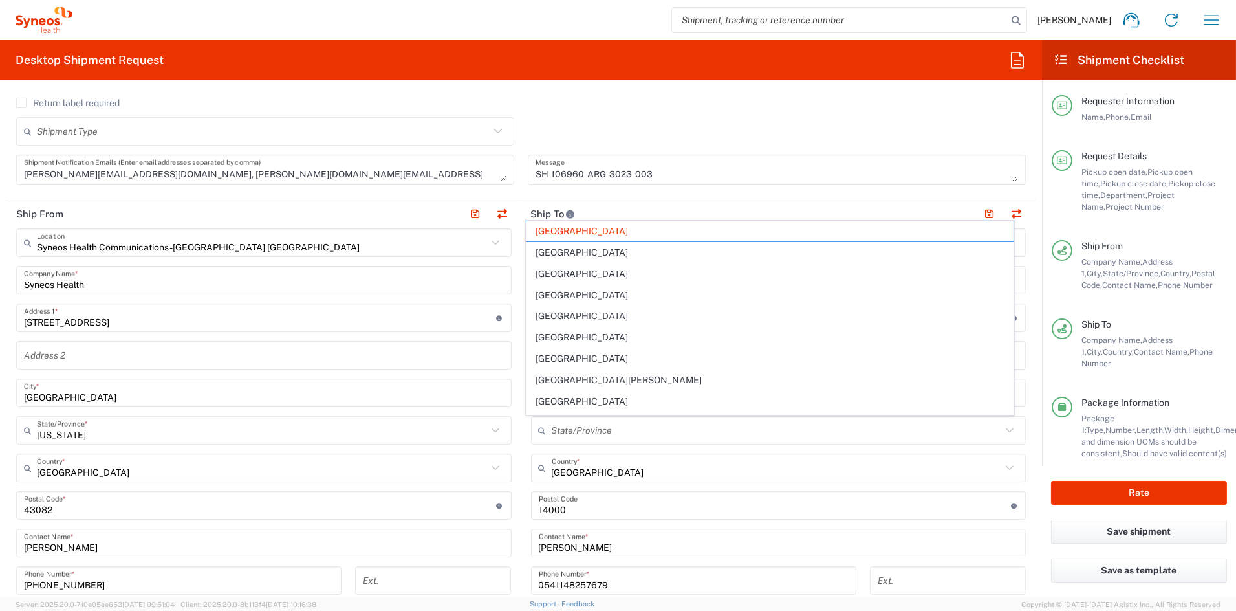
drag, startPoint x: 686, startPoint y: 231, endPoint x: 525, endPoint y: 230, distance: 161.7
click at [528, 230] on span "[GEOGRAPHIC_DATA]" at bounding box center [770, 231] width 487 height 20
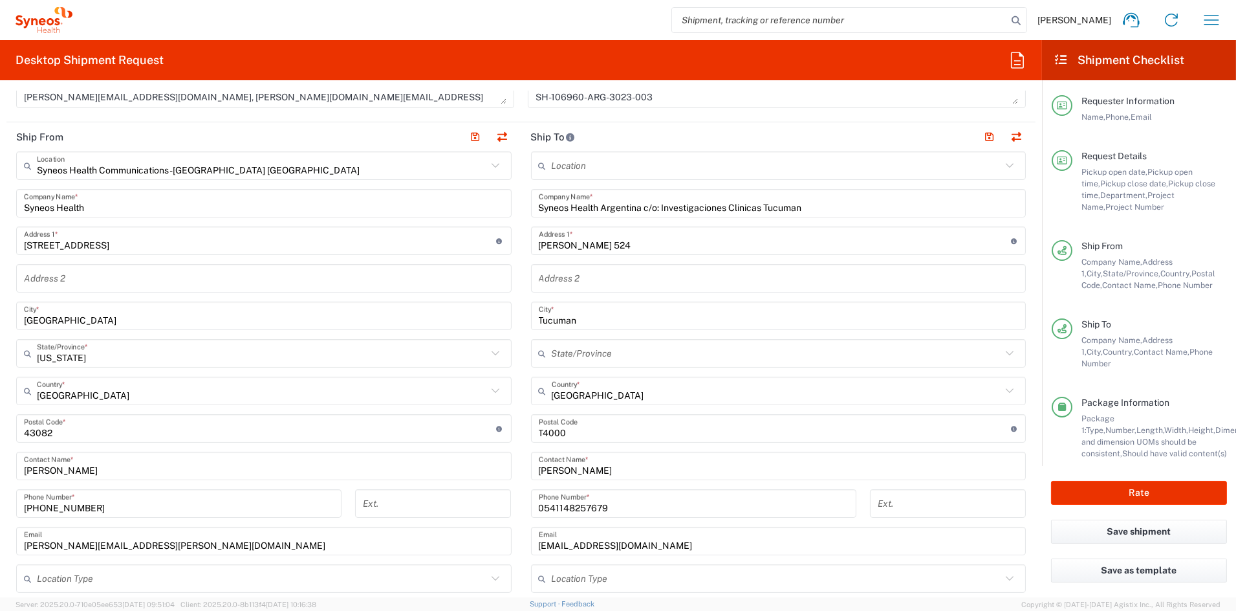
scroll to position [498, 0]
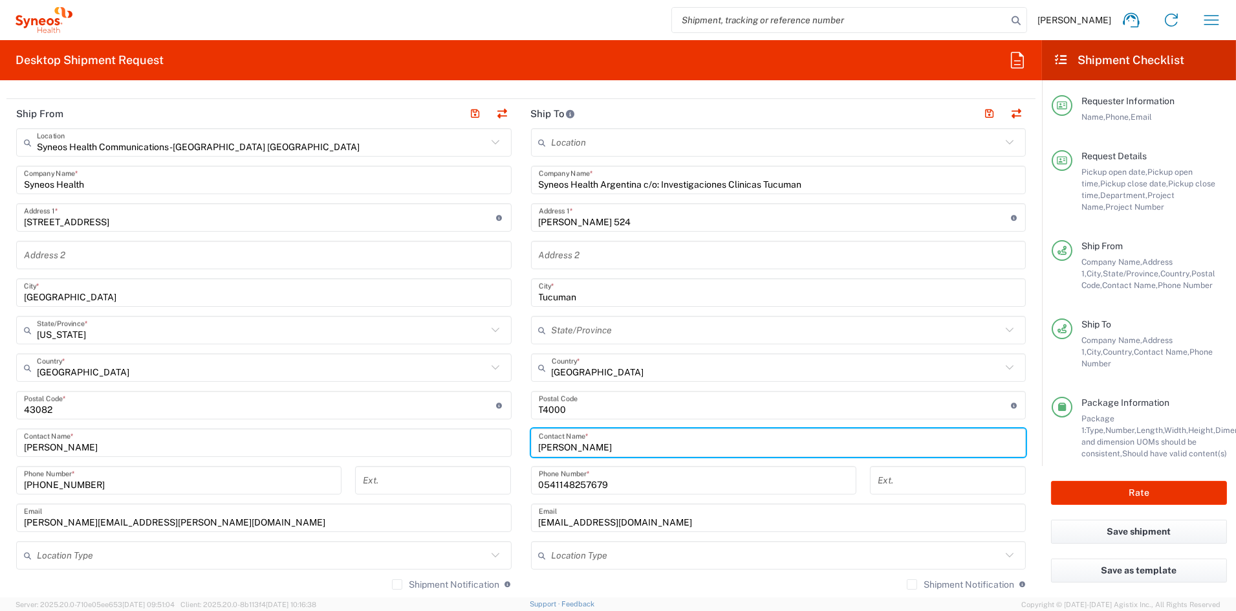
drag, startPoint x: 586, startPoint y: 444, endPoint x: 506, endPoint y: 442, distance: 80.2
click at [506, 442] on div "Ship From Syneos Health Communications-[GEOGRAPHIC_DATA] [GEOGRAPHIC_DATA] Loca…" at bounding box center [520, 388] width 1029 height 578
paste input "[PERSON_NAME]"
type input "[PERSON_NAME]"
click at [598, 253] on input "text" at bounding box center [779, 255] width 480 height 23
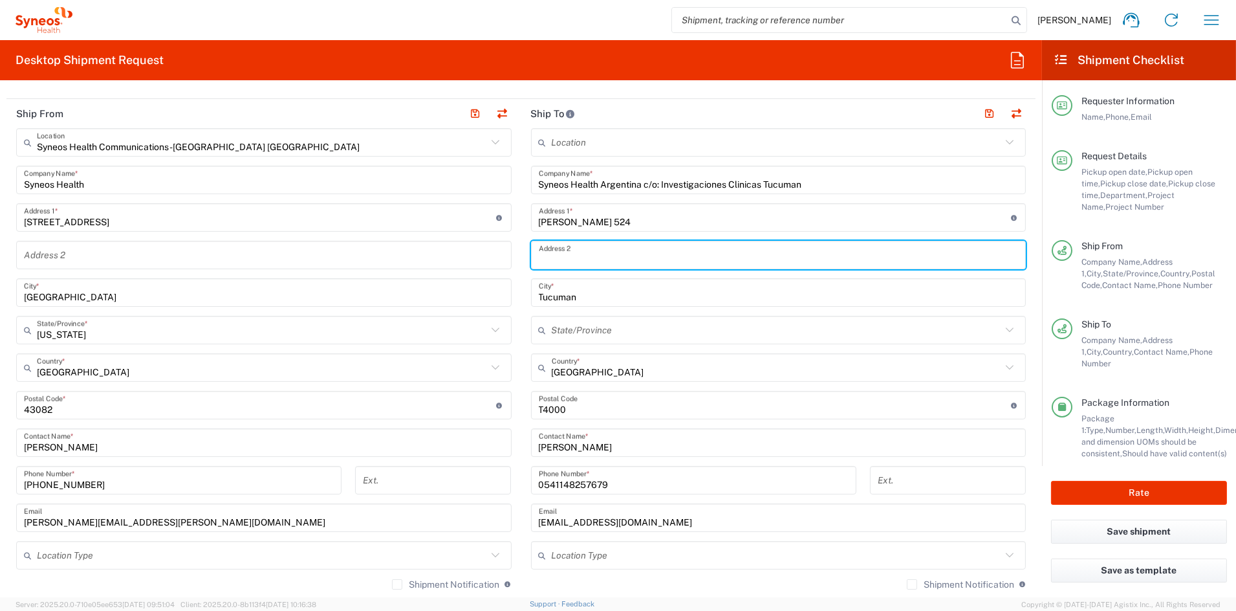
click at [598, 253] on input "text" at bounding box center [779, 255] width 480 height 23
paste input "[DATE][PERSON_NAME] de Tucuman"
type input "[DATE][PERSON_NAME] de Tucuman"
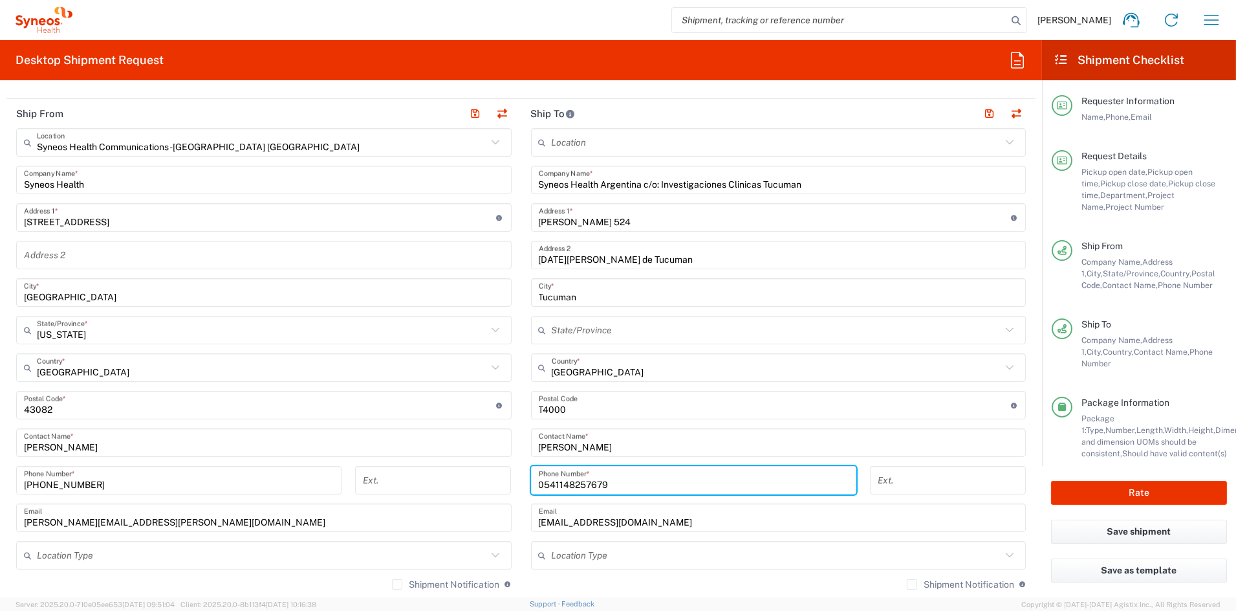
drag, startPoint x: 587, startPoint y: 485, endPoint x: 503, endPoint y: 481, distance: 84.2
click at [503, 480] on div "Ship From Syneos Health Communications-[GEOGRAPHIC_DATA] [GEOGRAPHIC_DATA] Loca…" at bounding box center [520, 388] width 1029 height 578
paste input "54 3814210815"
click at [552, 483] on input "54 3814210815" at bounding box center [694, 480] width 310 height 23
type input "543814210815"
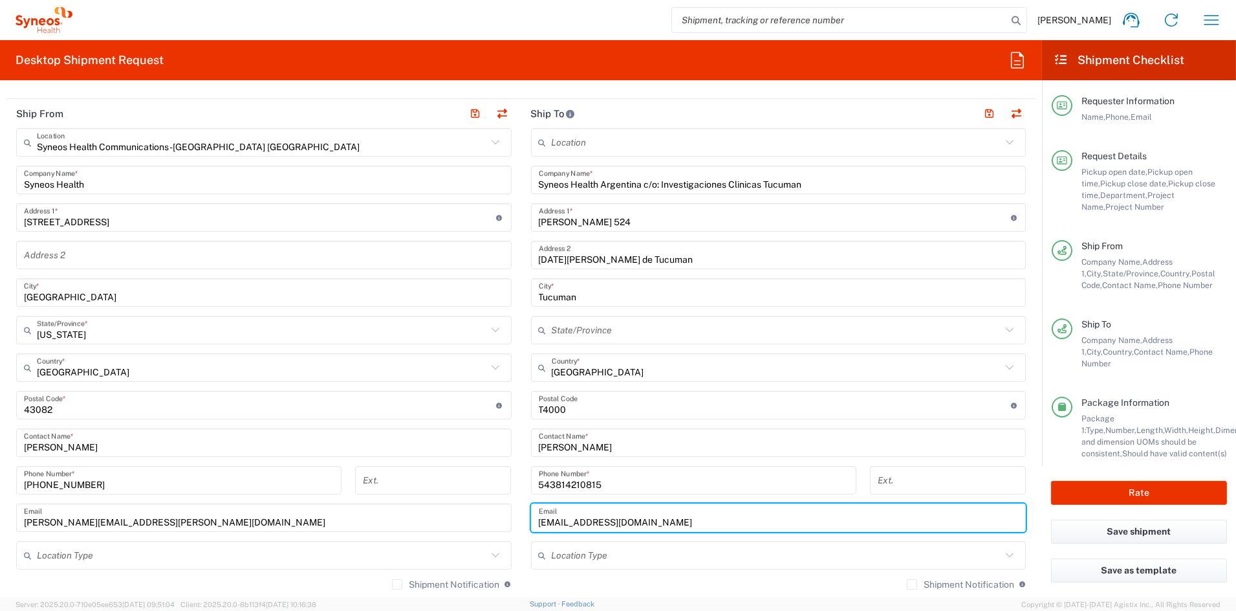
drag, startPoint x: 670, startPoint y: 522, endPoint x: 501, endPoint y: 519, distance: 168.9
click at [502, 519] on div "Ship From Syneos Health Communications-[GEOGRAPHIC_DATA] [GEOGRAPHIC_DATA] Loca…" at bounding box center [520, 388] width 1029 height 578
paste input "[PERSON_NAME][EMAIL_ADDRESS][DOMAIN_NAME]"
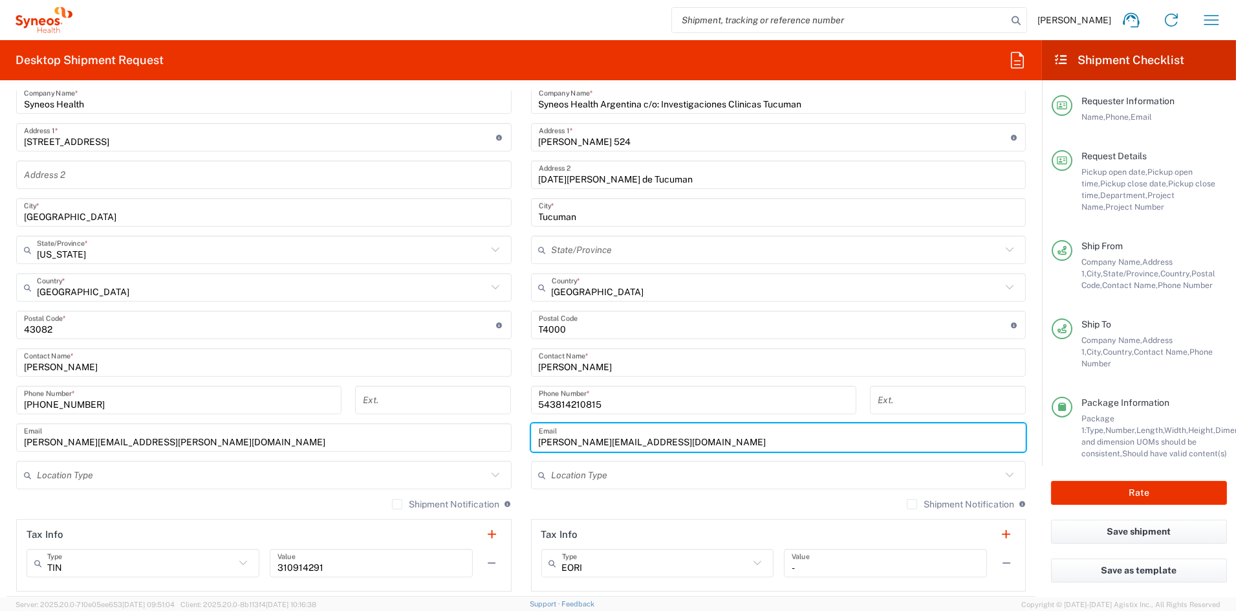
scroll to position [594, 0]
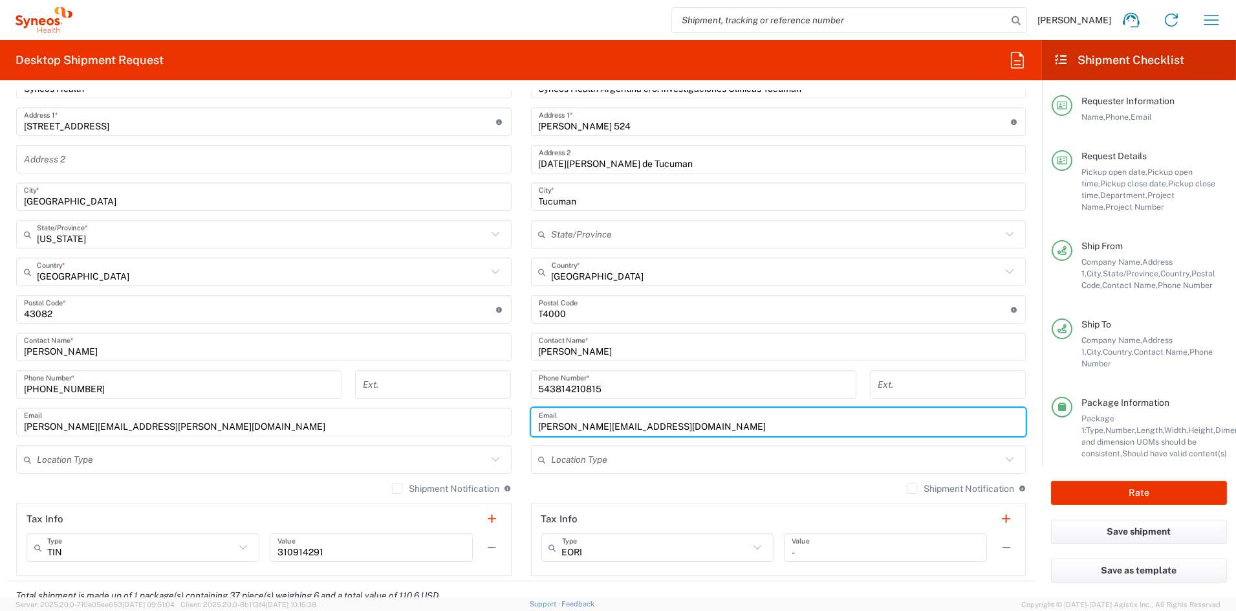
type input "[PERSON_NAME][EMAIL_ADDRESS][DOMAIN_NAME]"
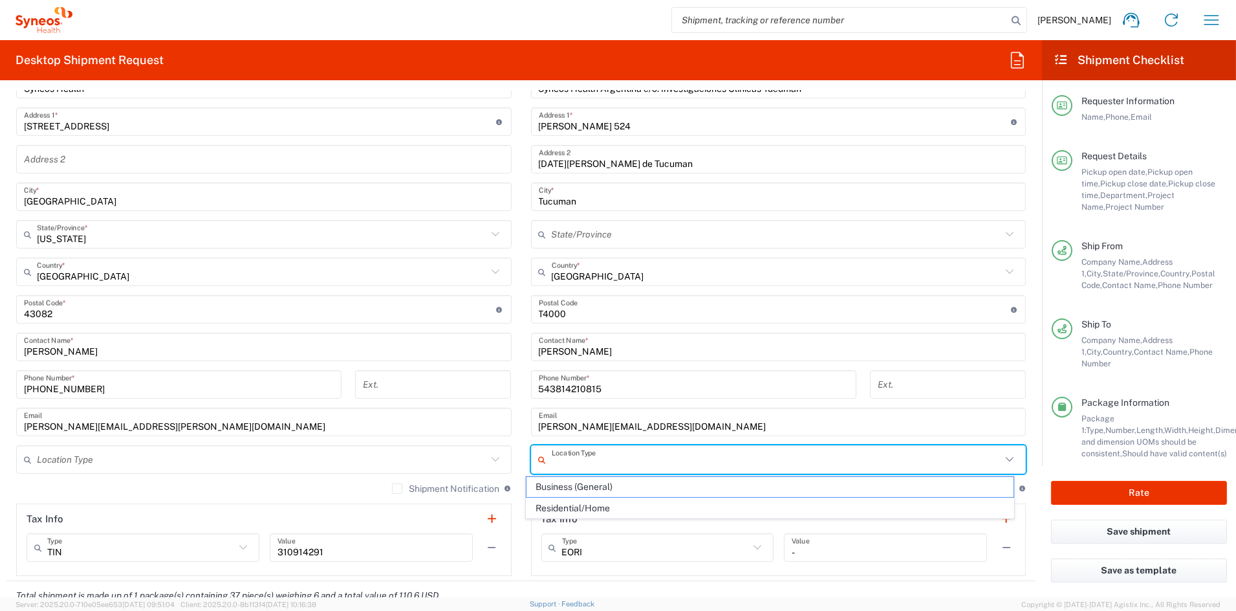
click at [640, 456] on input "text" at bounding box center [777, 459] width 450 height 23
drag, startPoint x: 590, startPoint y: 483, endPoint x: 598, endPoint y: 483, distance: 7.8
click at [589, 483] on span "Business (General)" at bounding box center [770, 487] width 487 height 20
type input "Business (General)"
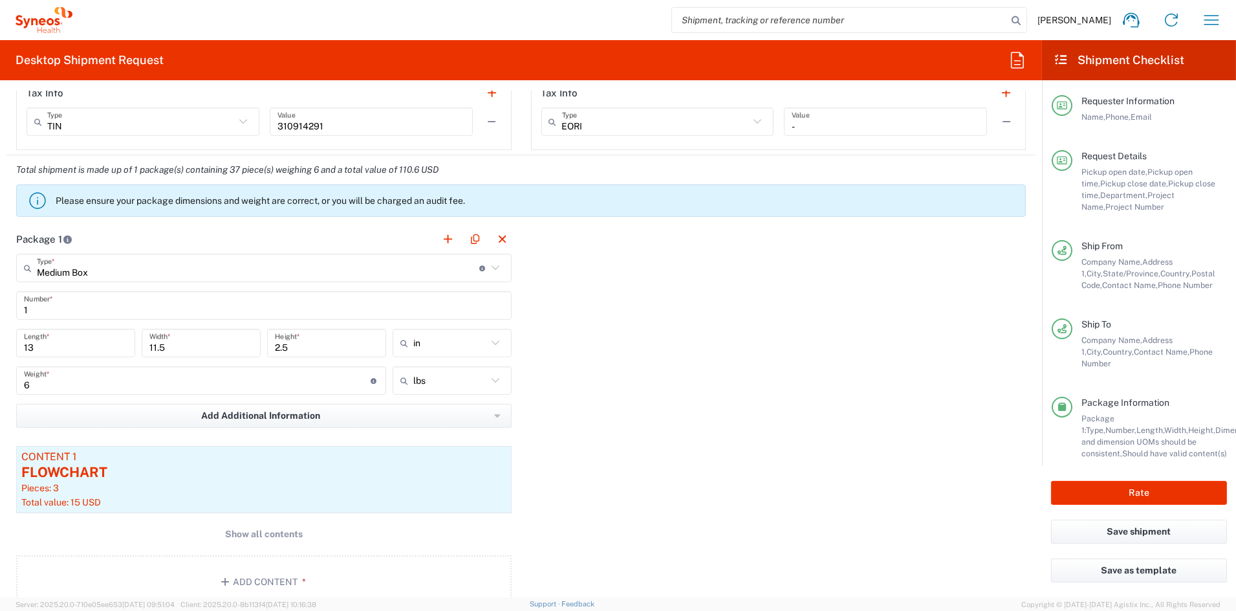
scroll to position [1025, 0]
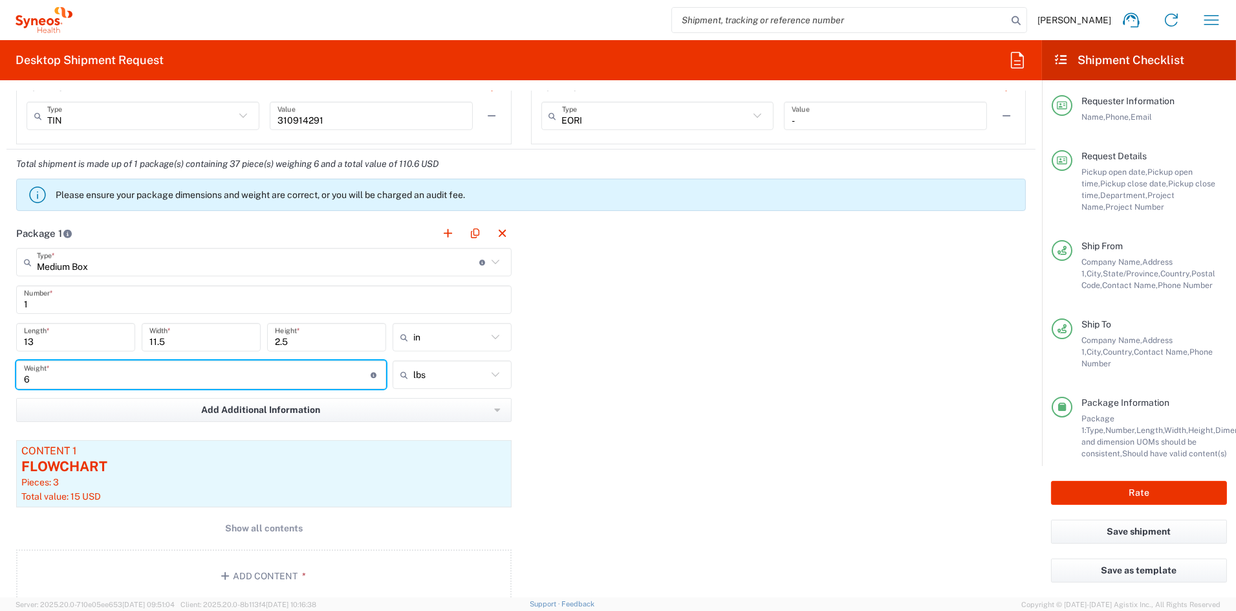
click at [83, 371] on input "6" at bounding box center [197, 375] width 347 height 23
drag, startPoint x: 65, startPoint y: 379, endPoint x: 76, endPoint y: 409, distance: 32.1
click at [75, 409] on main "Medium Box Type * Material used to package goods Medium Box Envelope Large Box …" at bounding box center [263, 427] width 515 height 359
drag, startPoint x: 17, startPoint y: 375, endPoint x: -36, endPoint y: 370, distance: 53.9
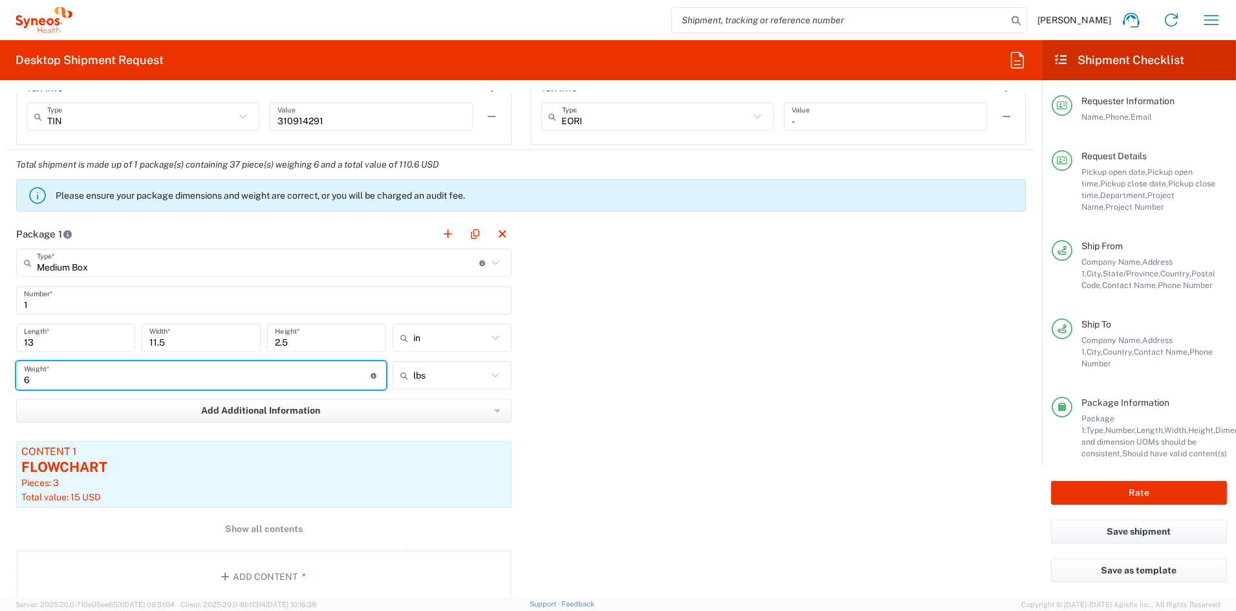
click at [0, 370] on html "[PERSON_NAME] Home Shipment estimator Shipment tracking Desktop shipment reques…" at bounding box center [618, 305] width 1236 height 611
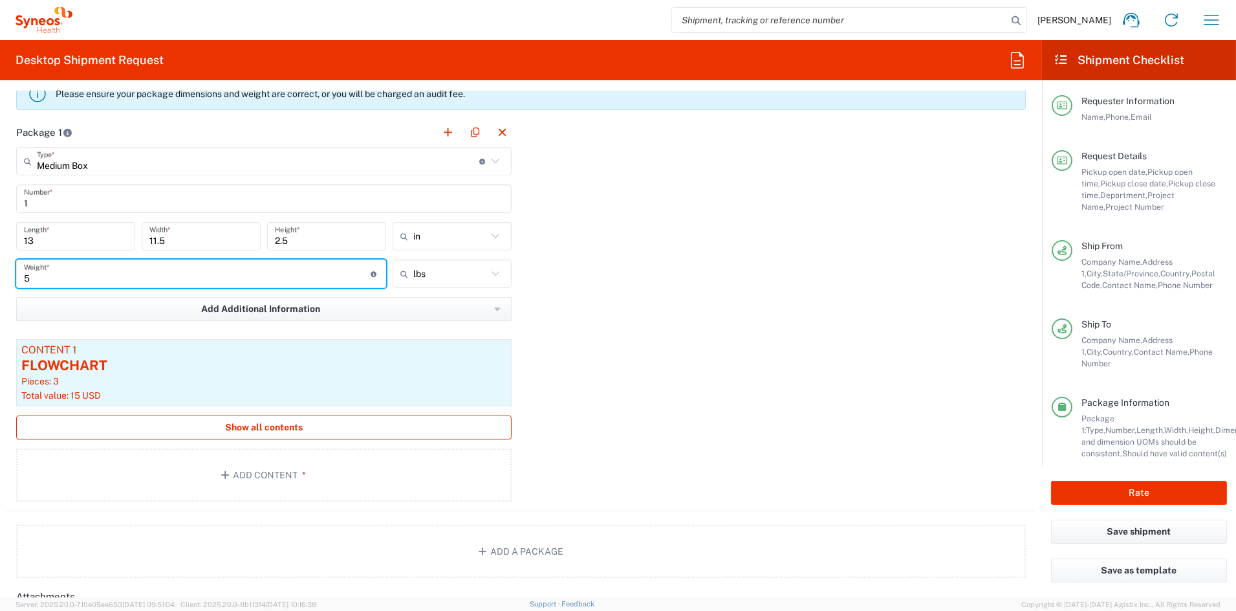
scroll to position [1146, 0]
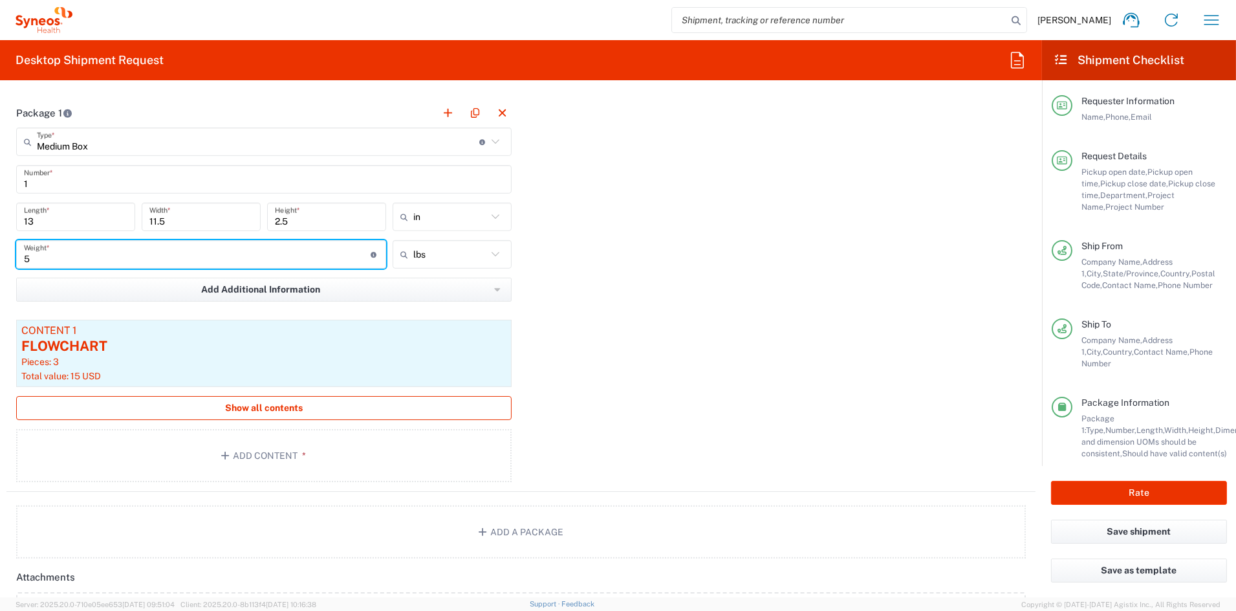
type input "5"
click at [279, 406] on span "Show all contents" at bounding box center [264, 408] width 78 height 12
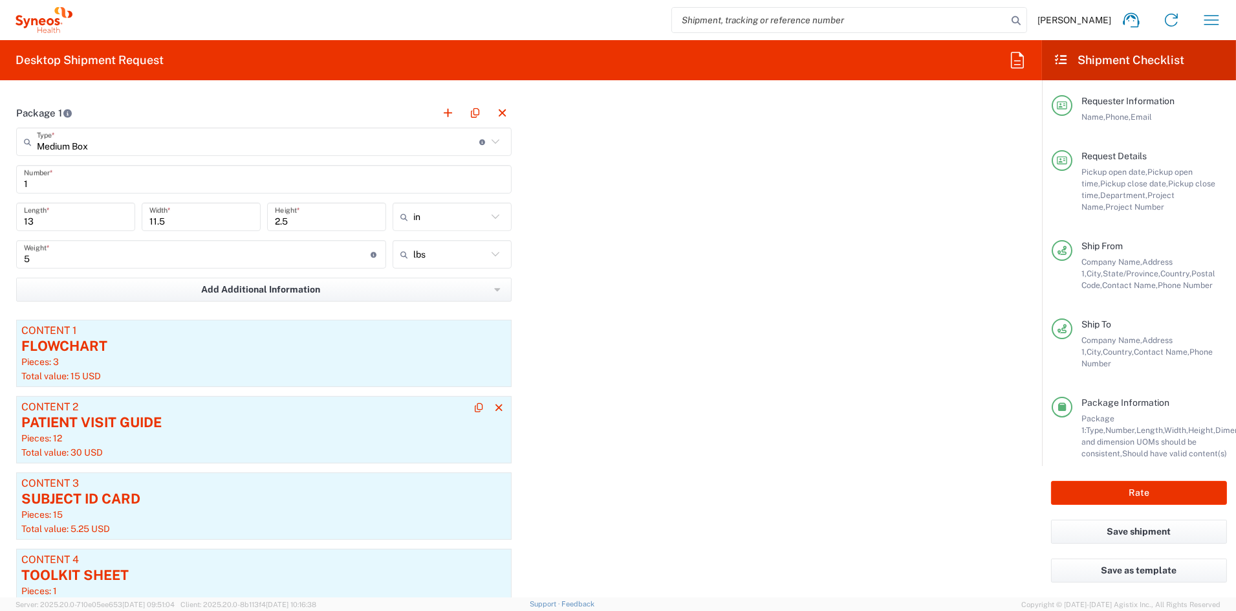
click at [270, 423] on div "PATIENT VISIT GUIDE" at bounding box center [263, 422] width 485 height 19
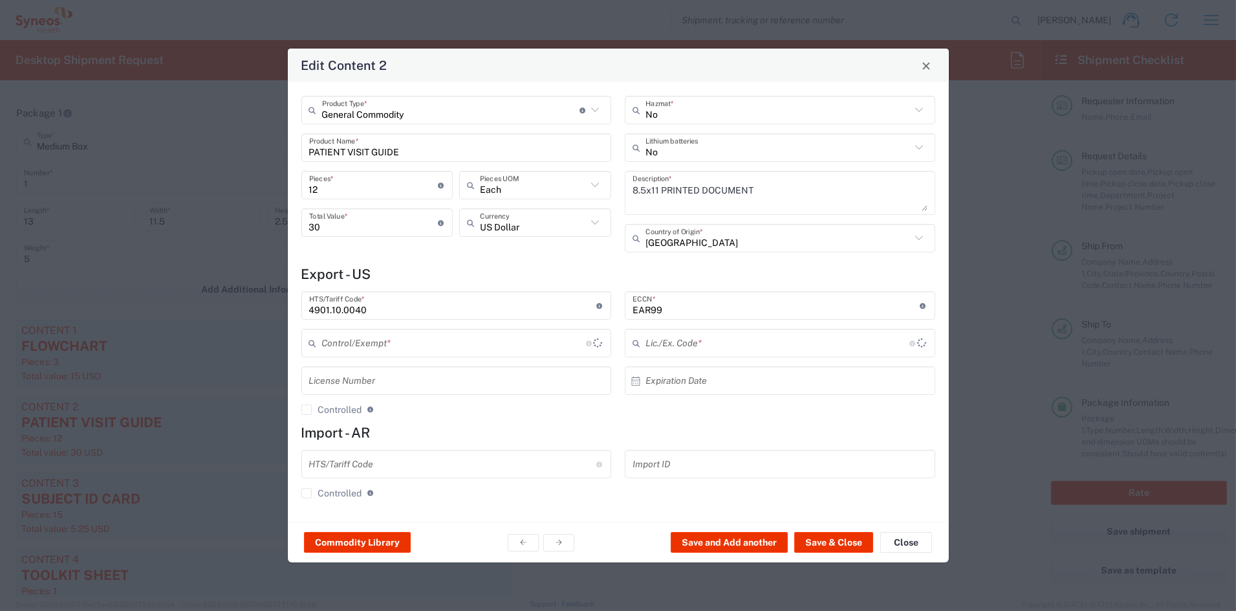
type input "BIS"
type input "NLR - No License Required"
drag, startPoint x: 296, startPoint y: 187, endPoint x: 268, endPoint y: 180, distance: 28.6
click at [268, 181] on div "Edit Content 2 General Commodity Product Type * Document: Paper document genera…" at bounding box center [618, 305] width 1236 height 611
type input "4"
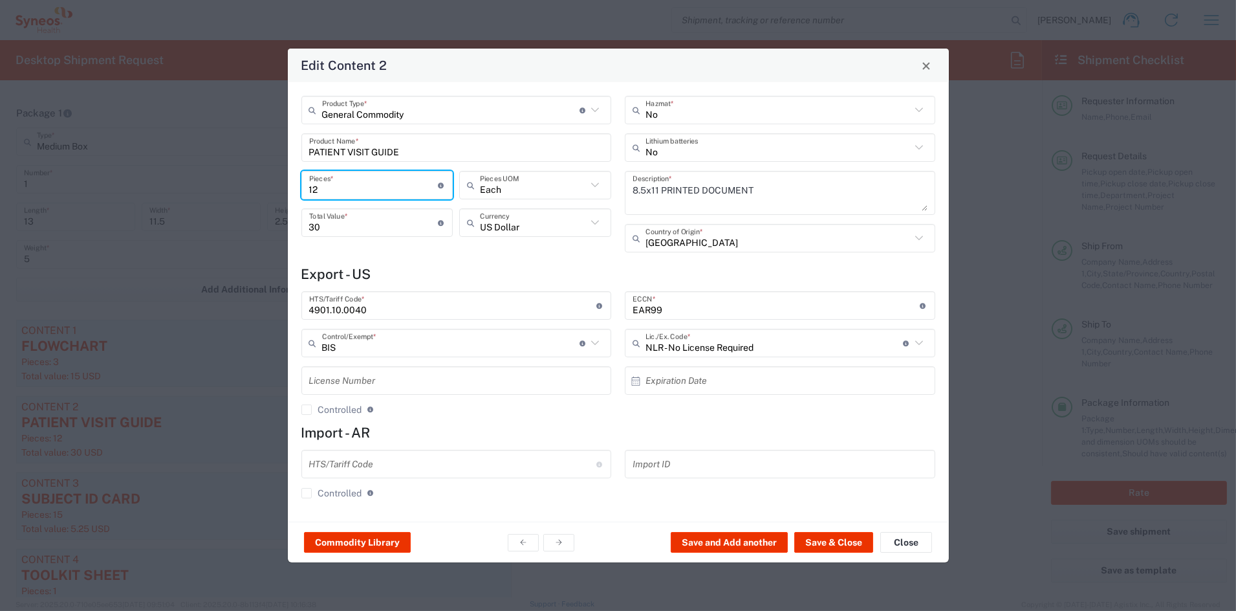
type input "10"
type input "4"
click at [834, 542] on button "Save & Close" at bounding box center [833, 542] width 79 height 21
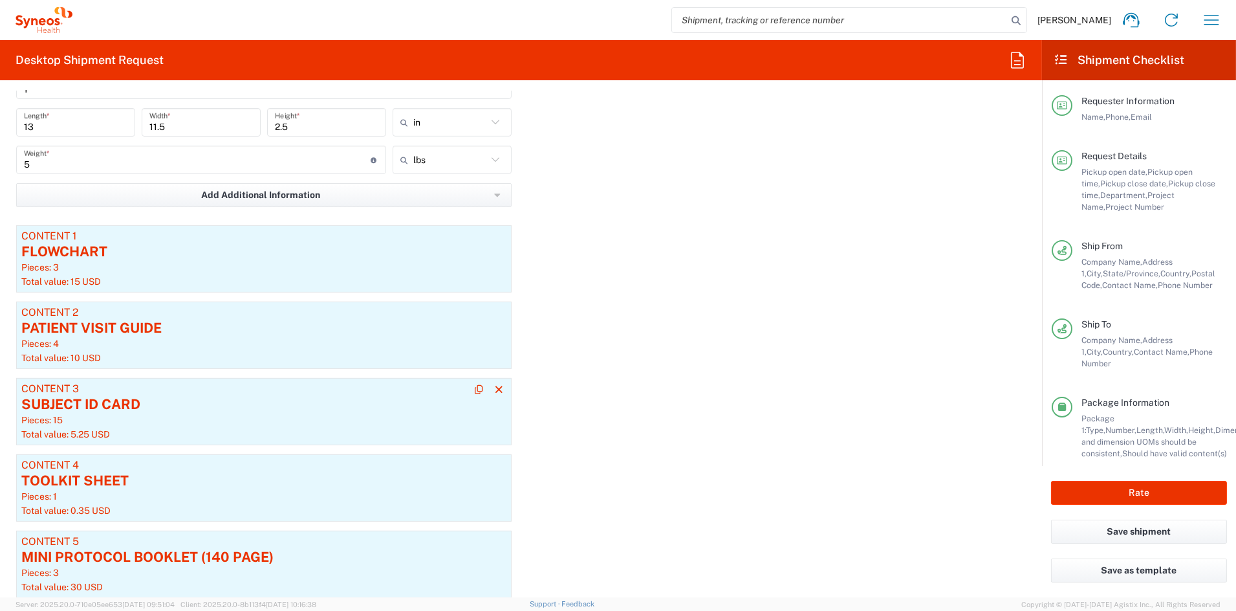
scroll to position [1244, 0]
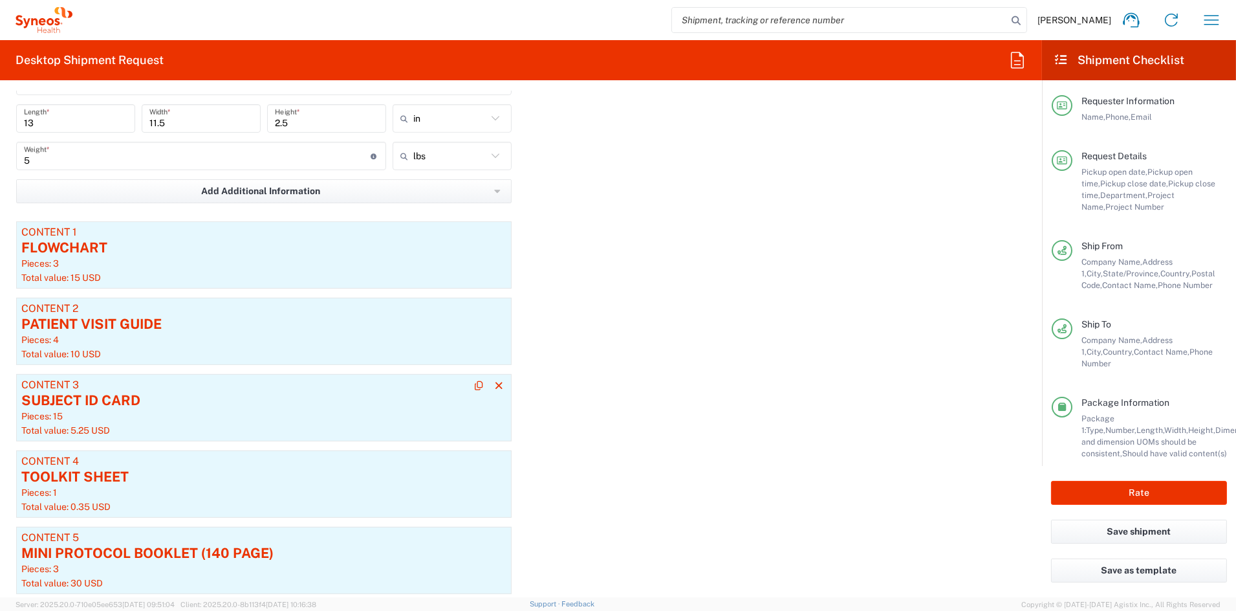
click at [182, 408] on div "SUBJECT ID CARD" at bounding box center [263, 400] width 485 height 19
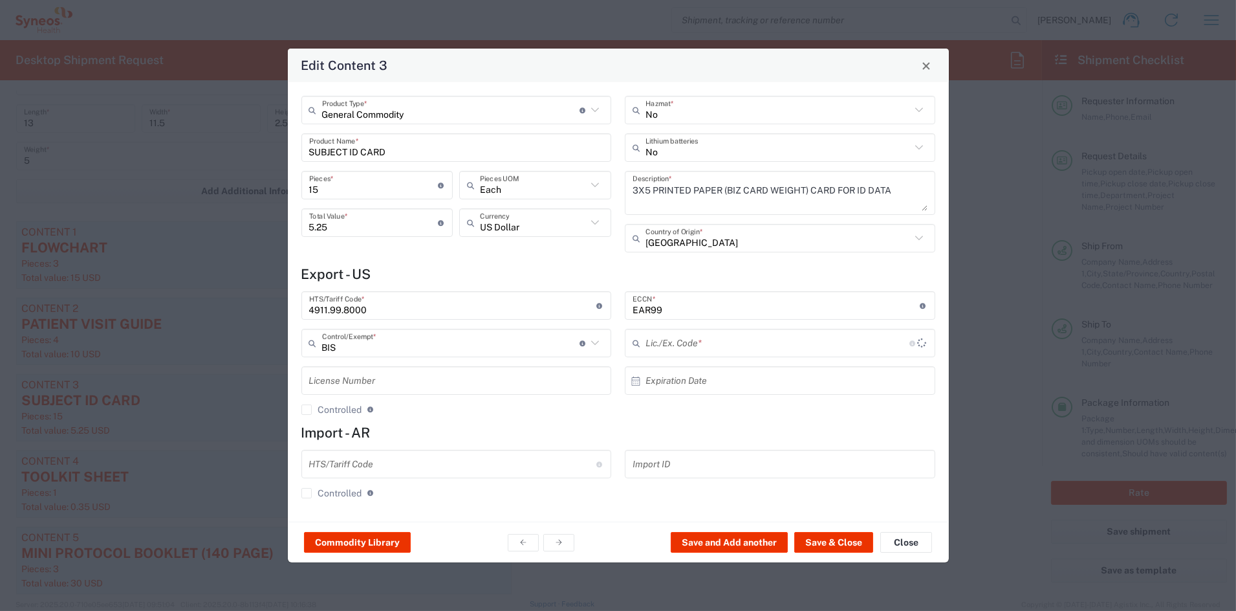
type input "NLR - No License Required"
drag, startPoint x: 329, startPoint y: 186, endPoint x: 244, endPoint y: 183, distance: 85.4
click at [244, 184] on div "Edit Content 3 General Commodity Product Type * Document: Paper document genera…" at bounding box center [618, 305] width 1236 height 611
type input "5"
type input "1.75"
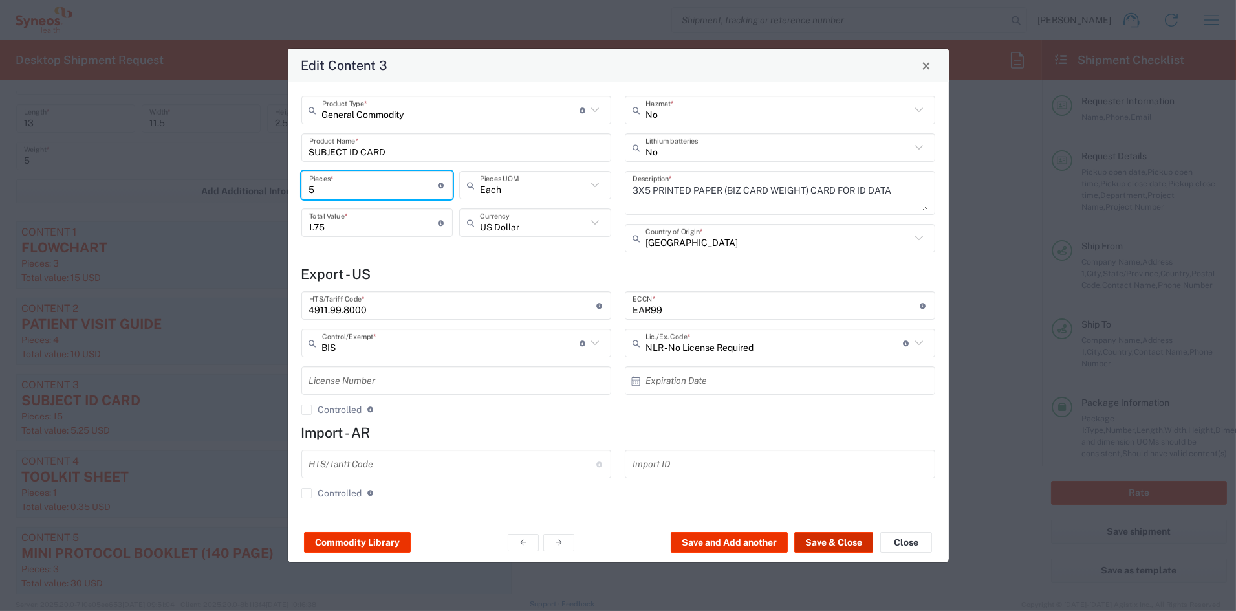
type input "5"
drag, startPoint x: 822, startPoint y: 543, endPoint x: 800, endPoint y: 537, distance: 22.8
click at [822, 542] on button "Save & Close" at bounding box center [833, 542] width 79 height 21
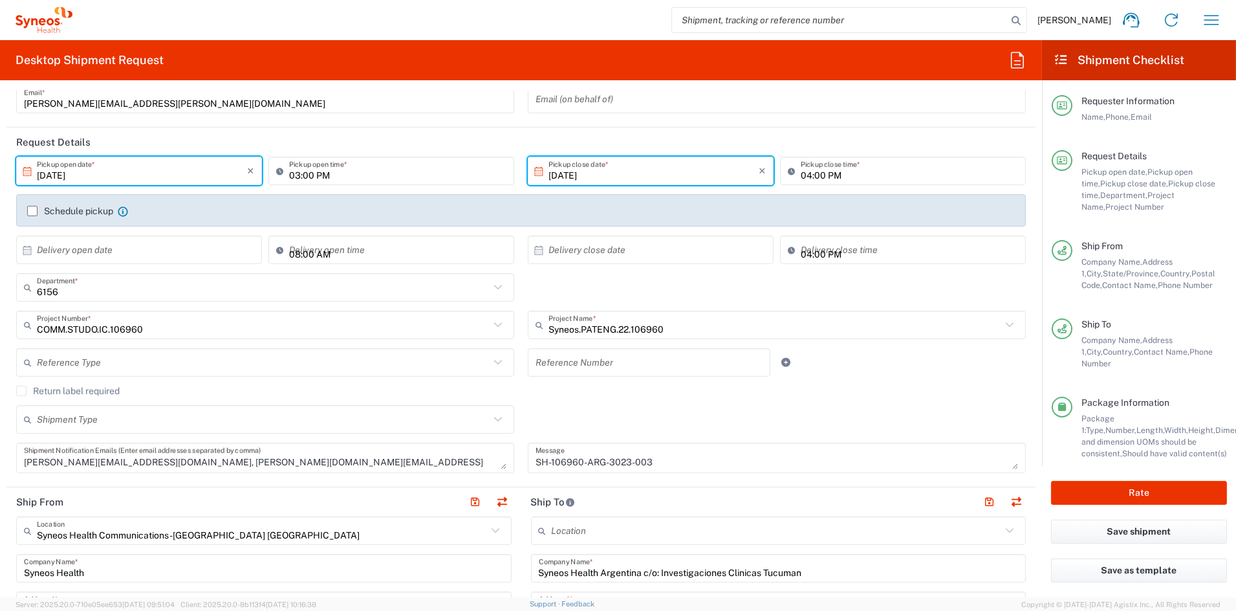
scroll to position [111, 0]
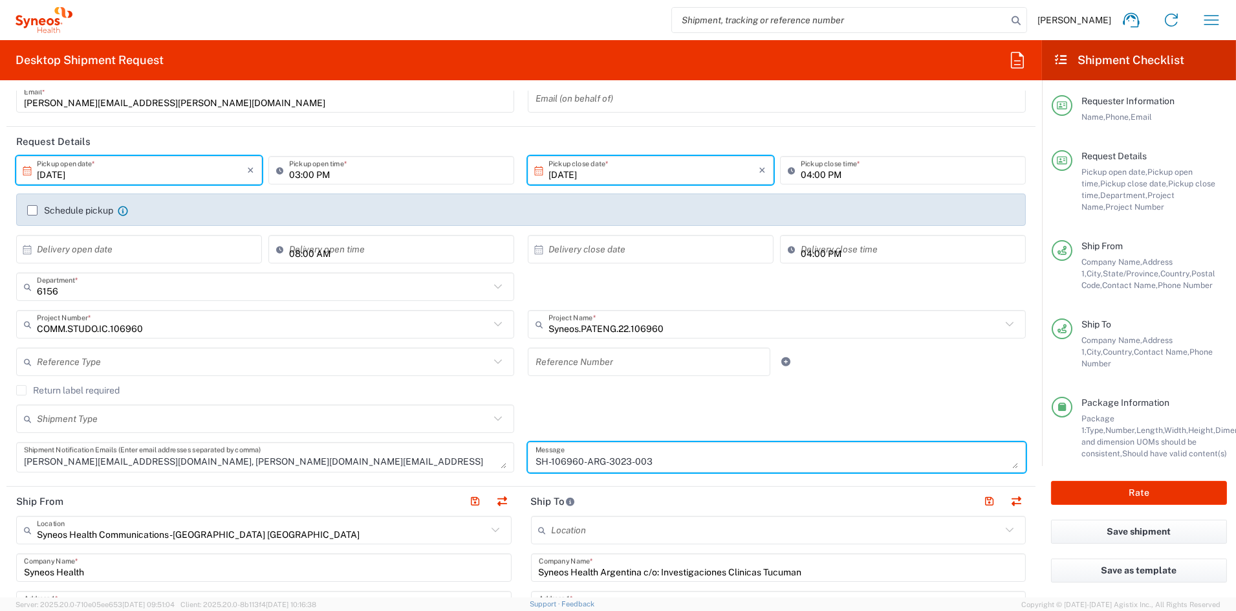
click at [666, 459] on textarea "SH-106960-ARG-3023-003" at bounding box center [777, 457] width 483 height 23
drag, startPoint x: 620, startPoint y: 461, endPoint x: 491, endPoint y: 461, distance: 129.4
click at [491, 461] on div "[DATE] × Pickup open date * Cancel Apply 03:00 PM Pickup open time * [DATE] × P…" at bounding box center [521, 318] width 1023 height 325
paste textarea "15-003"
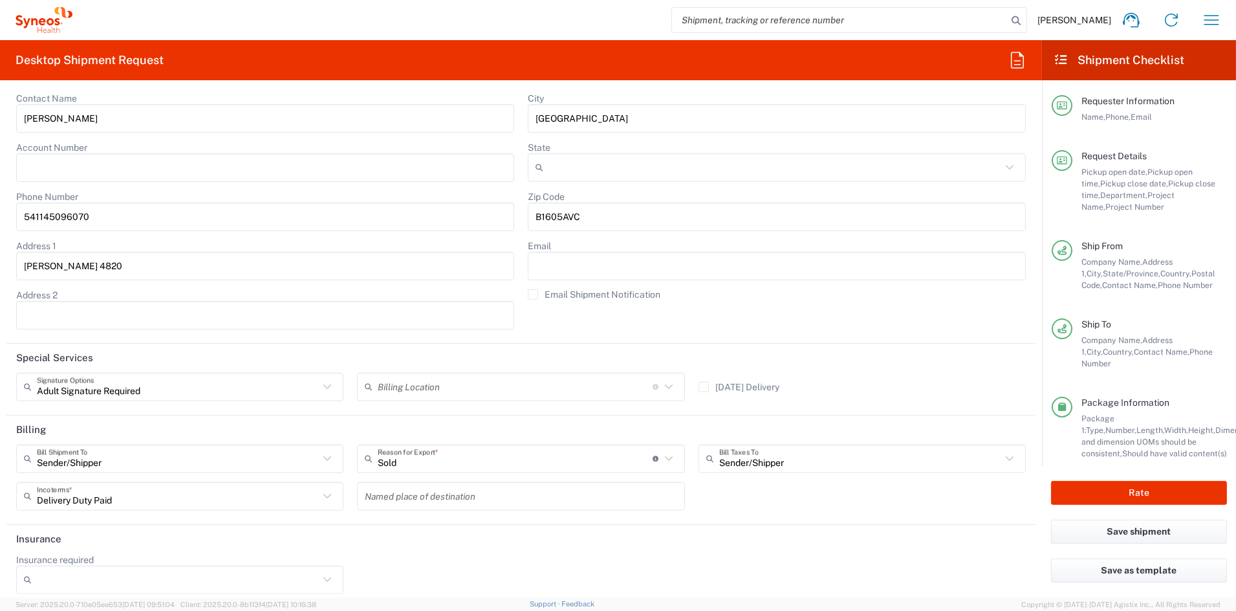
scroll to position [2842, 0]
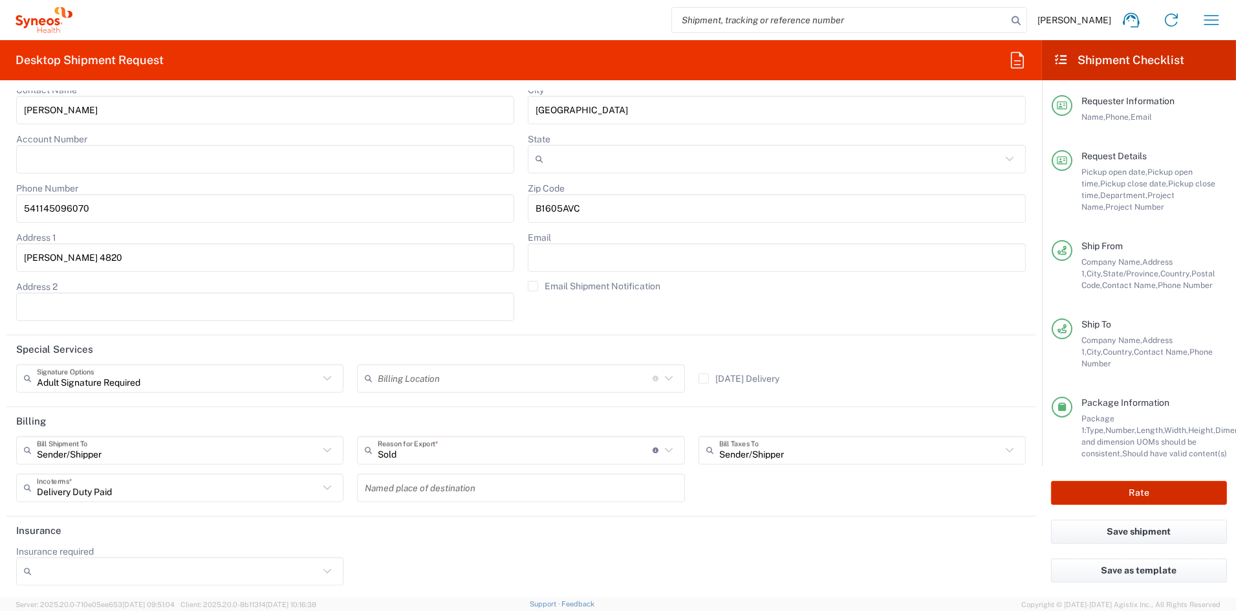
type textarea "SH-106960-ARG-3015-003"
click at [1129, 495] on button "Rate" at bounding box center [1139, 493] width 176 height 24
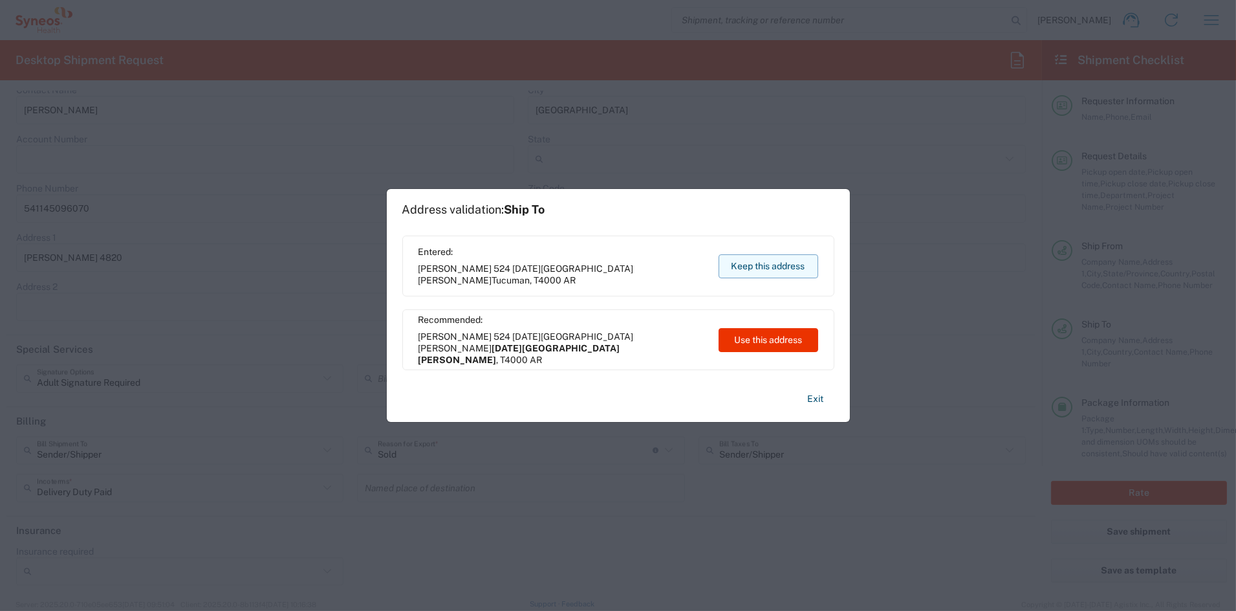
click at [765, 266] on button "Keep this address" at bounding box center [769, 266] width 100 height 24
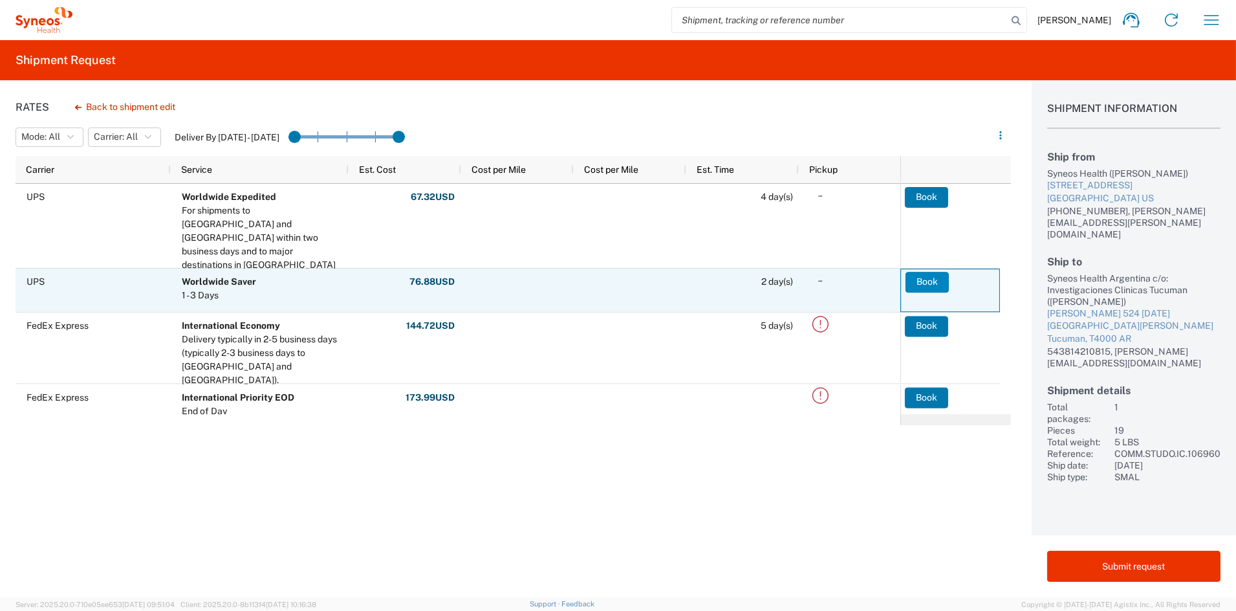
click at [930, 278] on button "Book" at bounding box center [927, 282] width 43 height 21
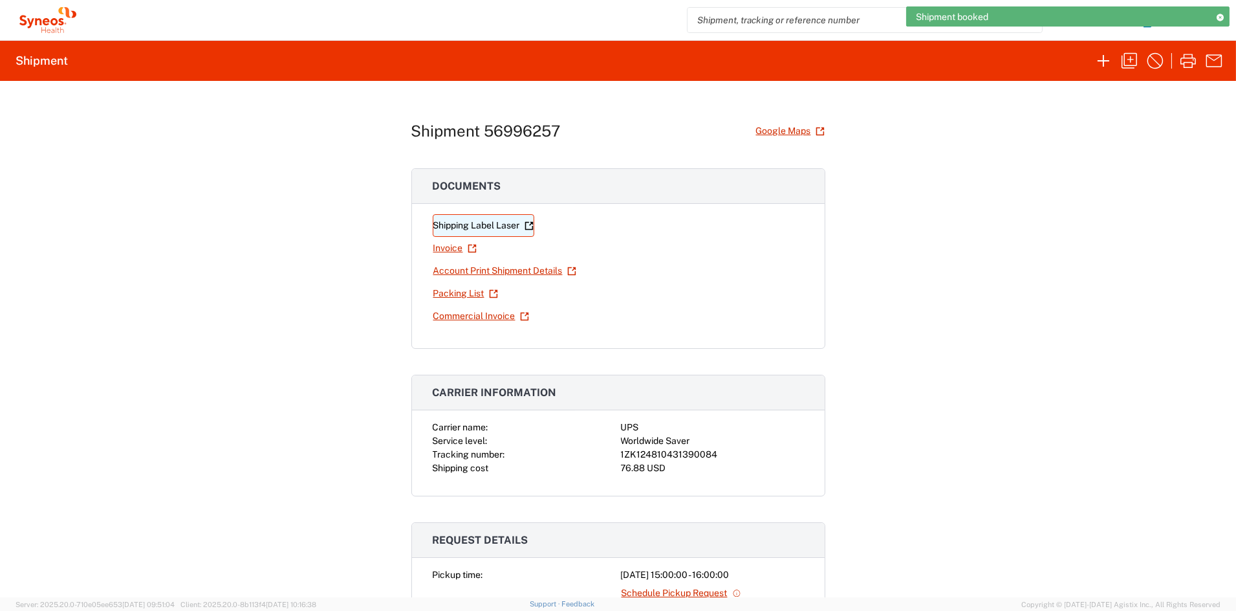
click at [474, 228] on link "Shipping Label Laser" at bounding box center [484, 225] width 102 height 23
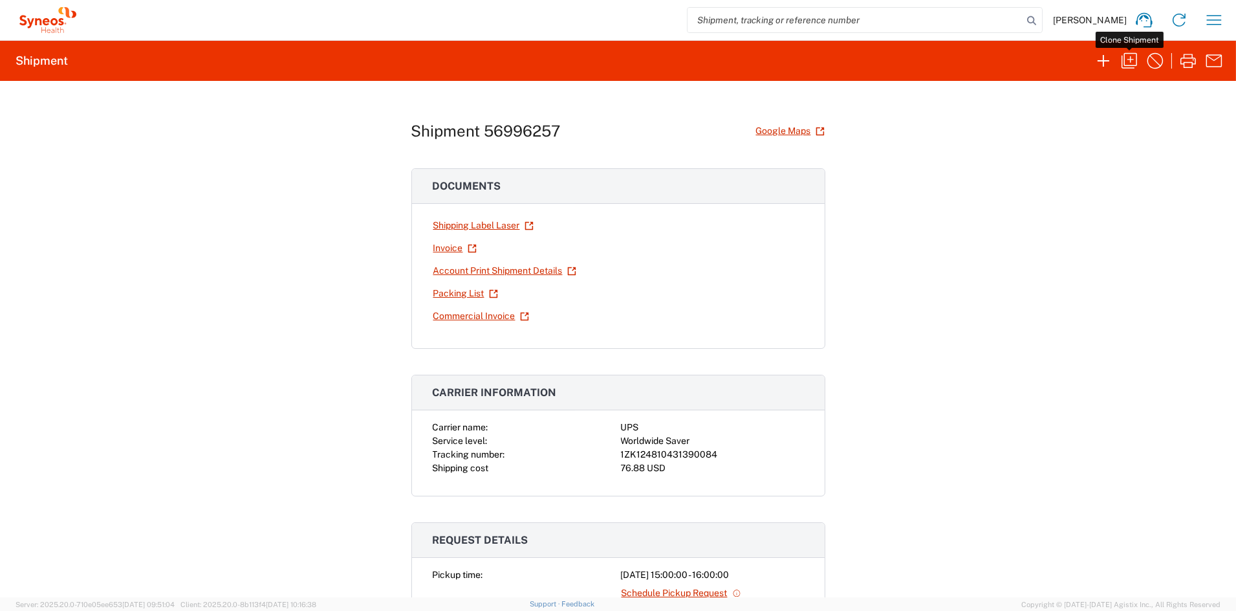
click at [1127, 60] on icon "button" at bounding box center [1129, 60] width 21 height 21
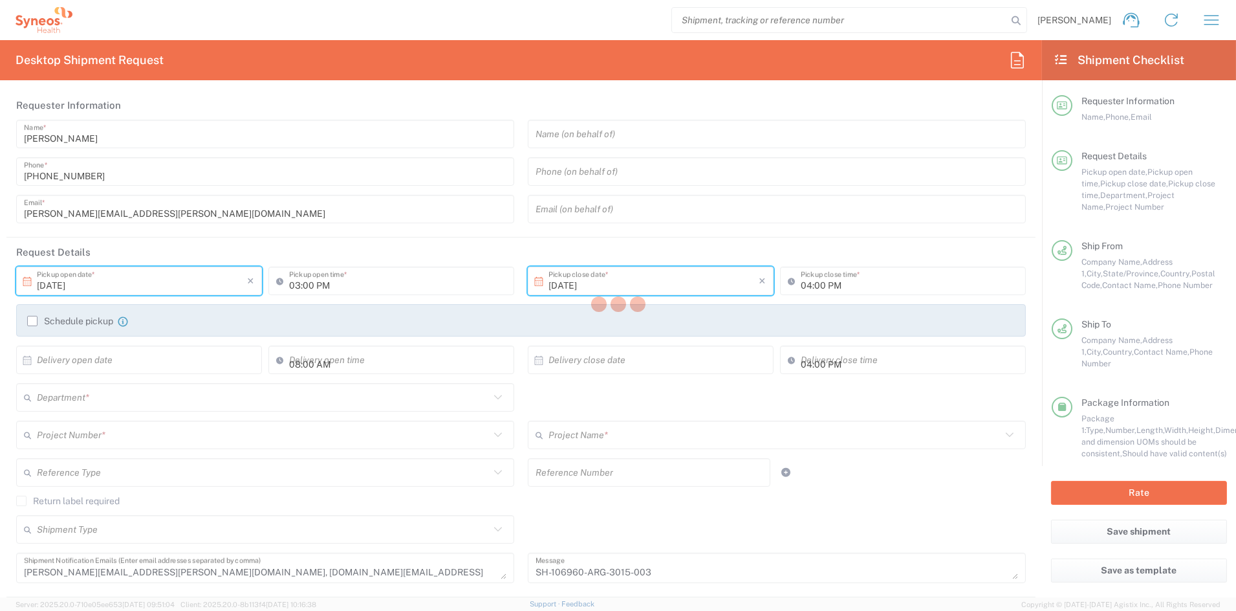
type input "[US_STATE]"
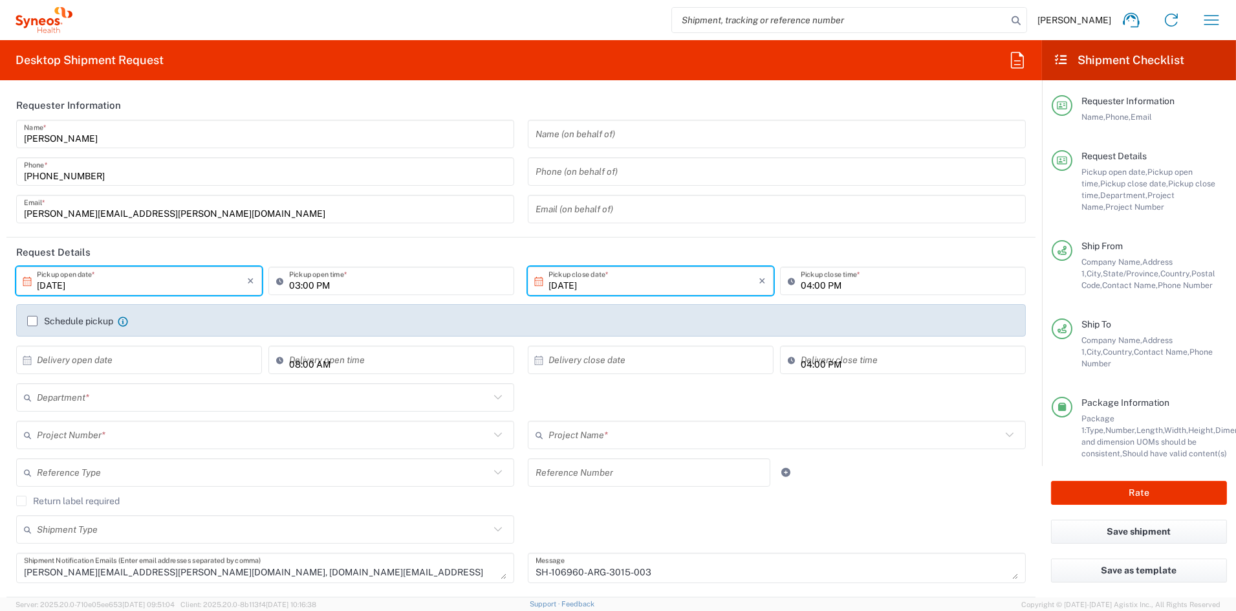
type input "Medium Box"
type input "COMM.STUDO.IC.106960"
type input "6156"
type input "Syneos.PATENG.22.106960"
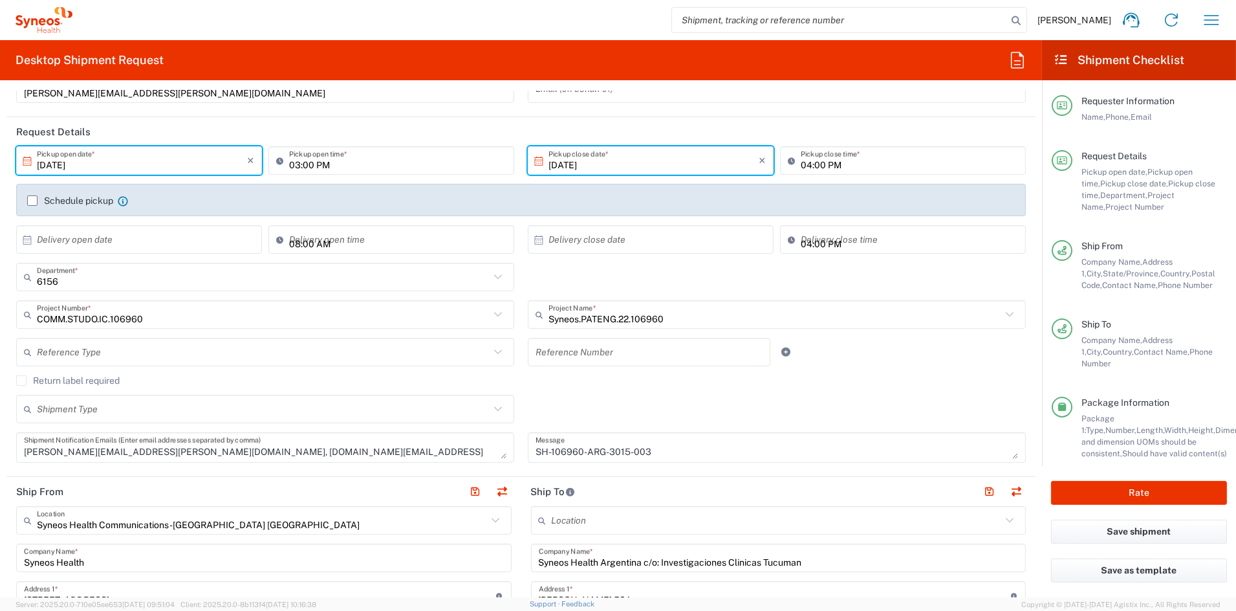
scroll to position [121, 0]
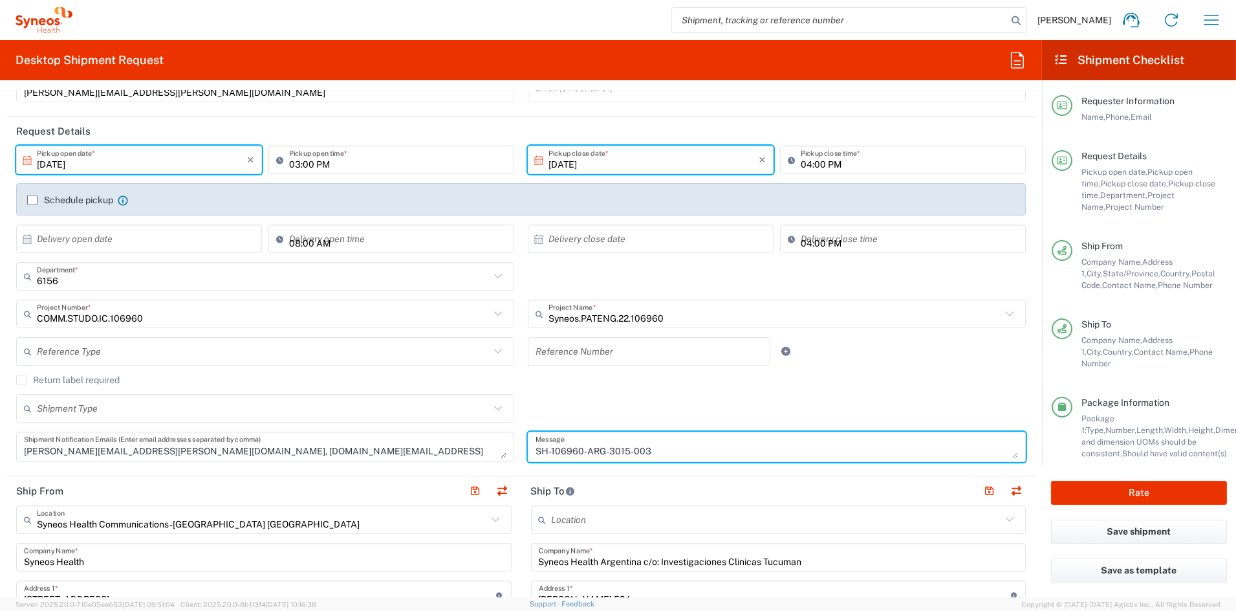
drag, startPoint x: 648, startPoint y: 450, endPoint x: 484, endPoint y: 450, distance: 164.3
click at [484, 450] on div "[DATE] × Pickup open date * Cancel Apply 03:00 PM Pickup open time * [DATE] × P…" at bounding box center [521, 308] width 1023 height 325
paste textarea "2-003"
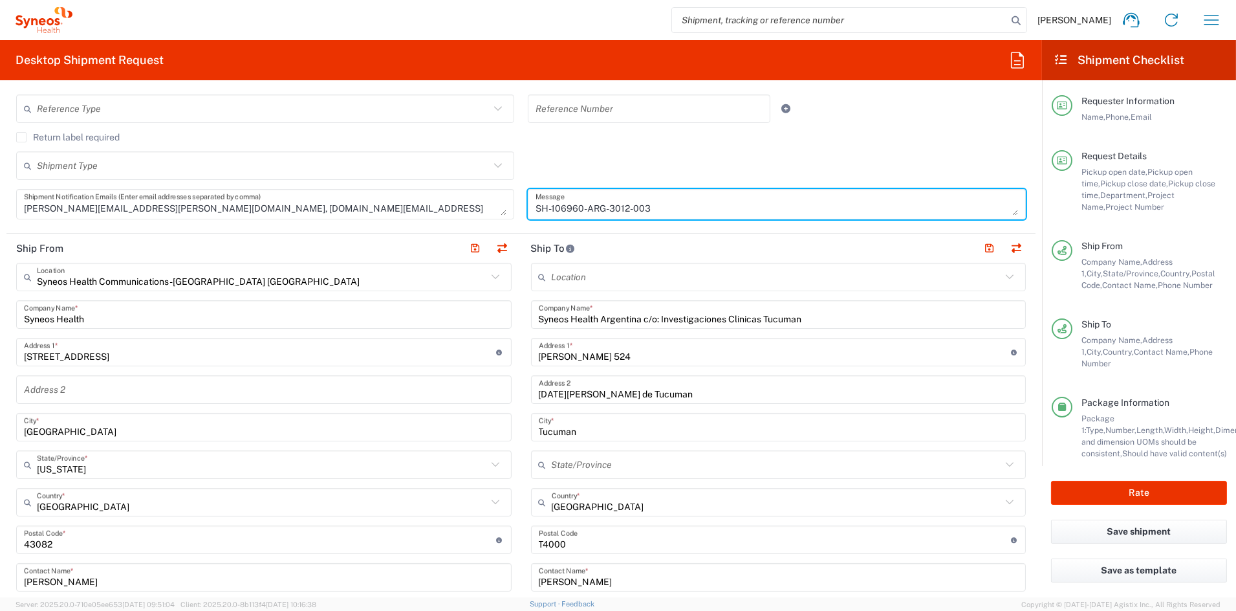
scroll to position [365, 0]
type textarea "SH-106960-ARG-3012-003"
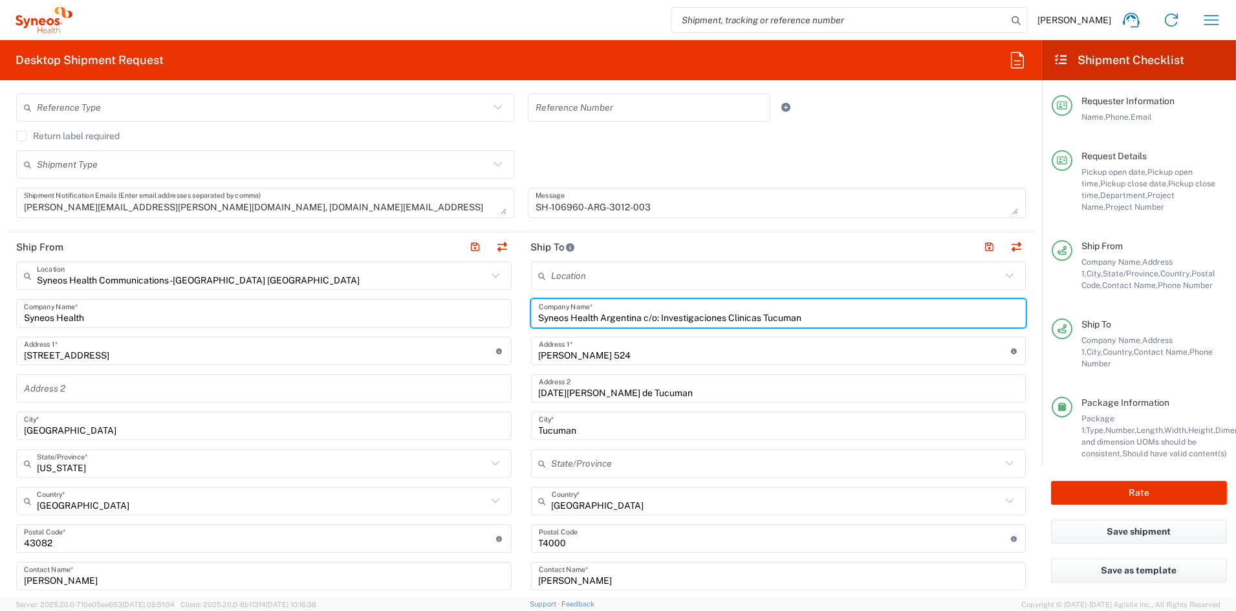
drag, startPoint x: 809, startPoint y: 316, endPoint x: 497, endPoint y: 311, distance: 311.8
click at [497, 311] on div "Ship From Syneos Health Communications-[GEOGRAPHIC_DATA] [GEOGRAPHIC_DATA] Loca…" at bounding box center [520, 521] width 1029 height 578
paste input "[GEOGRAPHIC_DATA]"
type input "Syneos Health Argentina c/o: [GEOGRAPHIC_DATA]"
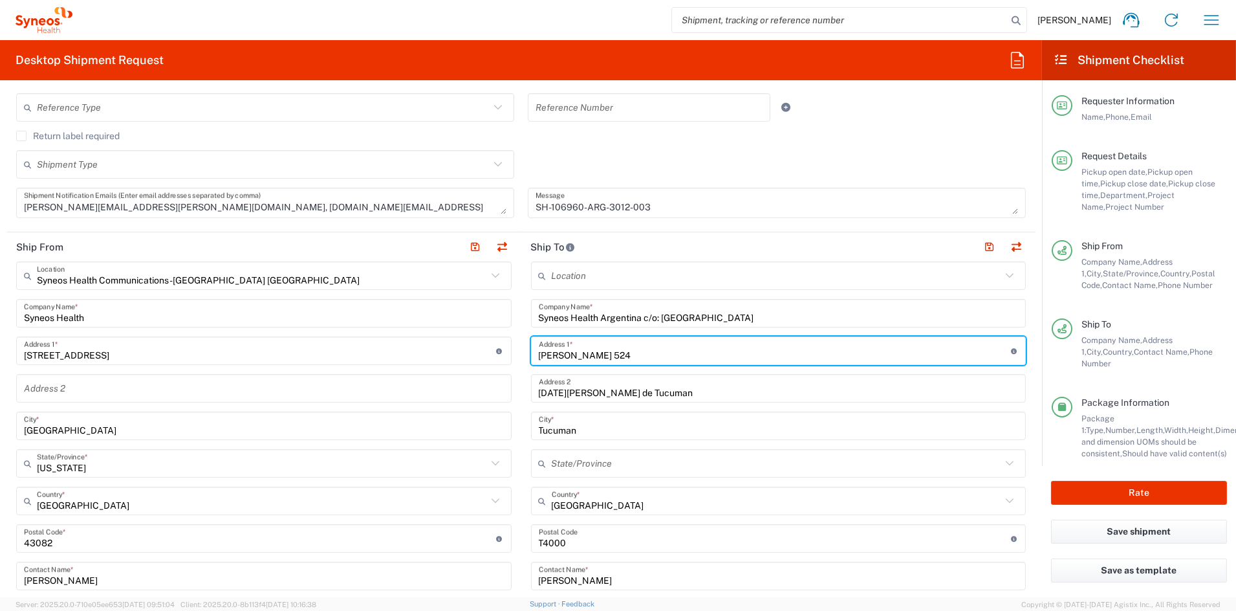
drag, startPoint x: 662, startPoint y: 354, endPoint x: 508, endPoint y: 352, distance: 154.6
click at [508, 352] on div "Ship From Syneos Health Communications-[GEOGRAPHIC_DATA] [GEOGRAPHIC_DATA] Loca…" at bounding box center [520, 521] width 1029 height 578
paste input "San [PERSON_NAME] de Tours 2980 2do piso"
type input "San [PERSON_NAME] de Tours 2980 2do piso"
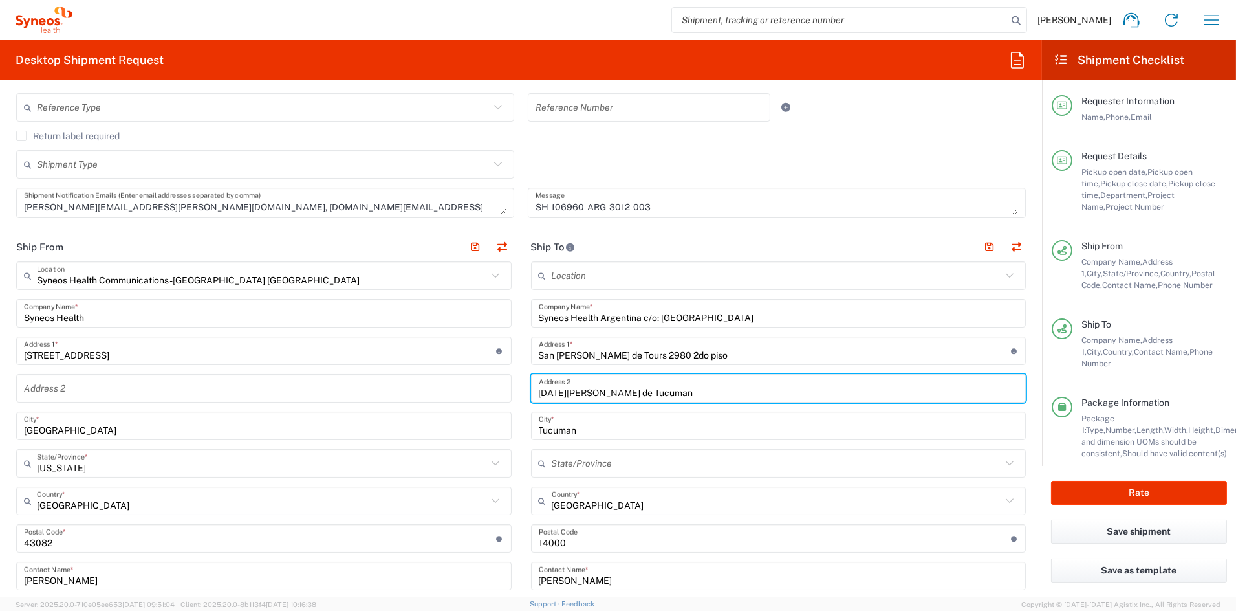
drag, startPoint x: 607, startPoint y: 391, endPoint x: 518, endPoint y: 388, distance: 89.3
click at [521, 388] on main "Location [PERSON_NAME] LLC-[GEOGRAPHIC_DATA] [GEOGRAPHIC_DATA] [GEOGRAPHIC_DATA…" at bounding box center [778, 532] width 515 height 543
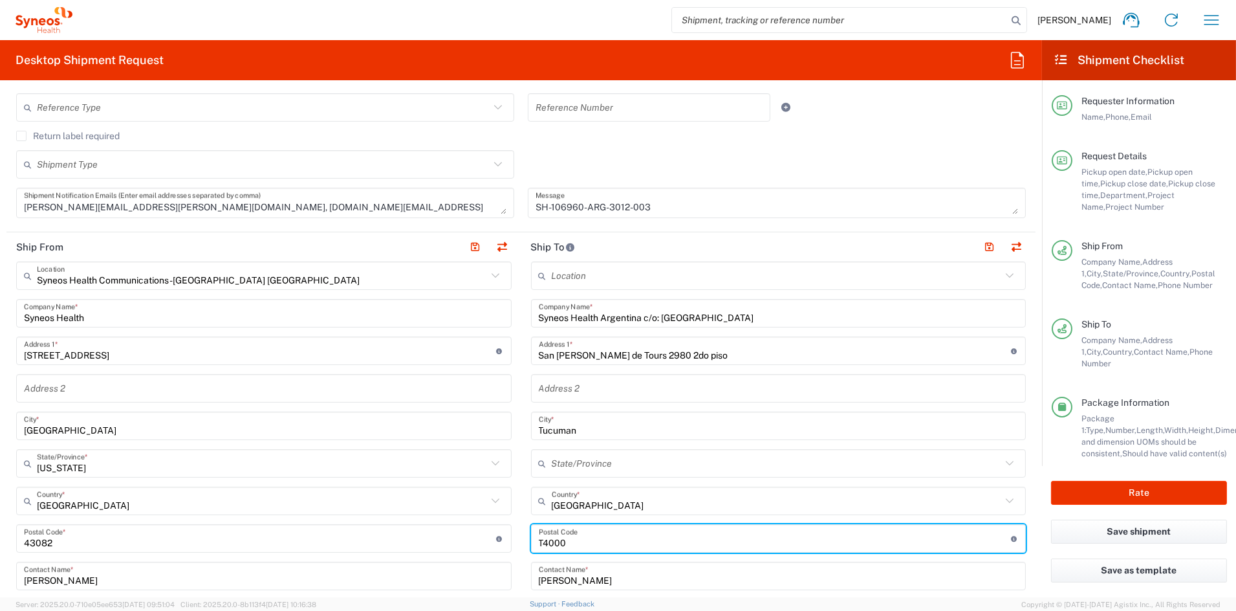
drag, startPoint x: 561, startPoint y: 539, endPoint x: 506, endPoint y: 539, distance: 55.0
click at [507, 539] on div "Ship From Syneos Health Communications-[GEOGRAPHIC_DATA] [GEOGRAPHIC_DATA] Loca…" at bounding box center [520, 521] width 1029 height 578
paste input "C1425DND"
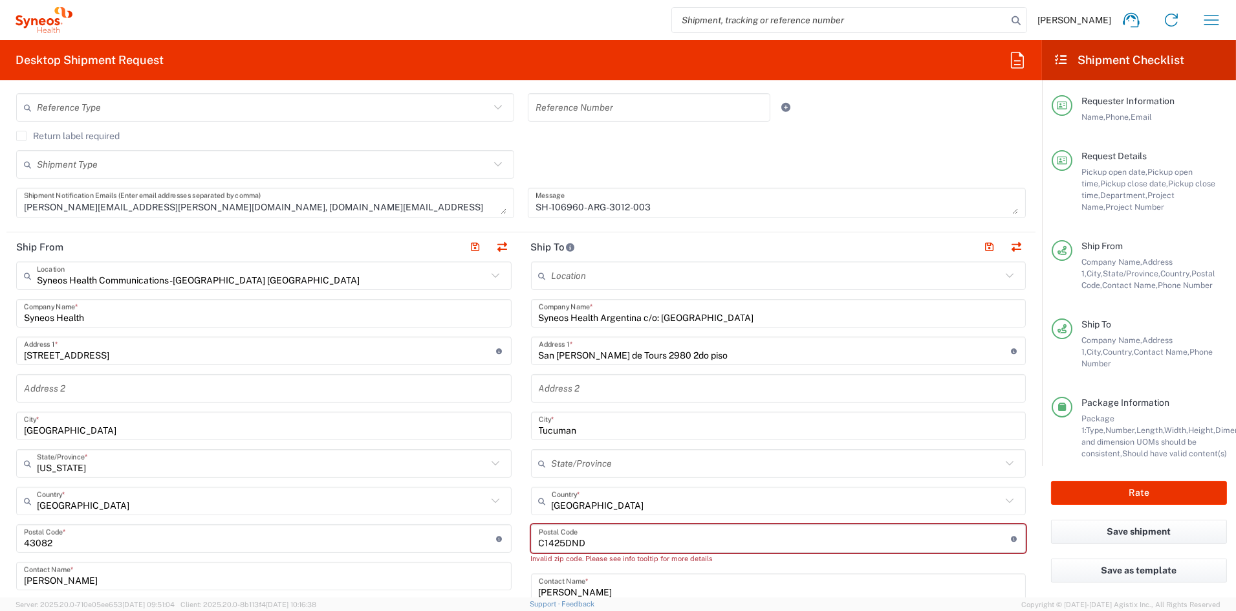
drag, startPoint x: 535, startPoint y: 541, endPoint x: 548, endPoint y: 541, distance: 13.0
click at [539, 541] on input "Zip Code" at bounding box center [775, 538] width 472 height 23
click at [618, 541] on input "Zip Code" at bounding box center [775, 538] width 472 height 23
type input "C1425DND"
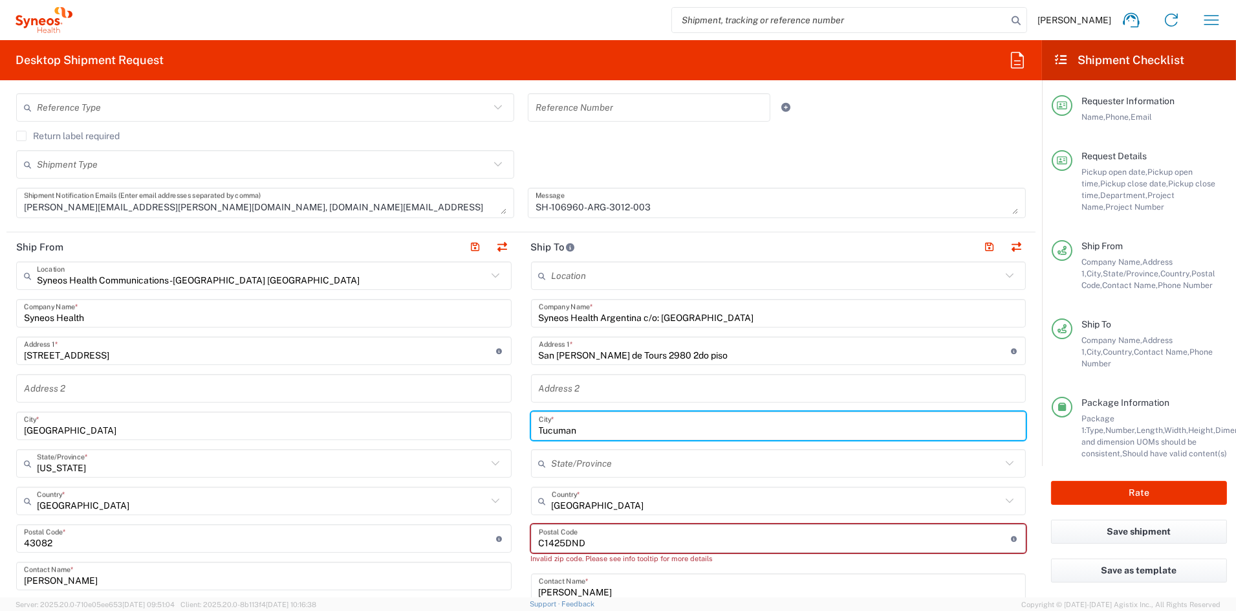
drag, startPoint x: 543, startPoint y: 428, endPoint x: 475, endPoint y: 428, distance: 67.3
click at [475, 428] on div "Ship From Syneos Health Communications-[GEOGRAPHIC_DATA] [GEOGRAPHIC_DATA] Loca…" at bounding box center [520, 526] width 1029 height 589
type input "Caba"
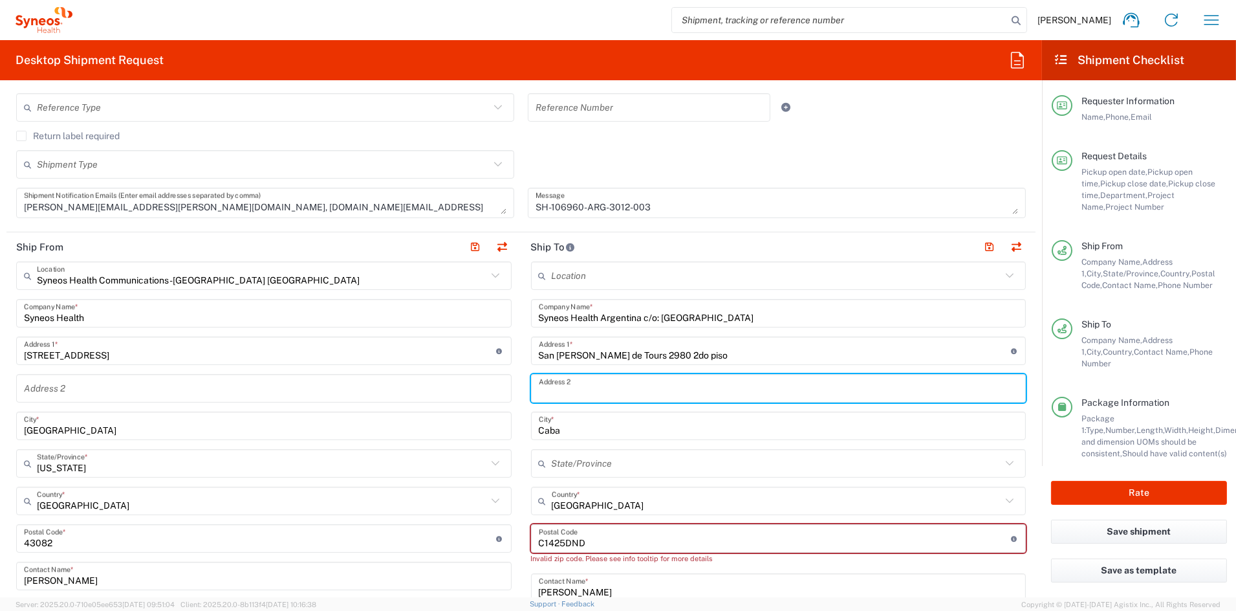
click at [627, 384] on input "text" at bounding box center [779, 388] width 480 height 23
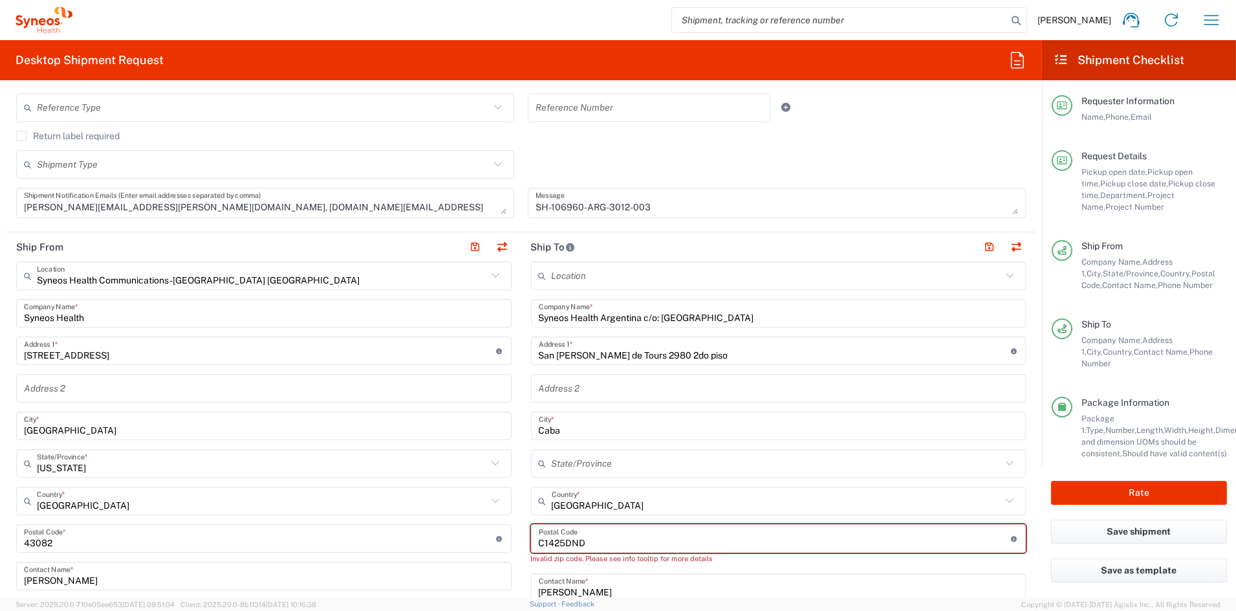
click at [627, 544] on input "Zip Code" at bounding box center [775, 538] width 472 height 23
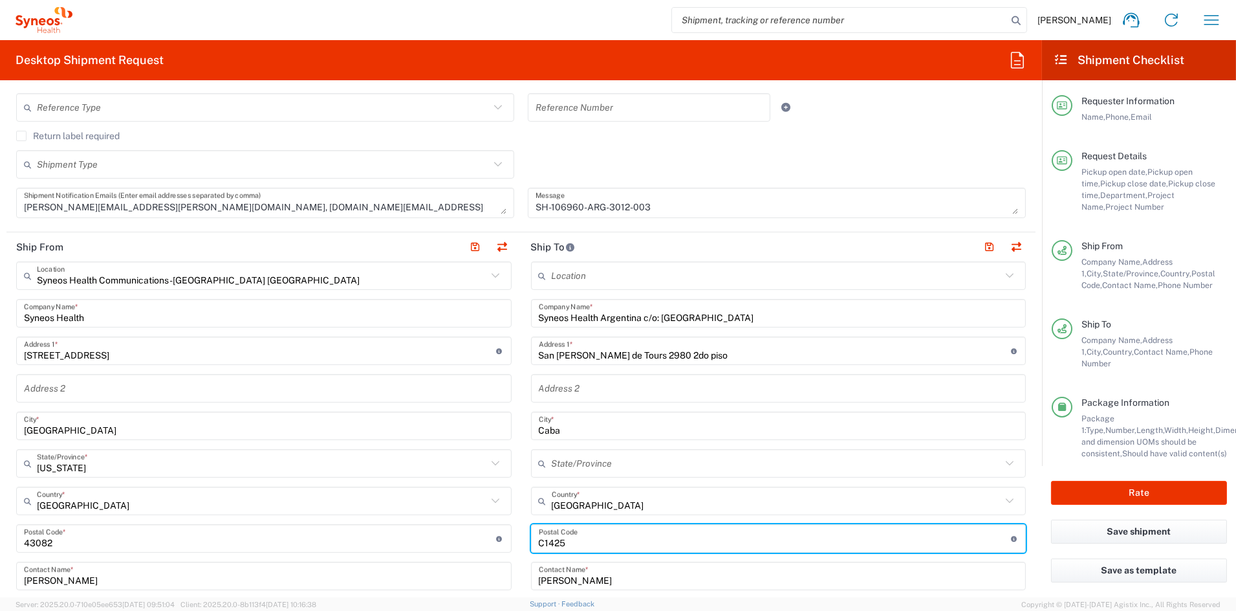
type input "C1425"
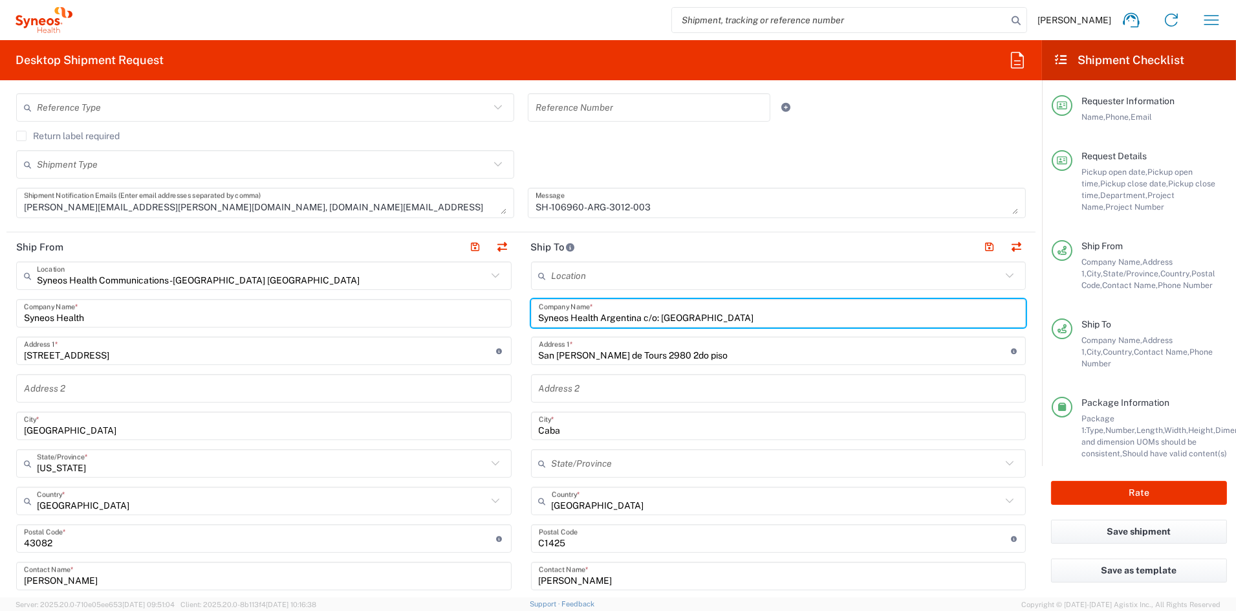
click at [862, 316] on input "Syneos Health Argentina c/o: [GEOGRAPHIC_DATA]" at bounding box center [779, 313] width 480 height 23
drag, startPoint x: 858, startPoint y: 316, endPoint x: 799, endPoint y: 325, distance: 60.1
click at [784, 319] on input "Syneos Health Argentina c/o: [GEOGRAPHIC_DATA]" at bounding box center [779, 313] width 480 height 23
type input "Syneos Health Argentina c/o: [GEOGRAPHIC_DATA]"
click at [582, 390] on input "text" at bounding box center [779, 388] width 480 height 23
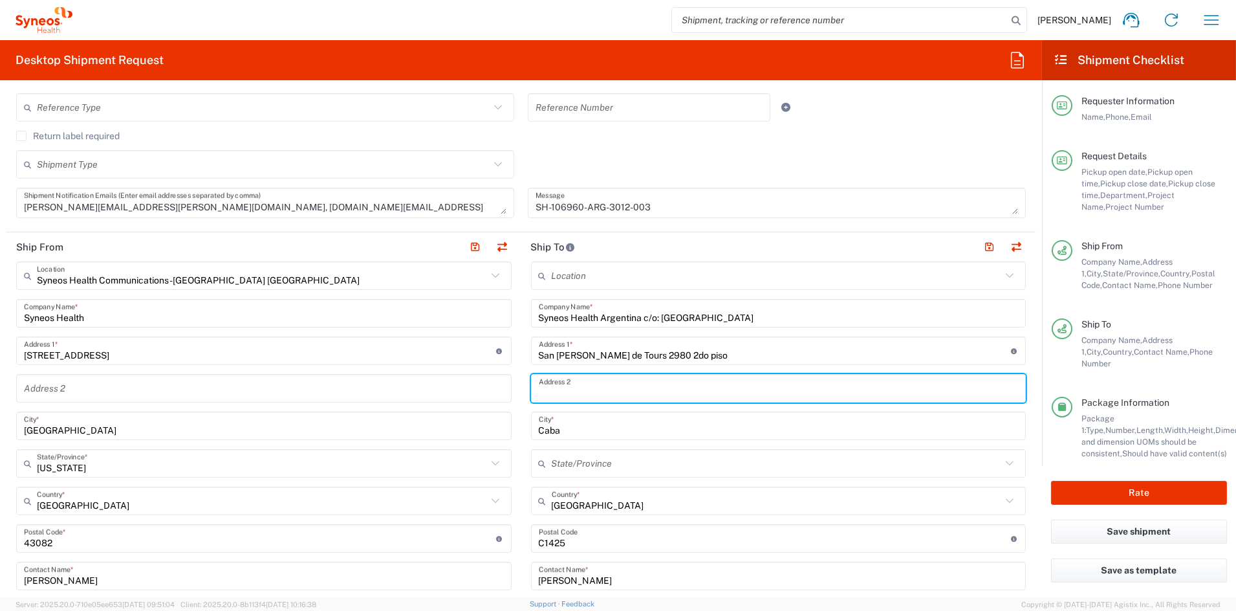
paste input "Swiss Medical"
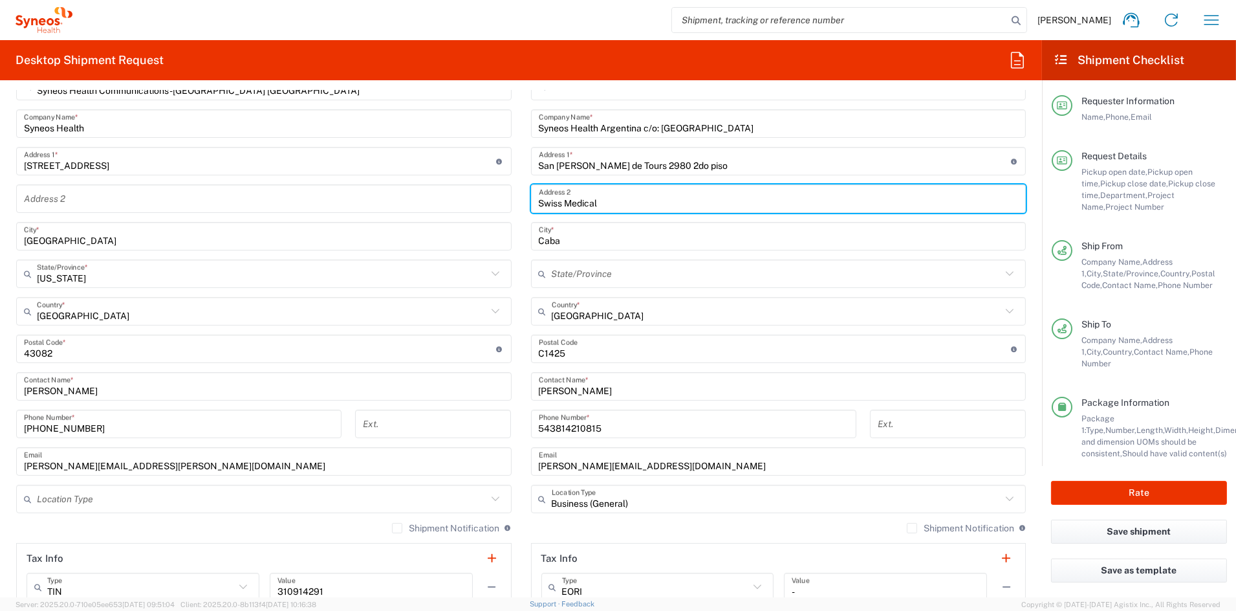
scroll to position [558, 0]
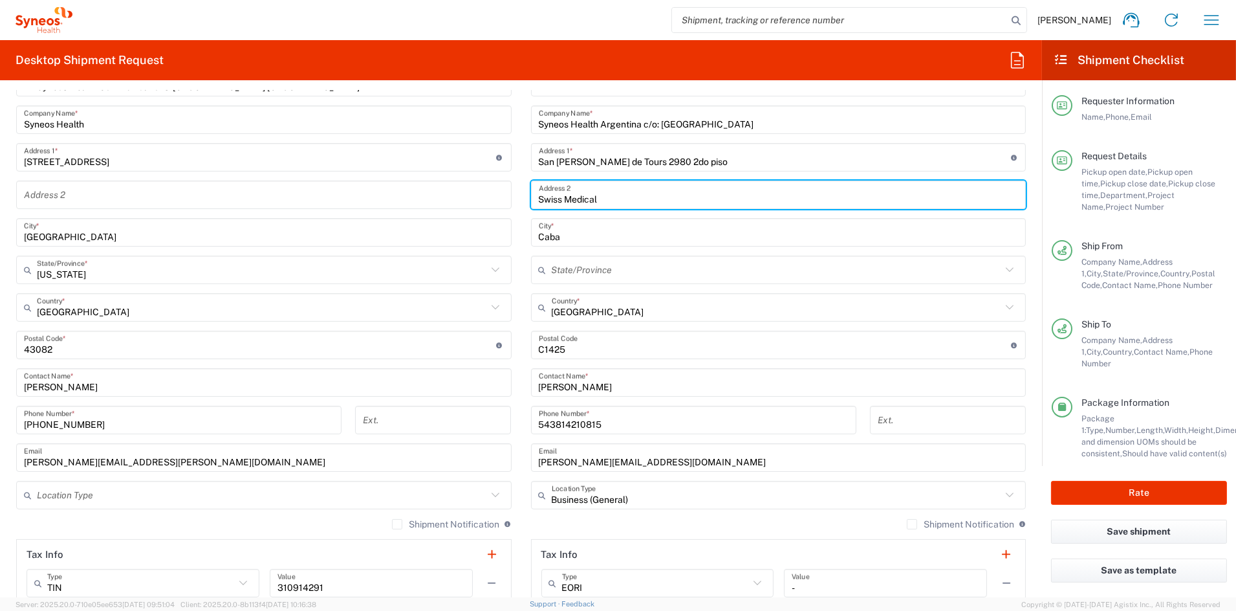
type input "Swiss Medical"
click at [613, 274] on input "State" at bounding box center [777, 270] width 450 height 23
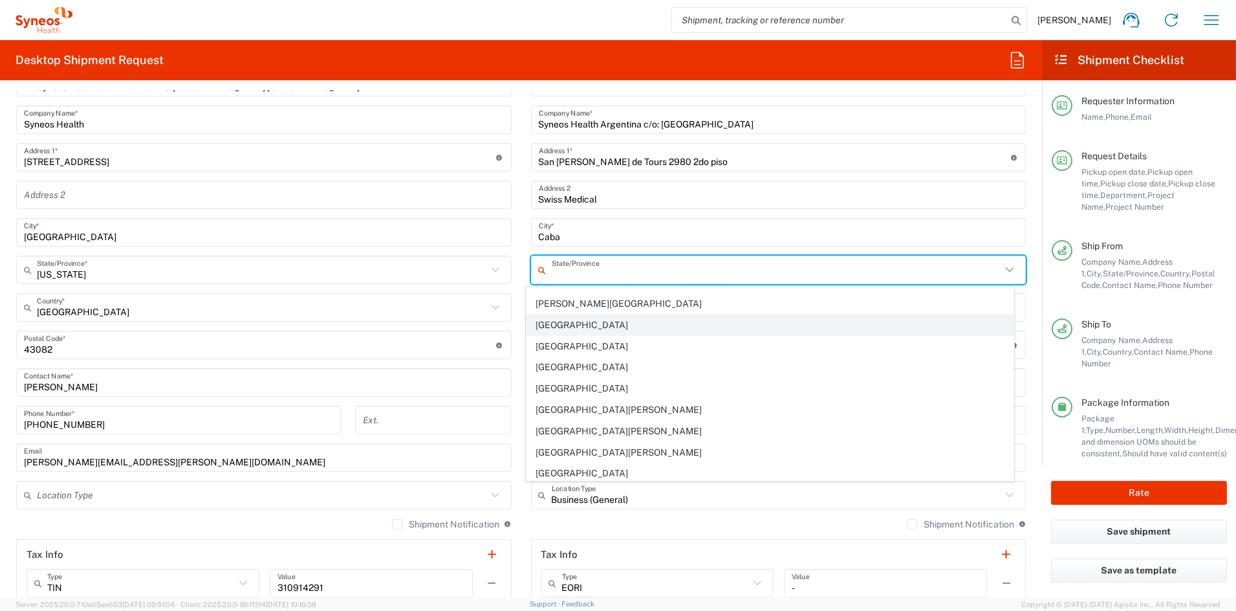
scroll to position [247, 0]
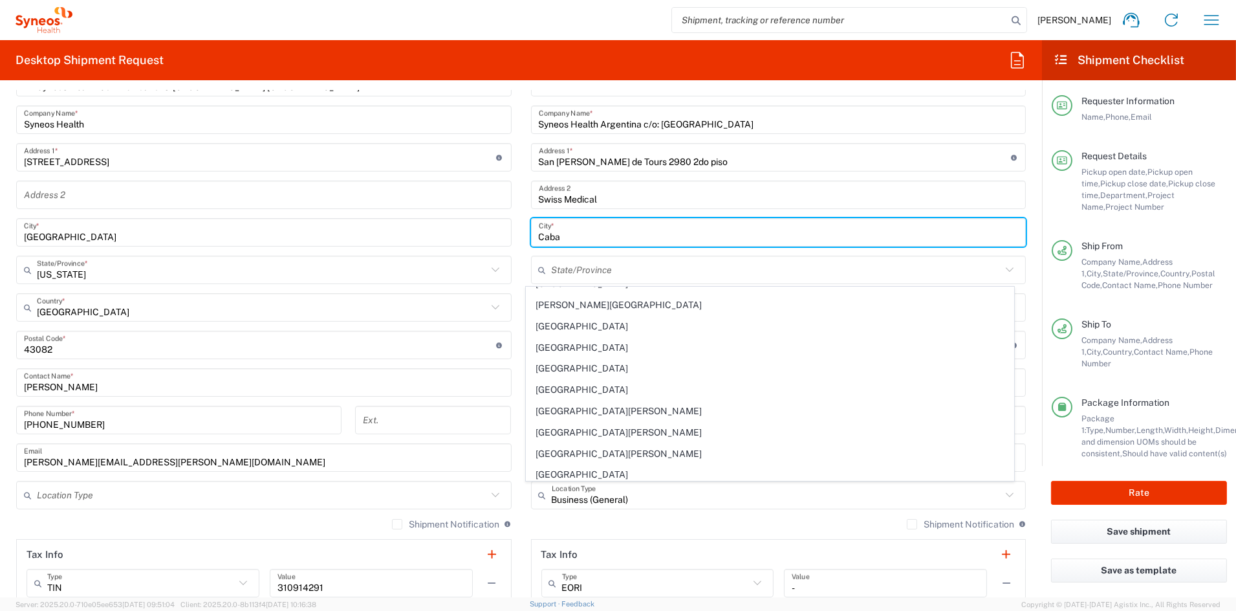
click at [684, 234] on input "Caba" at bounding box center [779, 232] width 480 height 23
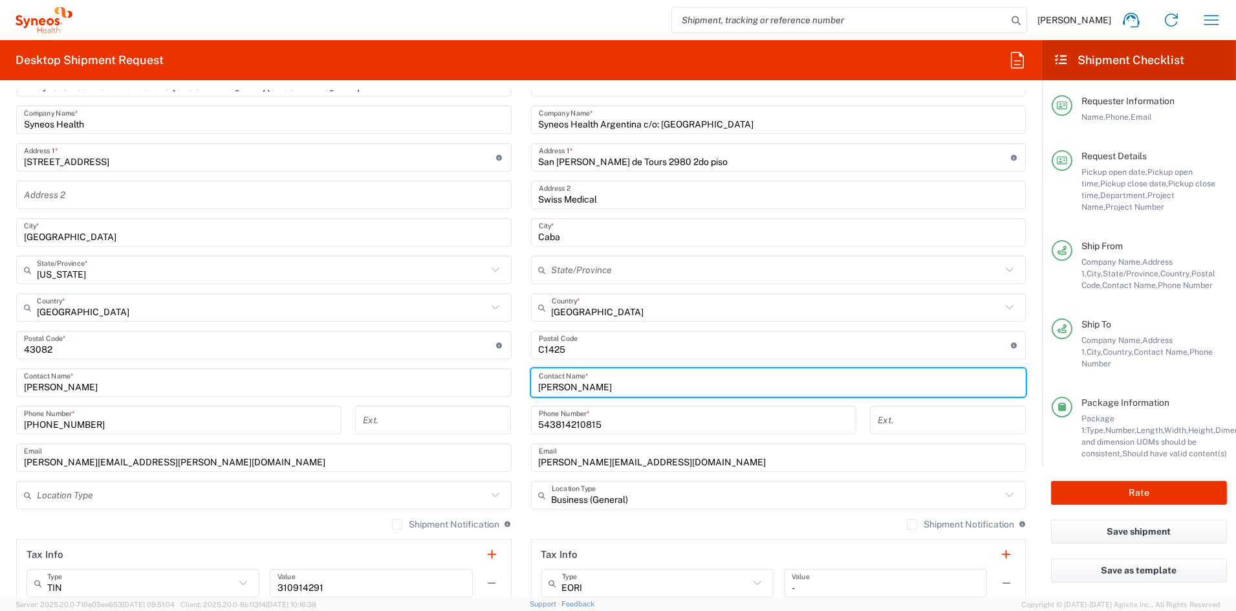
drag, startPoint x: 612, startPoint y: 384, endPoint x: 510, endPoint y: 385, distance: 102.2
click at [510, 385] on div "Ship From Syneos Health Communications-[GEOGRAPHIC_DATA] [GEOGRAPHIC_DATA] Loca…" at bounding box center [520, 328] width 1029 height 578
paste input "[PERSON_NAME]"
type input "[PERSON_NAME]"
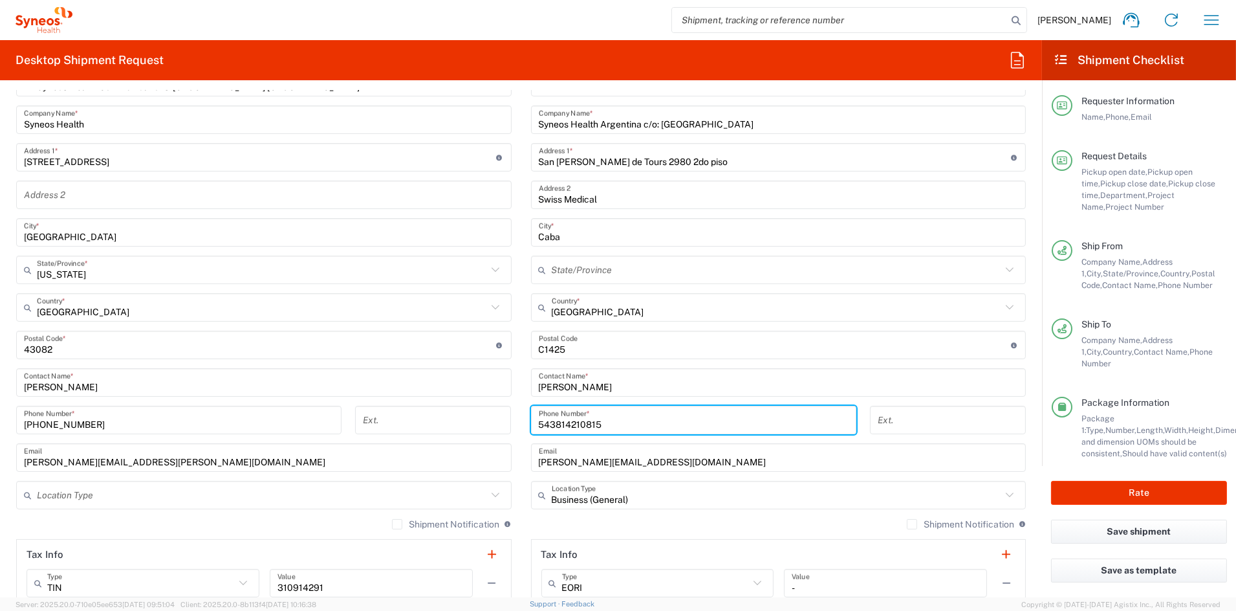
drag, startPoint x: 611, startPoint y: 422, endPoint x: 468, endPoint y: 419, distance: 143.0
click at [470, 419] on div "Ship From Syneos Health Communications-[GEOGRAPHIC_DATA] [GEOGRAPHIC_DATA] Loca…" at bounding box center [520, 328] width 1029 height 578
paste input "91152397602"
click at [549, 422] on input "54 91152397602" at bounding box center [694, 420] width 310 height 23
type input "5491152397602"
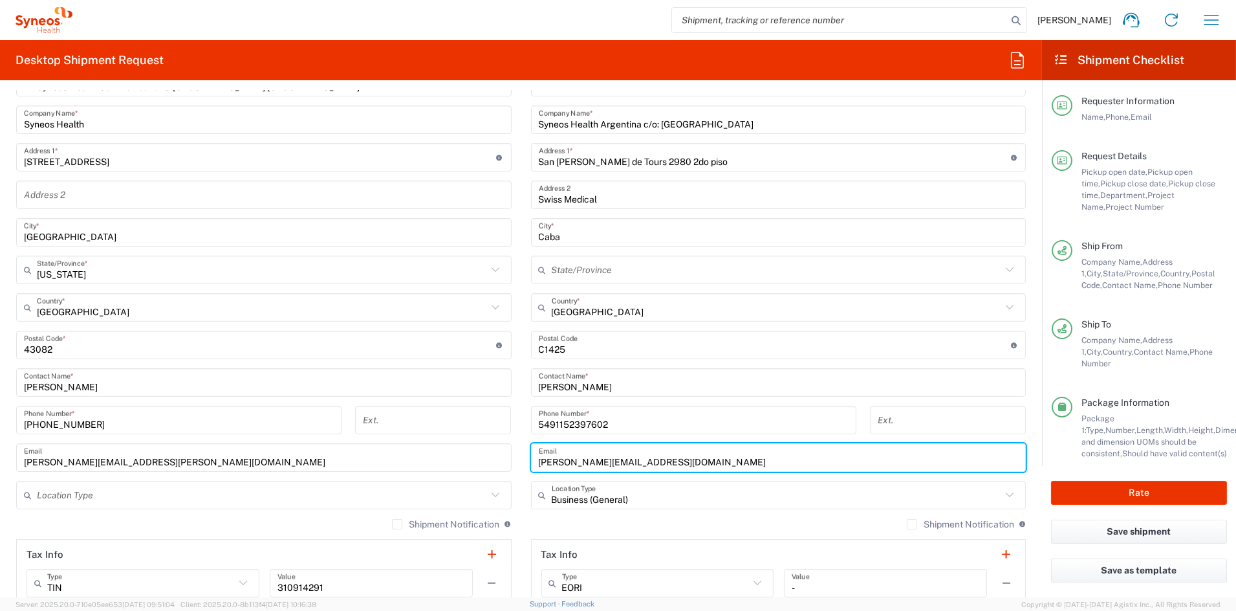
drag, startPoint x: 669, startPoint y: 463, endPoint x: 495, endPoint y: 459, distance: 174.1
click at [495, 459] on div "Ship From Syneos Health Communications-[GEOGRAPHIC_DATA] [GEOGRAPHIC_DATA] Loca…" at bounding box center [520, 328] width 1029 height 578
paste input "[PERSON_NAME][EMAIL_ADDRESS][PERSON_NAME][DOMAIN_NAME]"
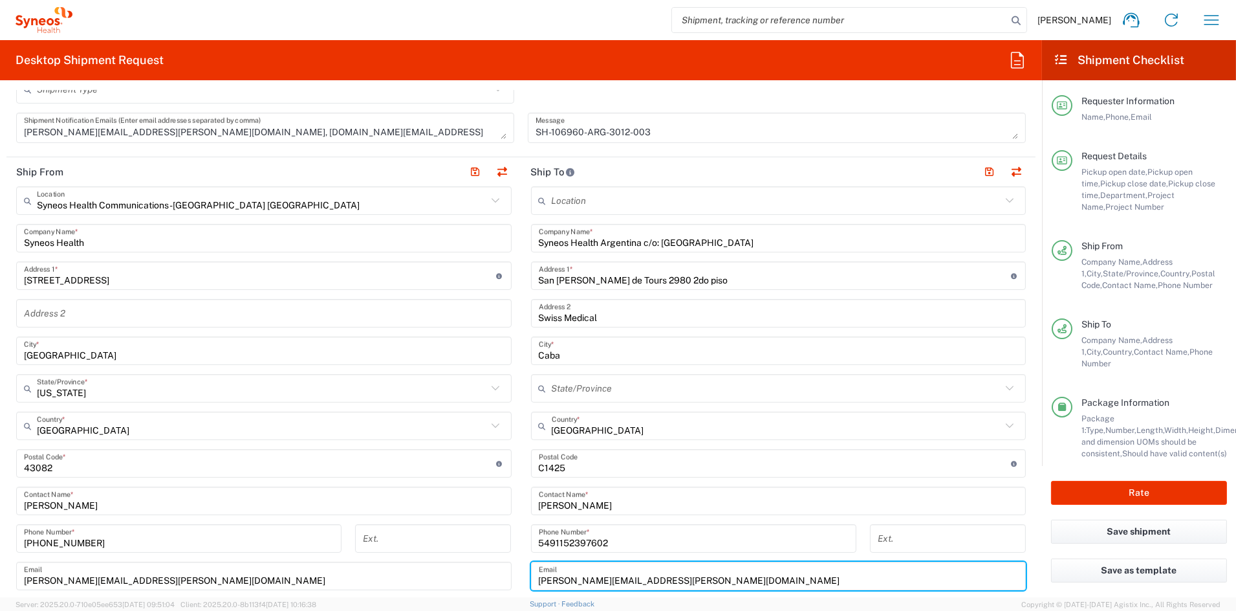
scroll to position [436, 0]
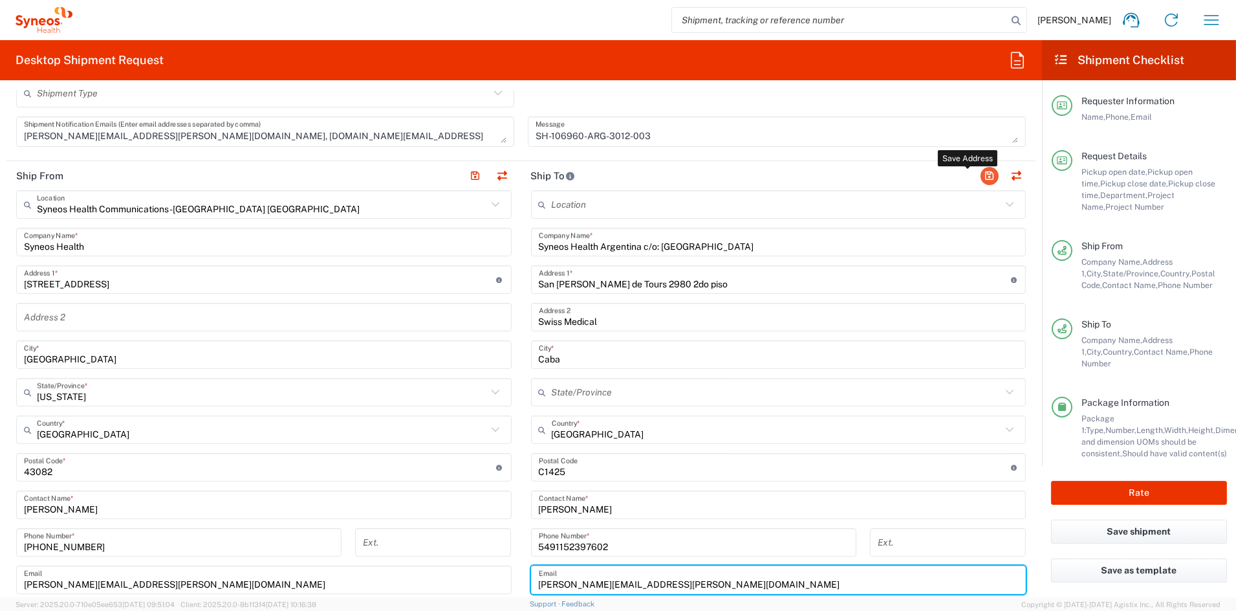
type input "[PERSON_NAME][EMAIL_ADDRESS][PERSON_NAME][DOMAIN_NAME]"
drag, startPoint x: 984, startPoint y: 177, endPoint x: 842, endPoint y: 222, distance: 149.3
click at [984, 177] on button "button" at bounding box center [990, 176] width 18 height 18
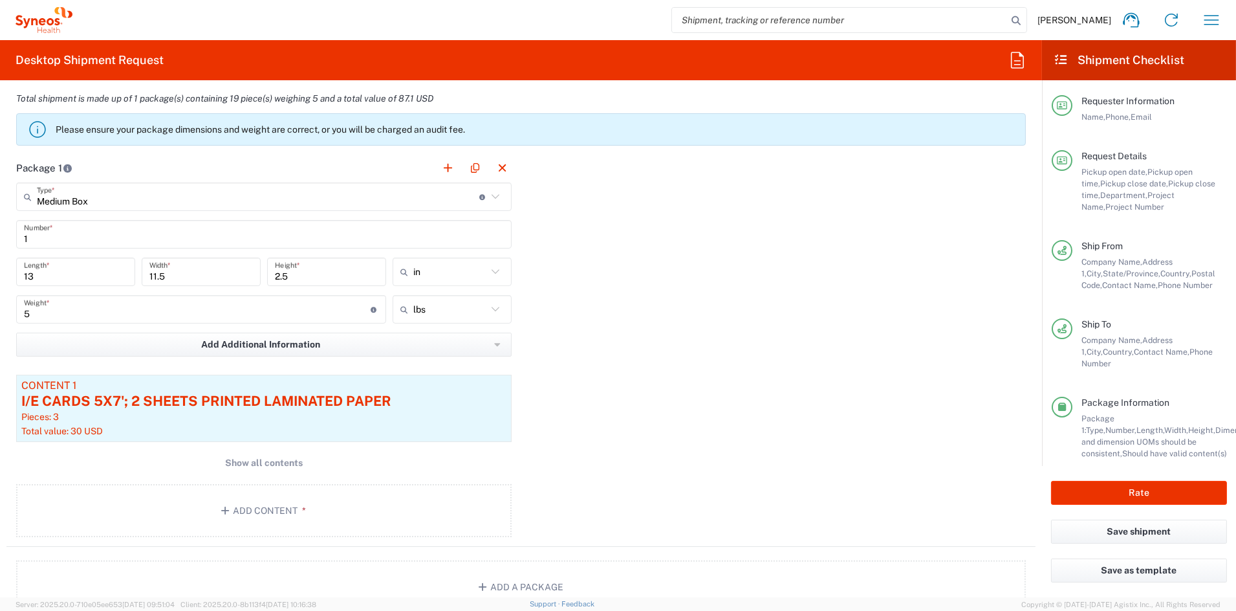
scroll to position [1089, 0]
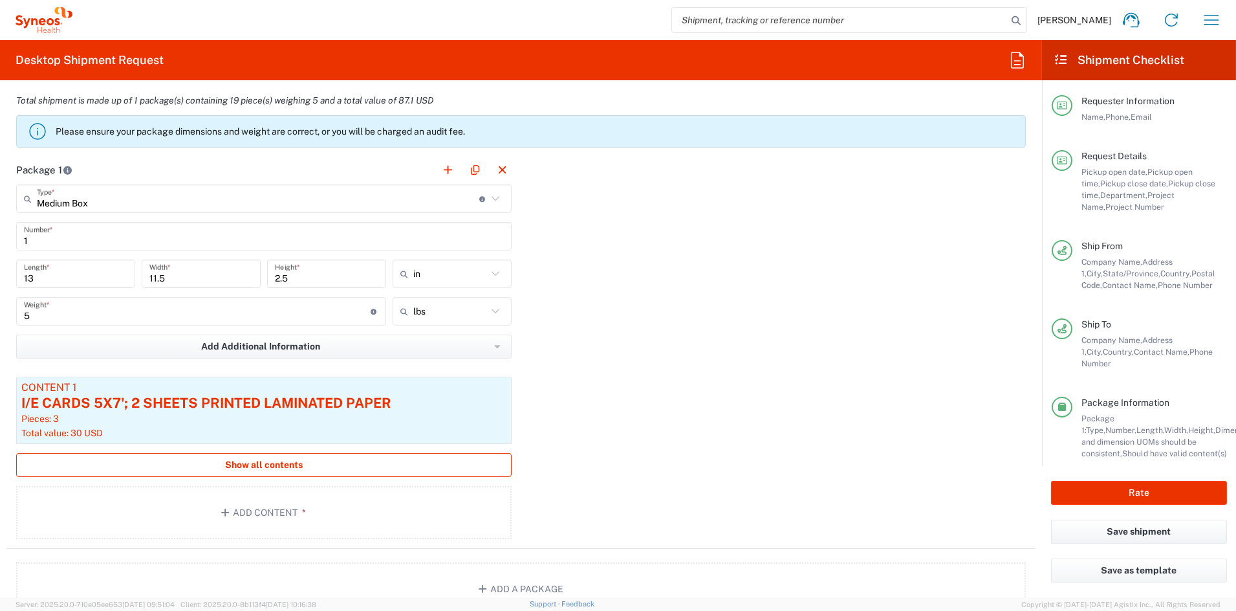
click at [269, 459] on span "Show all contents" at bounding box center [264, 465] width 78 height 12
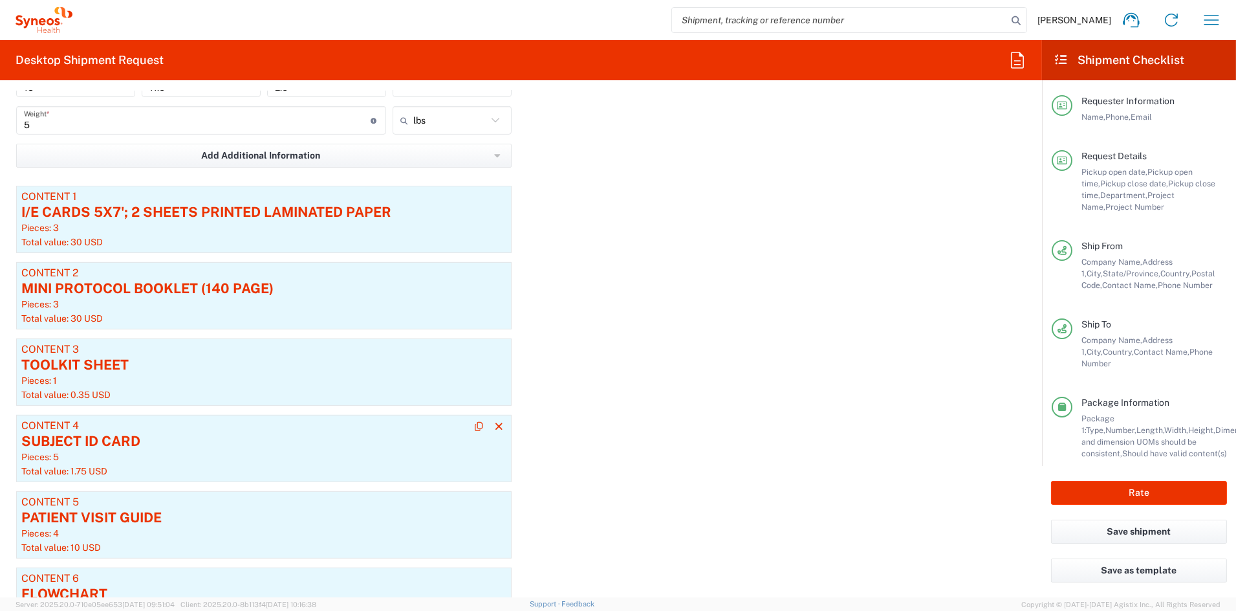
scroll to position [1283, 0]
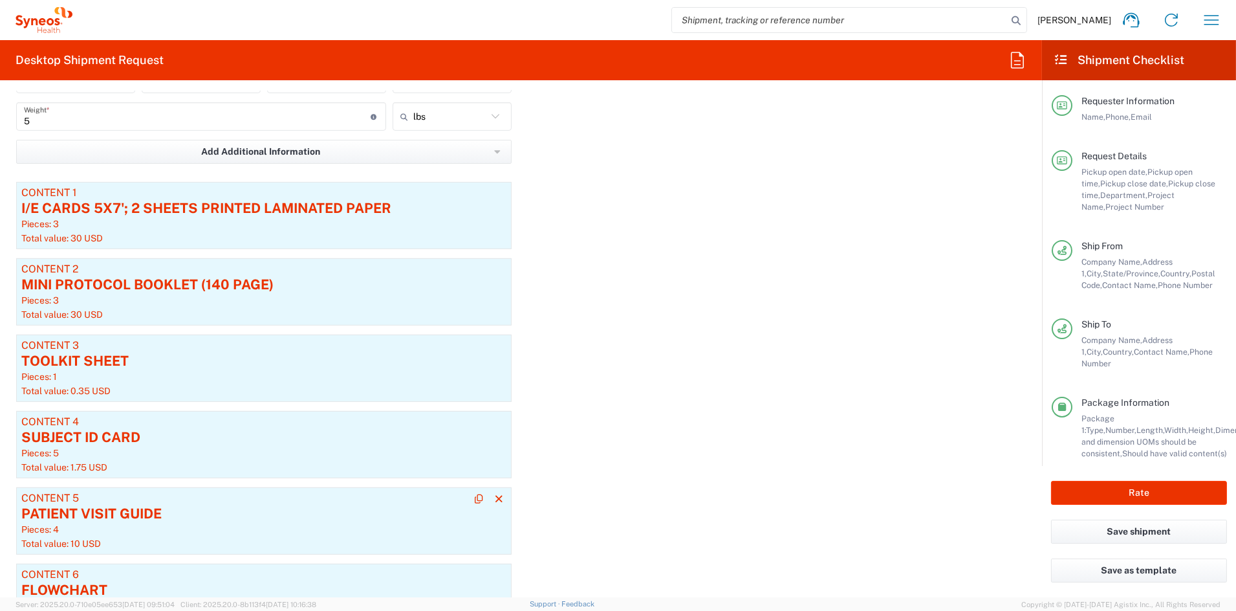
click at [216, 522] on div "PATIENT VISIT GUIDE" at bounding box center [263, 513] width 485 height 19
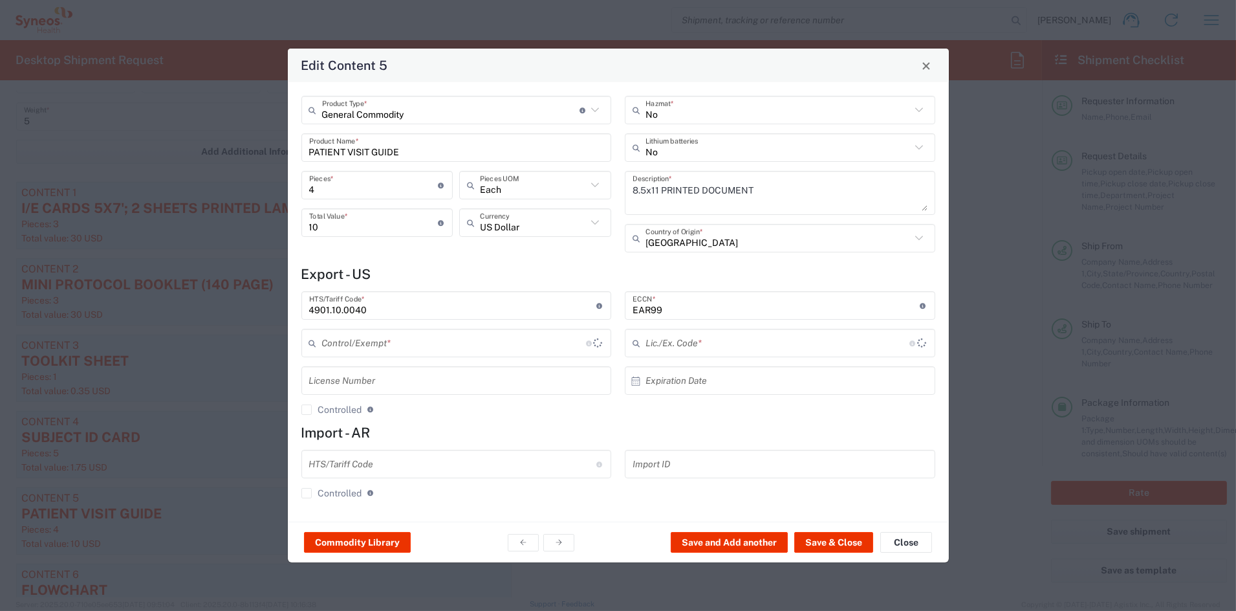
type input "BIS"
type input "NLR - No License Required"
drag, startPoint x: 305, startPoint y: 184, endPoint x: 260, endPoint y: 177, distance: 45.8
click at [260, 178] on div "Edit Content 5 General Commodity Product Type * Document: Paper document genera…" at bounding box center [618, 305] width 1236 height 611
type input "3"
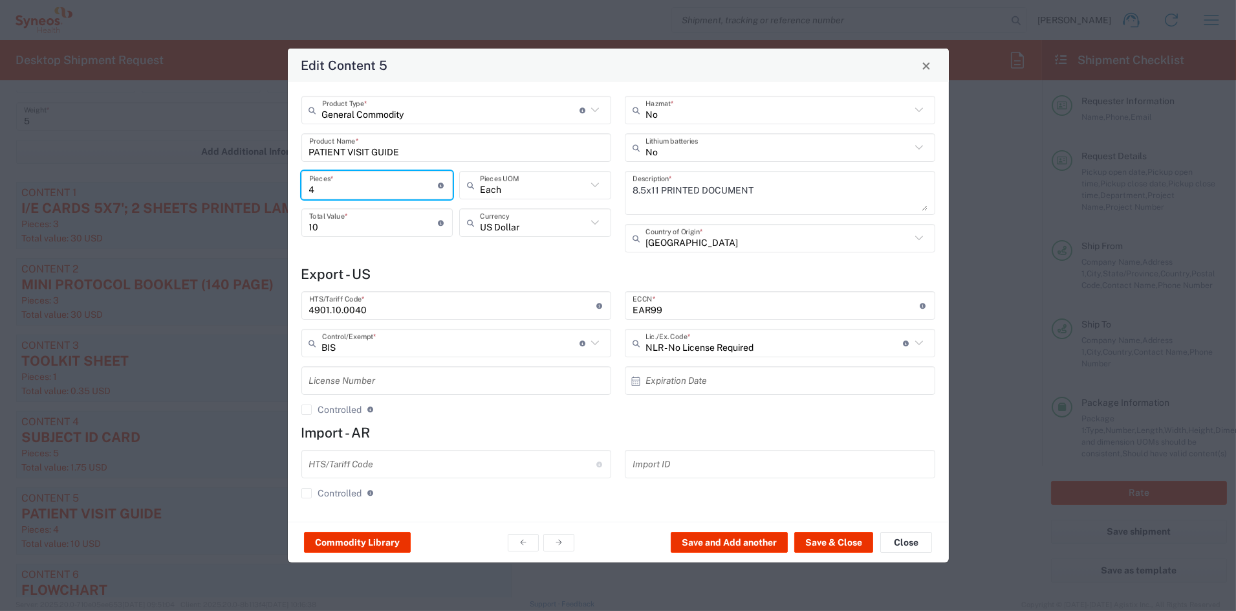
type input "7.5"
type input "3"
click at [830, 539] on button "Save & Close" at bounding box center [833, 542] width 79 height 21
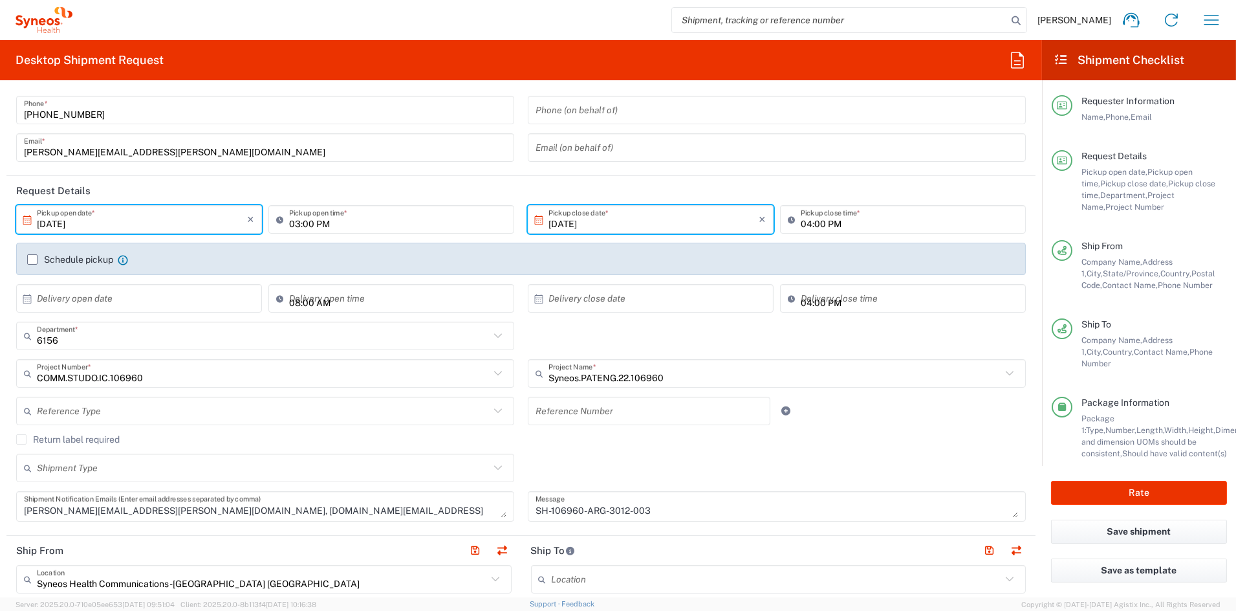
scroll to position [93, 0]
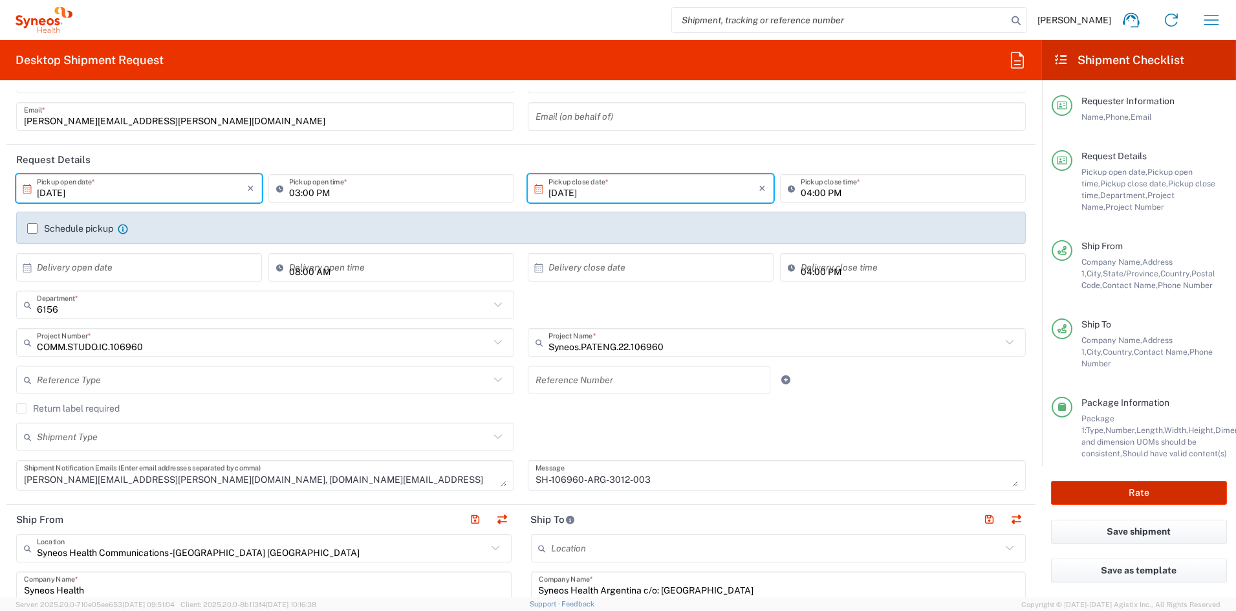
click at [1141, 493] on button "Rate" at bounding box center [1139, 493] width 176 height 24
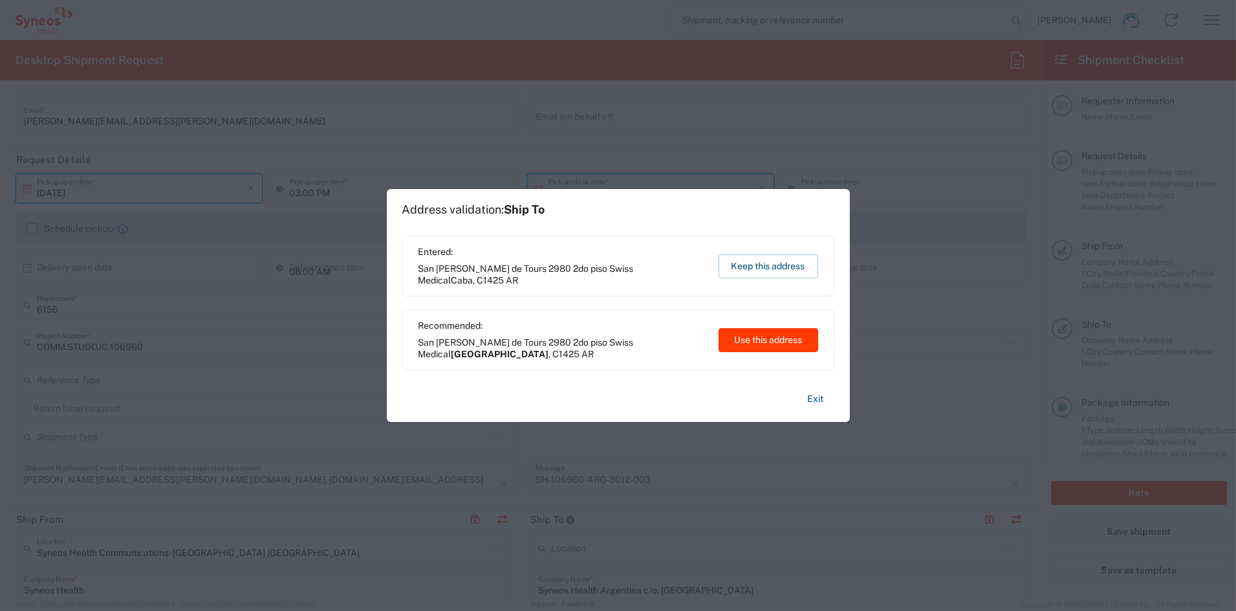
click at [761, 347] on button "Use this address" at bounding box center [769, 340] width 100 height 24
type input "[GEOGRAPHIC_DATA]"
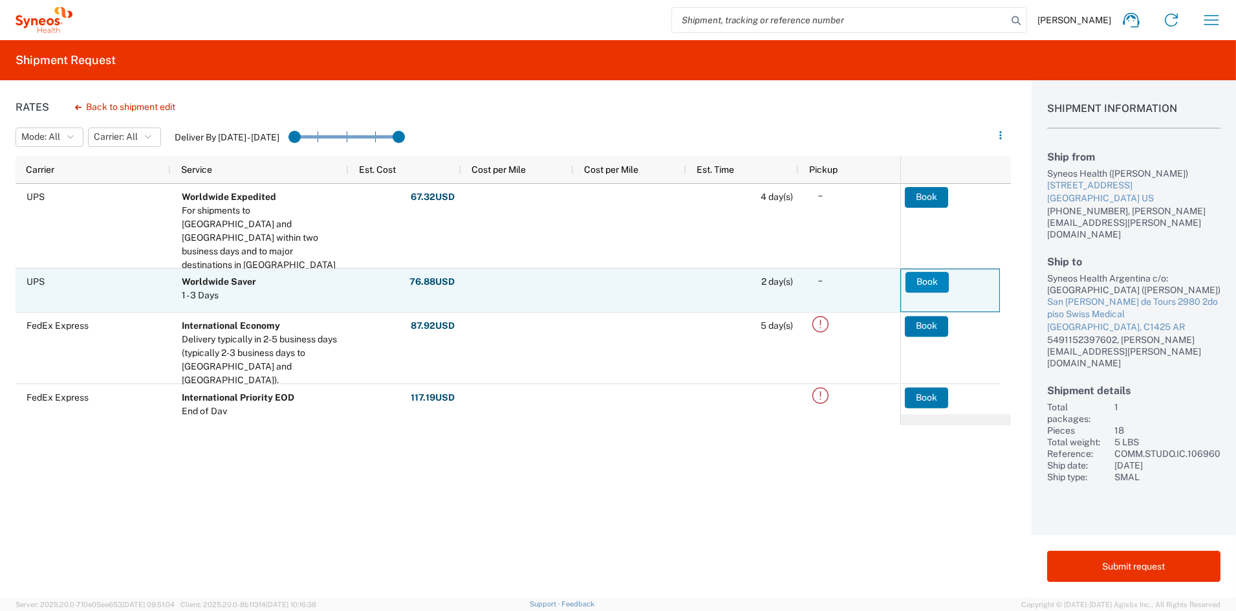
click at [928, 277] on button "Book" at bounding box center [927, 282] width 43 height 21
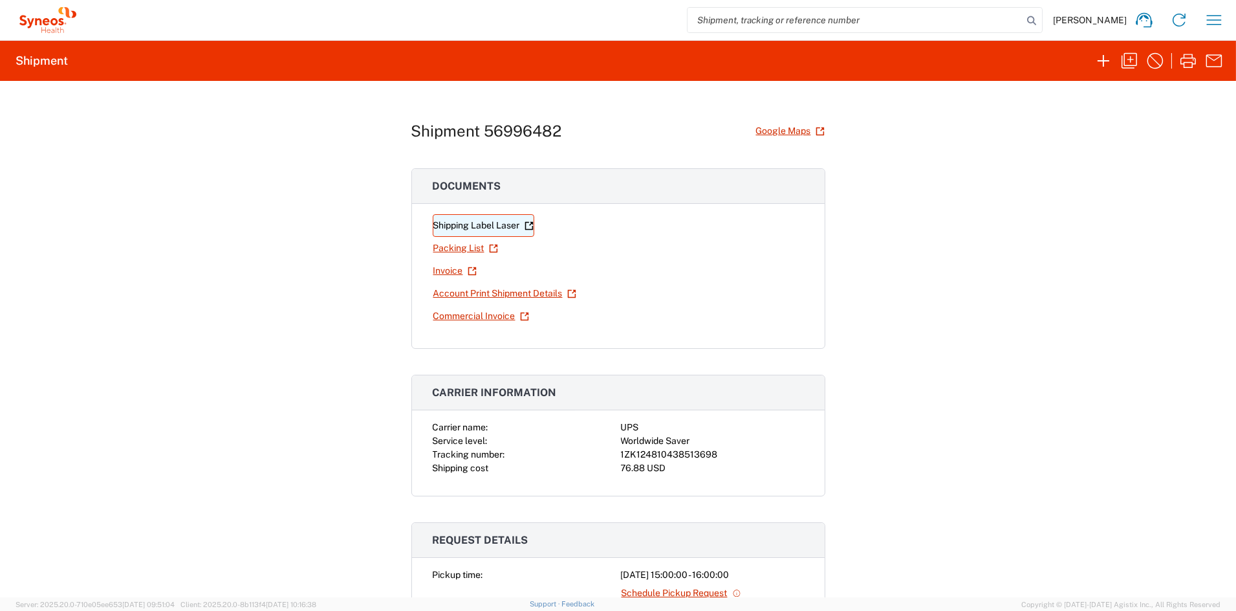
click at [491, 226] on link "Shipping Label Laser" at bounding box center [484, 225] width 102 height 23
click at [1131, 56] on icon "button" at bounding box center [1130, 61] width 16 height 16
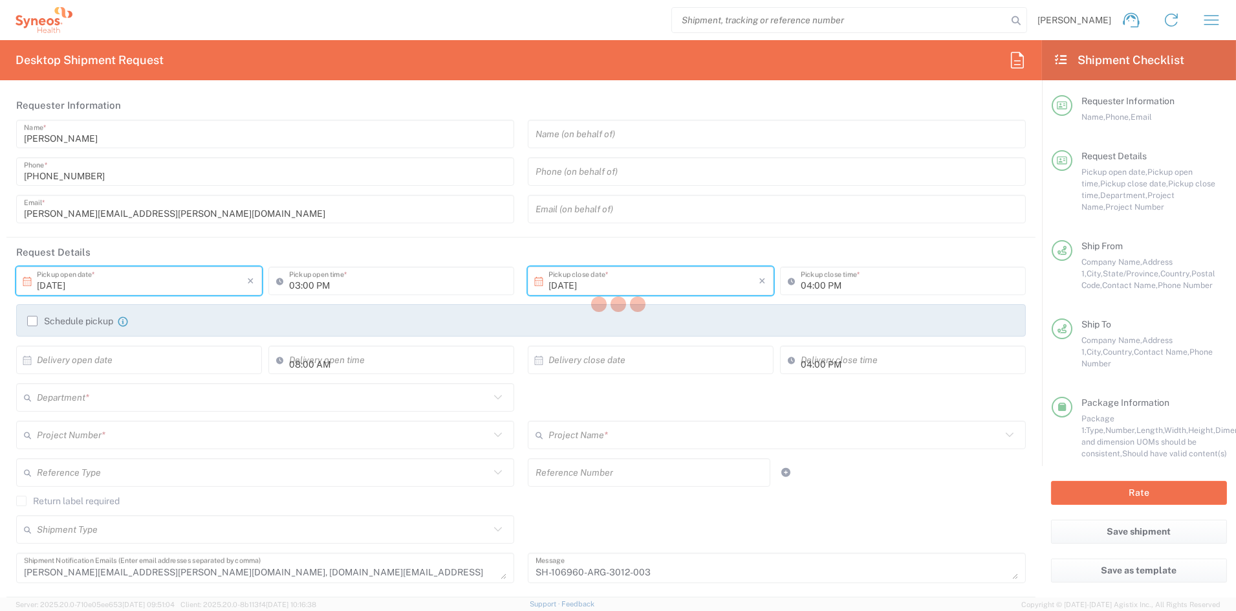
type input "[US_STATE]"
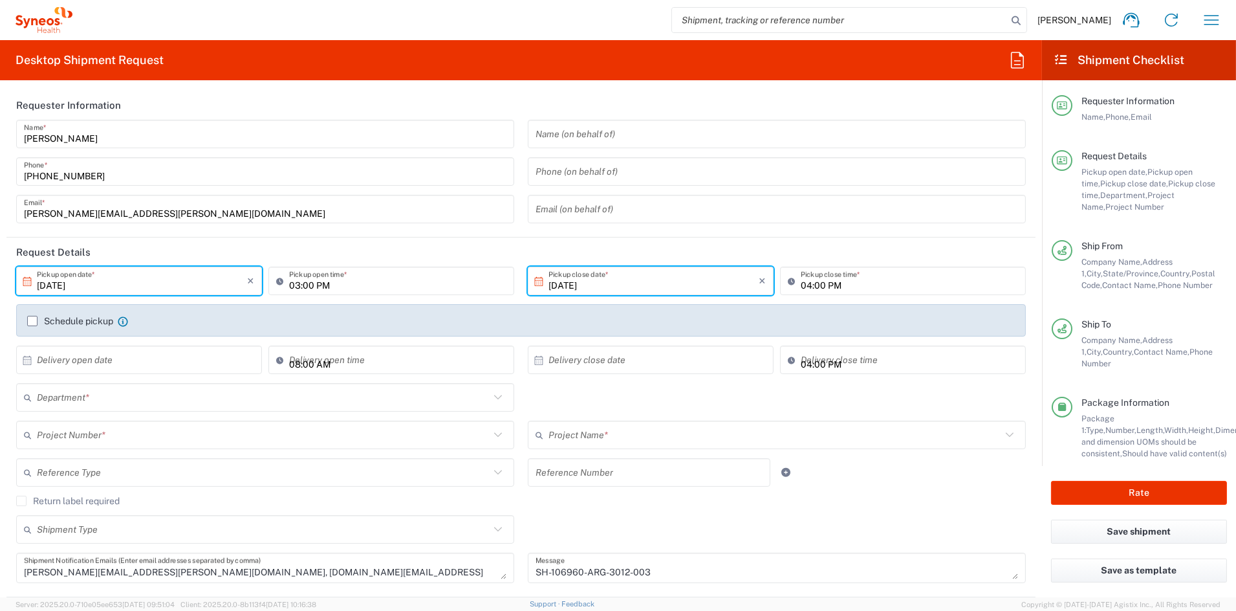
type input "Medium Box"
type input "COMM.STUDO.IC.106960"
type input "6156"
type input "Syneos.PATENG.22.106960"
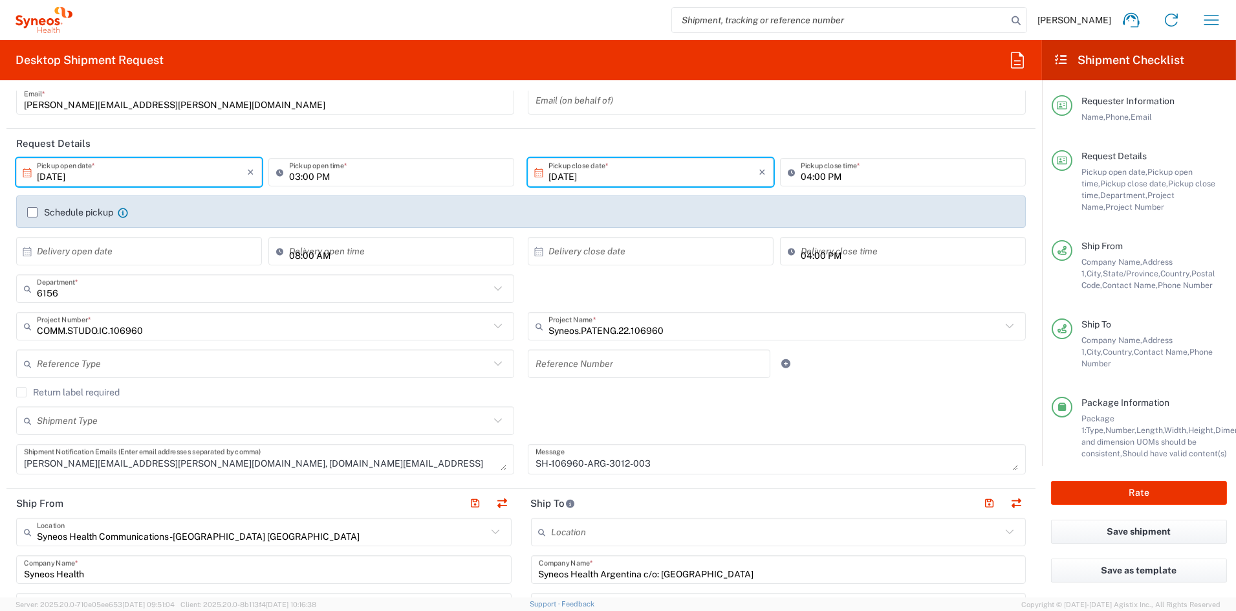
scroll to position [111, 0]
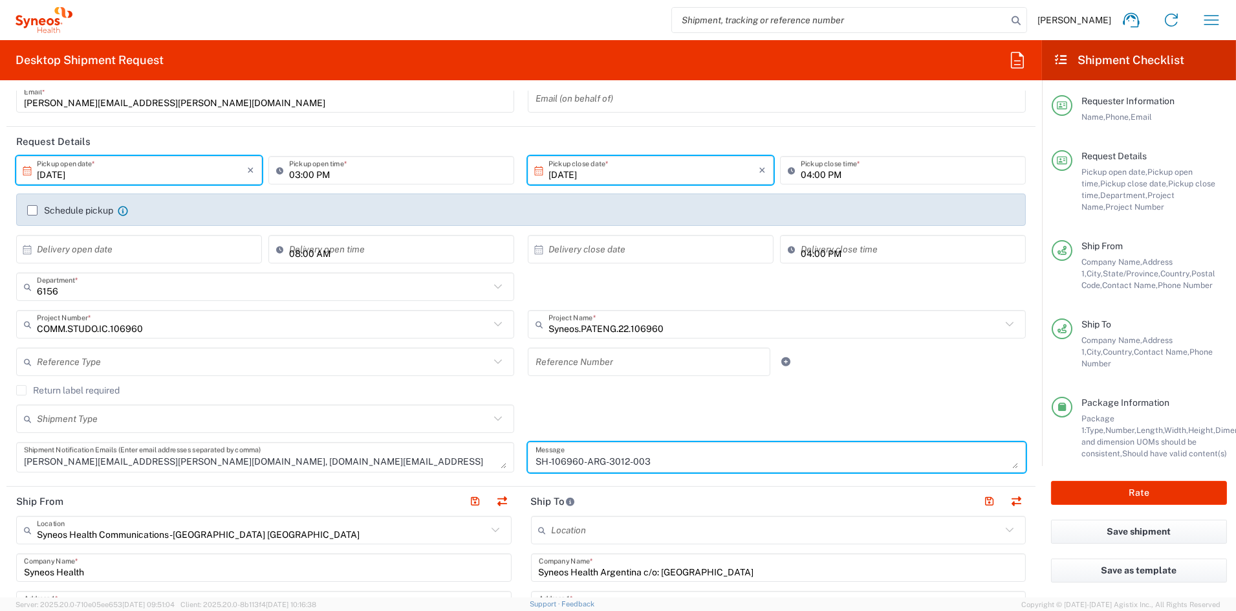
drag, startPoint x: 654, startPoint y: 461, endPoint x: 496, endPoint y: 461, distance: 158.5
click at [496, 461] on div "[DATE] × Pickup open date * Cancel Apply 03:00 PM Pickup open time * [DATE] × P…" at bounding box center [521, 318] width 1023 height 325
paste textarea "0"
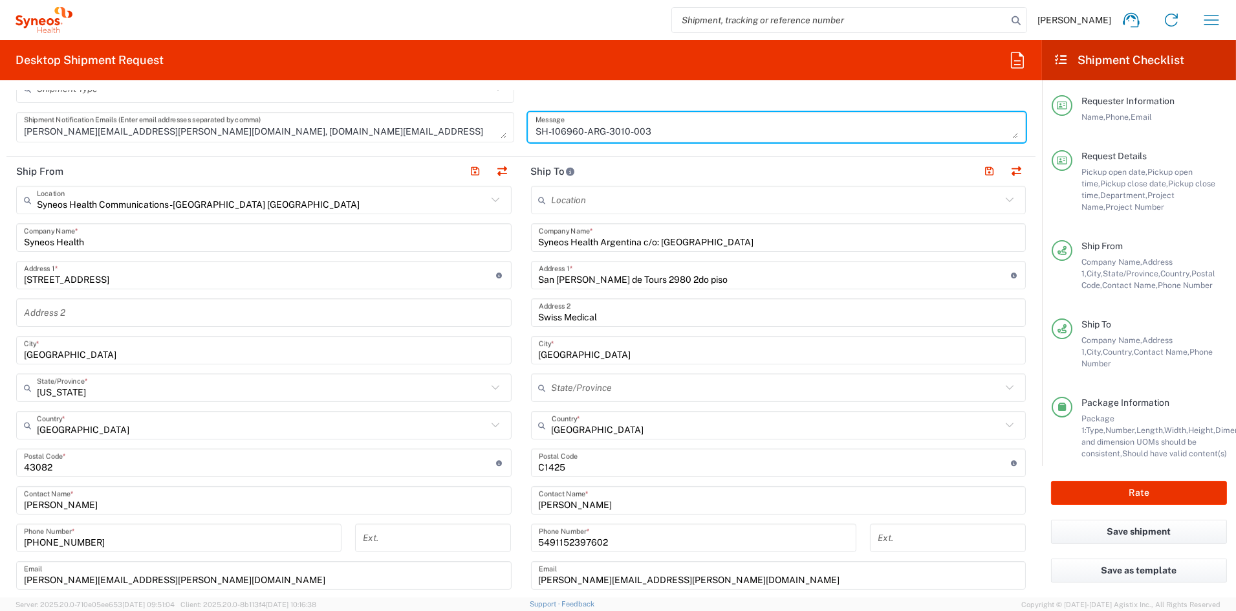
scroll to position [442, 0]
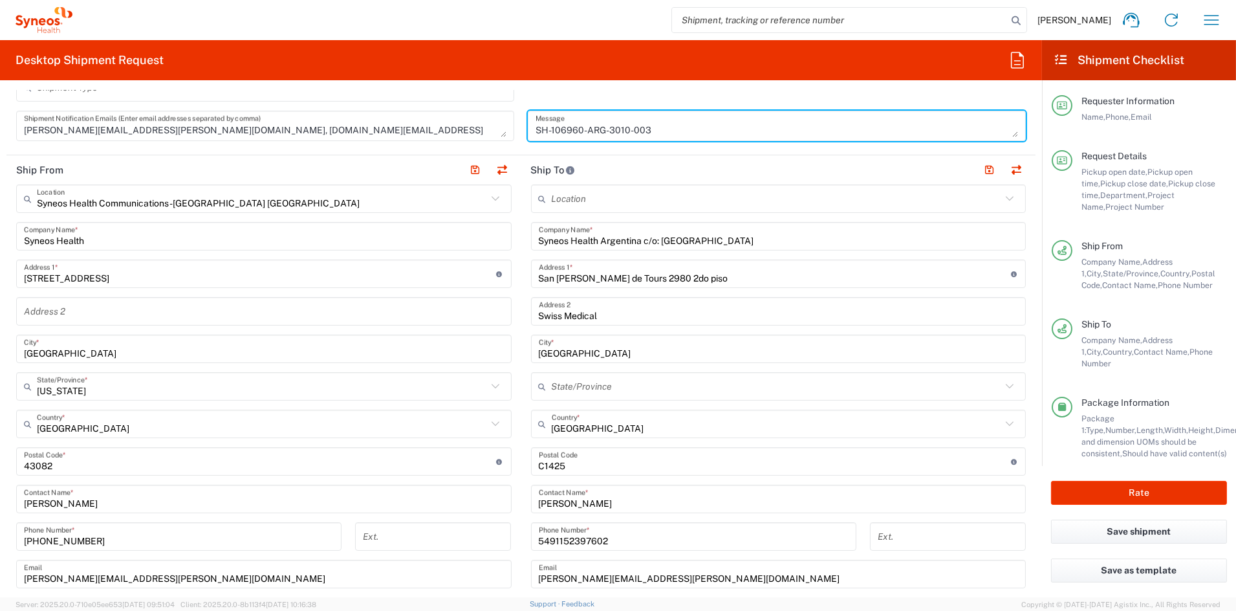
type textarea "SH-106960-ARG-3010-003"
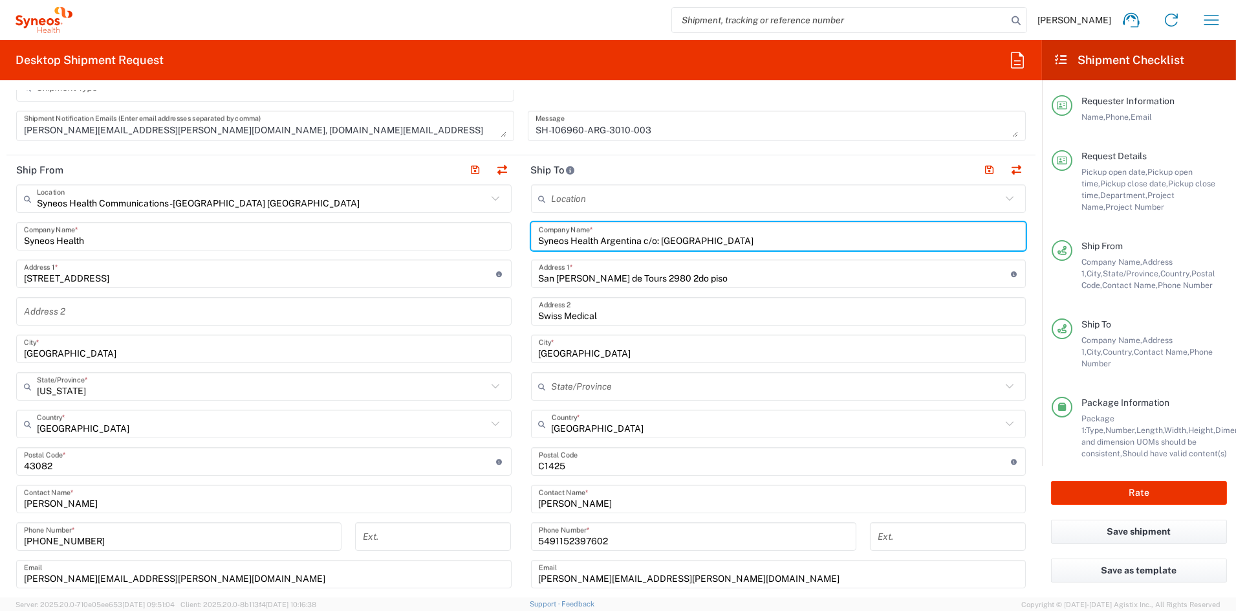
drag, startPoint x: 807, startPoint y: 238, endPoint x: 418, endPoint y: 230, distance: 388.9
click at [418, 230] on div "Ship From Syneos Health Communications-[GEOGRAPHIC_DATA] [GEOGRAPHIC_DATA] Loca…" at bounding box center [520, 444] width 1029 height 578
paste input "de Investigaciones Medicas Tucuman"
type input "Syneos Health Argentina c/o: Centro de Investigaciones Medicas Tucuman"
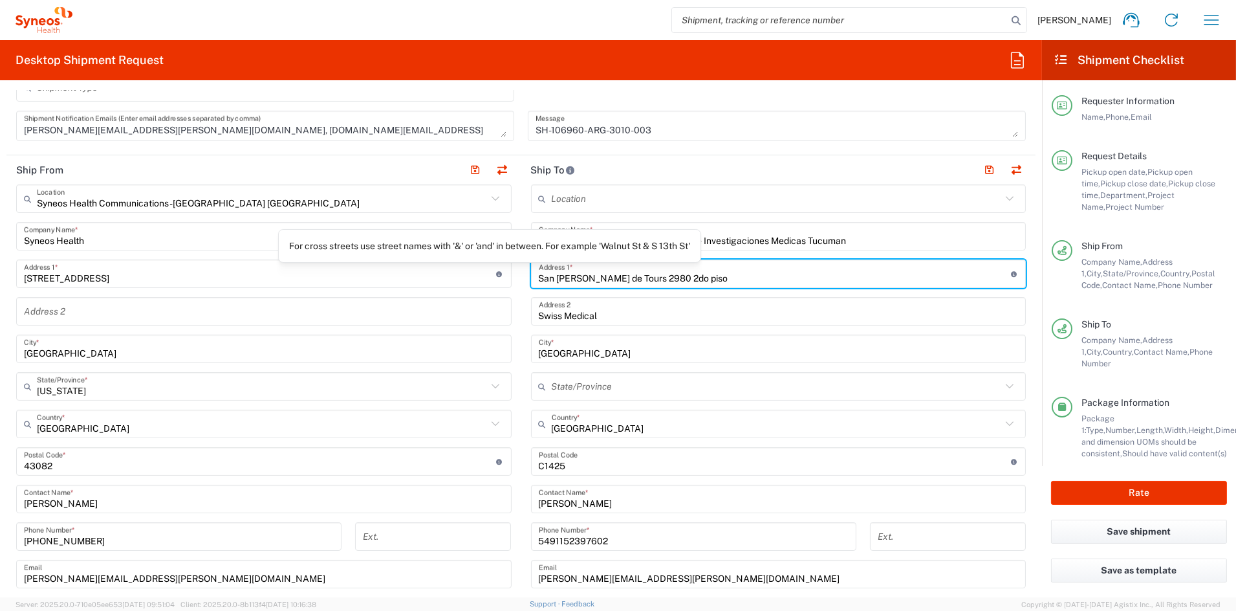
drag, startPoint x: 667, startPoint y: 279, endPoint x: 464, endPoint y: 274, distance: 202.6
click at [464, 274] on div "Ship From Syneos Health Communications-[GEOGRAPHIC_DATA] [GEOGRAPHIC_DATA] Loca…" at bounding box center [520, 444] width 1029 height 578
paste input "[PERSON_NAME][STREET_ADDRESS][DATE][PERSON_NAME]"
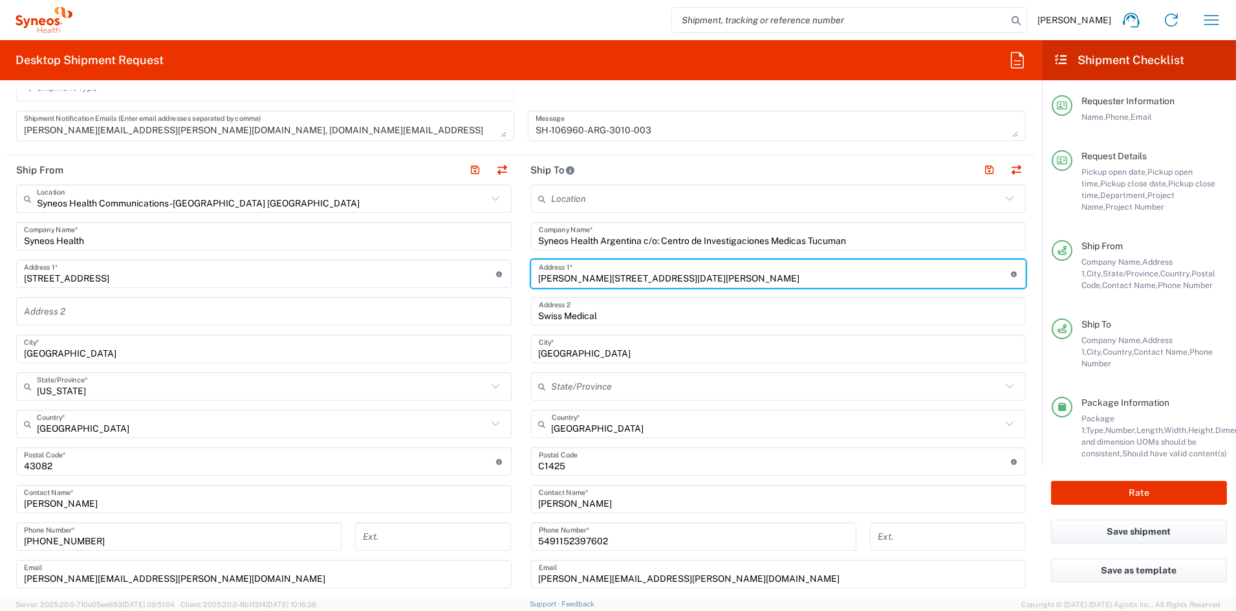
click at [716, 276] on input "[PERSON_NAME][STREET_ADDRESS][DATE][PERSON_NAME]" at bounding box center [775, 274] width 472 height 23
drag, startPoint x: 703, startPoint y: 278, endPoint x: 589, endPoint y: 278, distance: 114.5
click at [589, 278] on input "[PERSON_NAME][STREET_ADDRESS][DATE][PERSON_NAME]" at bounding box center [775, 274] width 472 height 23
type input "[PERSON_NAME] 506"
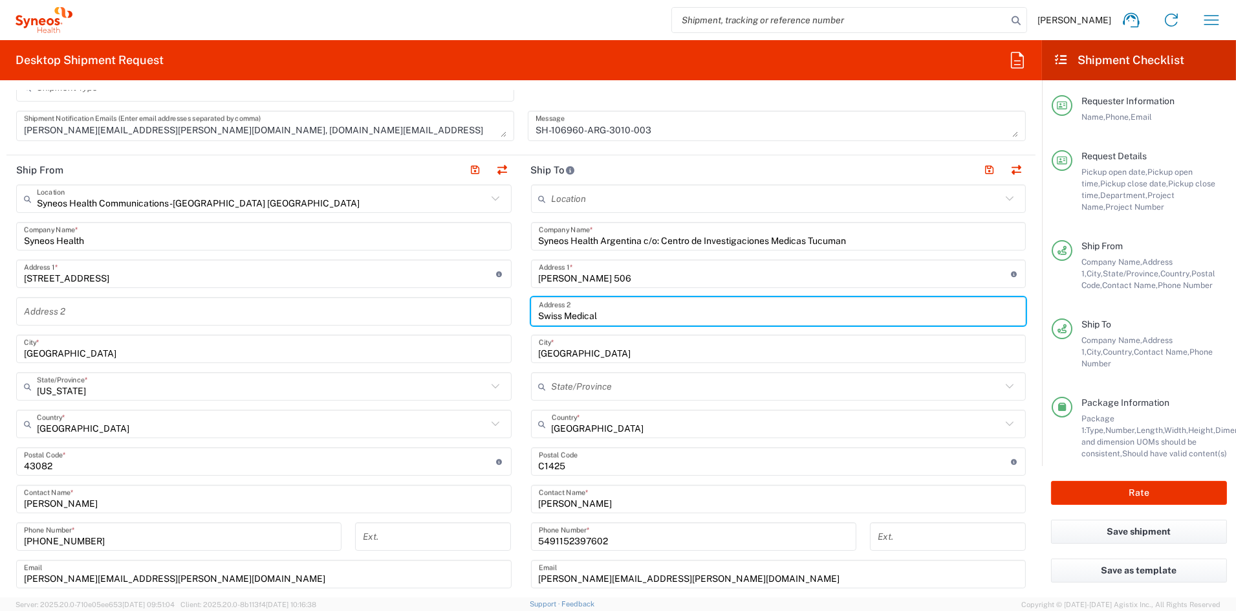
drag, startPoint x: 607, startPoint y: 315, endPoint x: 517, endPoint y: 315, distance: 89.9
click at [521, 315] on main "Location [PERSON_NAME] LLC-[GEOGRAPHIC_DATA] [GEOGRAPHIC_DATA] [GEOGRAPHIC_DATA…" at bounding box center [778, 455] width 515 height 543
paste input "an [PERSON_NAME]"
type input "[DATE][PERSON_NAME] de Tucuman"
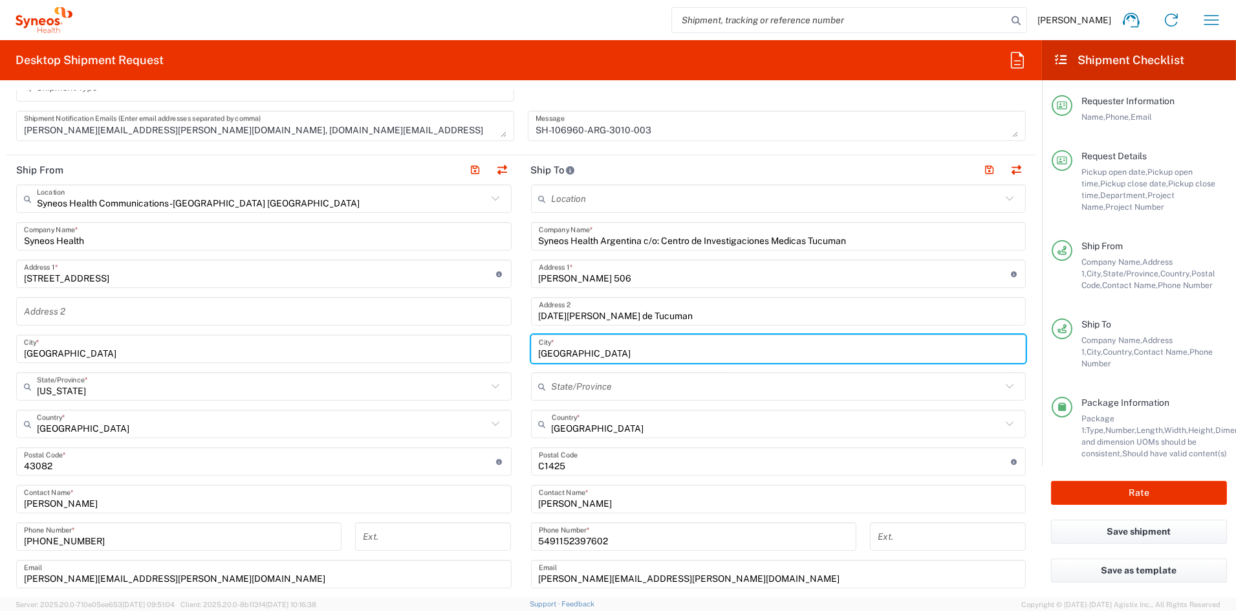
drag, startPoint x: 585, startPoint y: 351, endPoint x: 506, endPoint y: 347, distance: 79.0
click at [506, 347] on div "Ship From Syneos Health Communications-[GEOGRAPHIC_DATA] [GEOGRAPHIC_DATA] Loca…" at bounding box center [520, 444] width 1029 height 578
paste input "Tucuman"
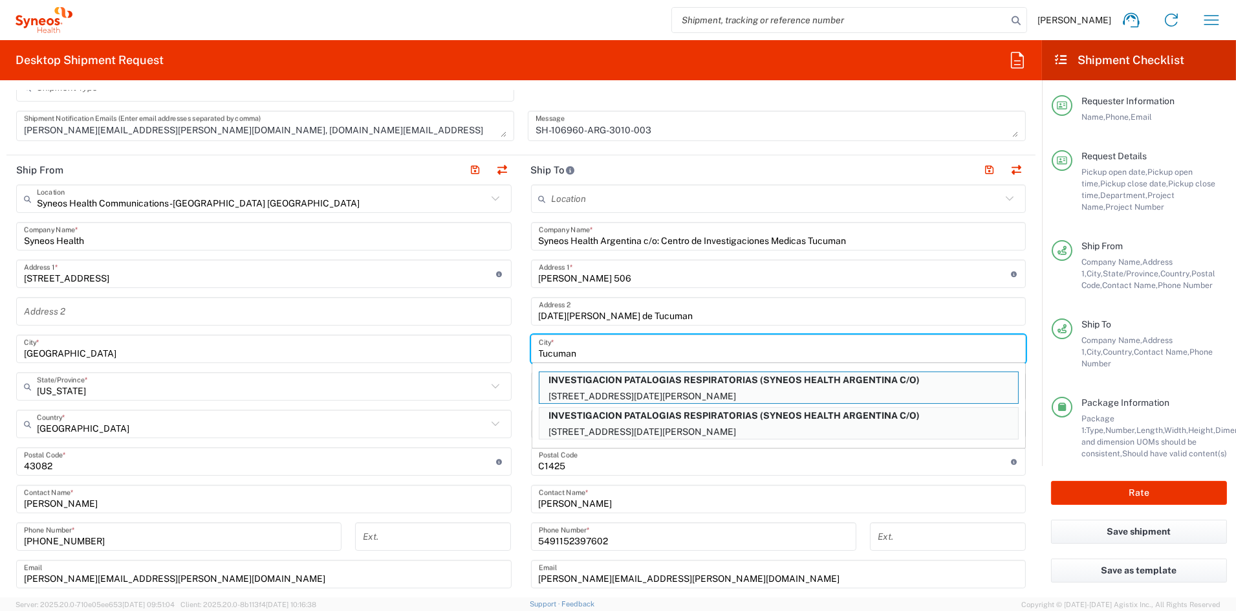
type input "Tucuman"
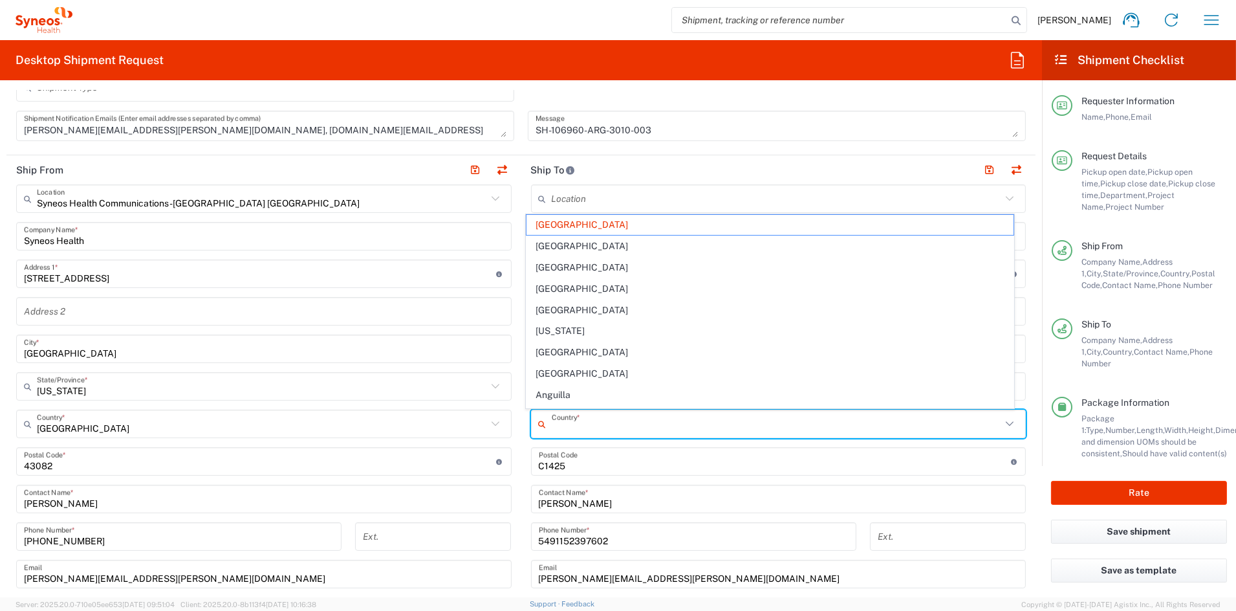
type input "[GEOGRAPHIC_DATA]"
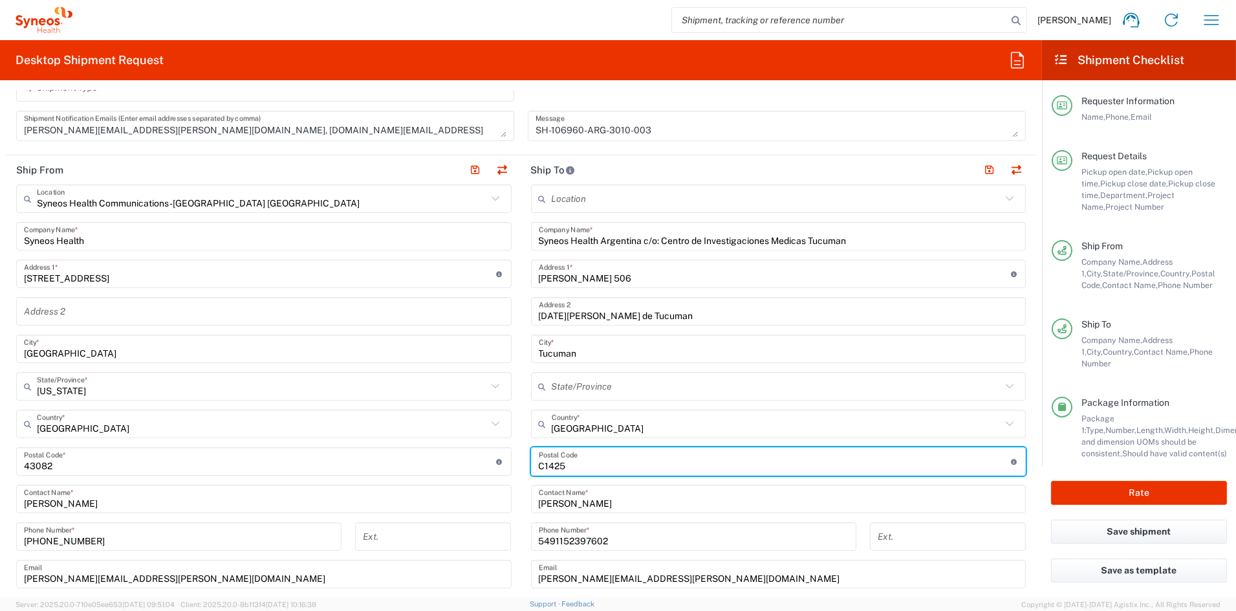
paste input "T4000AXL"
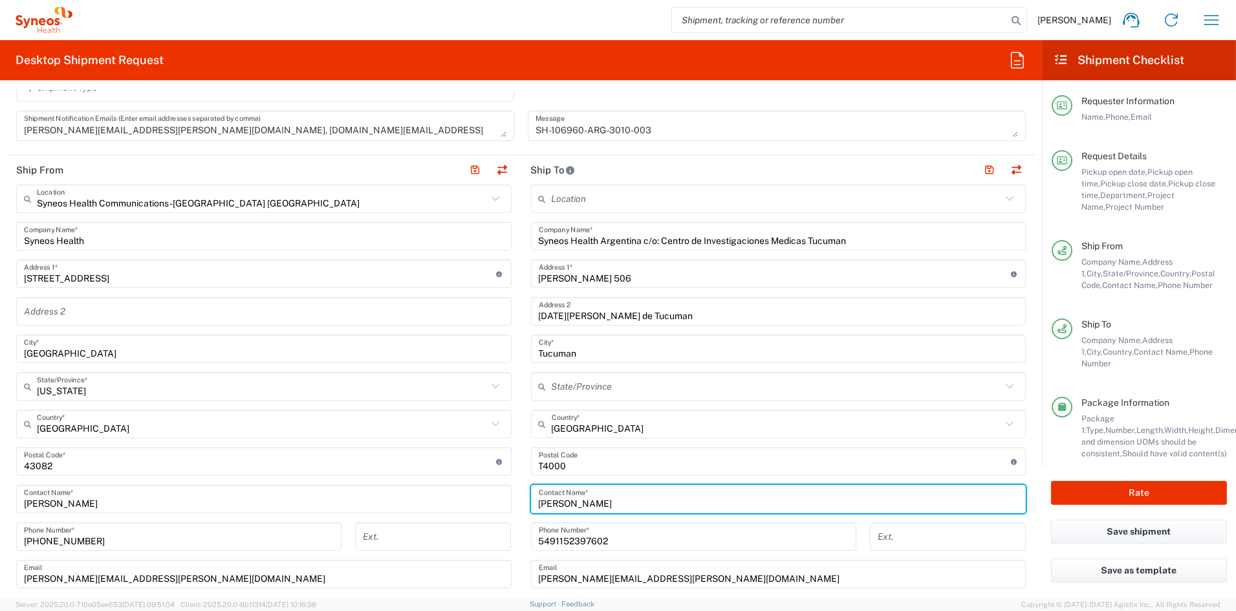
drag, startPoint x: 618, startPoint y: 503, endPoint x: 485, endPoint y: 501, distance: 133.9
click at [485, 501] on div "Ship From Syneos Health Communications-[GEOGRAPHIC_DATA] [GEOGRAPHIC_DATA] Loca…" at bounding box center [520, 444] width 1029 height 578
paste input "[PERSON_NAME]"
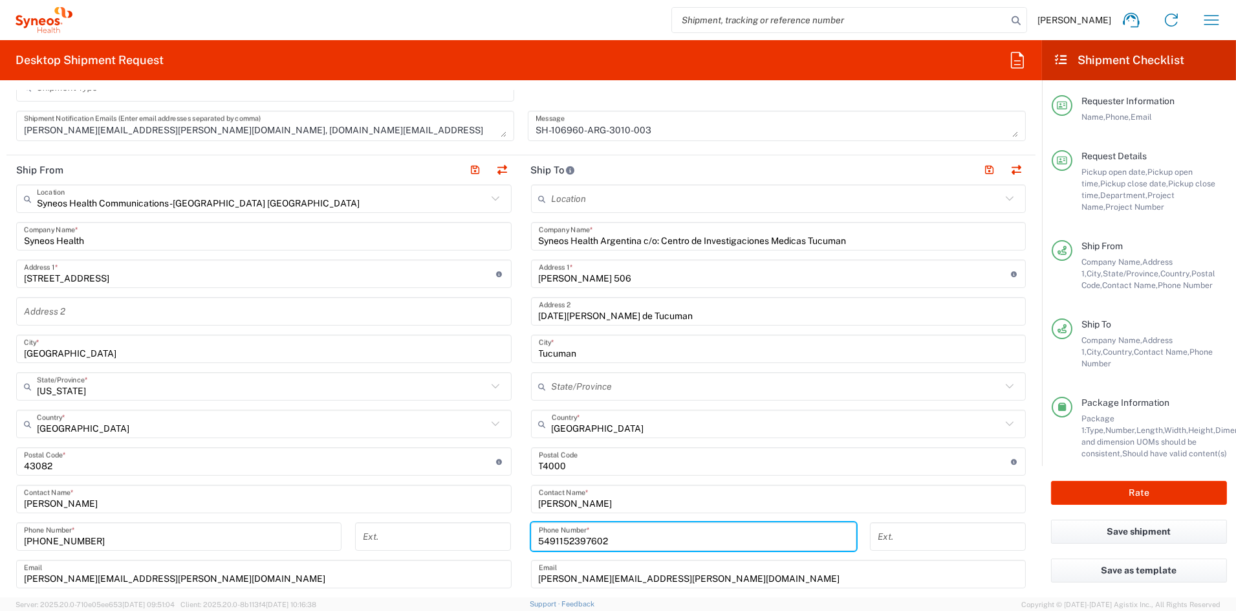
drag, startPoint x: 609, startPoint y: 539, endPoint x: 525, endPoint y: 538, distance: 84.8
click at [531, 538] on div "5491152397602 Phone Number *" at bounding box center [693, 536] width 325 height 28
paste input "[PHONE_NUMBER]"
click at [565, 541] on input "54 381 4200180" at bounding box center [694, 536] width 310 height 23
click at [549, 541] on input "54 3814200180" at bounding box center [694, 536] width 310 height 23
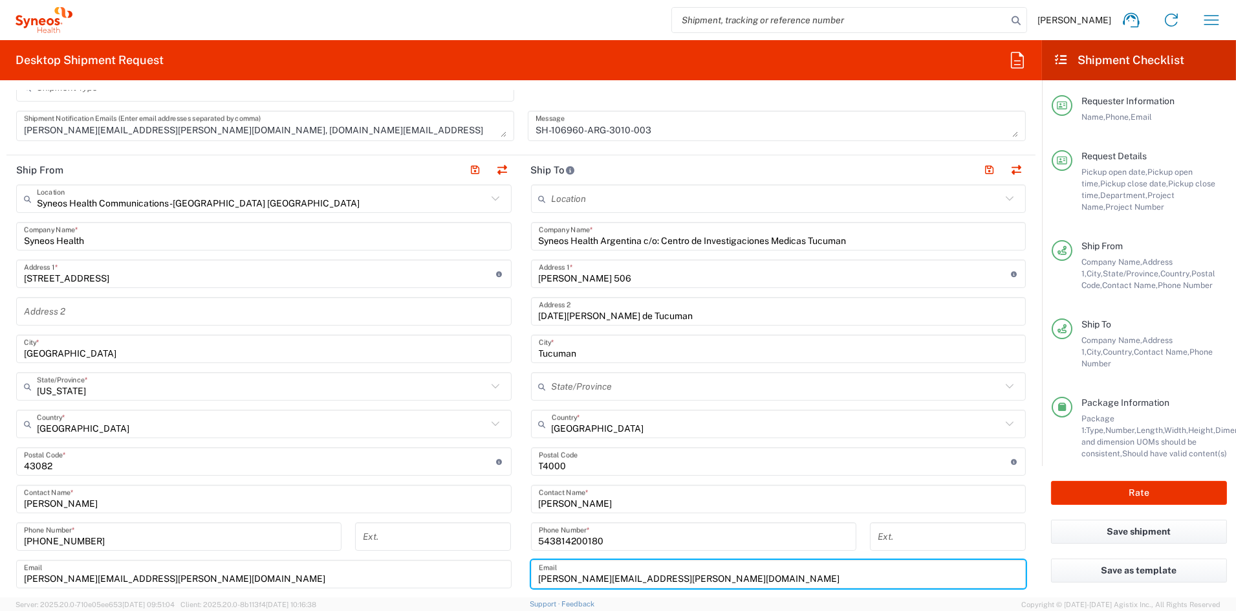
drag, startPoint x: 755, startPoint y: 578, endPoint x: 470, endPoint y: 572, distance: 285.3
click at [470, 572] on div "Ship From Syneos Health Communications-[GEOGRAPHIC_DATA] [GEOGRAPHIC_DATA] Loca…" at bounding box center [520, 444] width 1029 height 578
paste input "[EMAIL_ADDRESS][DOMAIN_NAME]"
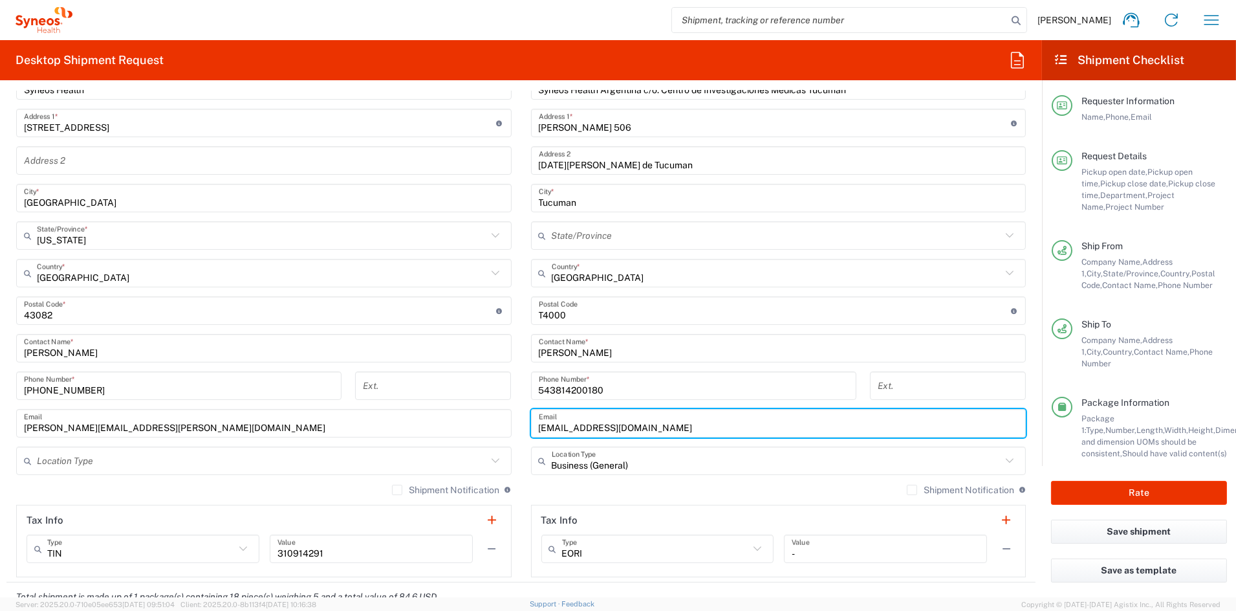
scroll to position [124, 0]
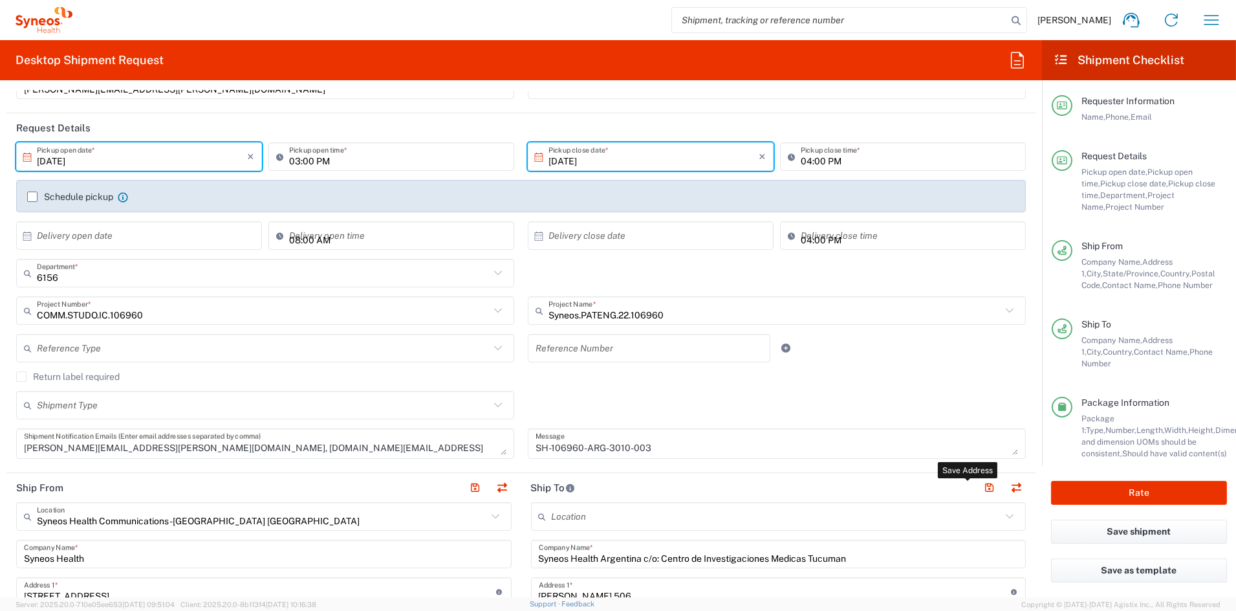
click at [983, 487] on button "button" at bounding box center [990, 488] width 18 height 18
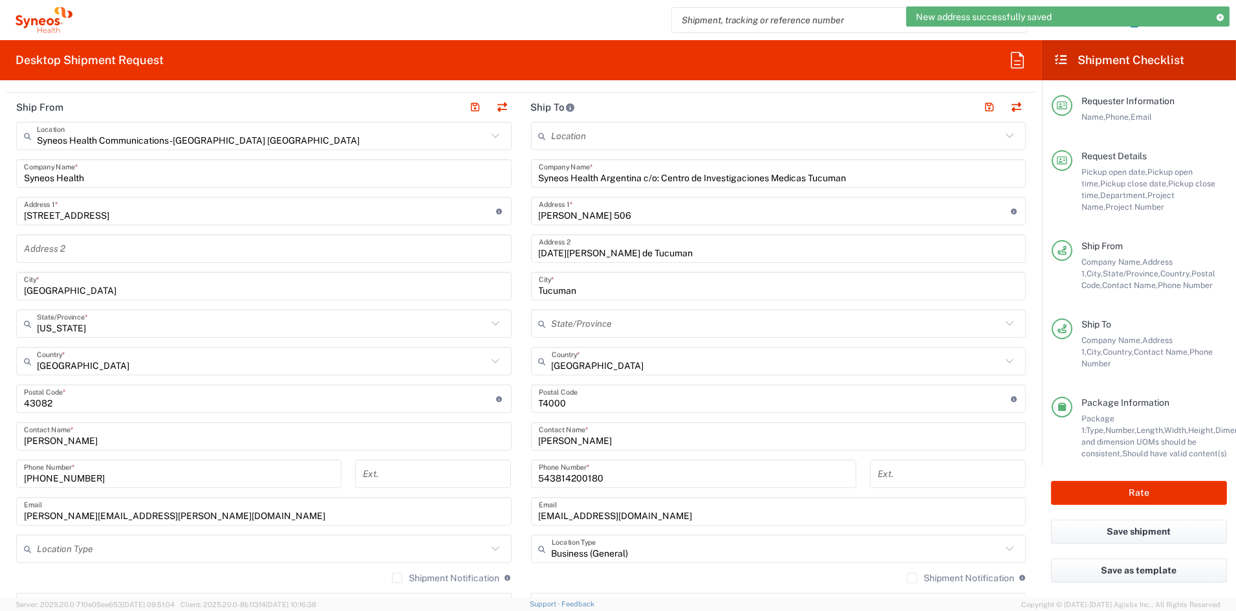
scroll to position [506, 0]
click at [592, 322] on input "State" at bounding box center [777, 322] width 450 height 23
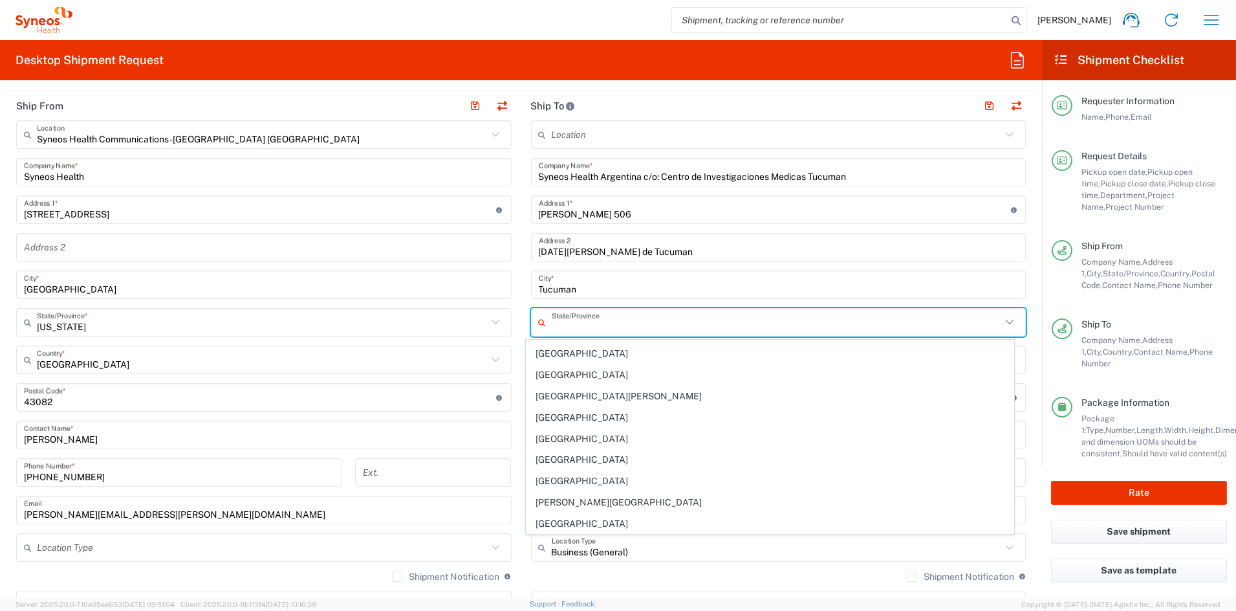
scroll to position [318, 0]
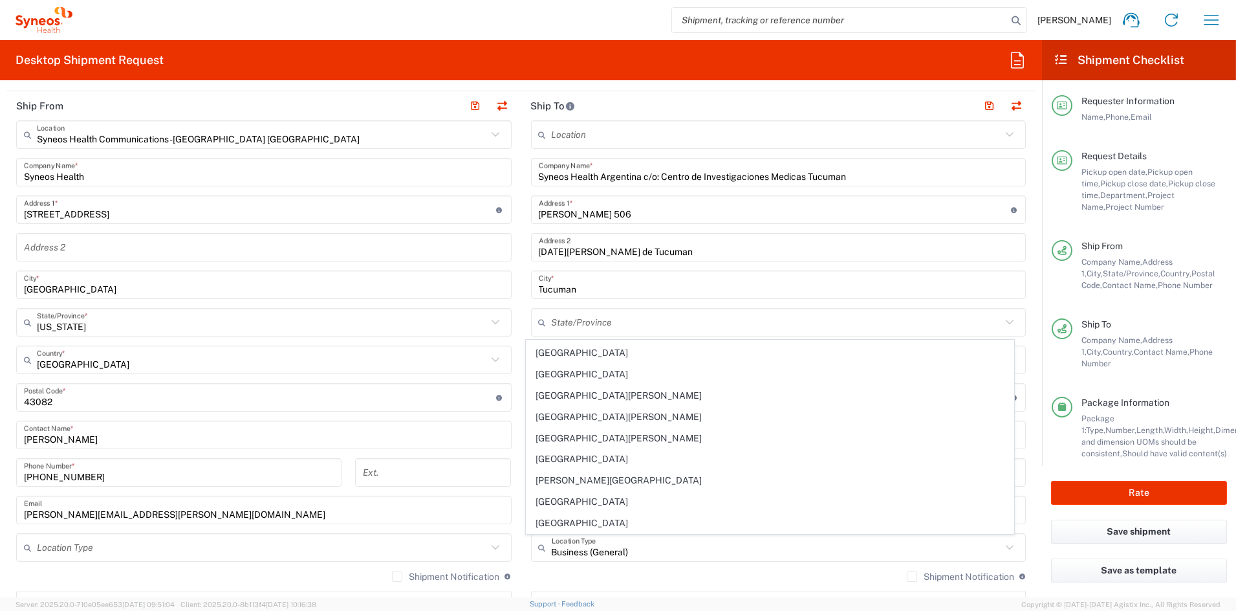
click at [583, 523] on span "[GEOGRAPHIC_DATA]" at bounding box center [770, 523] width 487 height 20
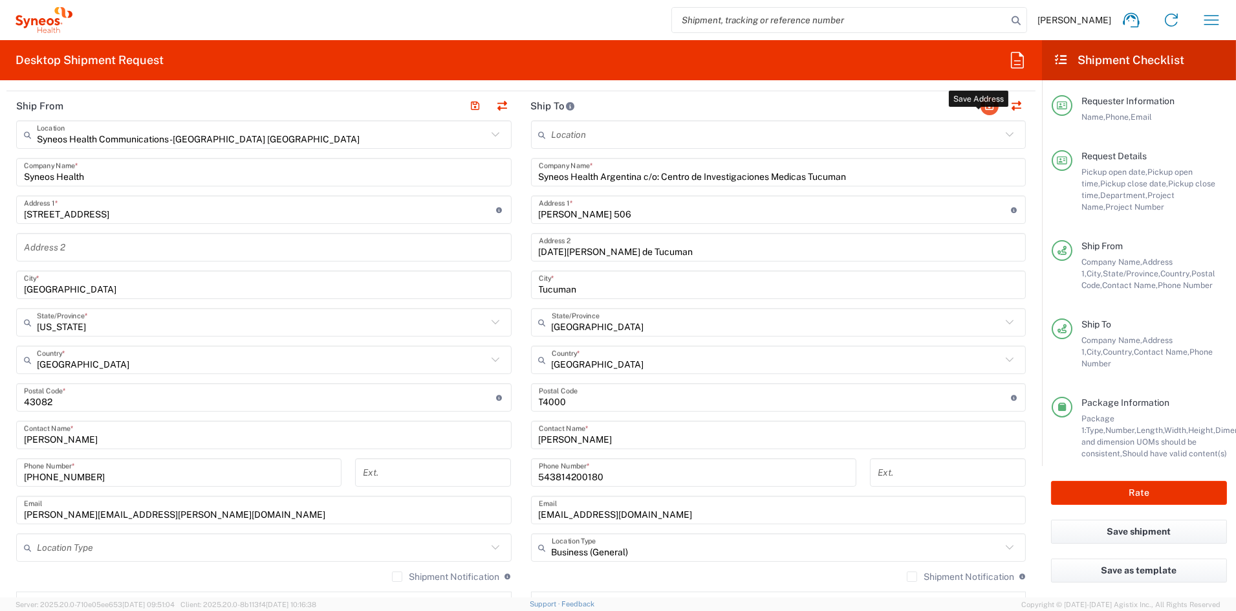
click at [981, 106] on button "button" at bounding box center [990, 106] width 18 height 18
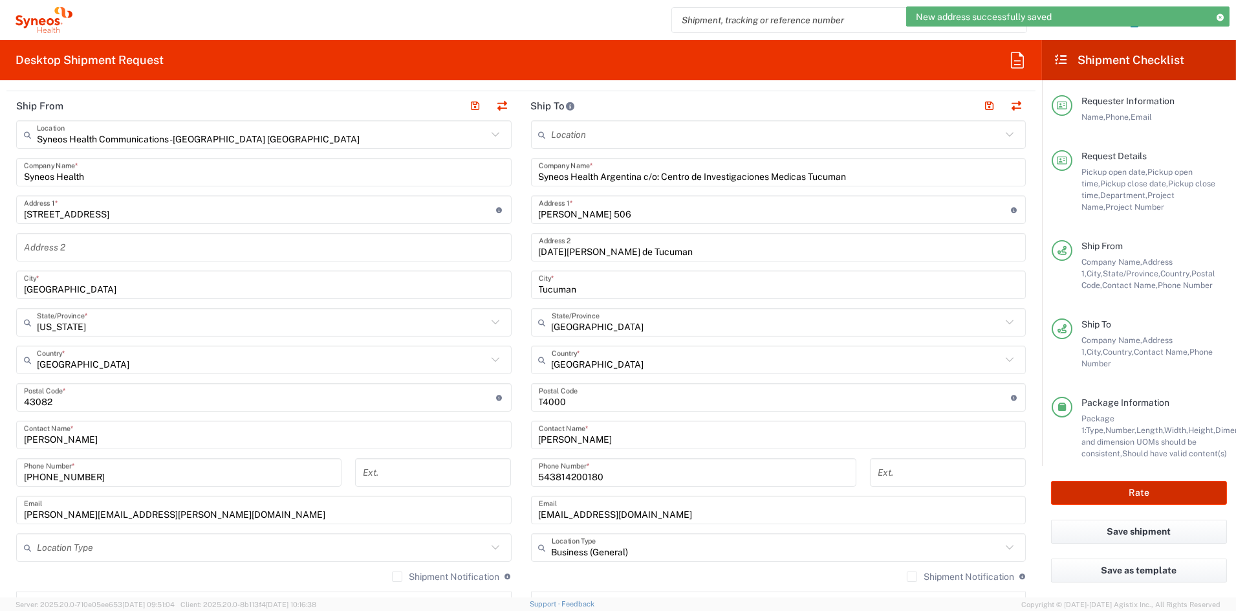
click at [1159, 494] on button "Rate" at bounding box center [1139, 493] width 176 height 24
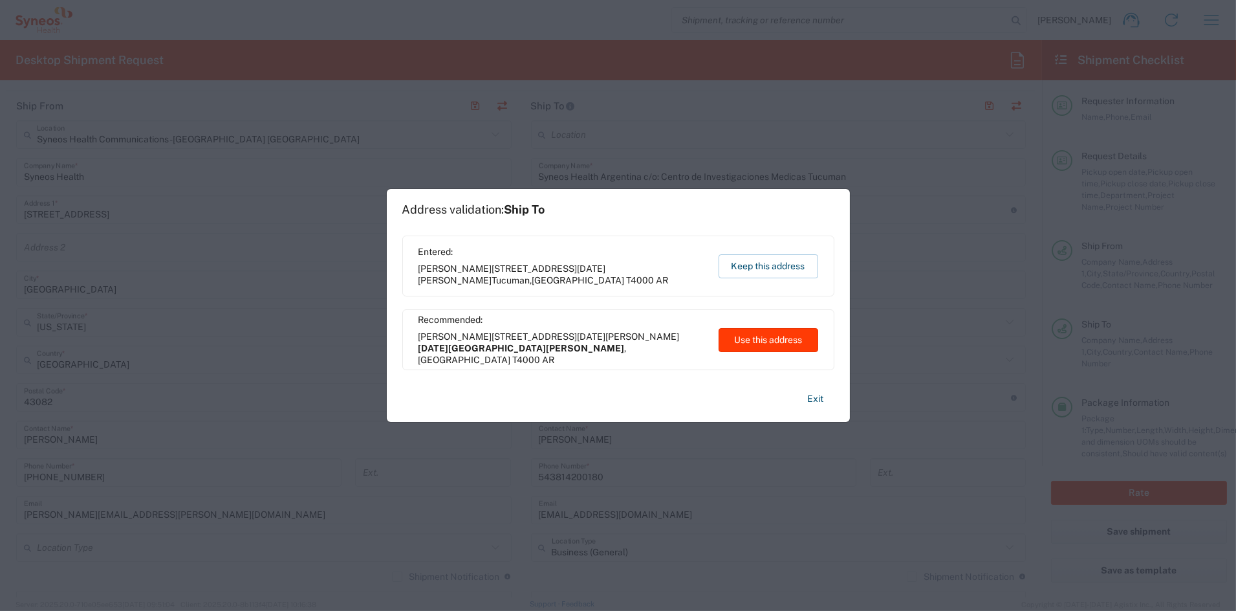
click at [794, 340] on button "Use this address" at bounding box center [769, 340] width 100 height 24
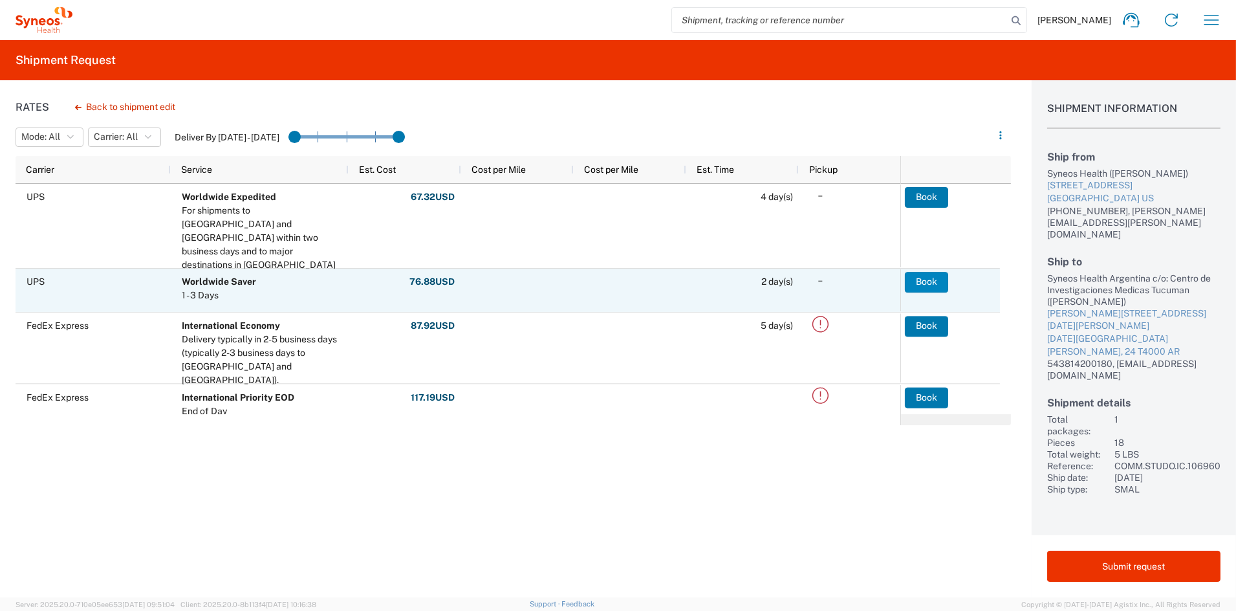
click at [924, 272] on button "Book" at bounding box center [926, 282] width 43 height 21
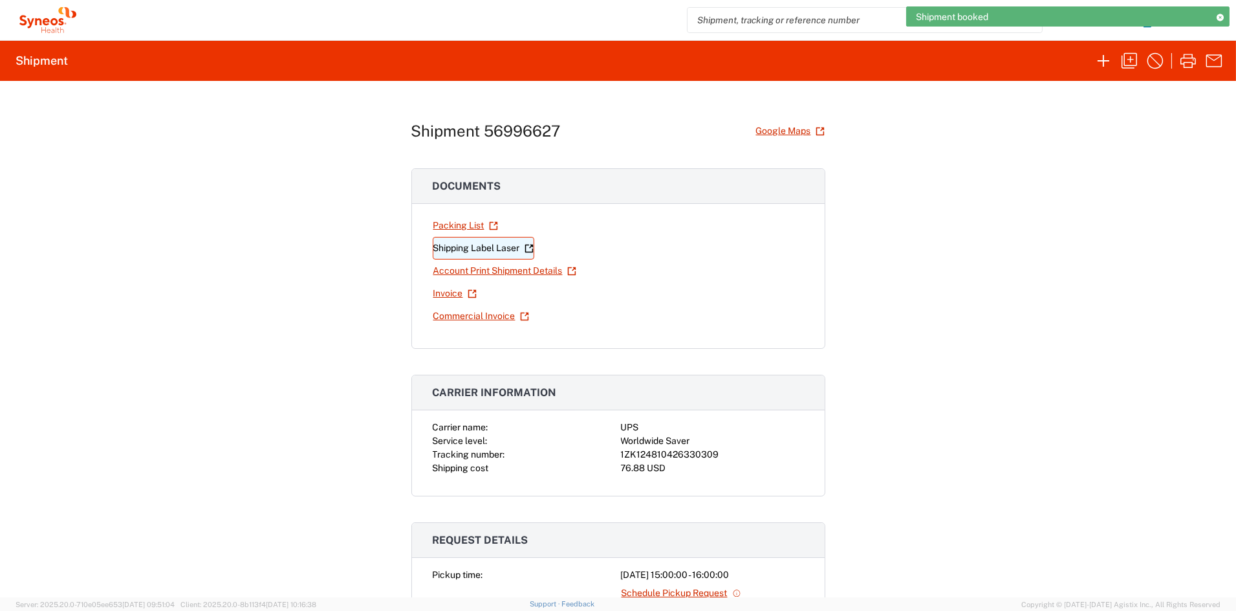
click at [484, 252] on link "Shipping Label Laser" at bounding box center [484, 248] width 102 height 23
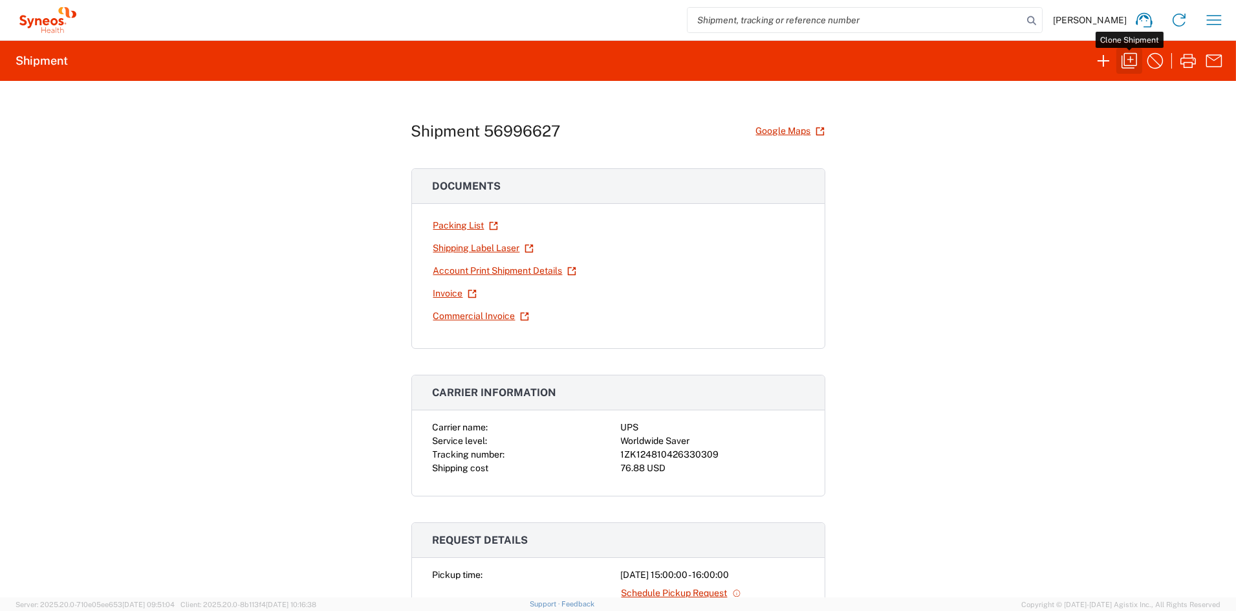
click at [1127, 58] on icon "button" at bounding box center [1129, 60] width 21 height 21
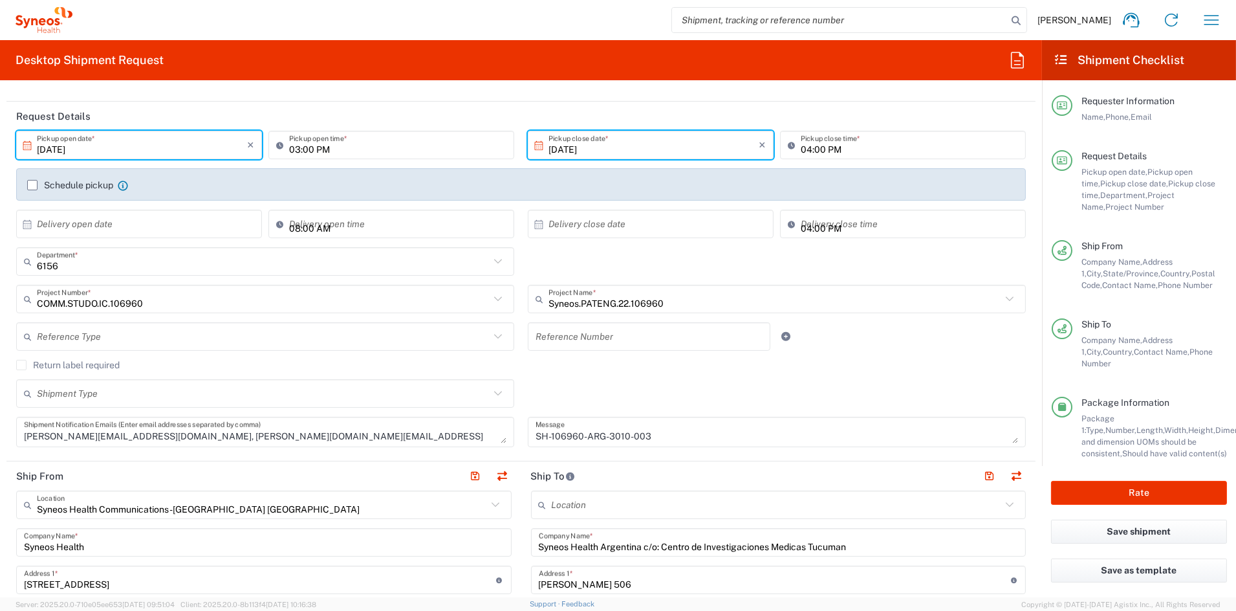
scroll to position [137, 0]
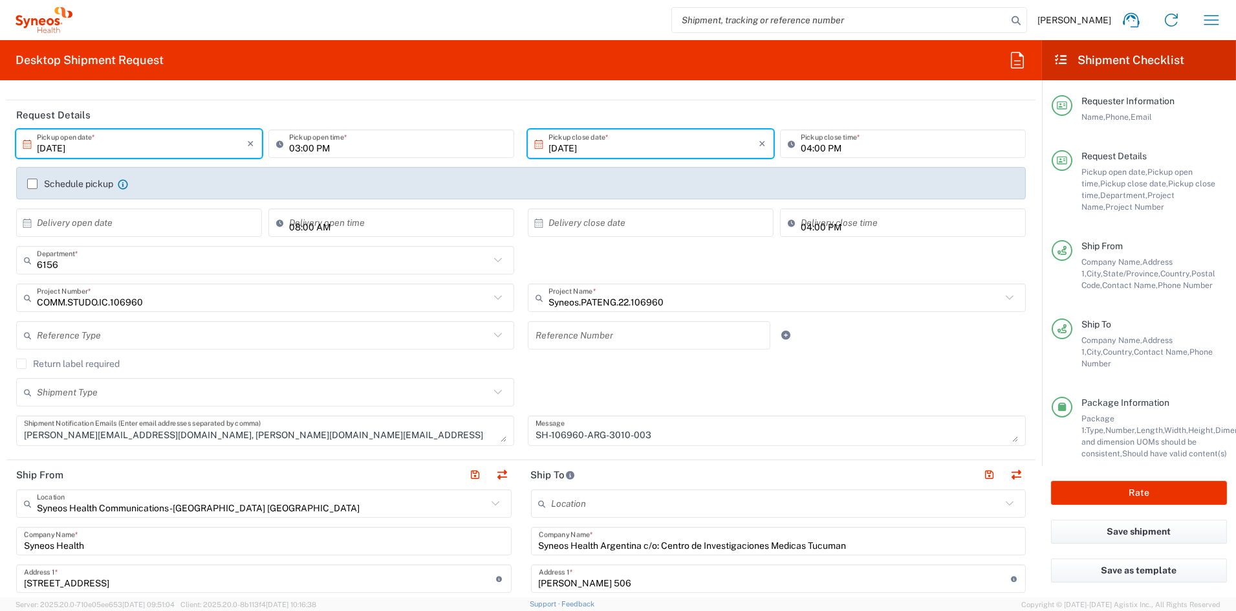
click at [683, 439] on textarea "SH-106960-ARG-3010-003" at bounding box center [777, 430] width 483 height 23
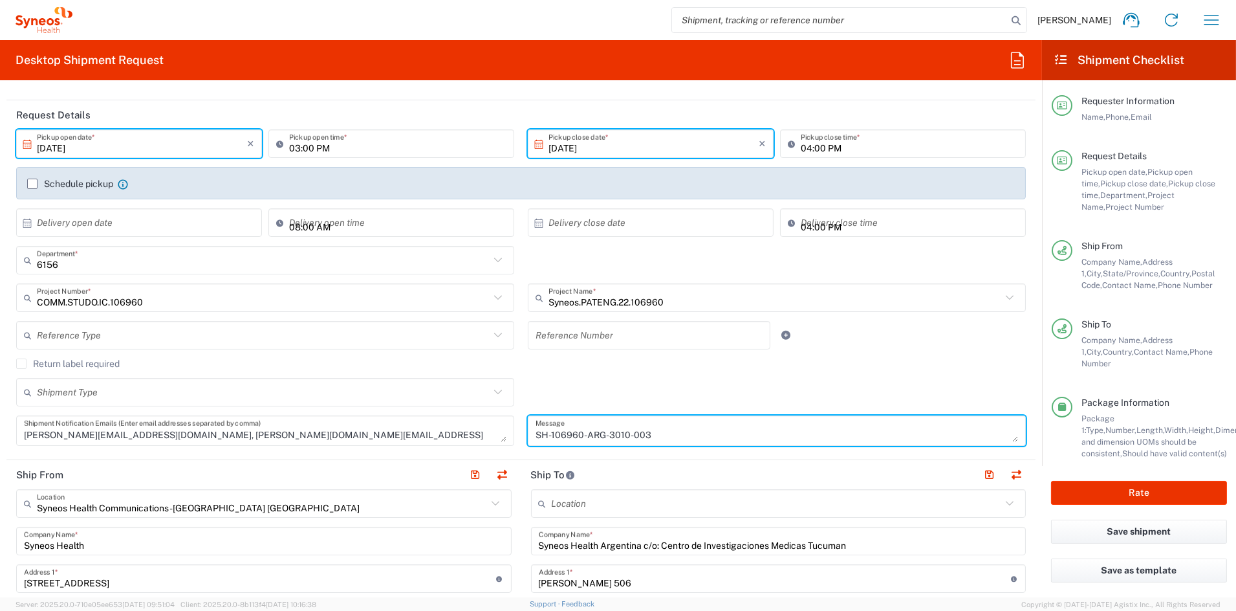
drag, startPoint x: 674, startPoint y: 436, endPoint x: 454, endPoint y: 427, distance: 220.1
click at [454, 427] on div "[DATE] × Pickup open date * Cancel Apply 03:00 PM Pickup open time * [DATE] × P…" at bounding box center [521, 291] width 1023 height 325
paste textarea "09-003"
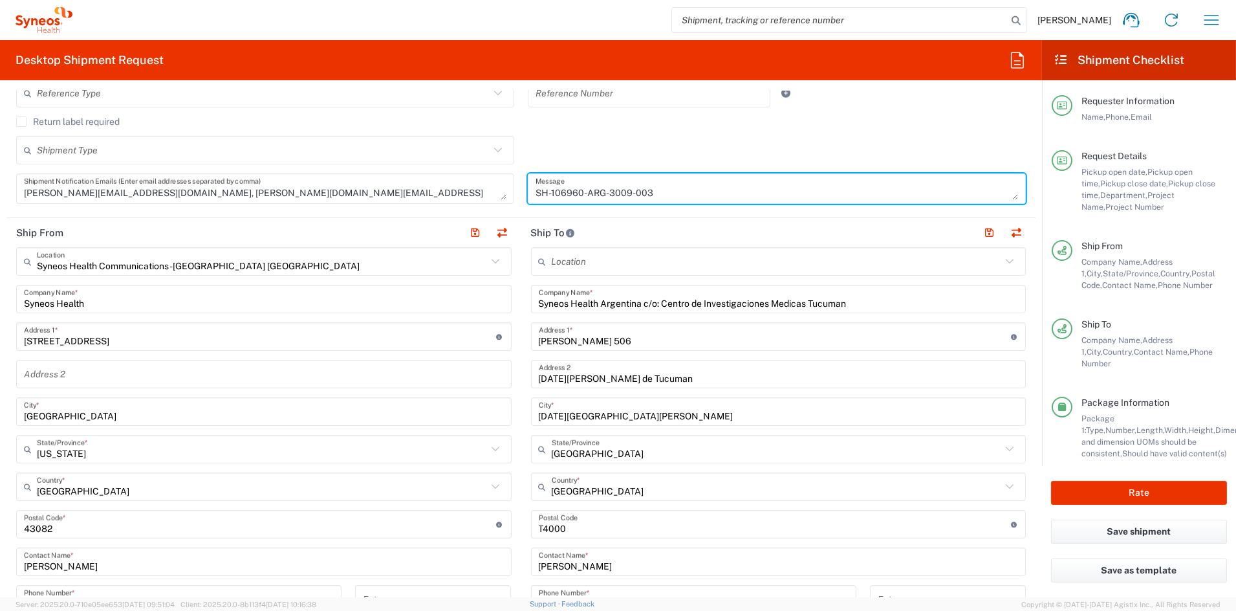
scroll to position [380, 0]
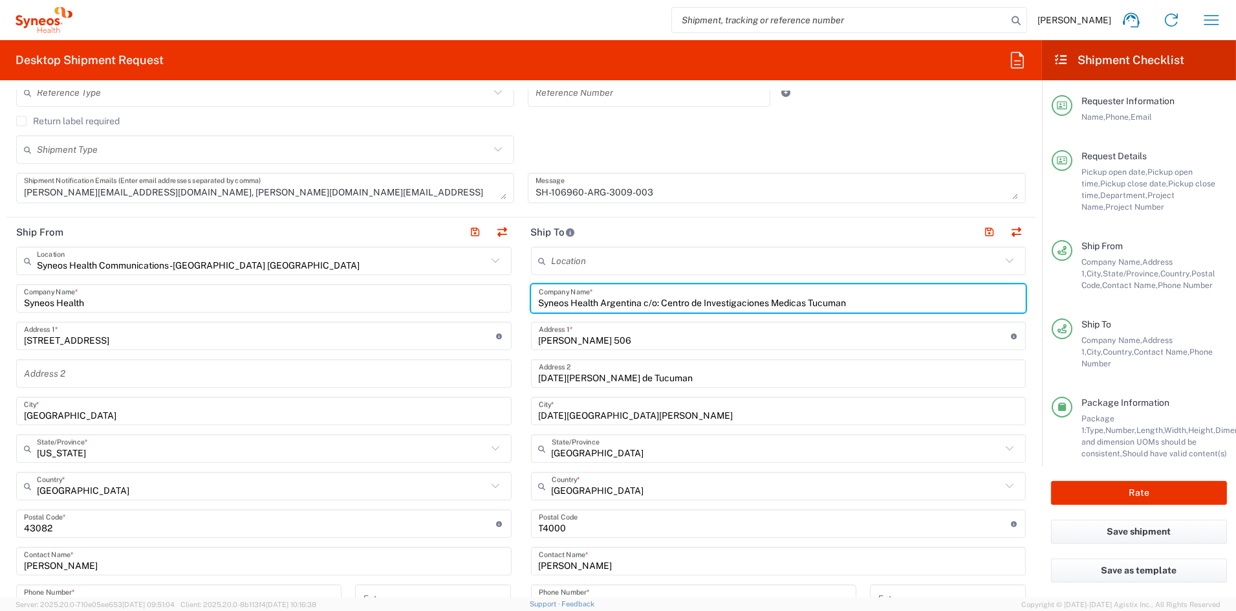
drag, startPoint x: 845, startPoint y: 301, endPoint x: 496, endPoint y: 298, distance: 349.3
click at [497, 298] on div "Ship From Syneos Health Communications-[GEOGRAPHIC_DATA] [GEOGRAPHIC_DATA] Loca…" at bounding box center [520, 506] width 1029 height 578
paste input "Reumatologicas"
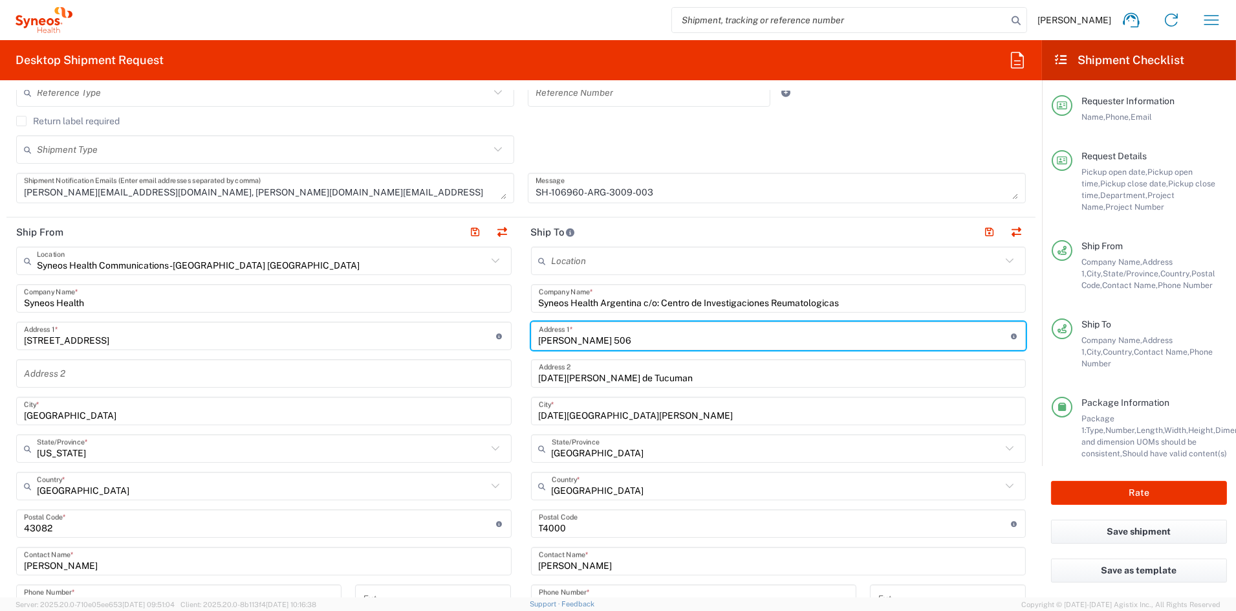
drag, startPoint x: 569, startPoint y: 340, endPoint x: 487, endPoint y: 338, distance: 82.2
click at [492, 338] on div "Ship From Syneos Health Communications-[GEOGRAPHIC_DATA] [GEOGRAPHIC_DATA] Loca…" at bounding box center [520, 506] width 1029 height 578
paste input "Combate de las Piedras 108, 1er Piso"
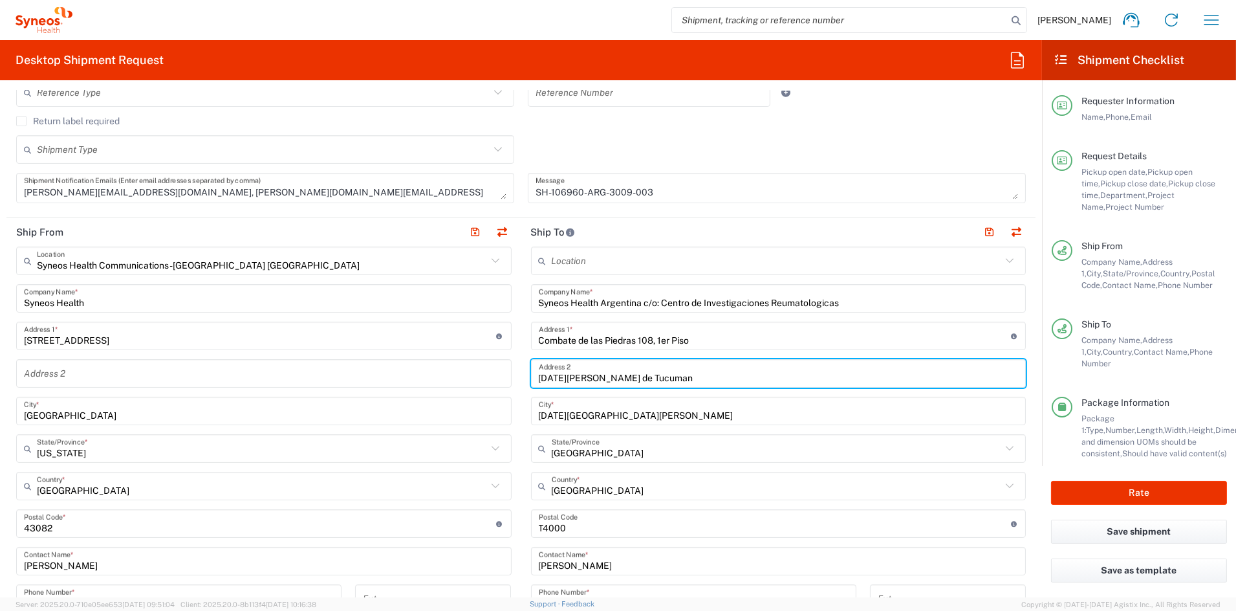
drag, startPoint x: 646, startPoint y: 376, endPoint x: 507, endPoint y: 376, distance: 139.7
click at [508, 376] on div "Ship From Syneos Health Communications-[GEOGRAPHIC_DATA] [GEOGRAPHIC_DATA] Loca…" at bounding box center [520, 506] width 1029 height 578
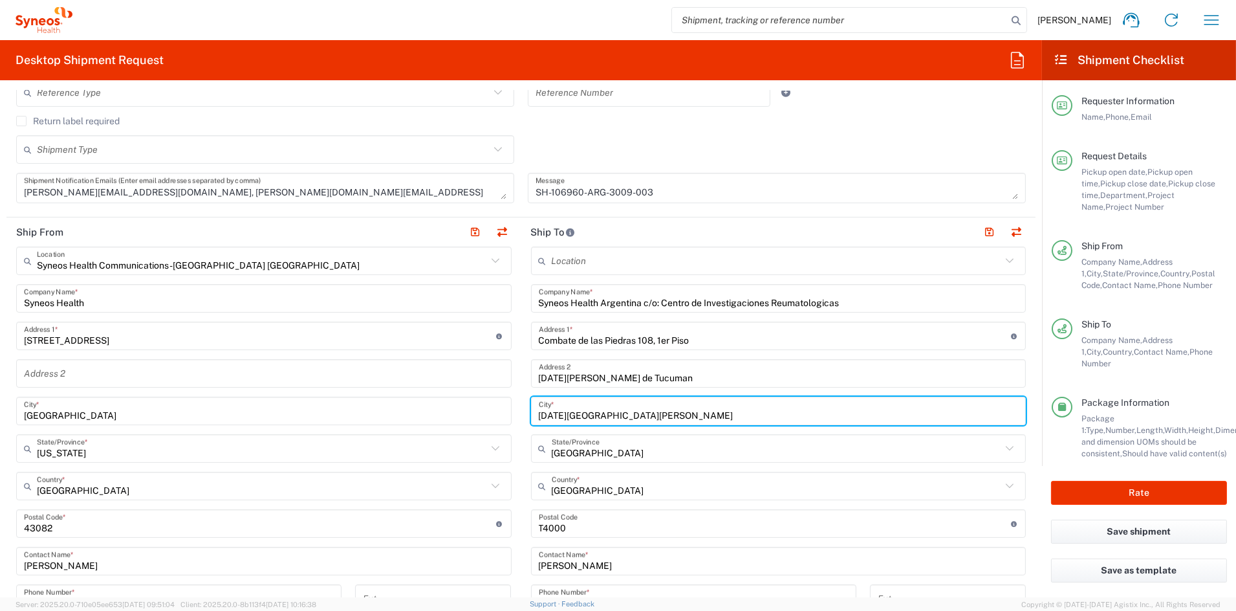
drag, startPoint x: 651, startPoint y: 415, endPoint x: 459, endPoint y: 406, distance: 192.4
click at [459, 405] on div "Ship From Syneos Health Communications-[GEOGRAPHIC_DATA] [GEOGRAPHIC_DATA] Loca…" at bounding box center [520, 506] width 1029 height 578
paste input "Tucuma"
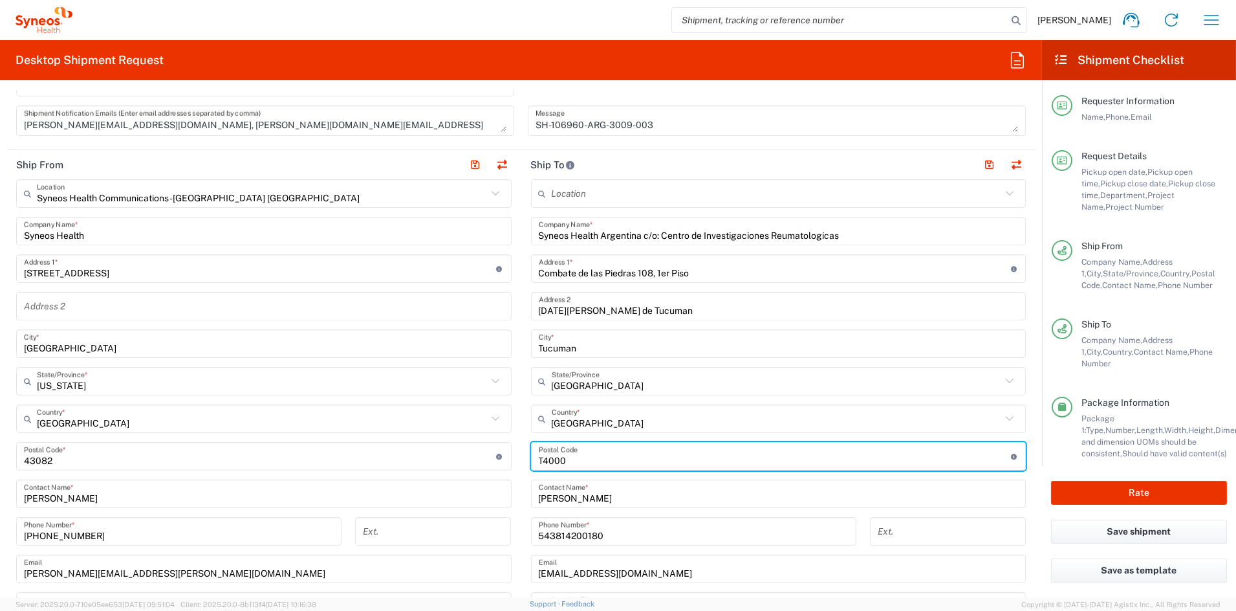
scroll to position [448, 0]
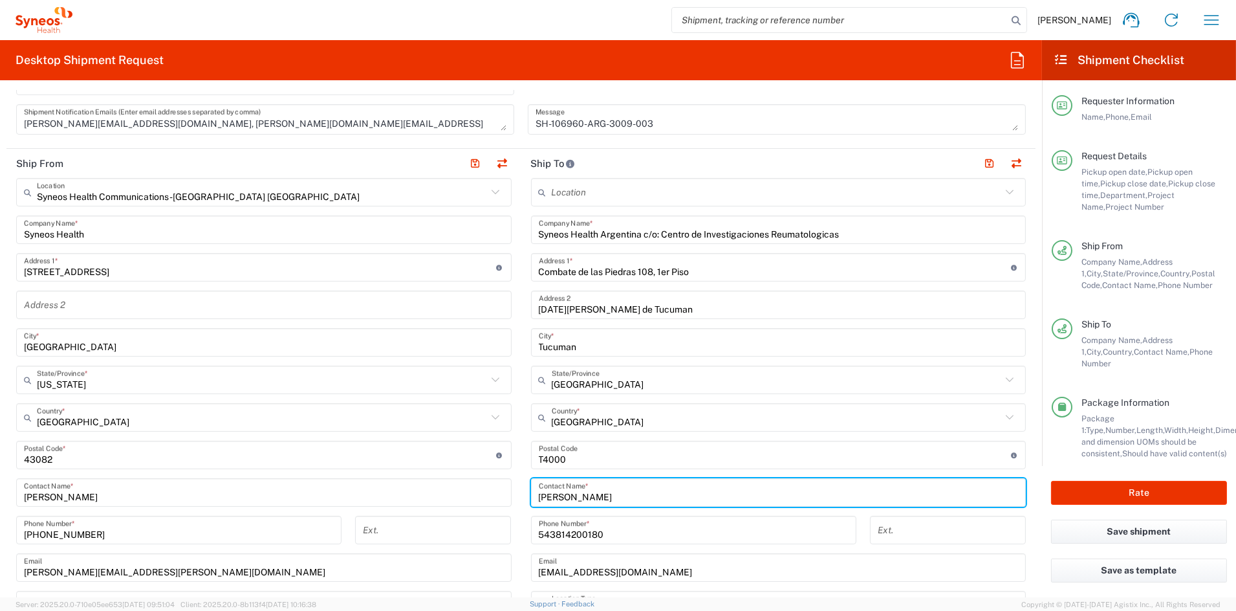
drag, startPoint x: 584, startPoint y: 496, endPoint x: 490, endPoint y: 492, distance: 94.5
click at [490, 492] on div "Ship From Syneos Health Communications-[GEOGRAPHIC_DATA] [GEOGRAPHIC_DATA] Loca…" at bounding box center [520, 438] width 1029 height 578
paste input "[PERSON_NAME] Dip"
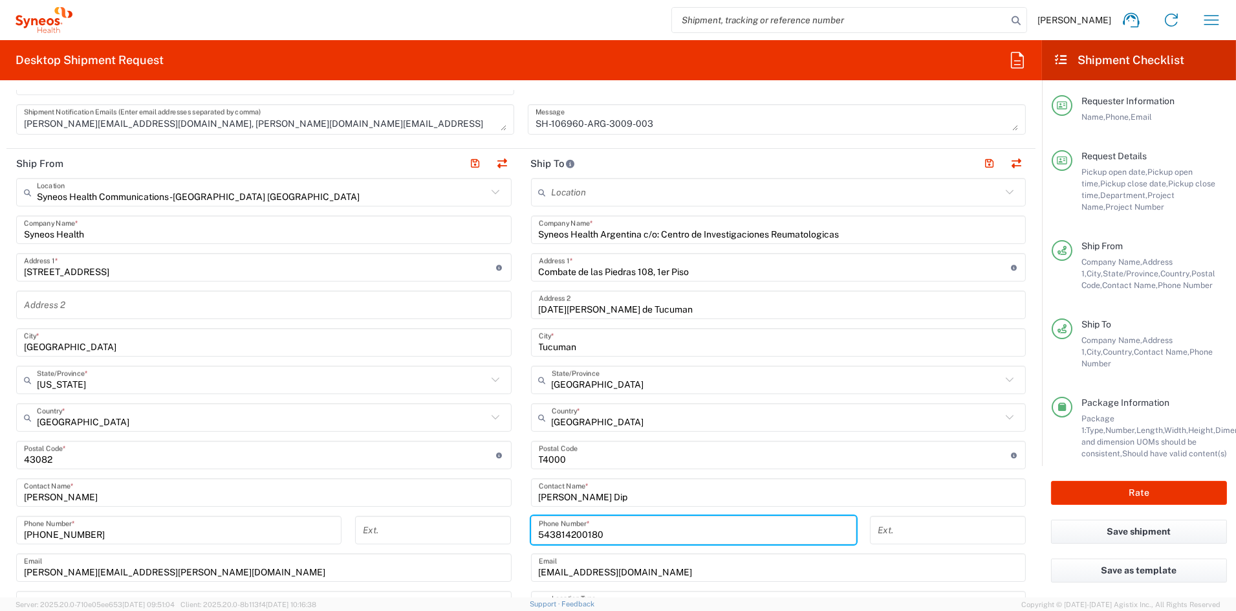
drag, startPoint x: 604, startPoint y: 533, endPoint x: 466, endPoint y: 530, distance: 137.2
click at [468, 530] on div "Ship From Syneos Health Communications-[GEOGRAPHIC_DATA] [GEOGRAPHIC_DATA] Loca…" at bounding box center [520, 438] width 1029 height 578
paste input "3814301098"
click at [548, 533] on input "54 3814301098" at bounding box center [694, 530] width 310 height 23
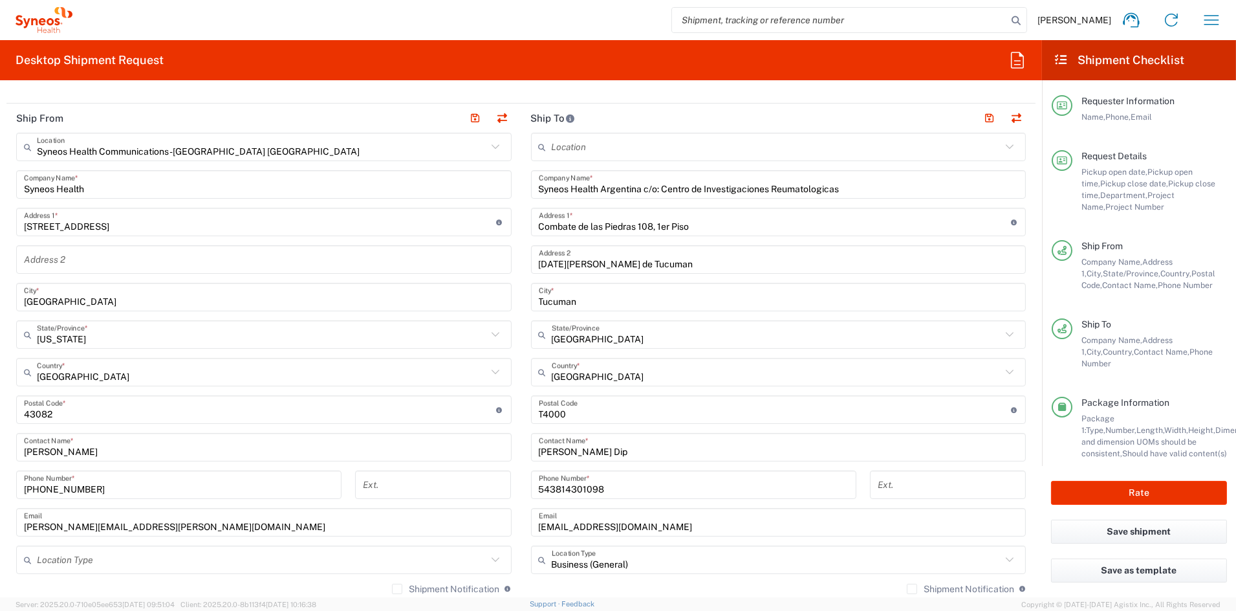
scroll to position [496, 0]
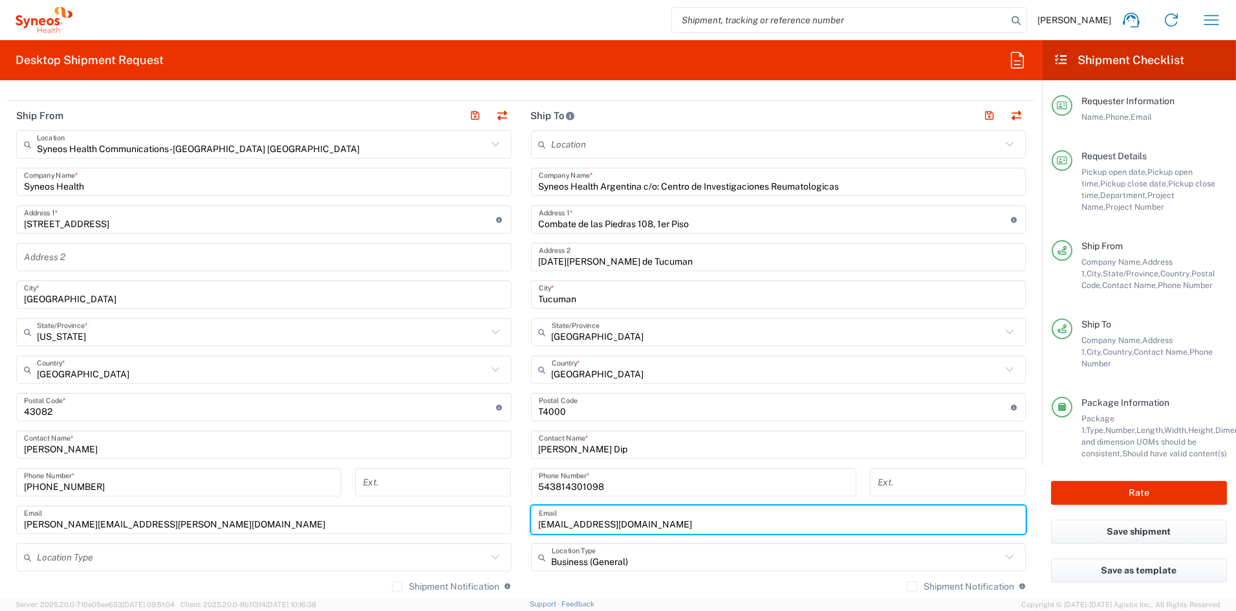
drag, startPoint x: 639, startPoint y: 523, endPoint x: 505, endPoint y: 519, distance: 134.6
click at [505, 519] on div "Ship From Syneos Health Communications-[GEOGRAPHIC_DATA] [GEOGRAPHIC_DATA] Loca…" at bounding box center [520, 390] width 1029 height 578
paste input "[EMAIL_ADDRESS][DOMAIN_NAME]"
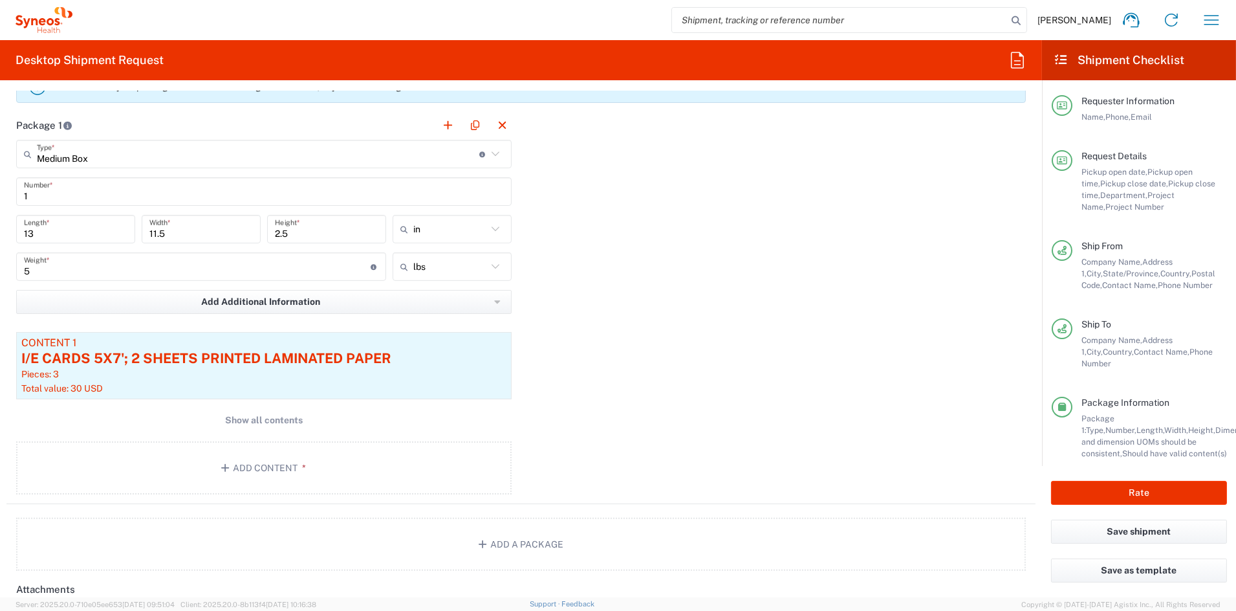
scroll to position [1155, 0]
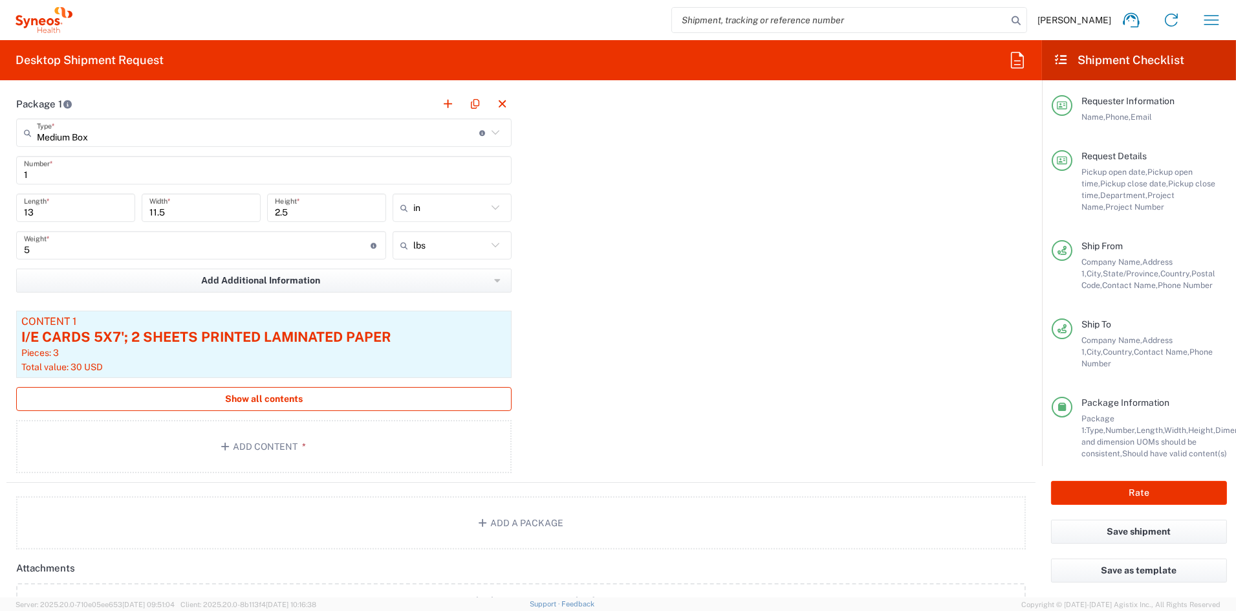
click at [270, 399] on span "Show all contents" at bounding box center [264, 399] width 78 height 12
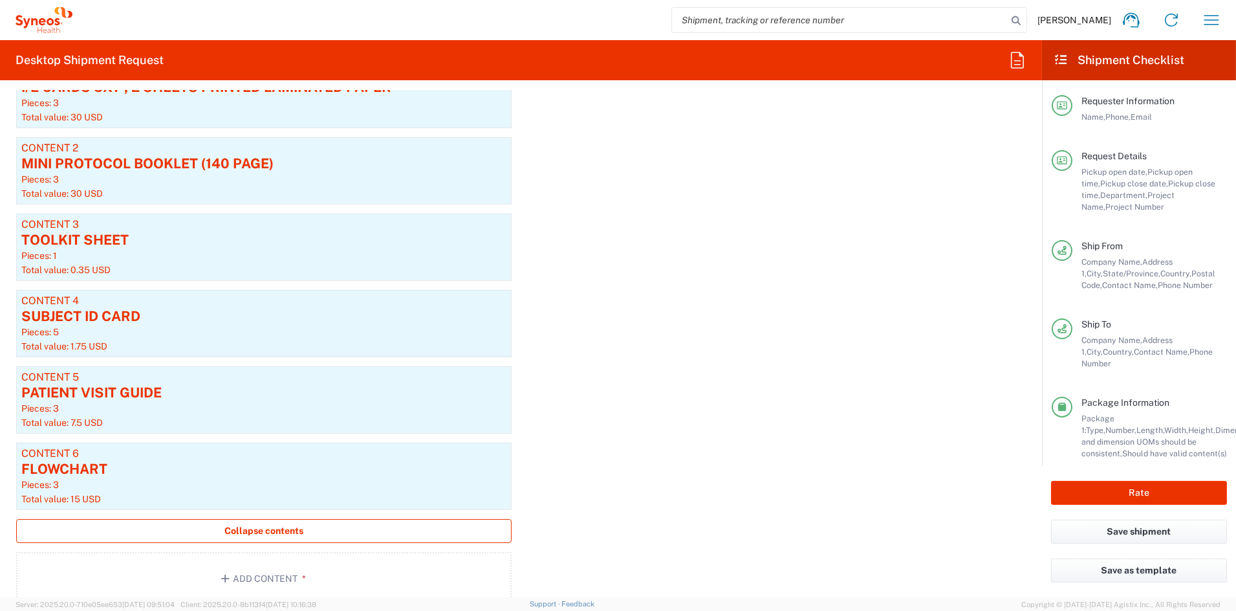
scroll to position [1405, 0]
click at [169, 321] on div "SUBJECT ID CARD" at bounding box center [263, 315] width 485 height 19
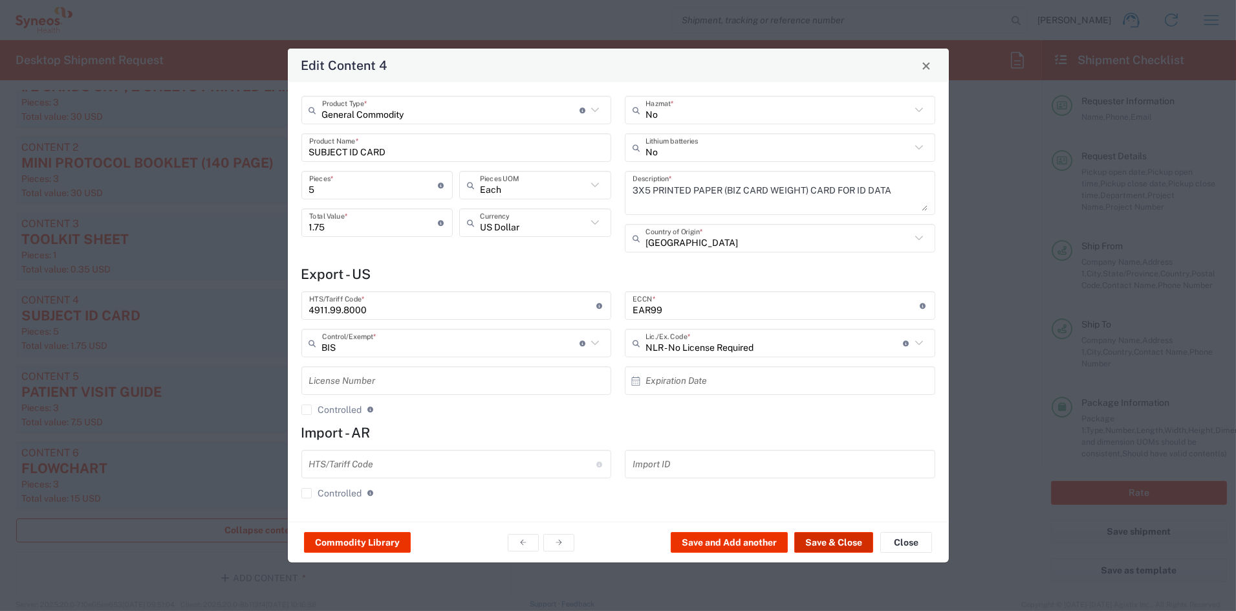
click at [828, 539] on button "Save & Close" at bounding box center [833, 542] width 79 height 21
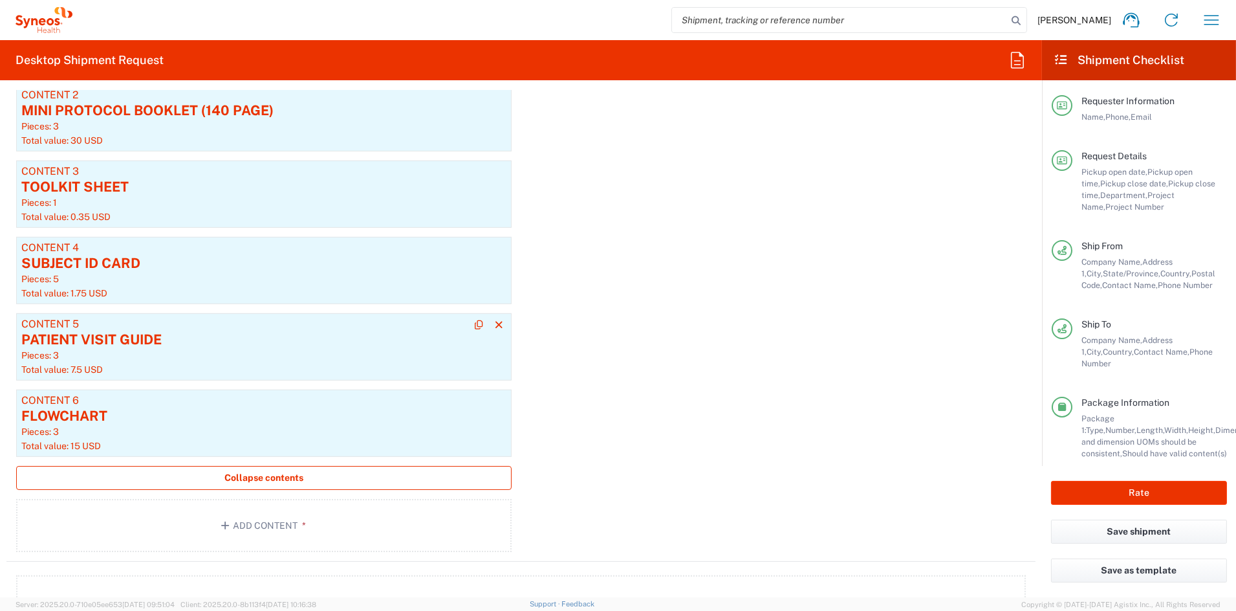
scroll to position [1461, 0]
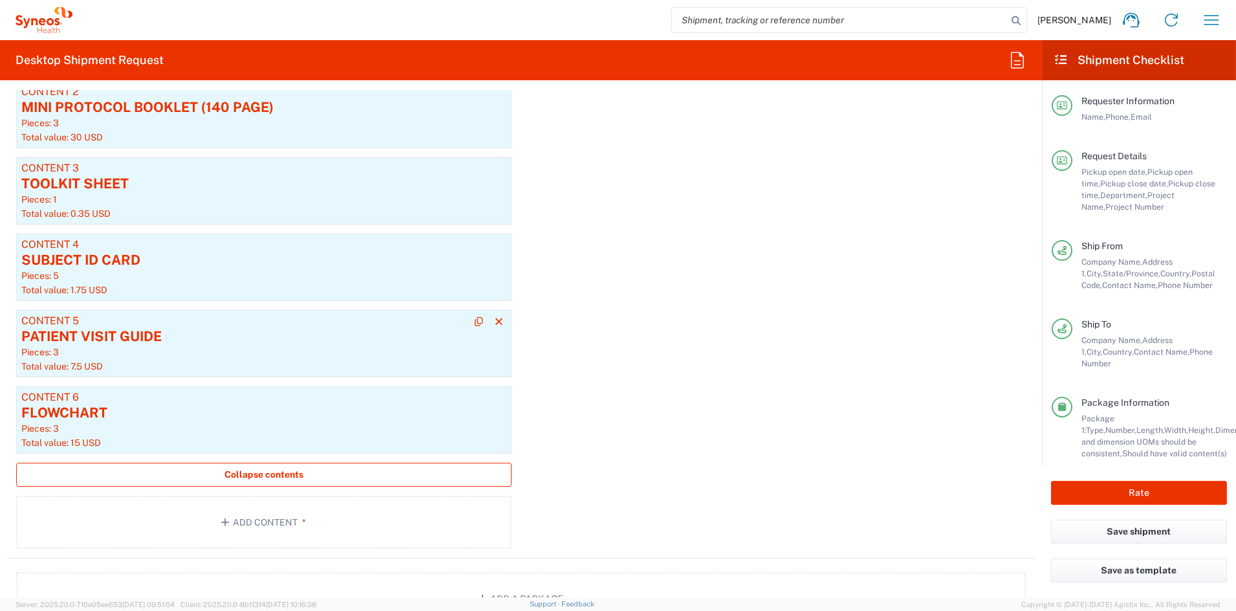
click at [189, 355] on div "Pieces: 3" at bounding box center [263, 352] width 485 height 12
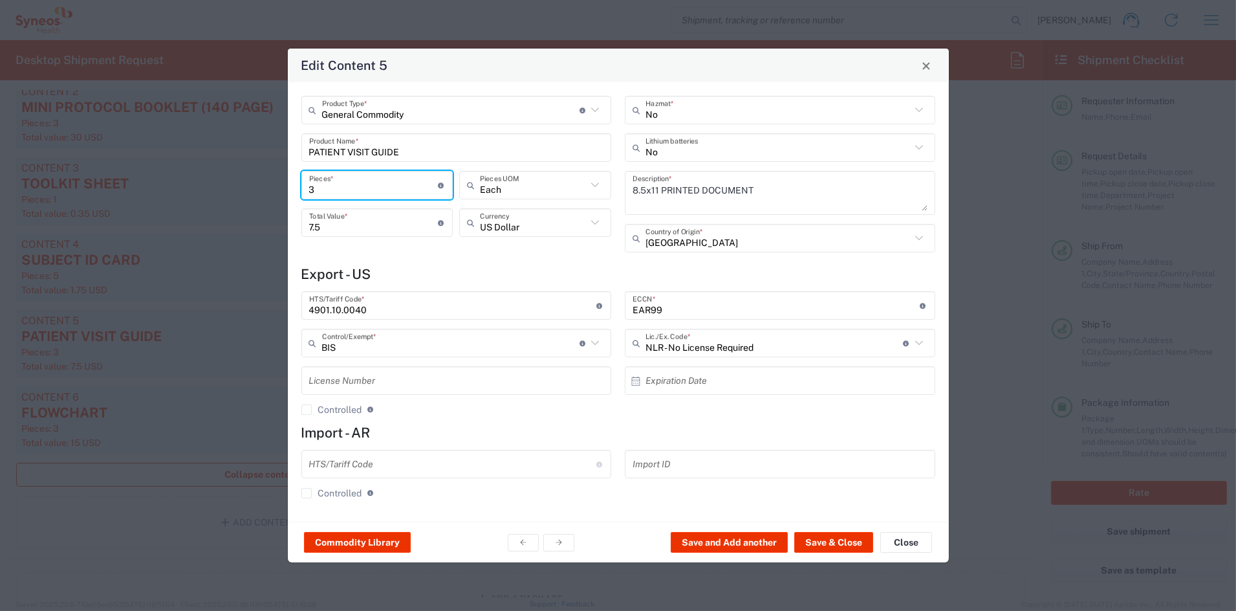
drag, startPoint x: 330, startPoint y: 186, endPoint x: 267, endPoint y: 179, distance: 63.1
click at [272, 181] on div "Edit Content 5 General Commodity Product Type * Document: Paper document genera…" at bounding box center [618, 305] width 1236 height 611
click at [823, 541] on button "Save & Close" at bounding box center [833, 542] width 79 height 21
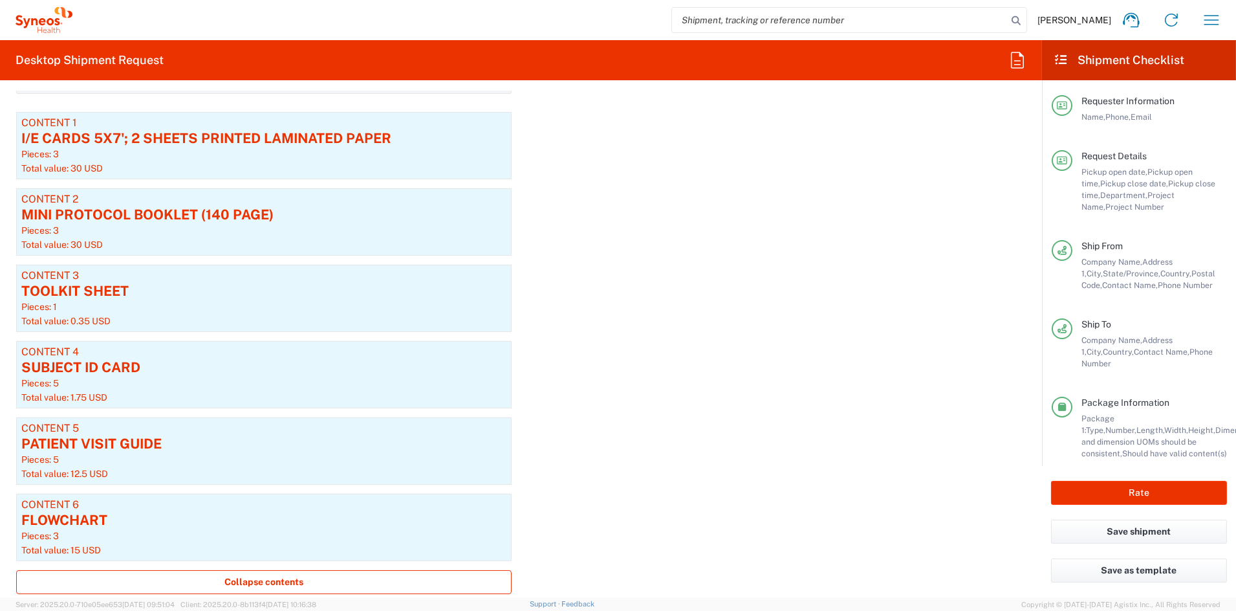
scroll to position [1355, 0]
click at [342, 435] on div "PATIENT VISIT GUIDE" at bounding box center [263, 442] width 485 height 19
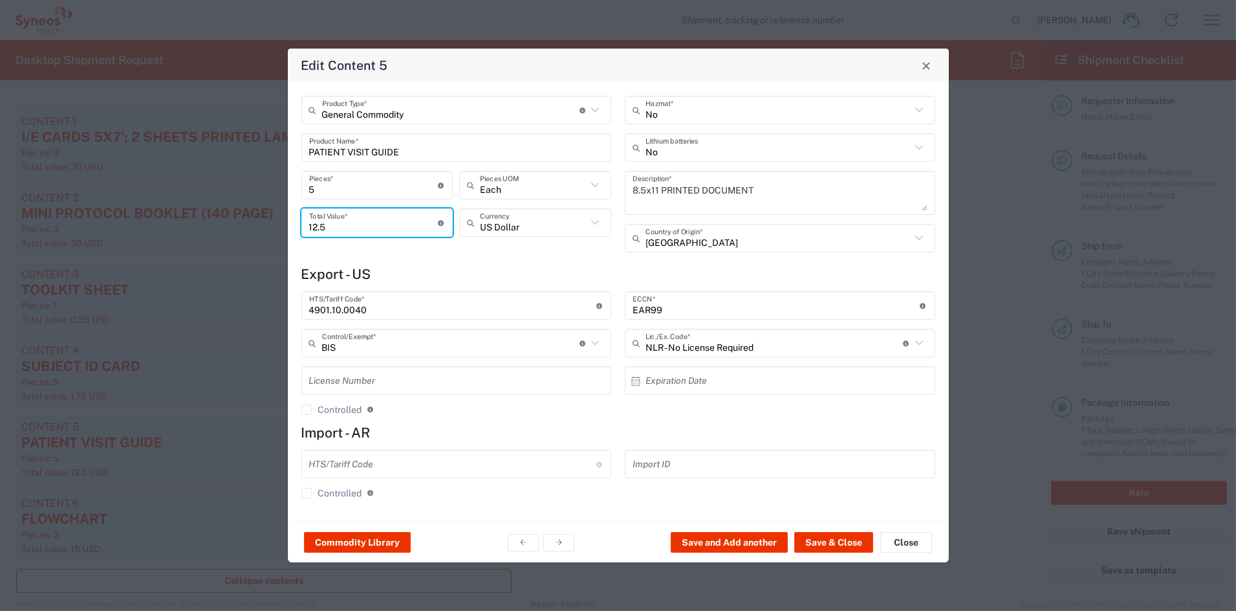
drag, startPoint x: 333, startPoint y: 228, endPoint x: 207, endPoint y: 215, distance: 126.7
click at [209, 215] on div "Edit Content 5 General Commodity Product Type * Document: Paper document genera…" at bounding box center [618, 305] width 1236 height 611
click at [823, 541] on button "Save & Close" at bounding box center [833, 542] width 79 height 21
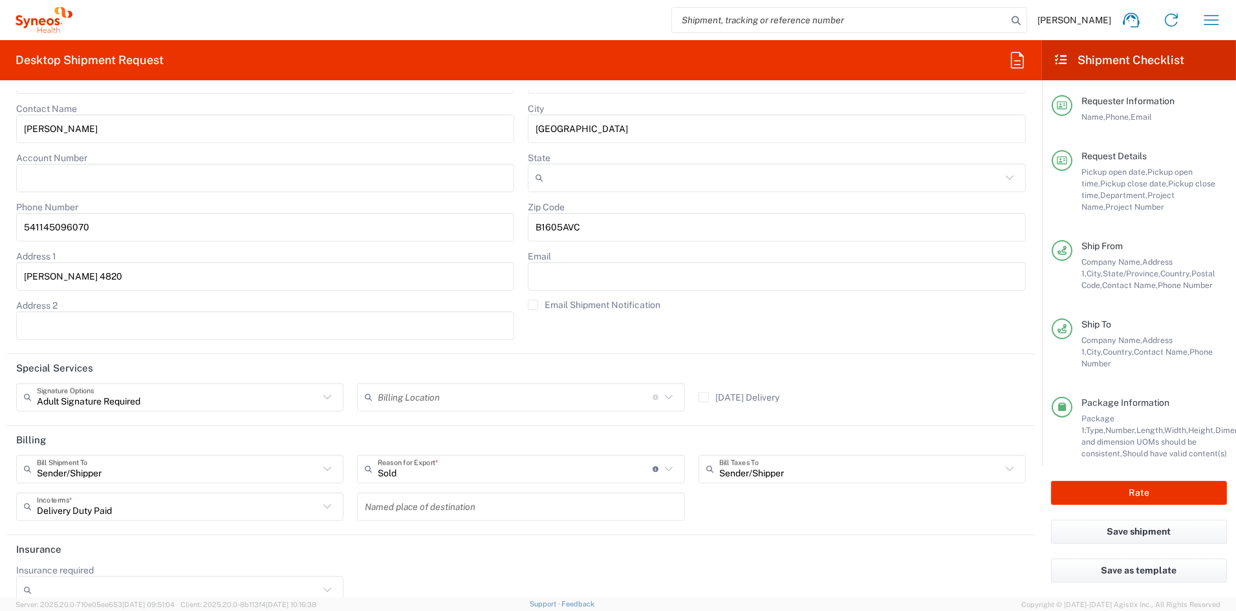
scroll to position [2842, 0]
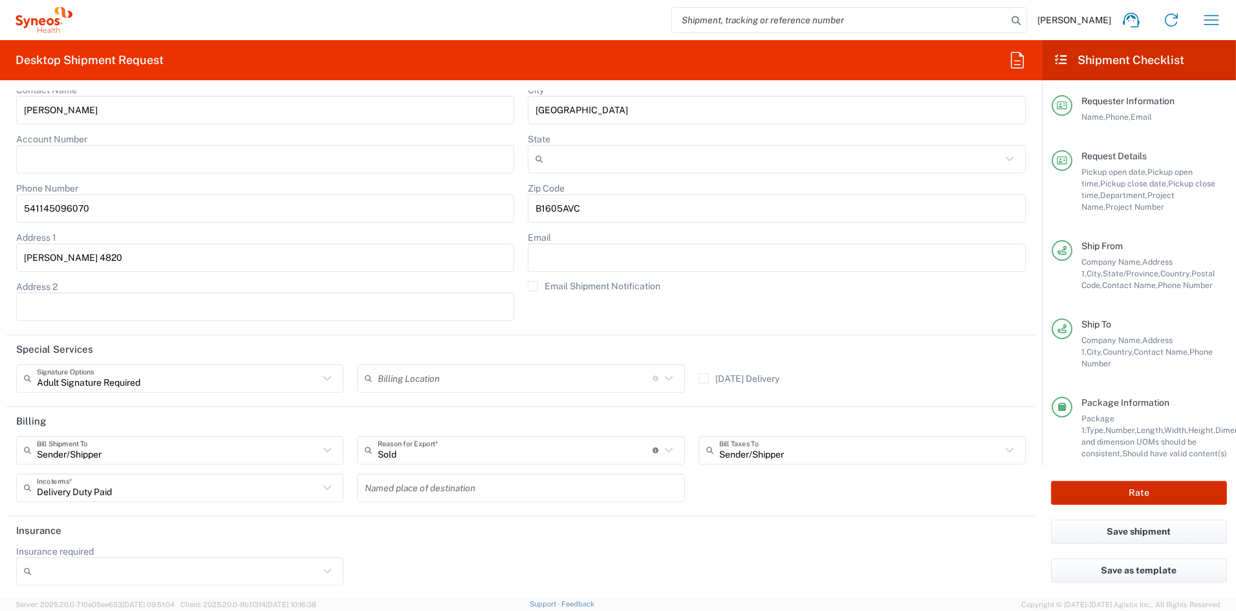
click at [1137, 488] on button "Rate" at bounding box center [1139, 493] width 176 height 24
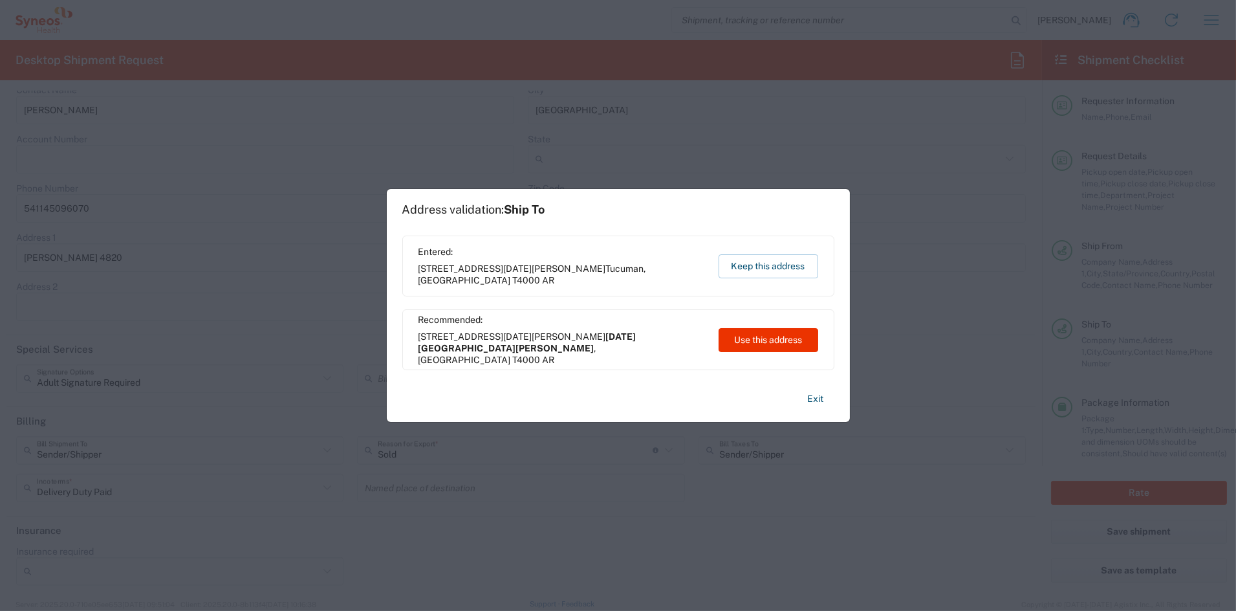
click at [771, 336] on button "Use this address" at bounding box center [769, 340] width 100 height 24
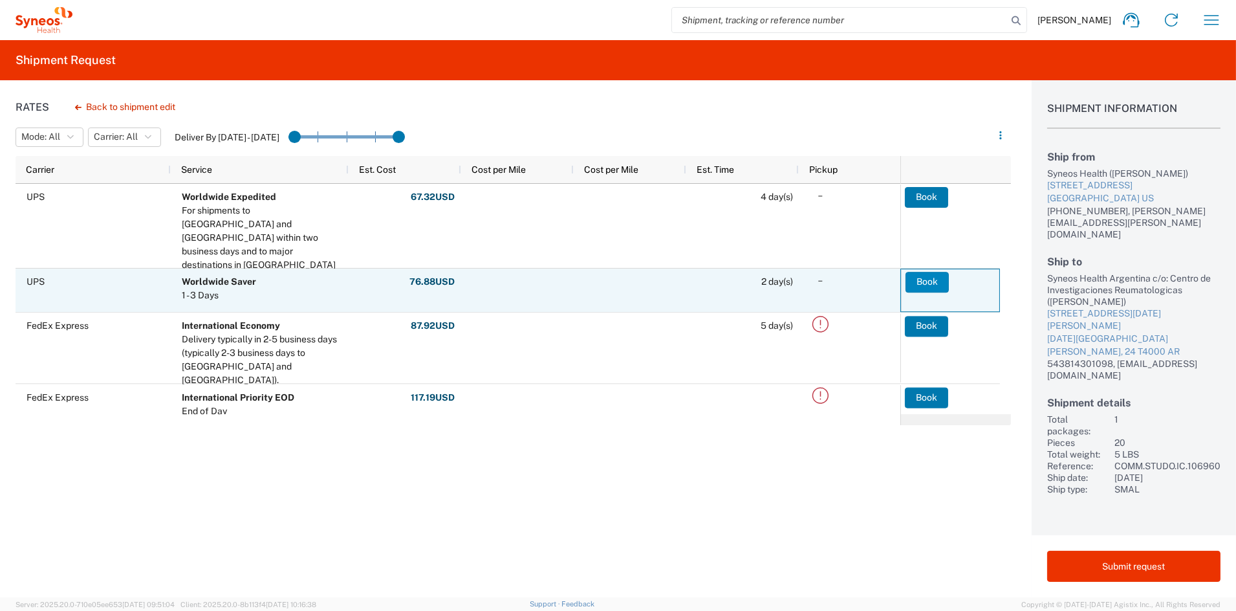
click at [924, 278] on button "Book" at bounding box center [927, 282] width 43 height 21
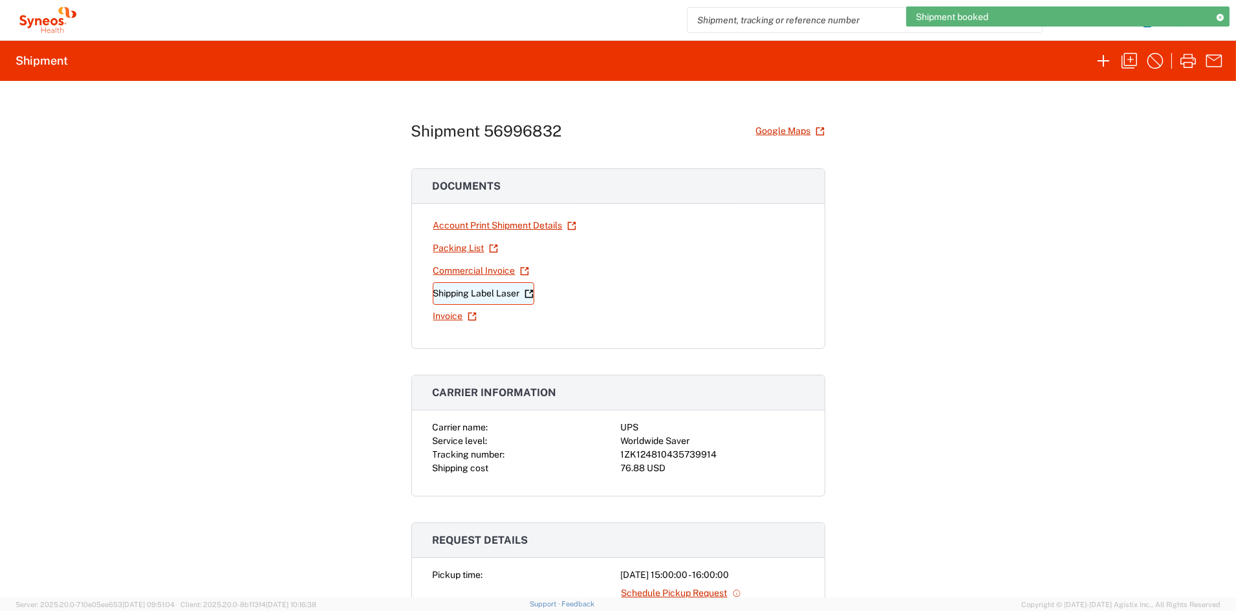
click at [494, 293] on link "Shipping Label Laser" at bounding box center [484, 293] width 102 height 23
